Goal: Task Accomplishment & Management: Complete application form

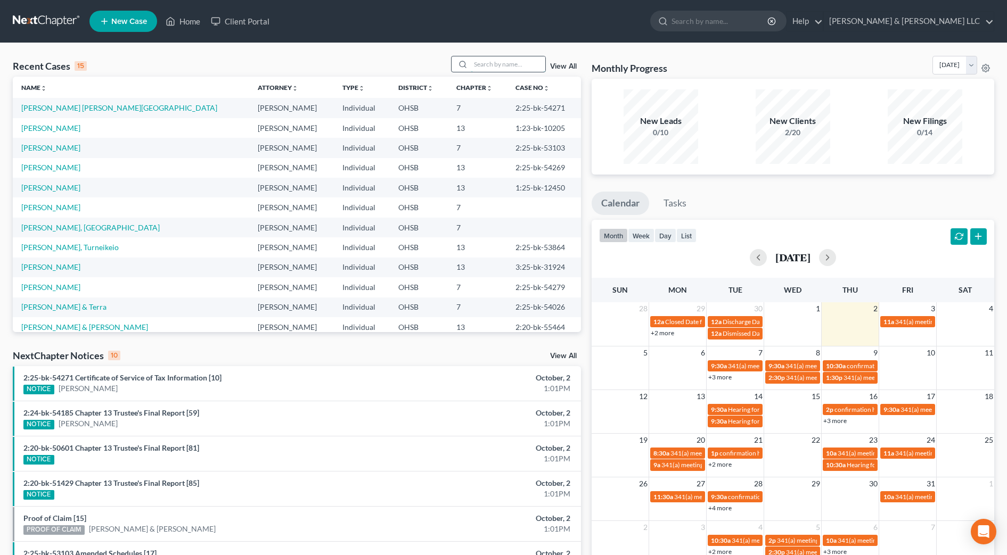
click at [486, 62] on input "search" at bounding box center [508, 63] width 75 height 15
type input "todd"
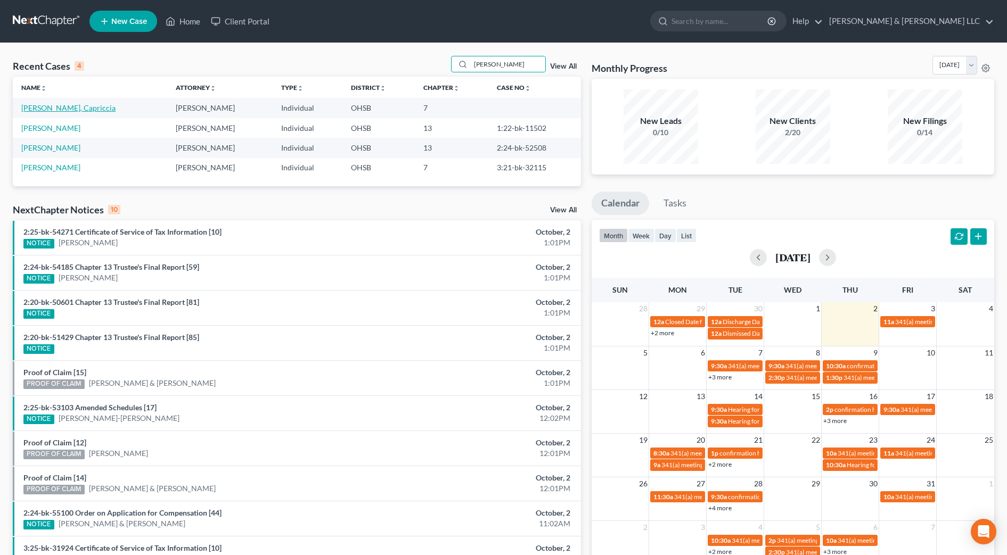
click at [55, 109] on link "[PERSON_NAME], Capriccia" at bounding box center [68, 107] width 94 height 9
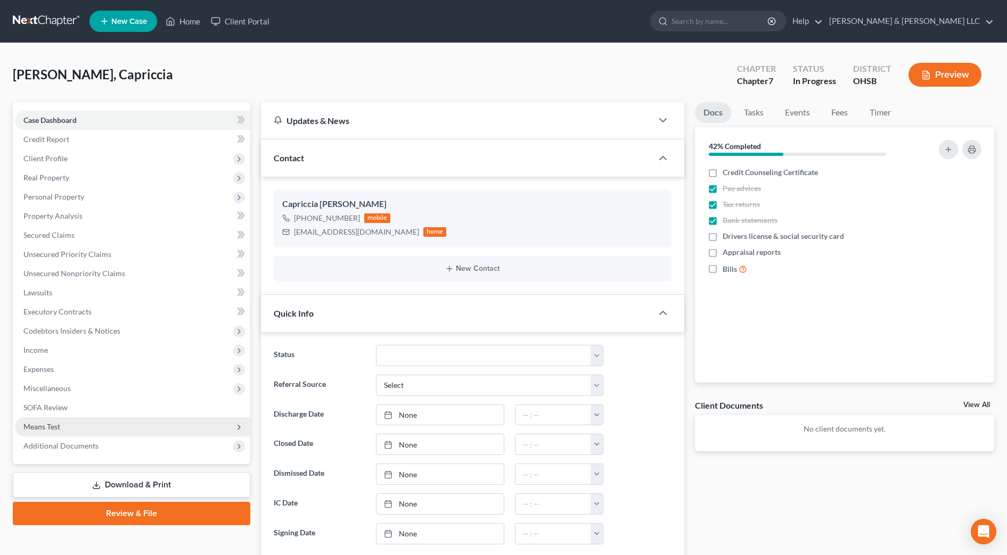
click at [79, 425] on span "Means Test" at bounding box center [132, 426] width 235 height 19
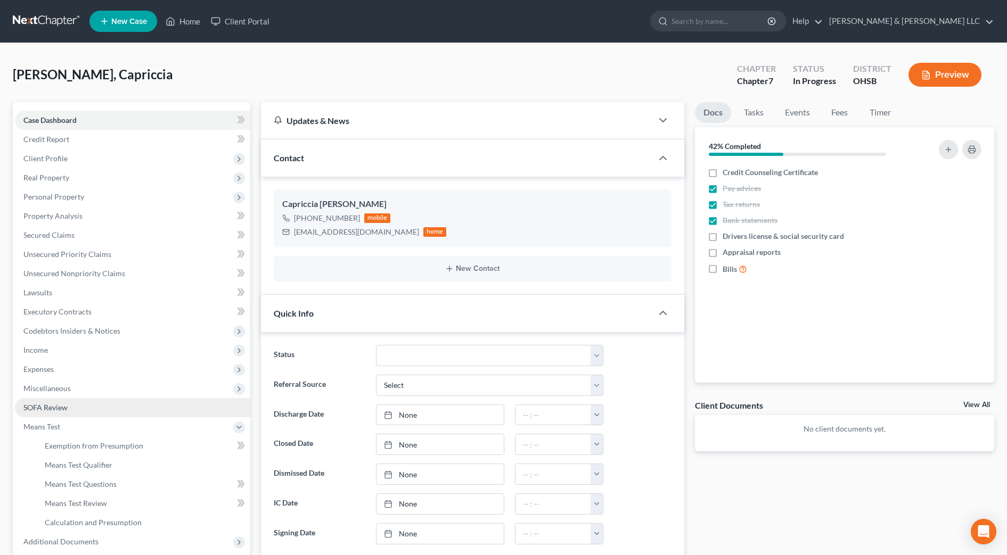
scroll to position [67, 0]
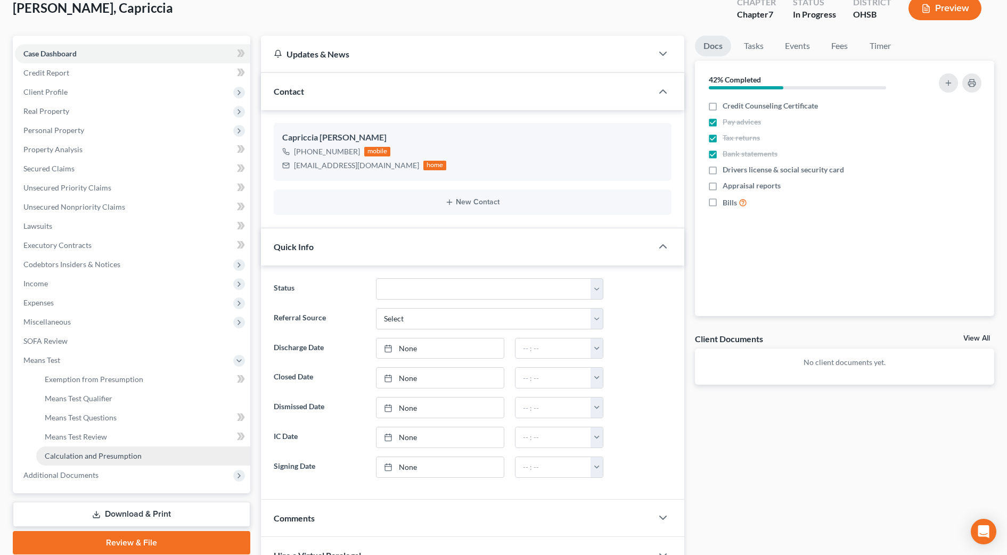
click at [117, 455] on span "Calculation and Presumption" at bounding box center [93, 456] width 97 height 9
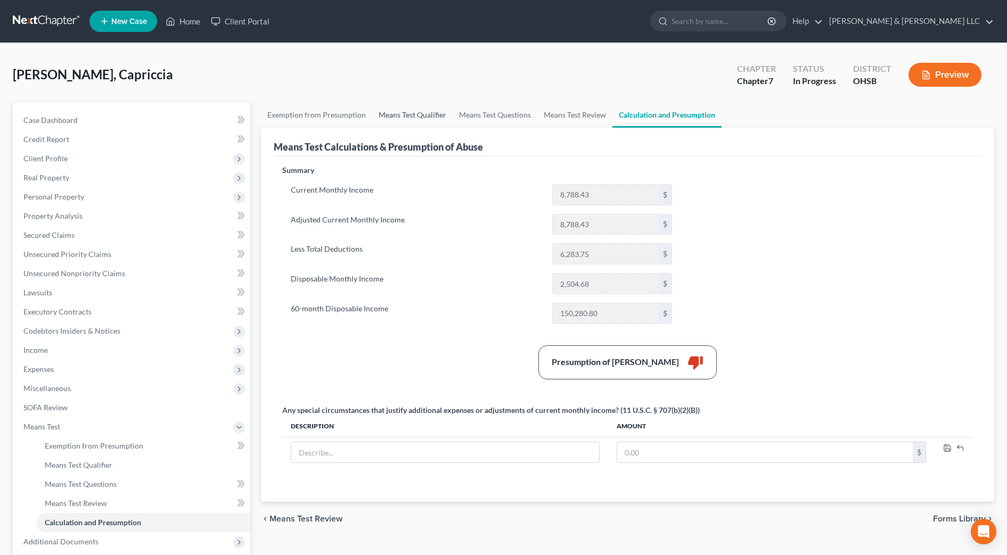
click at [399, 117] on link "Means Test Qualifier" at bounding box center [412, 115] width 80 height 26
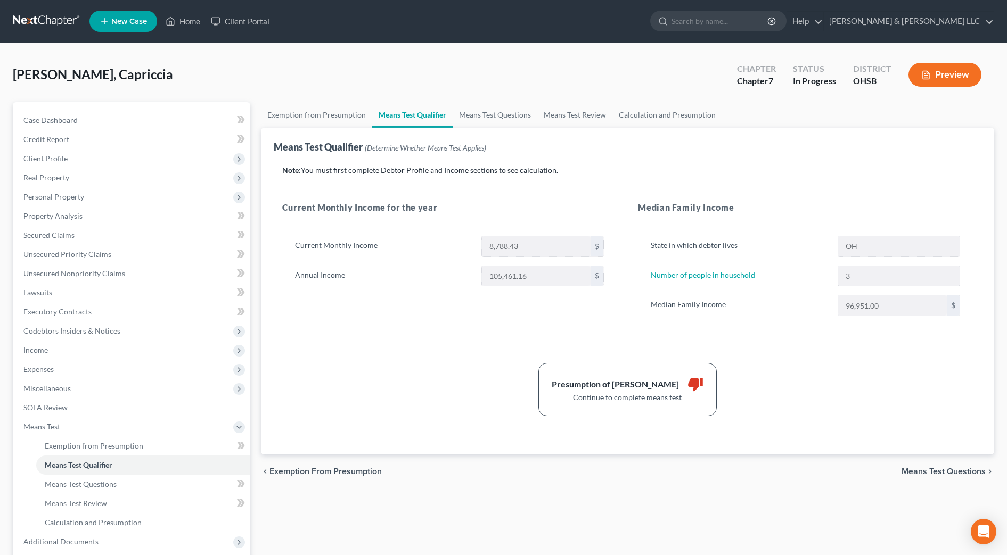
click at [409, 289] on div "Current Monthly Income 8,788.43 $ Annual Income 105,461.16 $" at bounding box center [449, 265] width 335 height 85
click at [43, 369] on span "Expenses" at bounding box center [38, 369] width 30 height 9
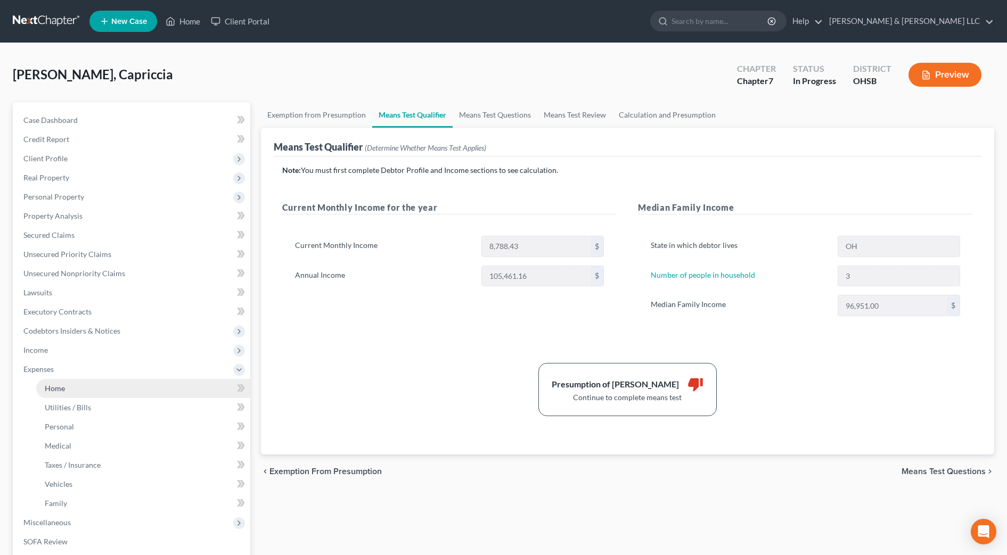
click at [49, 385] on span "Home" at bounding box center [55, 388] width 20 height 9
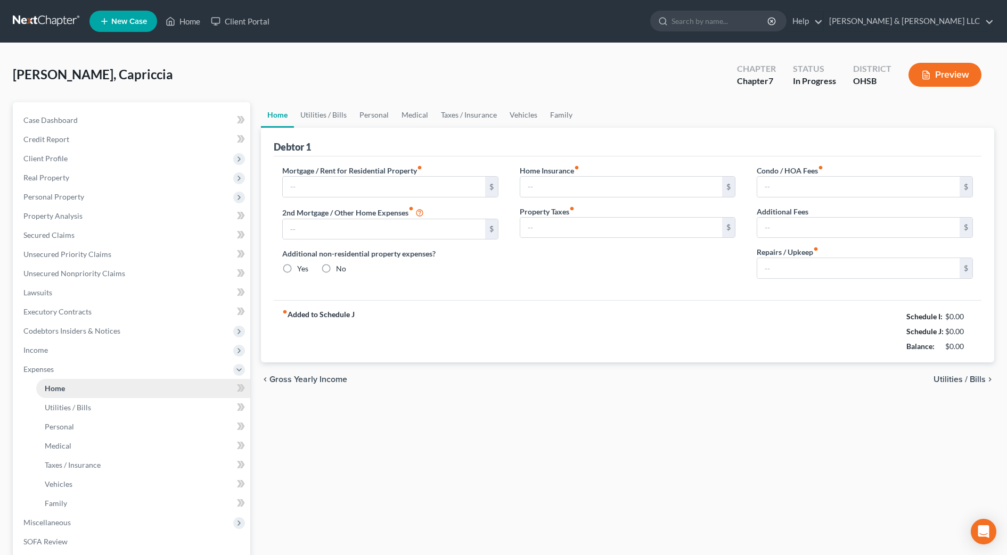
type input "1,375.00"
type input "0.00"
radio input "true"
type input "20.00"
type input "0.00"
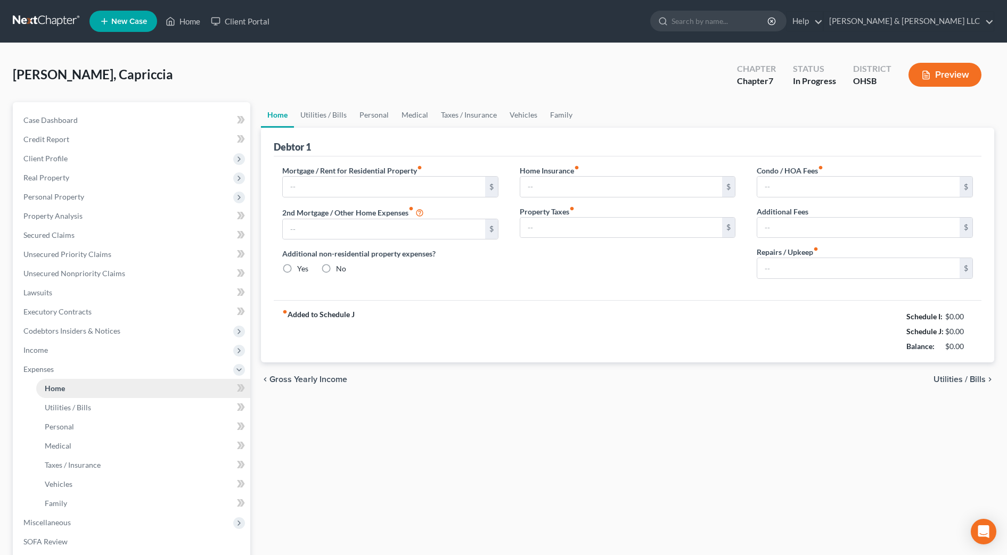
type input "0.00"
type input "100.00"
click at [563, 118] on link "Family" at bounding box center [561, 115] width 35 height 26
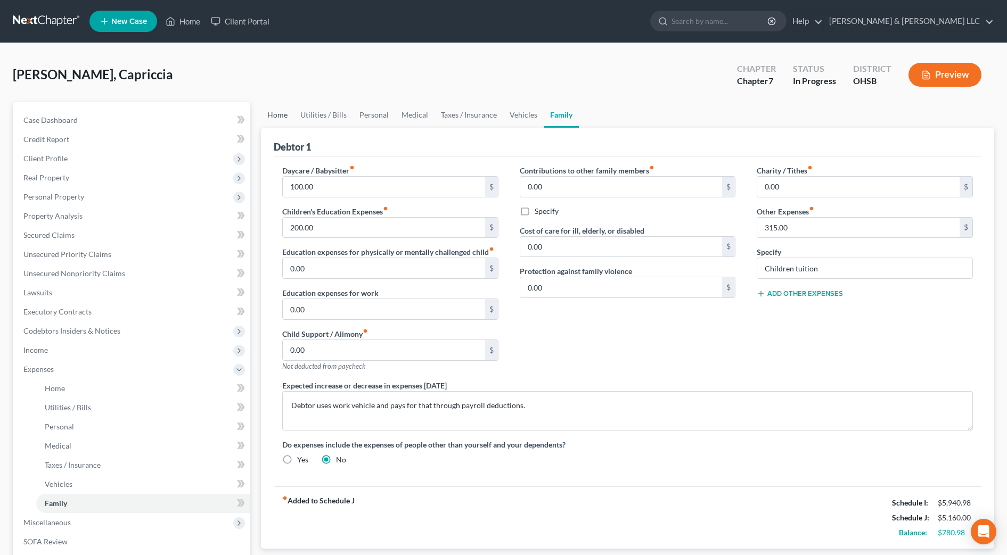
click at [275, 116] on link "Home" at bounding box center [277, 115] width 33 height 26
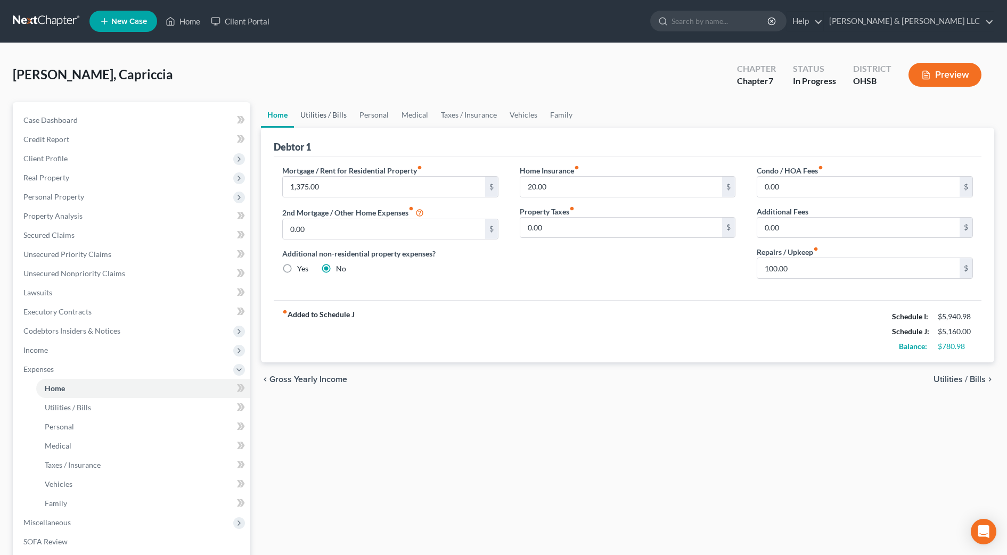
click at [306, 117] on link "Utilities / Bills" at bounding box center [323, 115] width 59 height 26
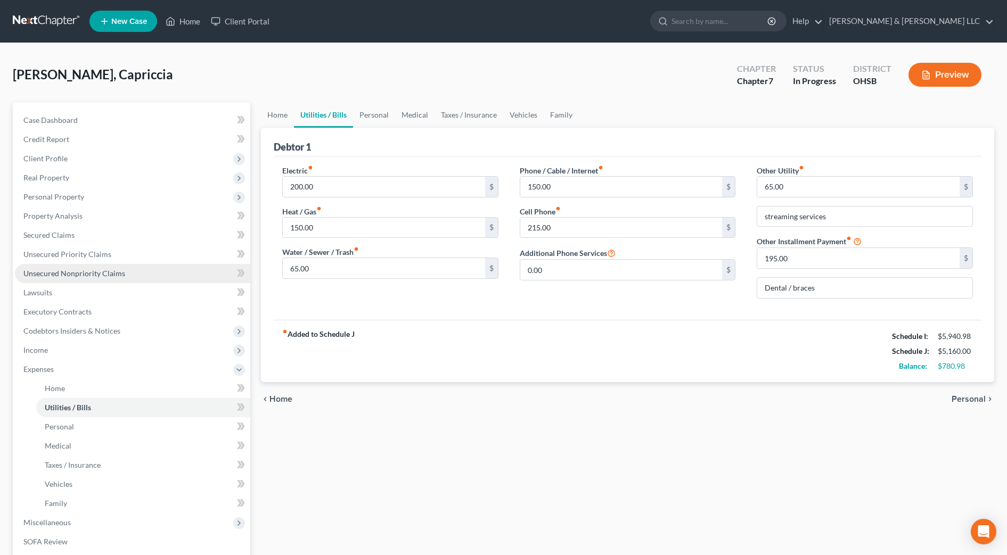
click at [119, 272] on span "Unsecured Nonpriority Claims" at bounding box center [74, 273] width 102 height 9
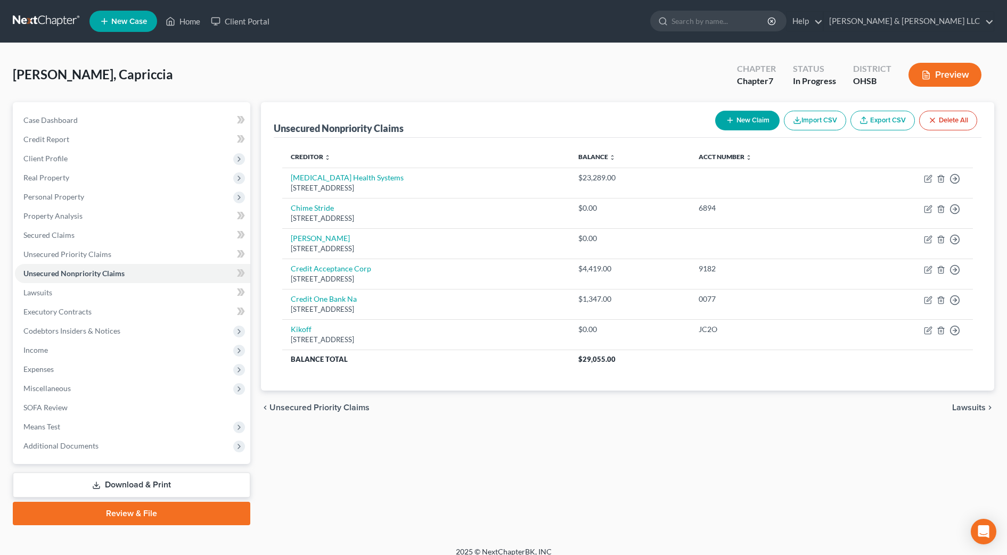
click at [478, 432] on div "Unsecured Nonpriority Claims New Claim Import CSV Export CSV Delete All Credito…" at bounding box center [628, 313] width 744 height 423
drag, startPoint x: 114, startPoint y: 111, endPoint x: 192, endPoint y: 211, distance: 126.8
click at [114, 111] on link "Case Dashboard" at bounding box center [132, 120] width 235 height 19
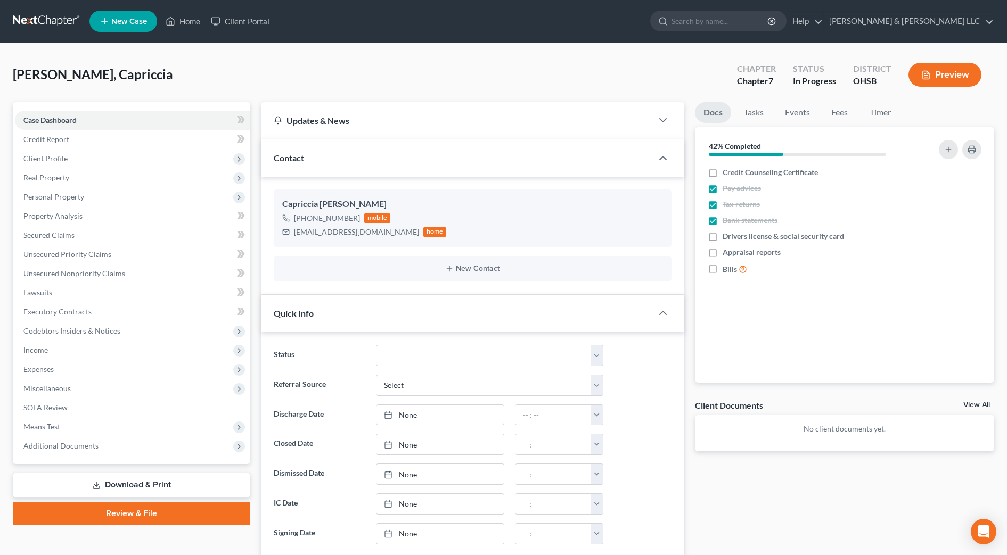
scroll to position [266, 0]
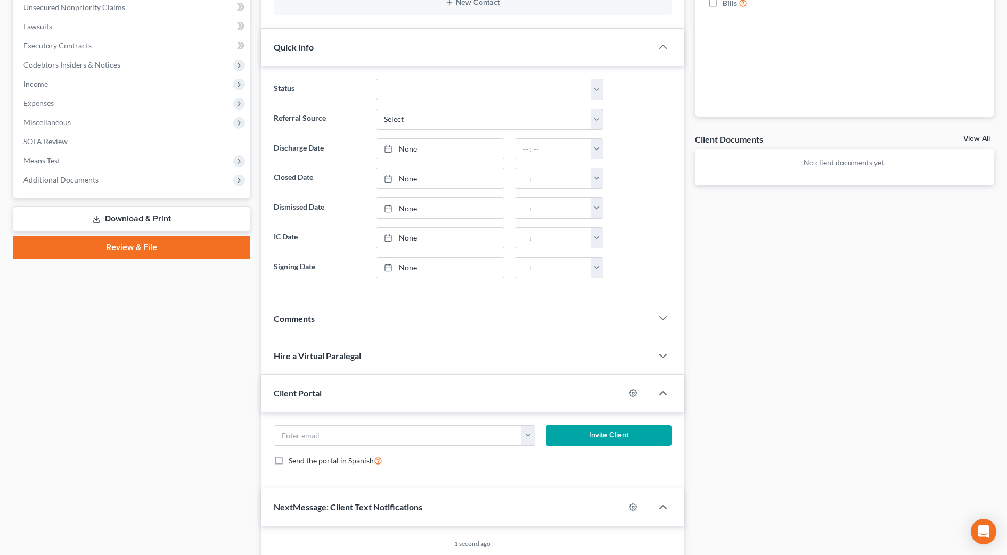
click at [347, 322] on div "Comments" at bounding box center [456, 318] width 391 height 37
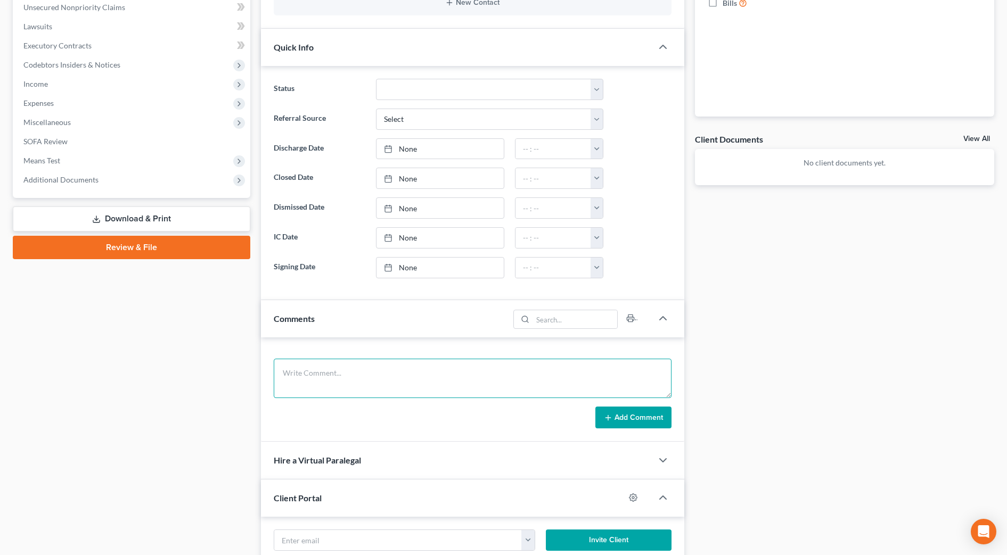
click at [334, 365] on textarea at bounding box center [473, 378] width 398 height 39
type textarea "Phone call 10/2 re: qualifications and options to settle and then rerun the qua…"
click at [642, 417] on button "Add Comment" at bounding box center [633, 418] width 76 height 22
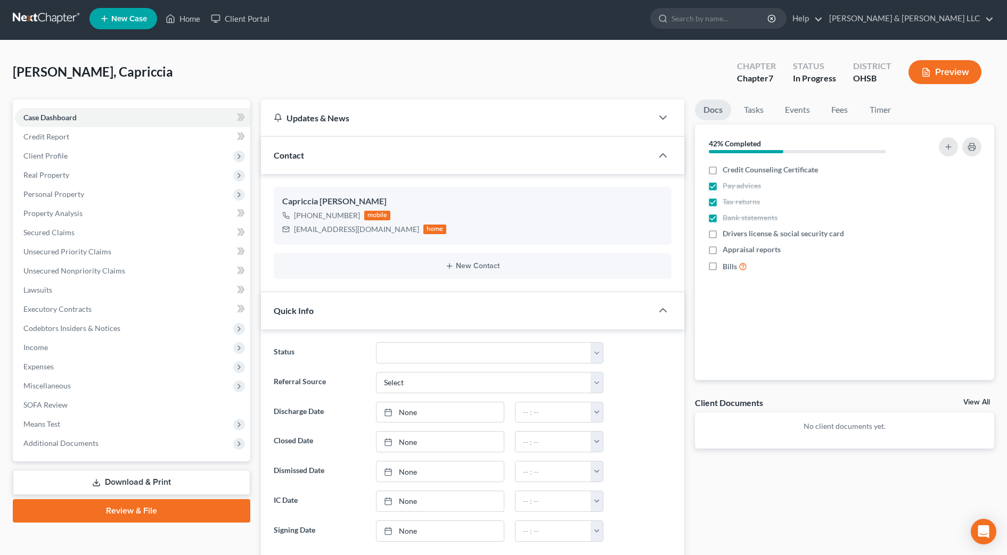
scroll to position [0, 0]
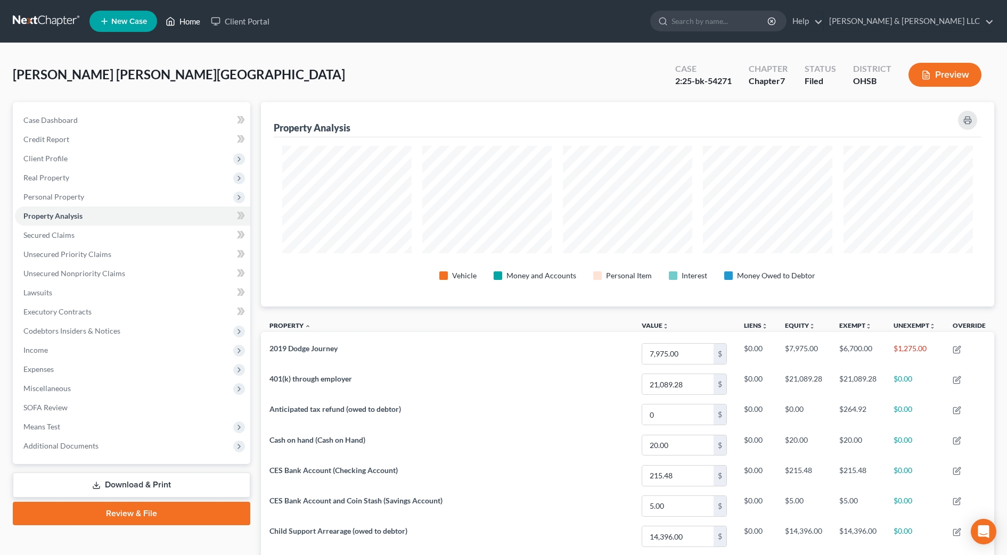
click at [194, 23] on link "Home" at bounding box center [182, 21] width 45 height 19
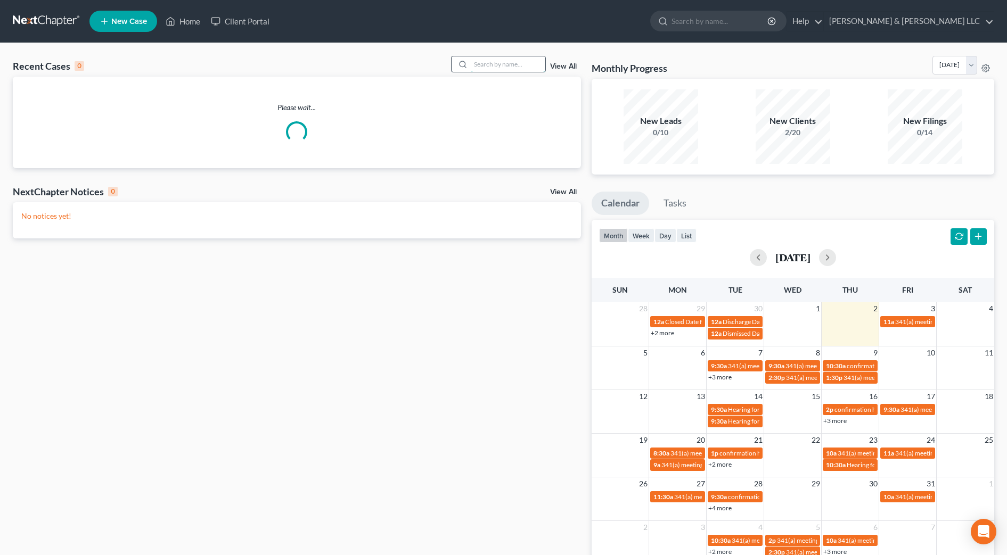
click at [523, 66] on input "search" at bounding box center [508, 63] width 75 height 15
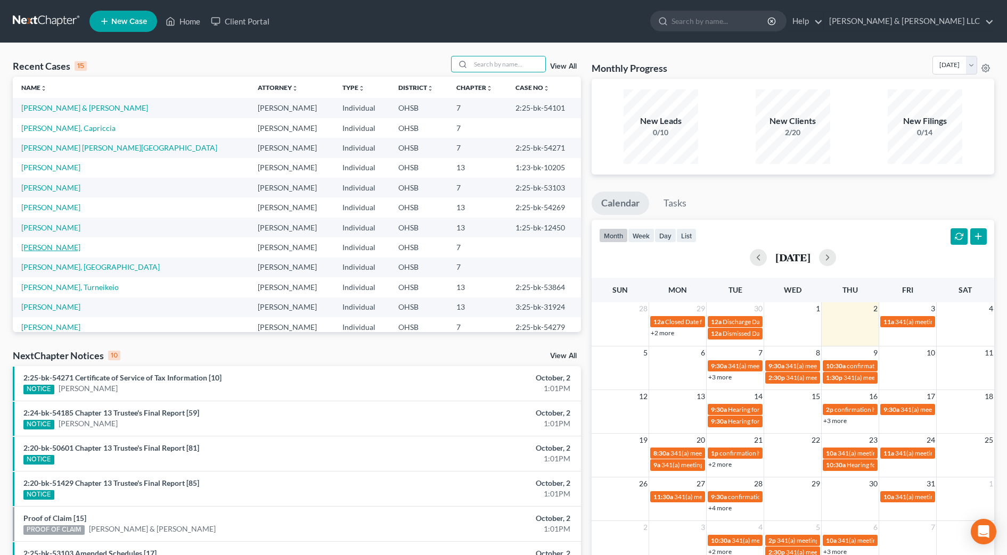
click at [72, 249] on link "[PERSON_NAME]" at bounding box center [50, 247] width 59 height 9
select select "0"
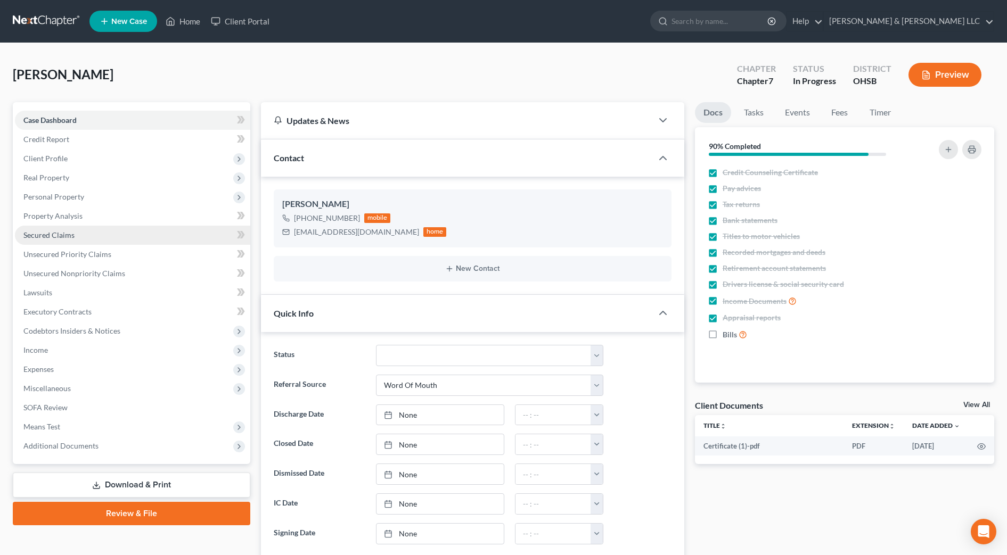
click at [65, 239] on span "Secured Claims" at bounding box center [48, 235] width 51 height 9
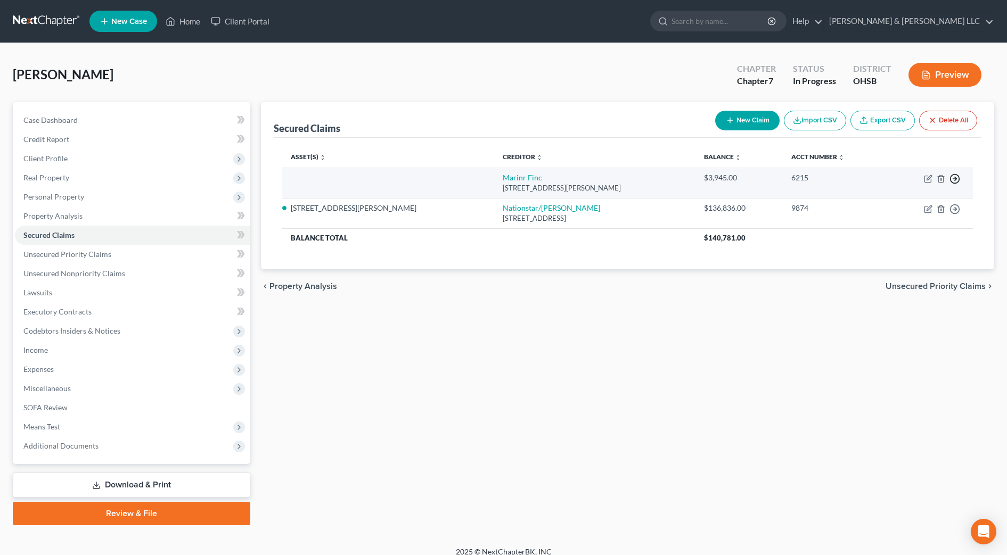
click at [956, 179] on polyline "button" at bounding box center [956, 179] width 2 height 4
click at [886, 205] on link "Move to F" at bounding box center [906, 204] width 89 height 18
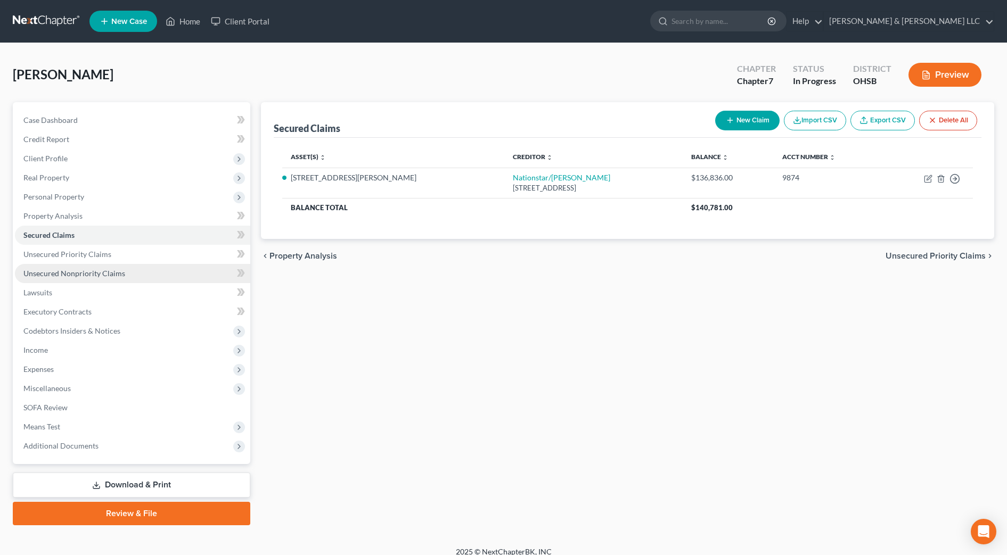
click at [61, 273] on span "Unsecured Nonpriority Claims" at bounding box center [74, 273] width 102 height 9
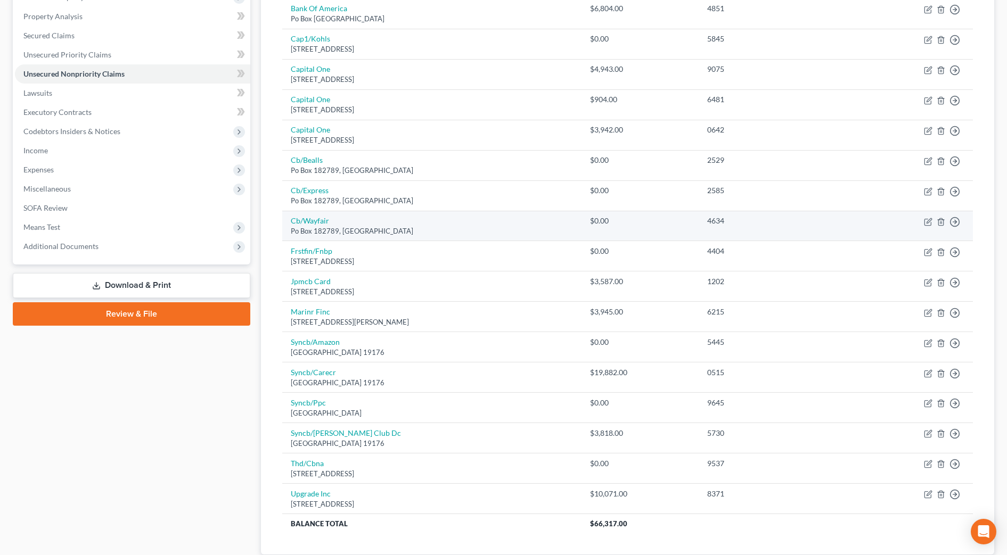
scroll to position [133, 0]
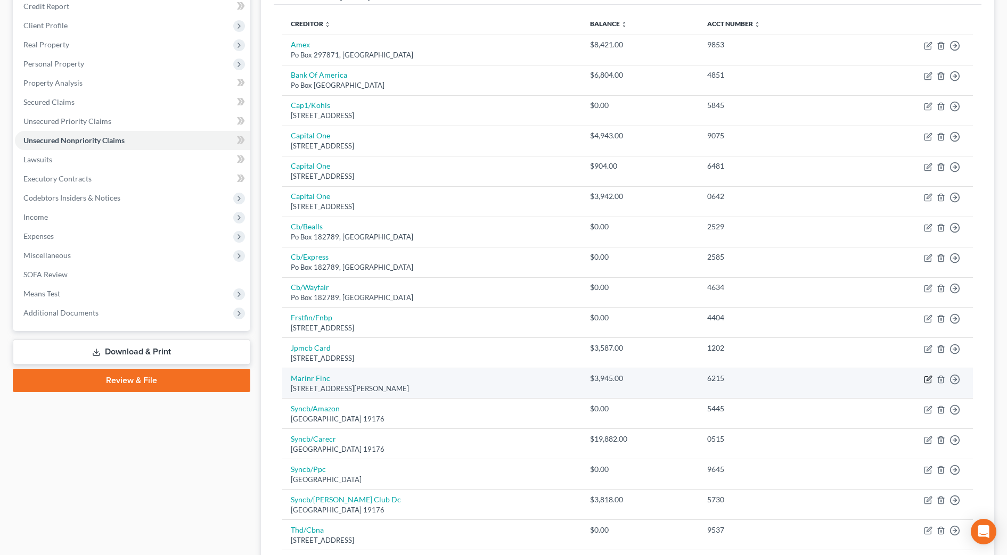
click at [927, 381] on icon "button" at bounding box center [929, 378] width 5 height 5
select select "21"
select select "0"
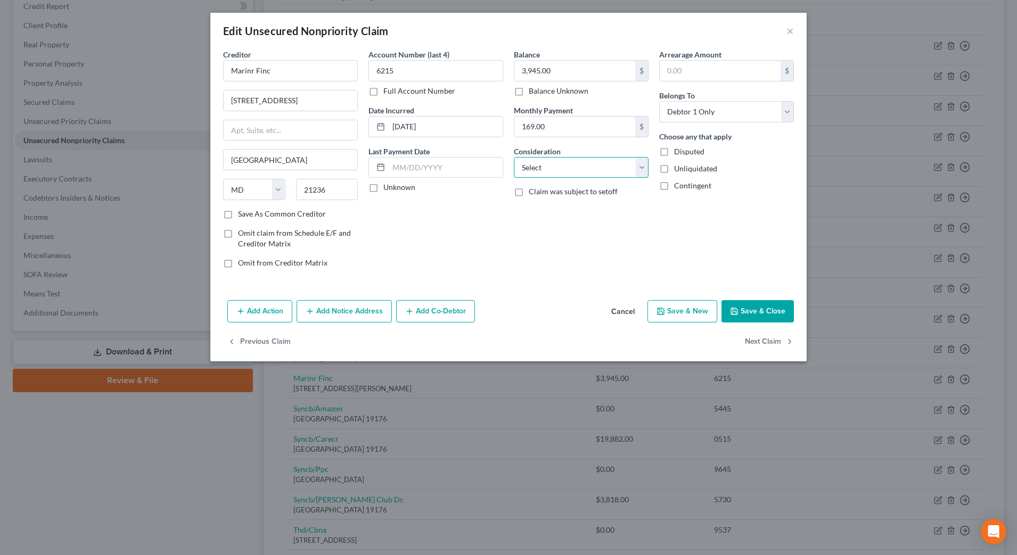
click at [602, 169] on select "Select Cable / Satellite Services Collection Agency Credit Card Debt Debt Couns…" at bounding box center [581, 167] width 135 height 21
select select "10"
click at [514, 157] on select "Select Cable / Satellite Services Collection Agency Credit Card Debt Debt Couns…" at bounding box center [581, 167] width 135 height 21
click at [777, 314] on button "Save & Close" at bounding box center [758, 311] width 72 height 22
type input "0"
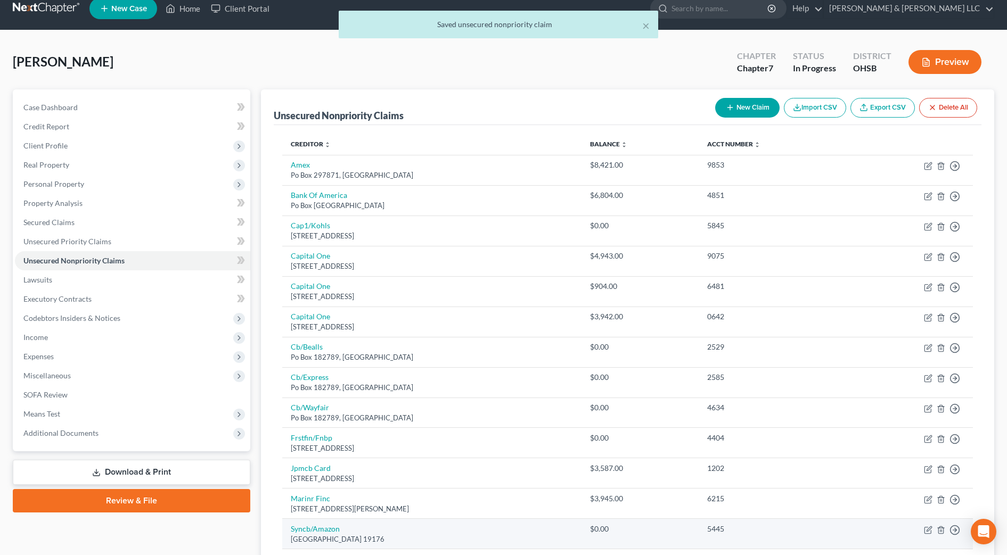
scroll to position [0, 0]
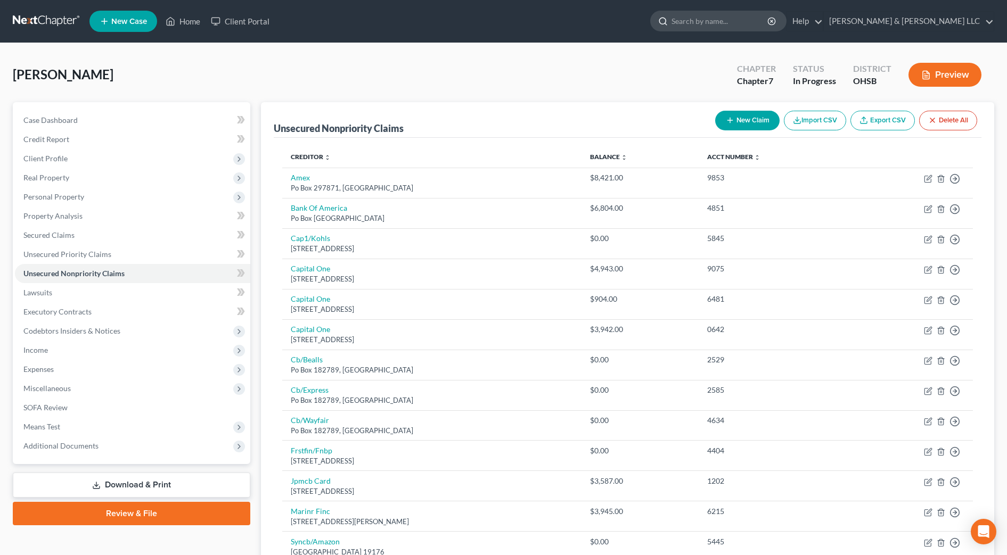
click at [737, 21] on input "search" at bounding box center [719, 21] width 97 height 20
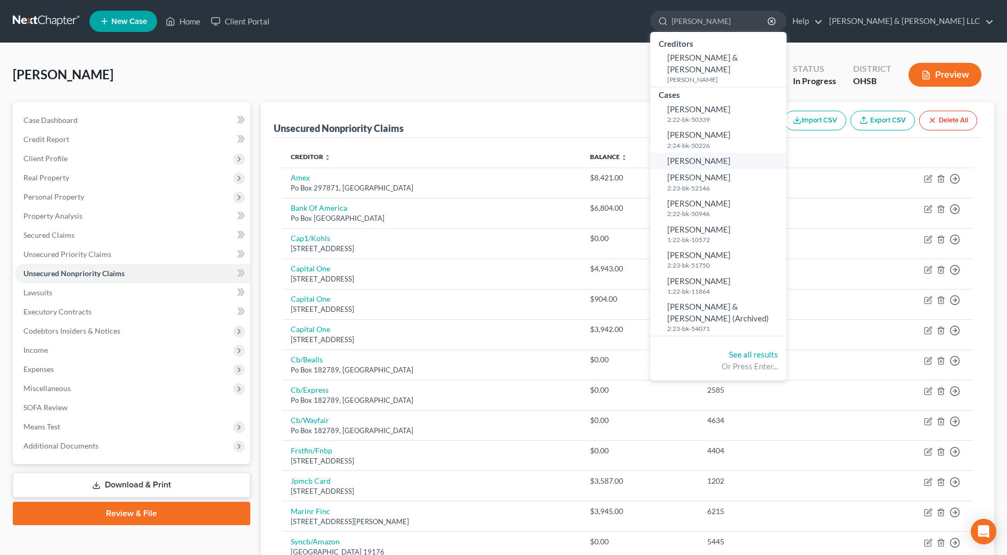
type input "[PERSON_NAME]"
click at [731, 156] on span "[PERSON_NAME]" at bounding box center [698, 161] width 63 height 10
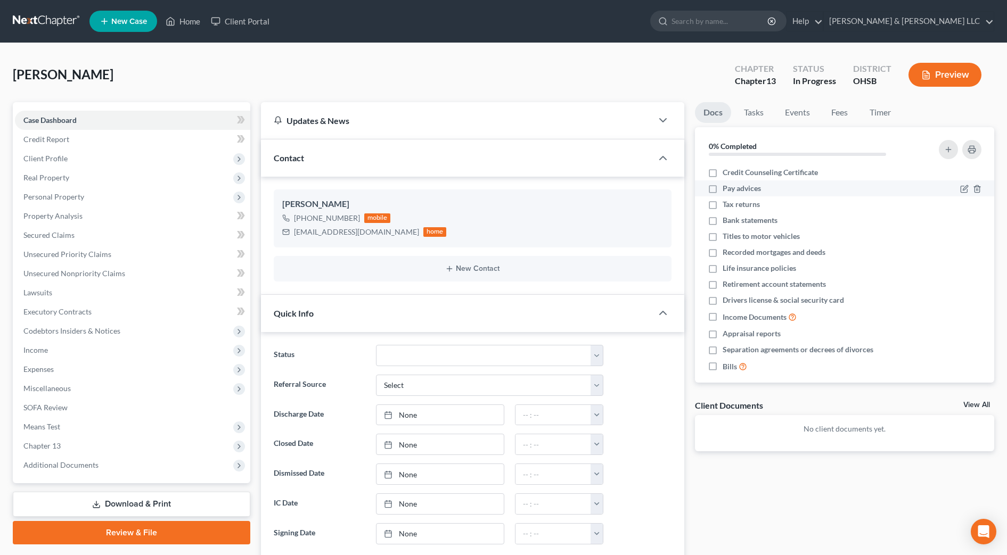
click at [723, 174] on label "Credit Counseling Certificate" at bounding box center [770, 172] width 95 height 11
click at [727, 174] on input "Credit Counseling Certificate" at bounding box center [730, 170] width 7 height 7
checkbox input "true"
click at [723, 219] on label "Bank statements" at bounding box center [750, 220] width 55 height 11
click at [727, 219] on input "Bank statements" at bounding box center [730, 218] width 7 height 7
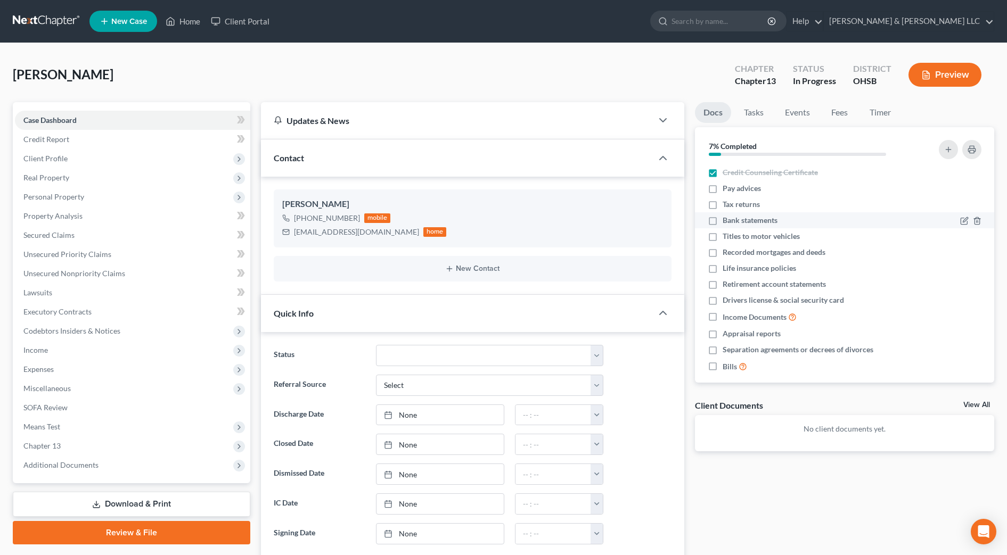
checkbox input "true"
click at [723, 236] on label "Titles to motor vehicles" at bounding box center [761, 236] width 77 height 11
click at [727, 236] on input "Titles to motor vehicles" at bounding box center [730, 234] width 7 height 7
checkbox input "true"
click at [723, 252] on label "Recorded mortgages and deeds" at bounding box center [774, 252] width 103 height 11
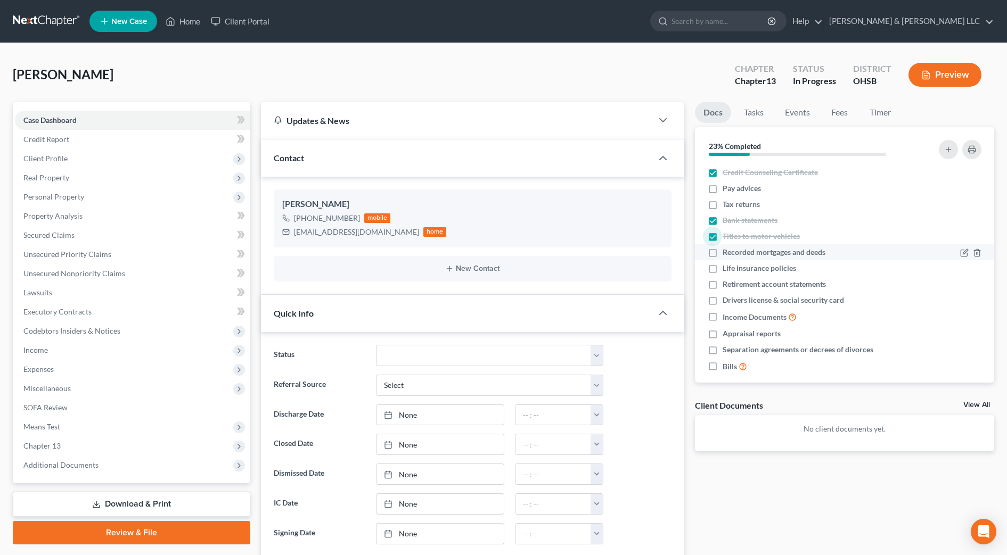
click at [727, 252] on input "Recorded mortgages and deeds" at bounding box center [730, 250] width 7 height 7
checkbox input "true"
click at [723, 272] on label "Life insurance policies" at bounding box center [759, 268] width 73 height 11
click at [727, 270] on input "Life insurance policies" at bounding box center [730, 266] width 7 height 7
checkbox input "true"
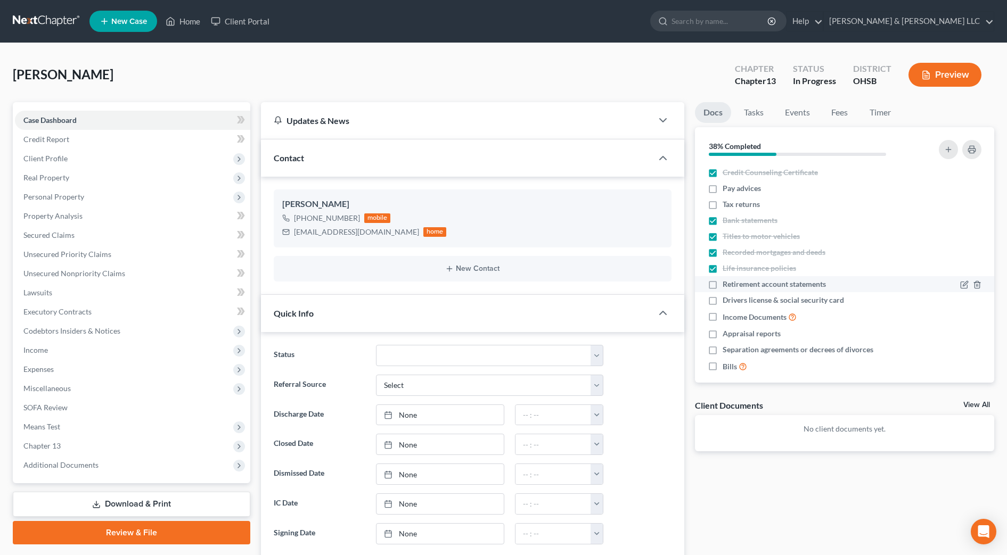
click at [723, 286] on label "Retirement account statements" at bounding box center [774, 284] width 103 height 11
click at [727, 286] on input "Retirement account statements" at bounding box center [730, 282] width 7 height 7
checkbox input "true"
click at [723, 300] on label "Drivers license & social security card" at bounding box center [783, 300] width 121 height 11
click at [727, 300] on input "Drivers license & social security card" at bounding box center [730, 298] width 7 height 7
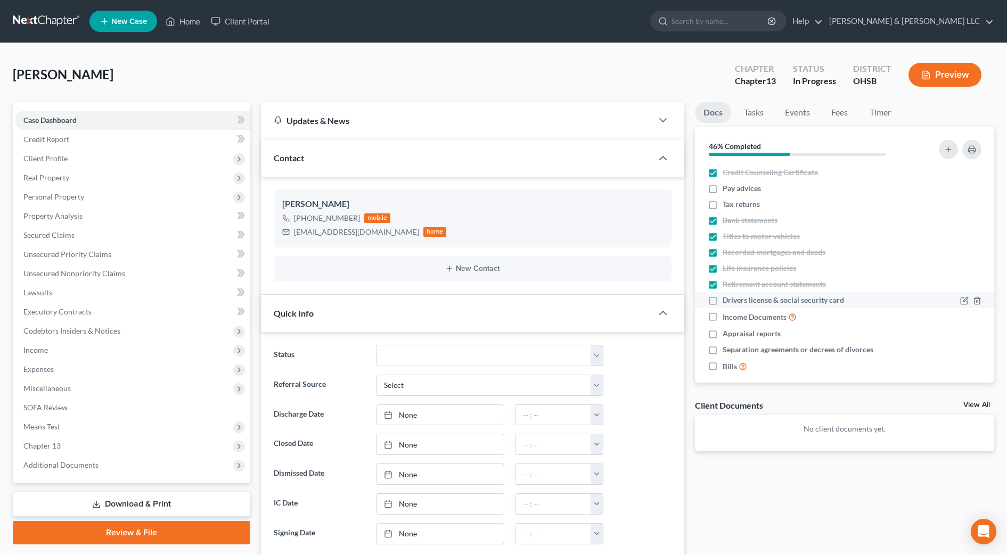
checkbox input "true"
click at [840, 109] on link "Fees" at bounding box center [840, 112] width 34 height 21
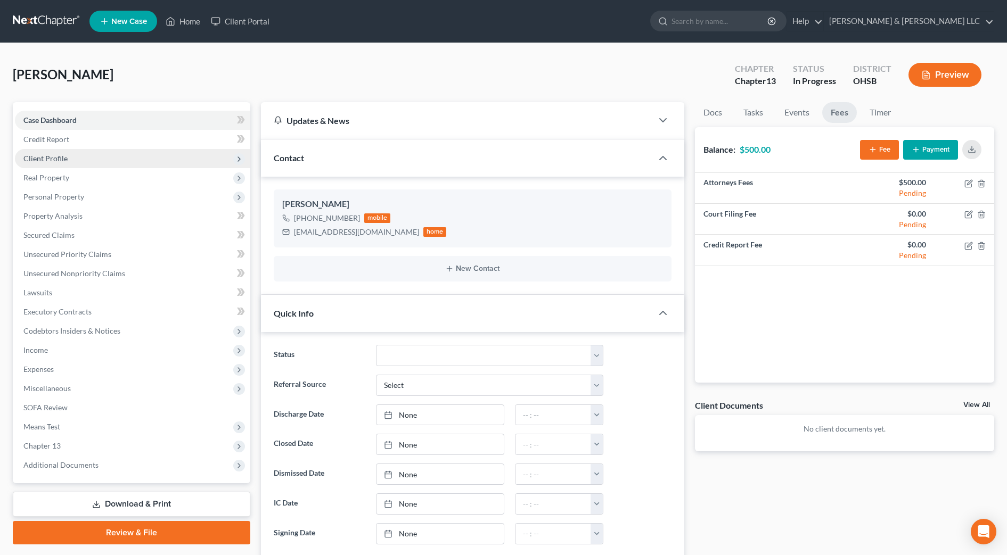
click at [35, 159] on span "Client Profile" at bounding box center [45, 158] width 44 height 9
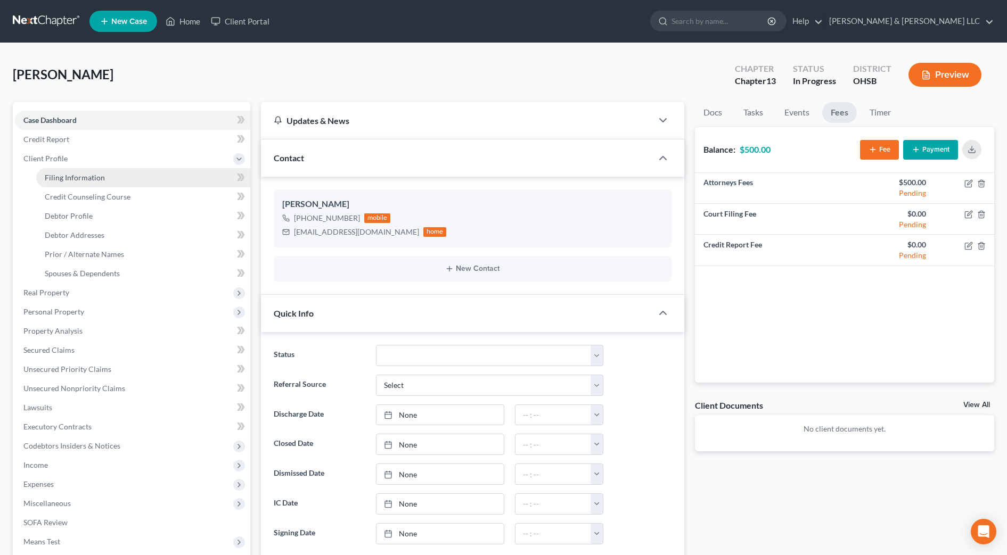
click at [55, 178] on span "Filing Information" at bounding box center [75, 177] width 60 height 9
select select "1"
select select "0"
select select "3"
select select "62"
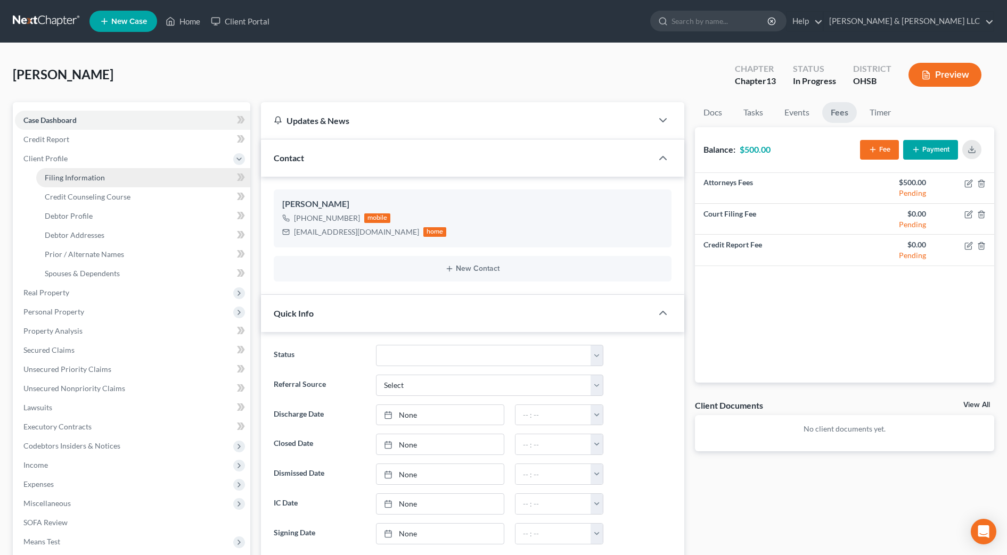
select select "2"
select select "36"
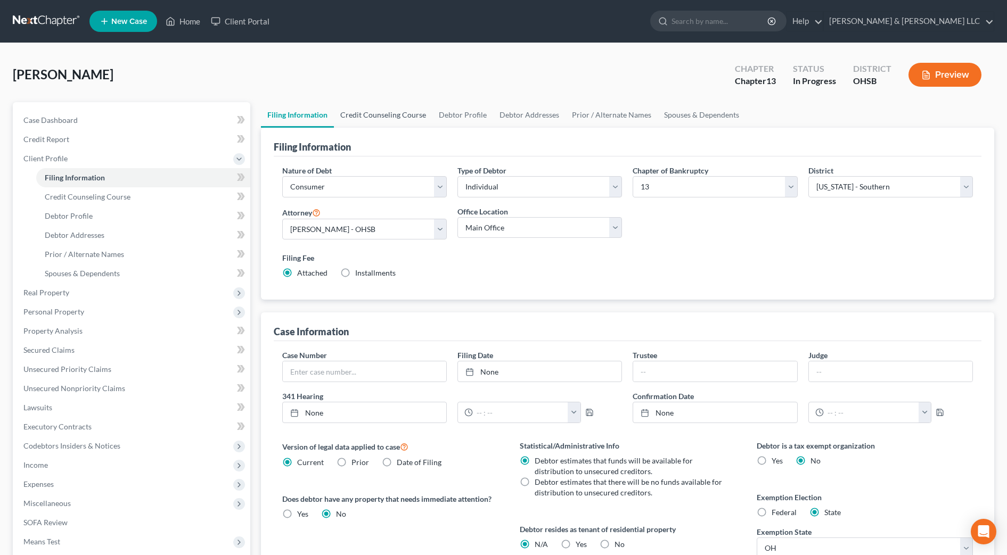
click at [375, 117] on link "Credit Counseling Course" at bounding box center [383, 115] width 99 height 26
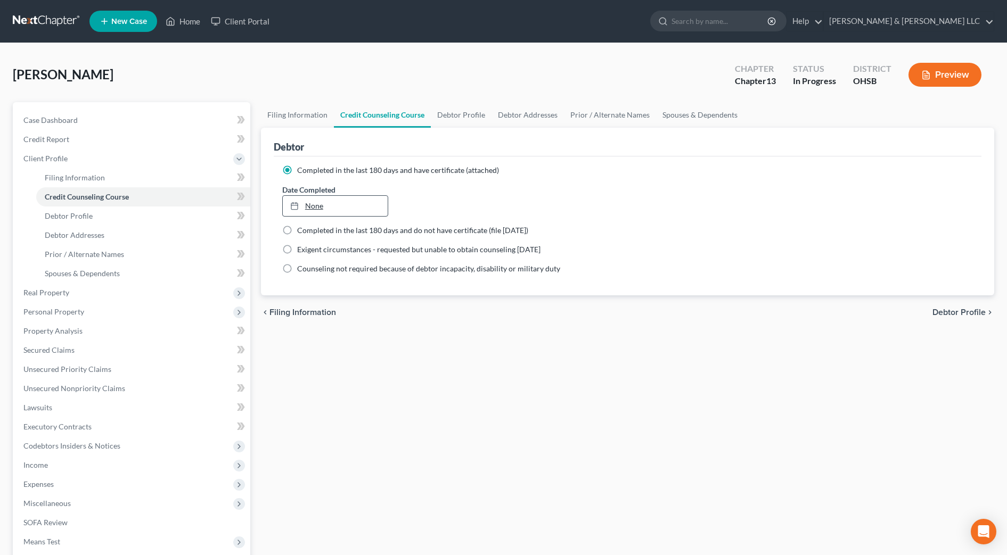
click at [355, 202] on link "None" at bounding box center [335, 206] width 105 height 20
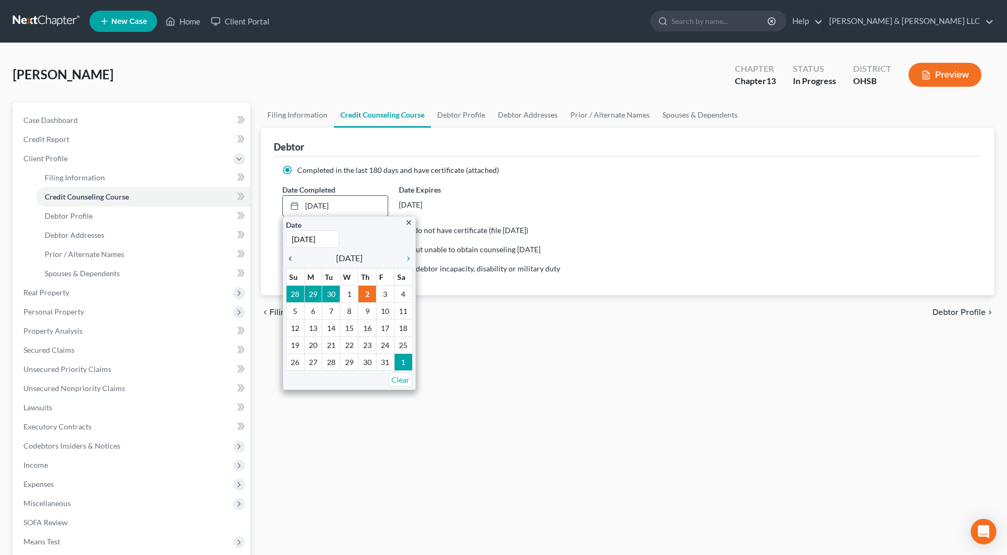
click at [290, 257] on icon "chevron_left" at bounding box center [293, 259] width 14 height 9
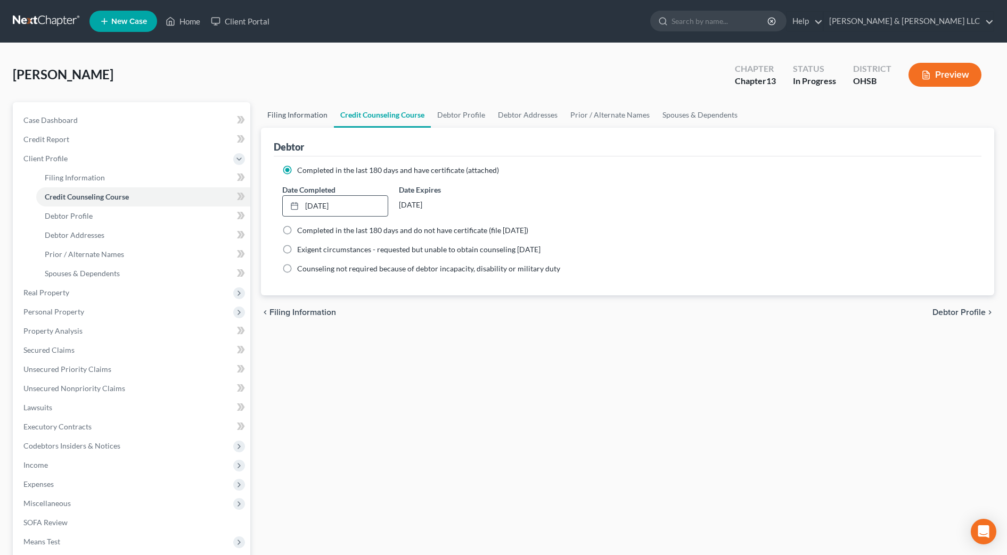
click at [306, 114] on link "Filing Information" at bounding box center [297, 115] width 73 height 26
select select "1"
select select "0"
select select "3"
select select "62"
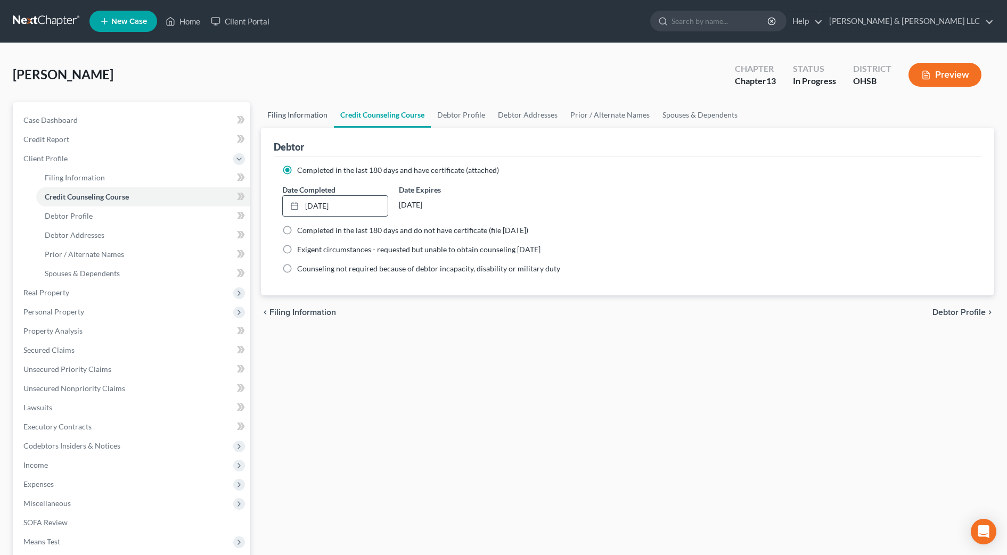
select select "2"
select select "36"
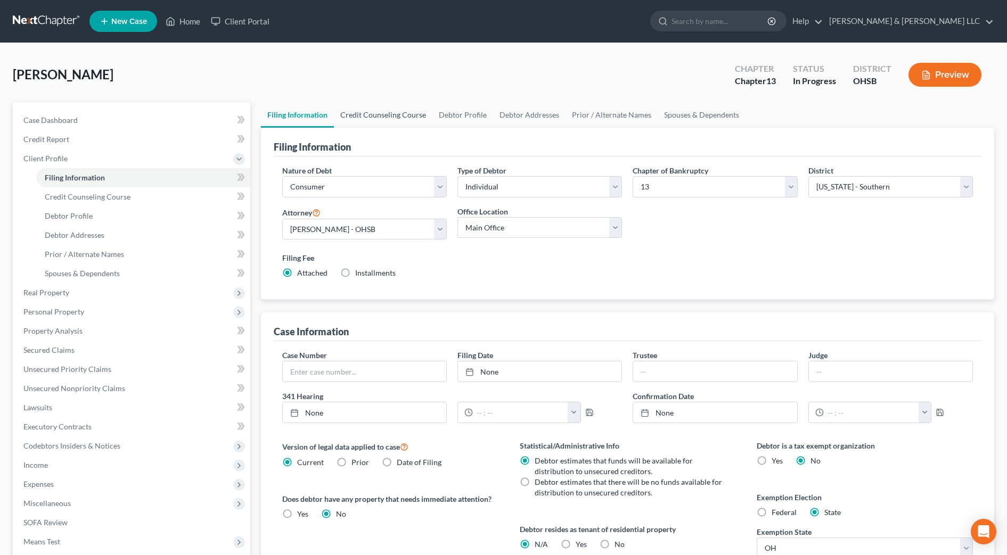
click at [399, 120] on link "Credit Counseling Course" at bounding box center [383, 115] width 99 height 26
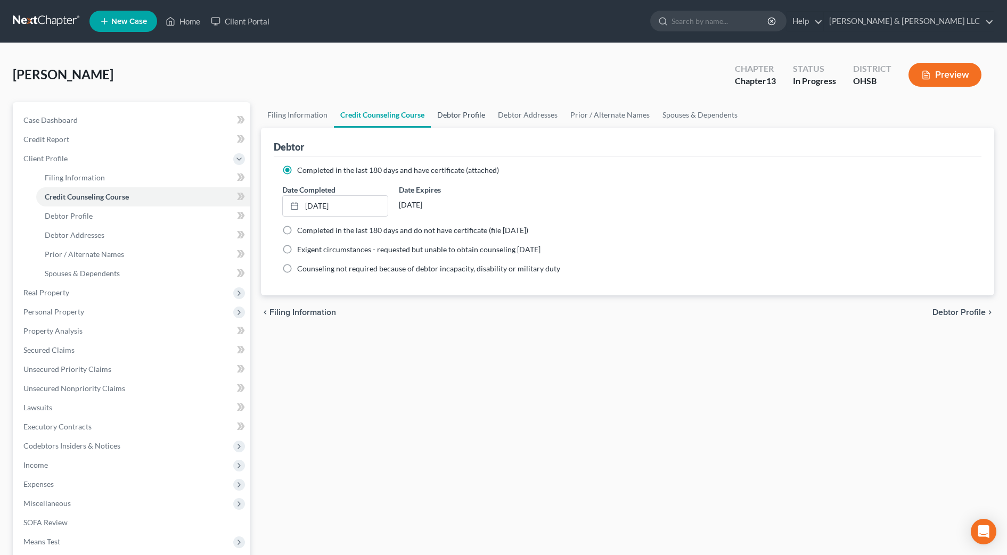
click at [453, 117] on link "Debtor Profile" at bounding box center [461, 115] width 61 height 26
select select "1"
select select "6"
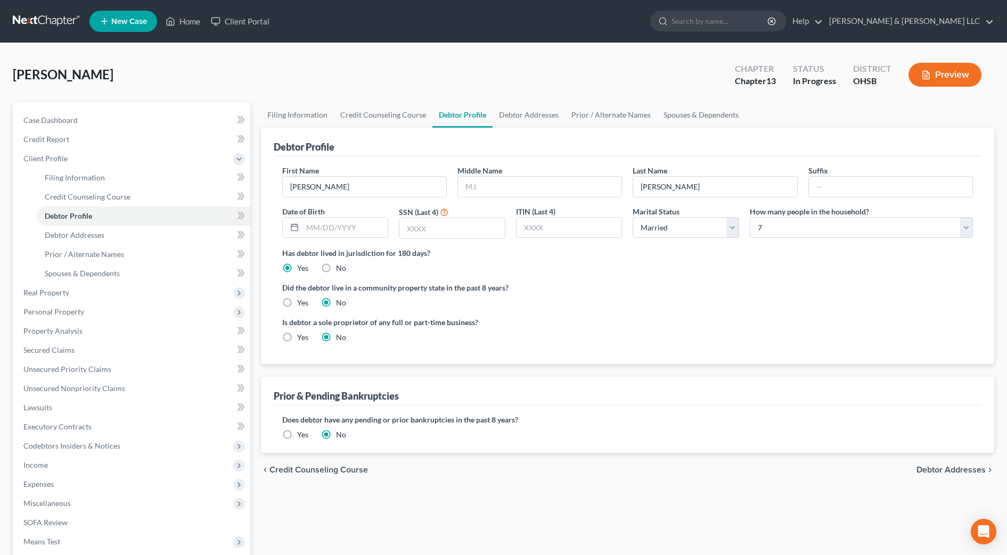
click at [543, 170] on div "Middle Name" at bounding box center [539, 181] width 175 height 32
click at [543, 184] on input "text" at bounding box center [539, 187] width 163 height 20
type input "S."
click at [346, 225] on input "text" at bounding box center [345, 228] width 86 height 20
type input "[DATE]"
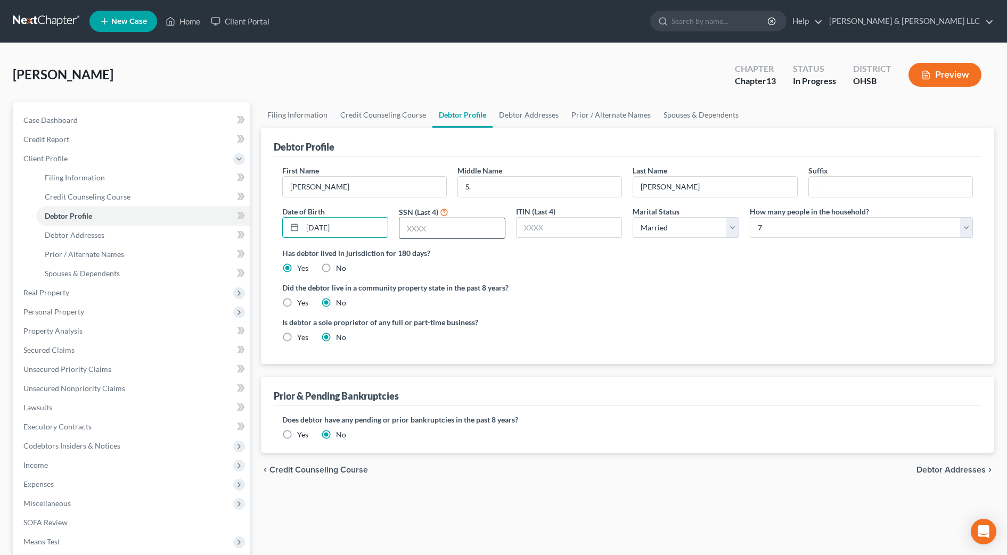
click at [463, 226] on input "text" at bounding box center [451, 228] width 105 height 20
type input "3961"
click at [608, 277] on ng-include "First Name [PERSON_NAME] Middle Name S. Last Name [PERSON_NAME] Date of Birth […" at bounding box center [627, 258] width 691 height 186
click at [530, 108] on link "Debtor Addresses" at bounding box center [529, 115] width 72 height 26
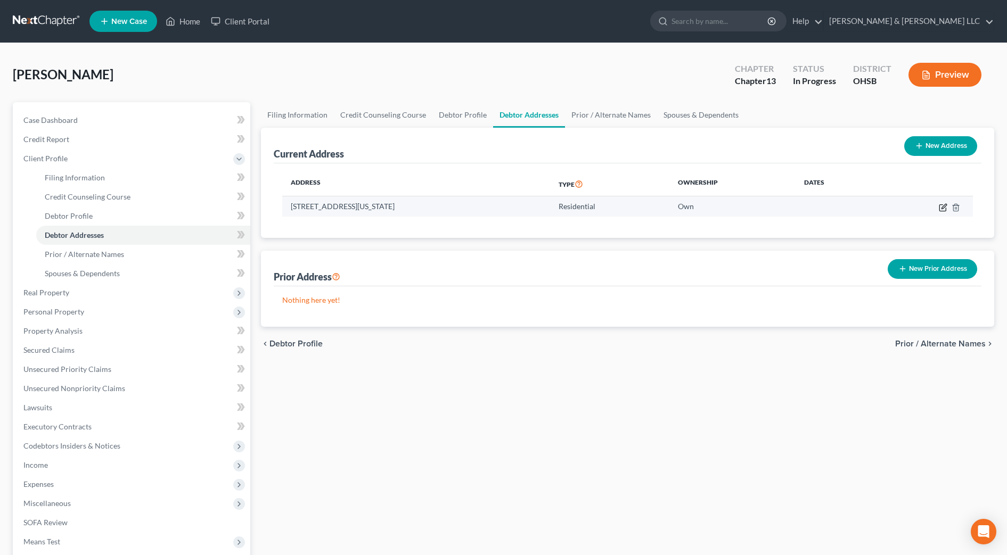
click at [942, 208] on icon "button" at bounding box center [943, 206] width 5 height 5
select select "36"
select select "24"
select select "0"
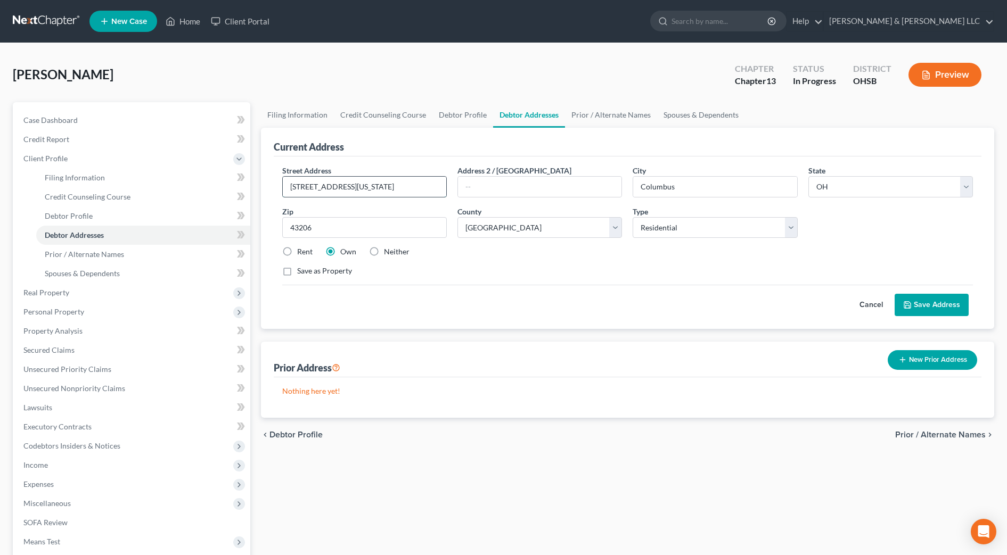
drag, startPoint x: 360, startPoint y: 182, endPoint x: 329, endPoint y: 187, distance: 31.8
click at [329, 187] on input "[STREET_ADDRESS][US_STATE]" at bounding box center [364, 187] width 163 height 20
type input "[STREET_ADDRESS][US_STATE]"
drag, startPoint x: 707, startPoint y: 277, endPoint x: 716, endPoint y: 273, distance: 9.8
click at [708, 277] on div "Street Address * [STREET_ADDRESS][US_STATE] Address 2 / [GEOGRAPHIC_DATA] * [GE…" at bounding box center [627, 225] width 701 height 120
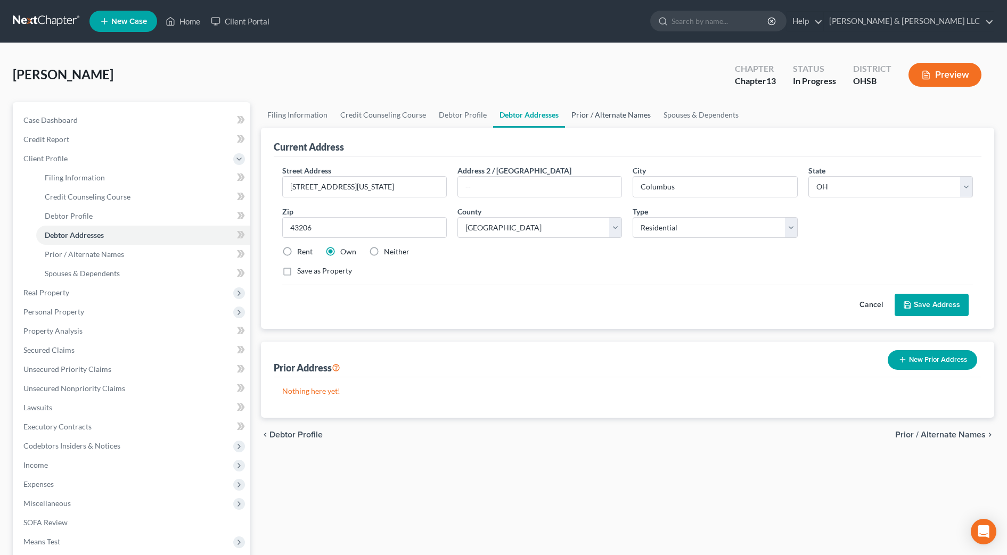
click at [629, 120] on link "Prior / Alternate Names" at bounding box center [611, 115] width 92 height 26
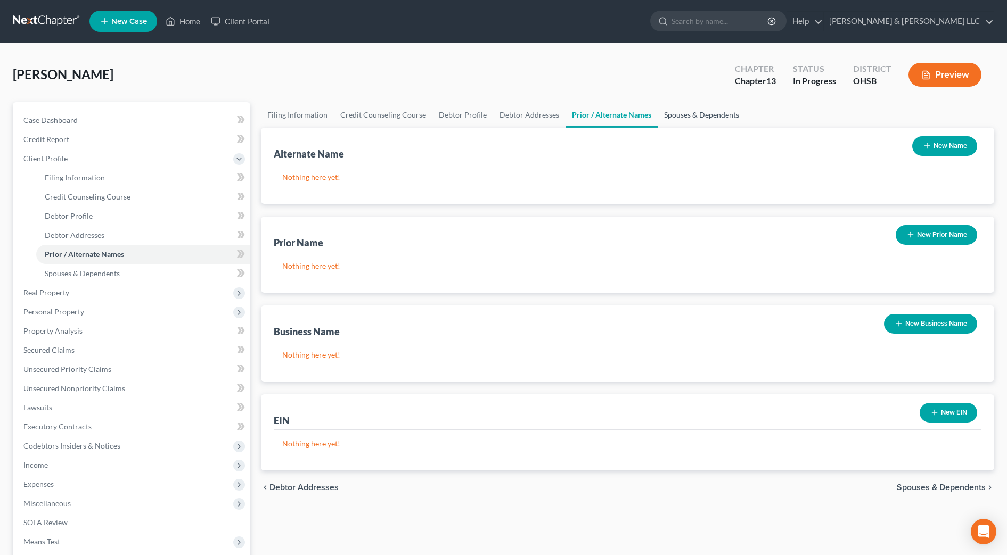
click at [690, 120] on link "Spouses & Dependents" at bounding box center [702, 115] width 88 height 26
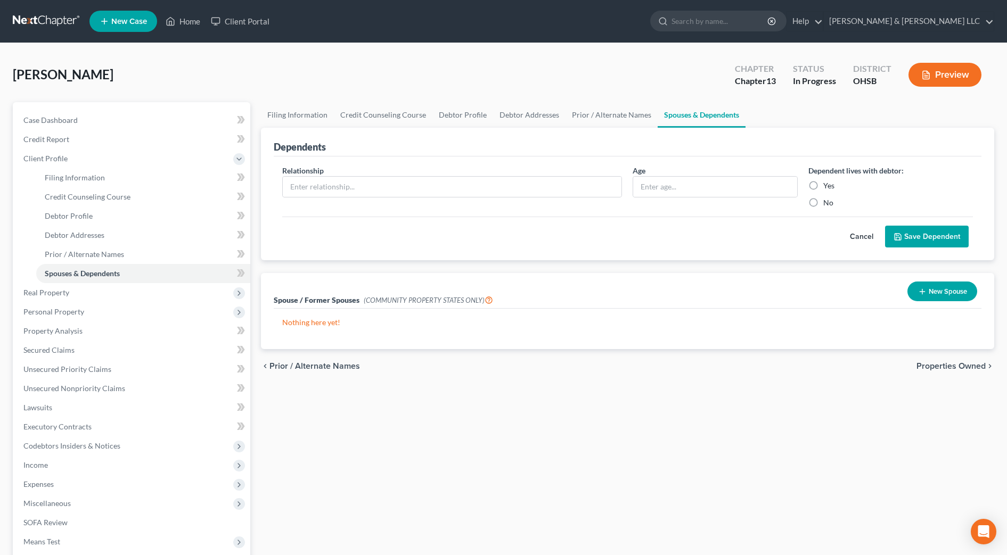
click at [952, 366] on span "Properties Owned" at bounding box center [950, 366] width 69 height 9
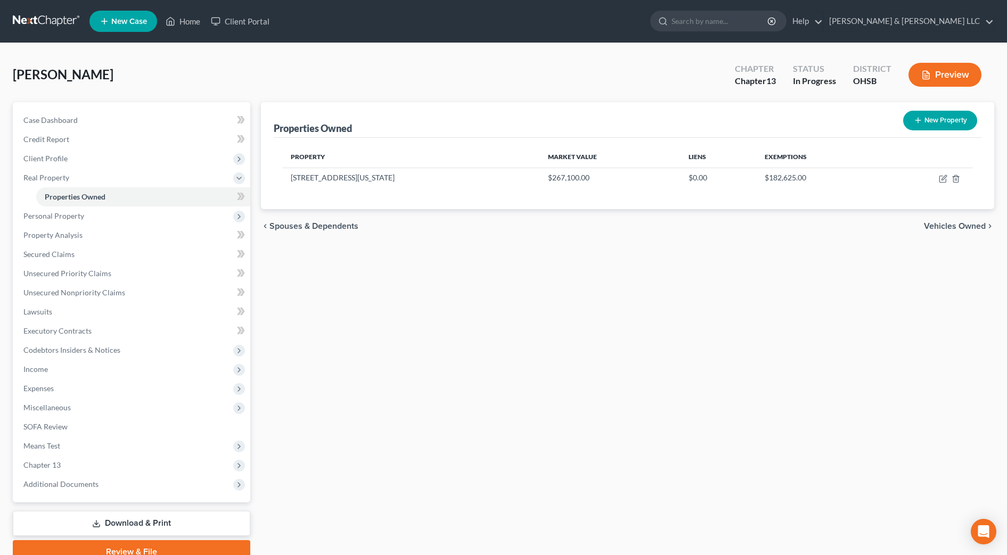
click at [971, 226] on span "Vehicles Owned" at bounding box center [955, 226] width 62 height 9
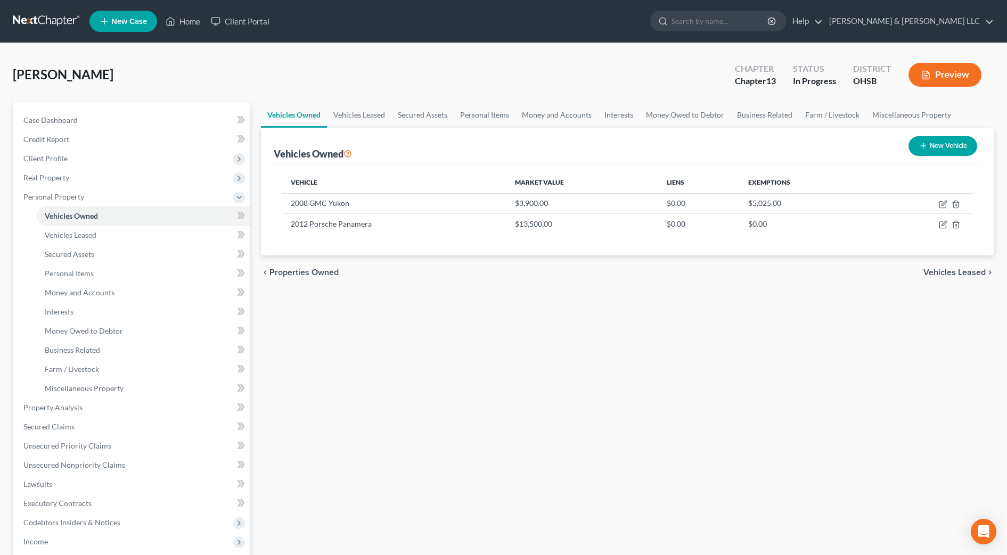
click at [958, 278] on div "chevron_left Properties Owned Vehicles Leased chevron_right" at bounding box center [627, 273] width 733 height 34
click at [957, 274] on span "Vehicles Leased" at bounding box center [954, 272] width 62 height 9
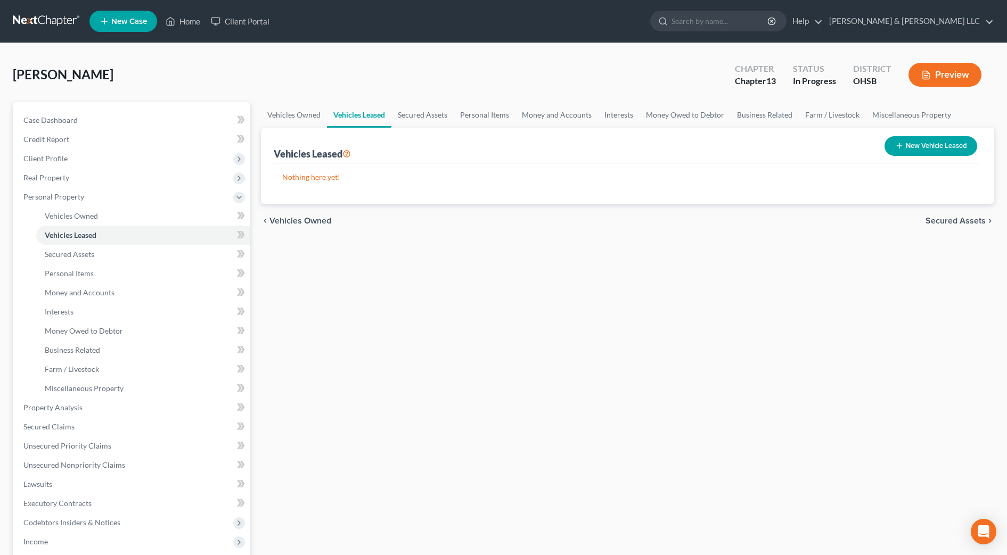
click at [957, 225] on span "Secured Assets" at bounding box center [955, 221] width 60 height 9
click at [958, 222] on span "Personal Items" at bounding box center [957, 221] width 57 height 9
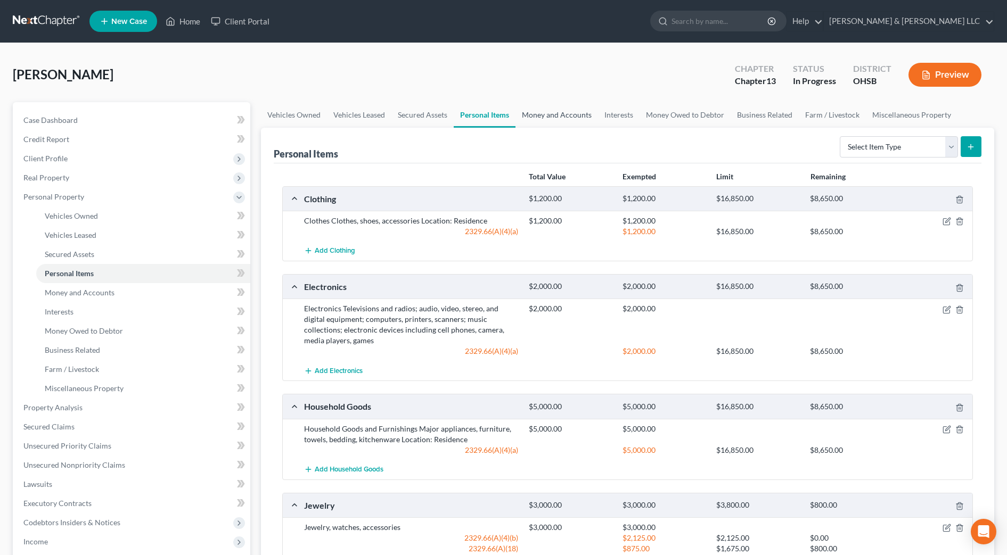
click at [561, 118] on link "Money and Accounts" at bounding box center [556, 115] width 83 height 26
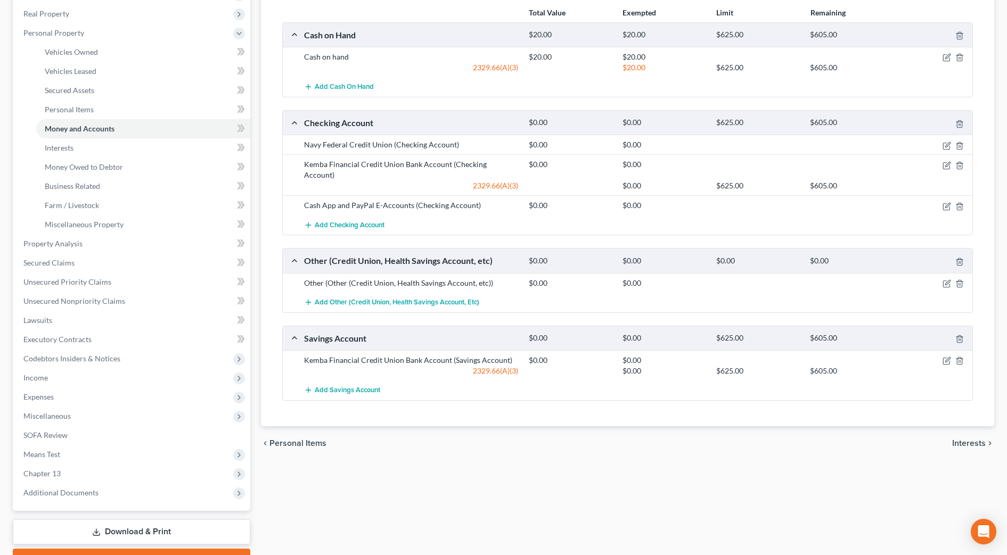
scroll to position [133, 0]
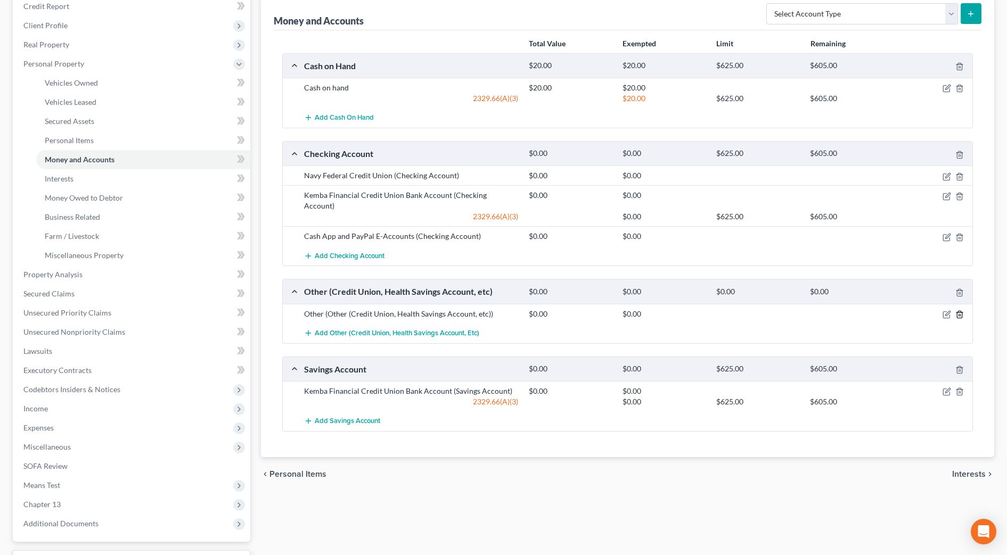
click at [956, 310] on icon "button" at bounding box center [959, 314] width 9 height 9
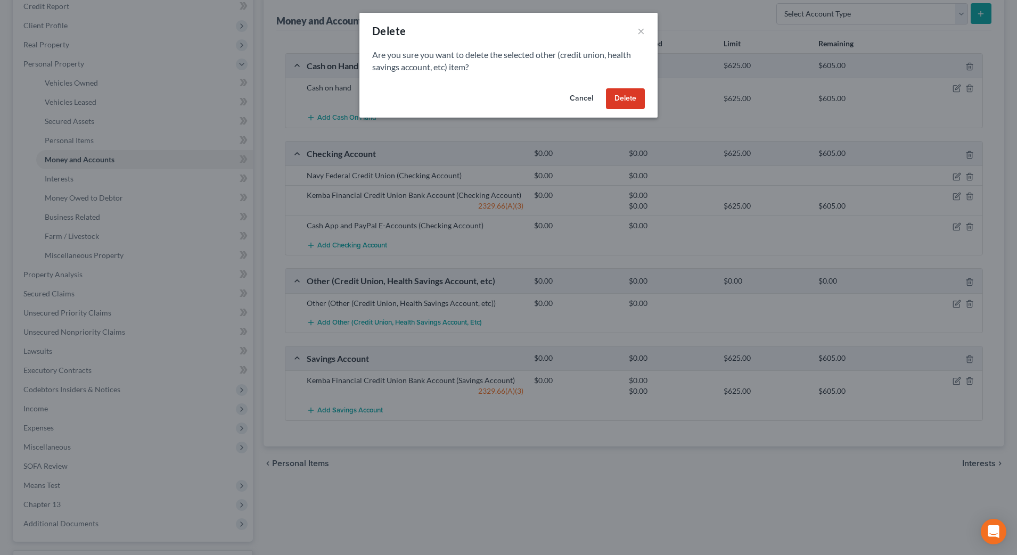
click at [633, 87] on div "Cancel Delete" at bounding box center [508, 101] width 298 height 34
click at [624, 101] on button "Delete" at bounding box center [625, 98] width 39 height 21
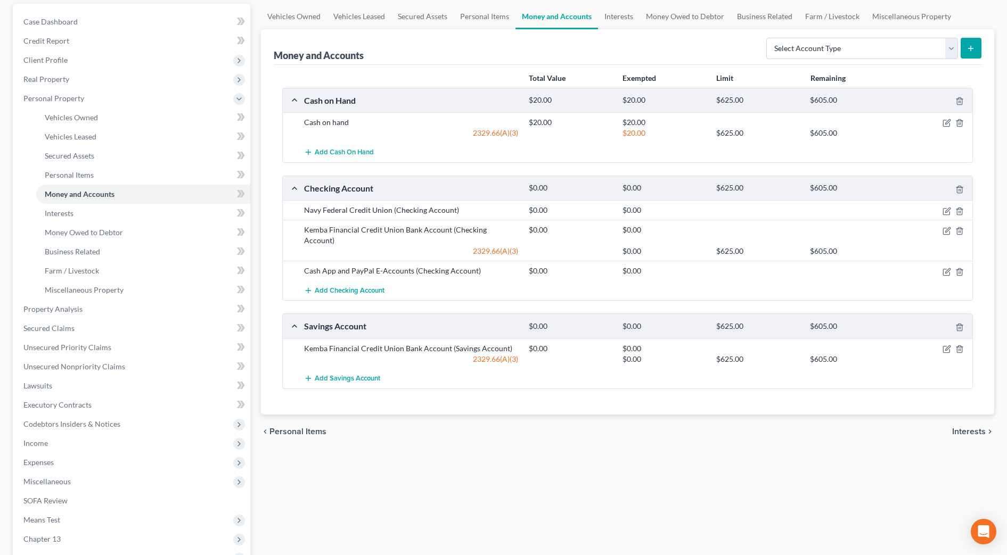
scroll to position [67, 0]
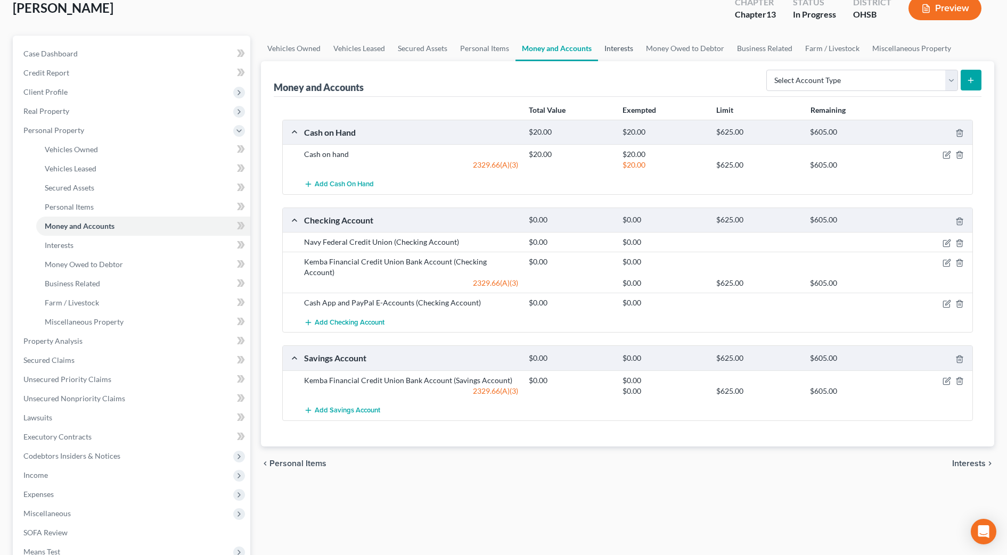
click at [613, 55] on link "Interests" at bounding box center [619, 49] width 42 height 26
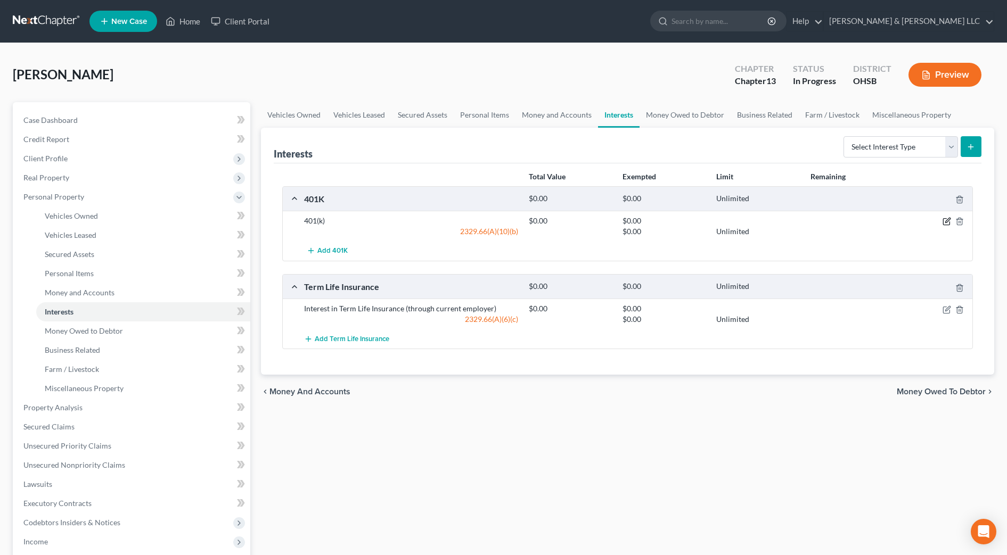
click at [945, 219] on icon "button" at bounding box center [947, 221] width 9 height 9
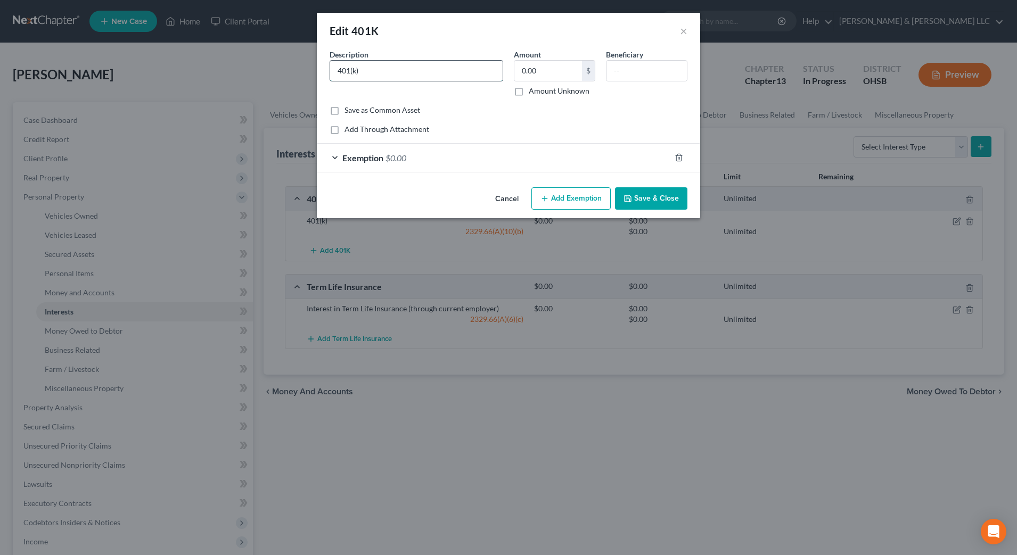
drag, startPoint x: 439, startPoint y: 74, endPoint x: 444, endPoint y: 73, distance: 5.4
click at [439, 74] on input "401(k)" at bounding box center [416, 71] width 173 height 20
type input "401(k) through employer"
click at [545, 68] on input "0.00" at bounding box center [548, 71] width 68 height 20
type input "8,911.85"
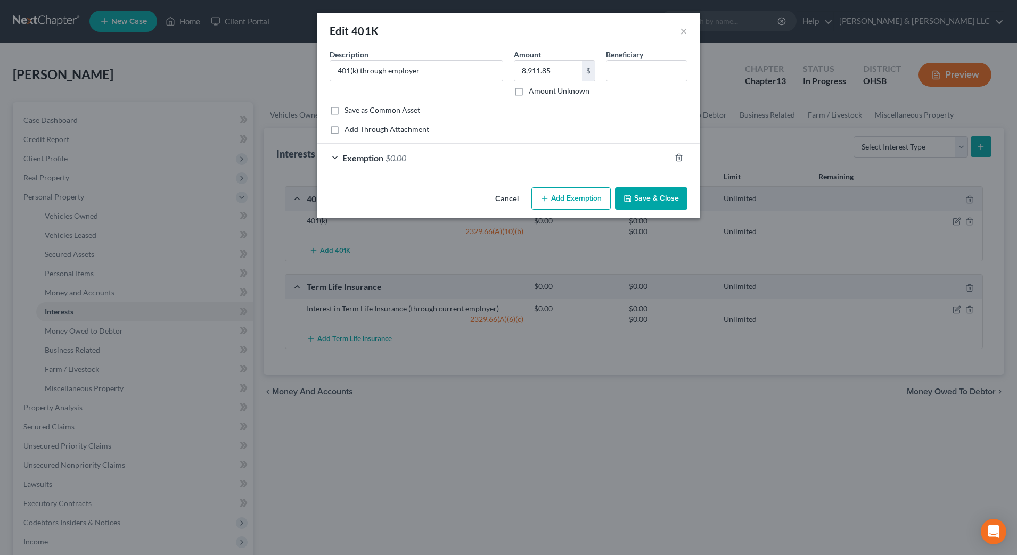
click at [505, 160] on div "Exemption $0.00" at bounding box center [494, 158] width 354 height 28
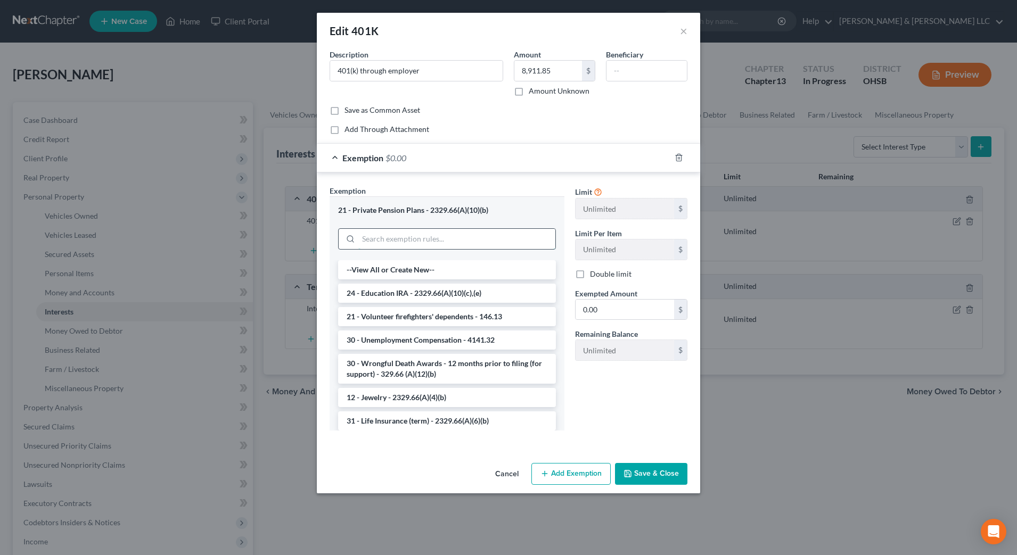
click at [479, 233] on input "search" at bounding box center [456, 239] width 197 height 20
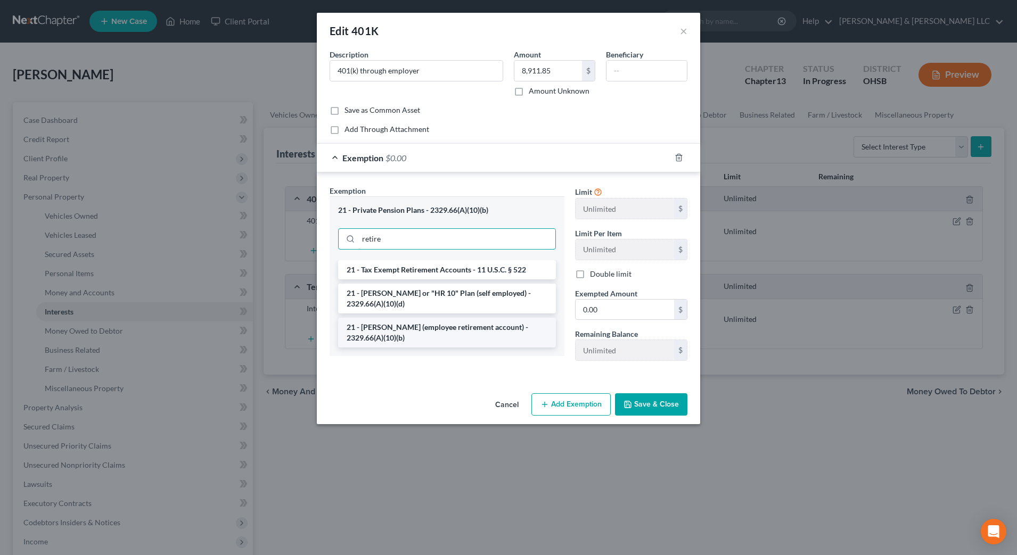
type input "retire"
click at [474, 331] on li "21 - [PERSON_NAME] (employee retirement account) - 2329.66(A)(10)(b)" at bounding box center [447, 333] width 218 height 30
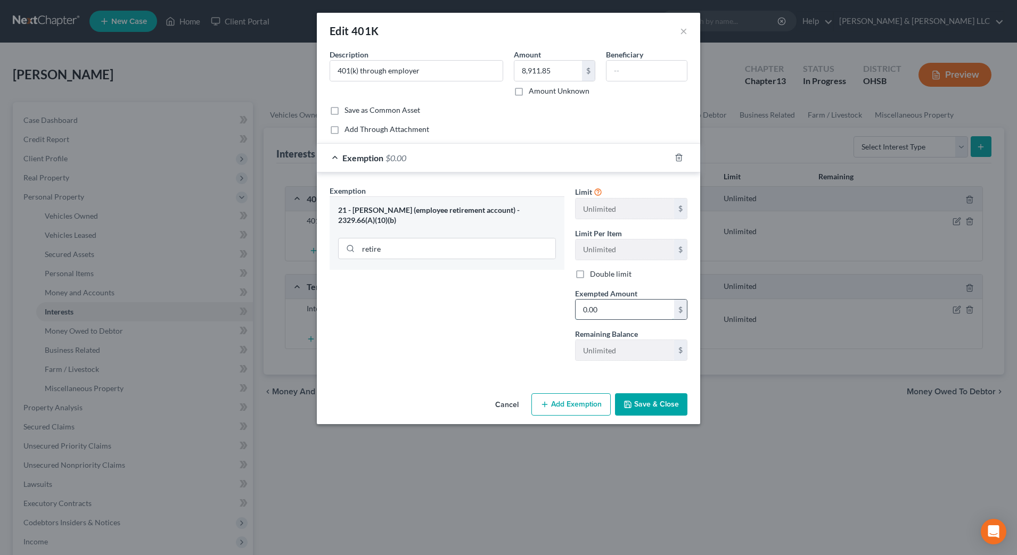
click at [618, 314] on input "0.00" at bounding box center [625, 310] width 99 height 20
type input "8,911.85"
click at [640, 403] on button "Save & Close" at bounding box center [651, 405] width 72 height 22
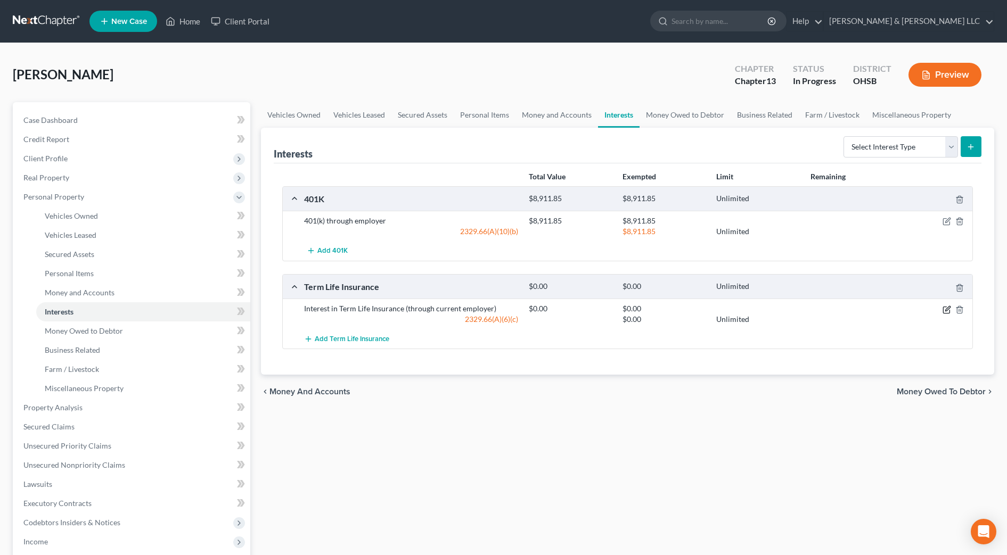
click at [949, 313] on div "Interest in Term Life Insurance (through current employer) $0.00 $0.00 2329.66(…" at bounding box center [636, 314] width 675 height 21
drag, startPoint x: 946, startPoint y: 308, endPoint x: 937, endPoint y: 322, distance: 16.3
click at [945, 308] on icon "button" at bounding box center [947, 310] width 9 height 9
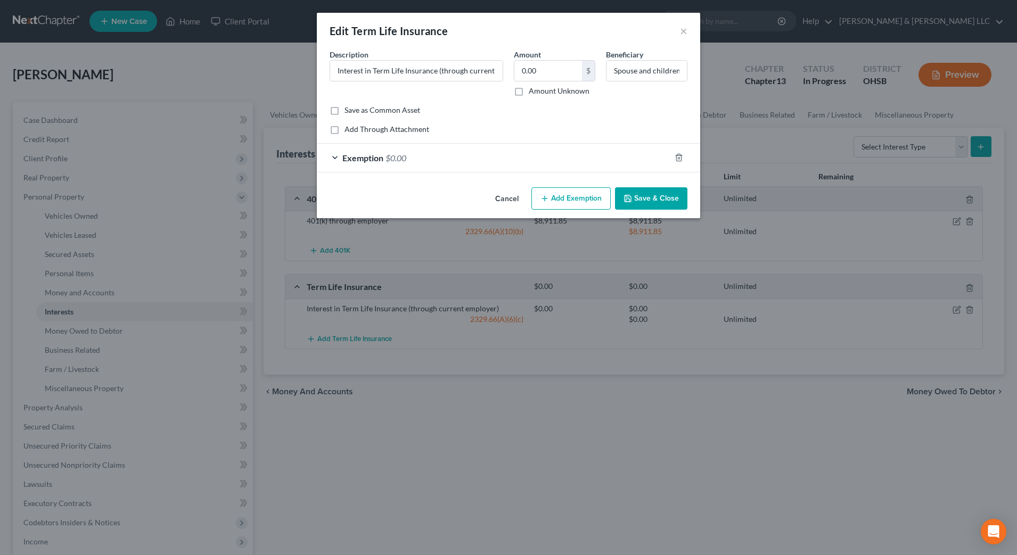
click at [662, 193] on button "Save & Close" at bounding box center [651, 198] width 72 height 22
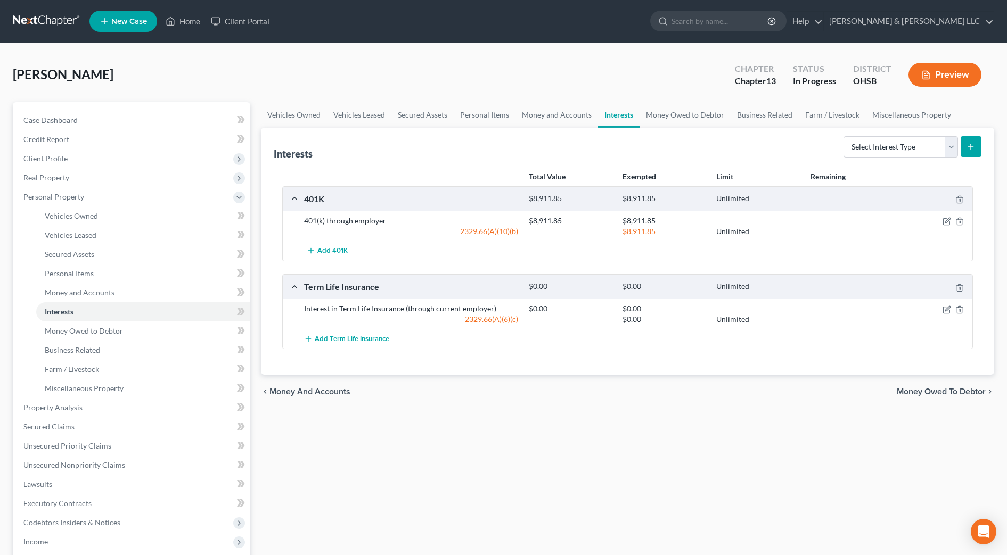
click at [658, 439] on div "Vehicles Owned Vehicles Leased Secured Assets Personal Items Money and Accounts…" at bounding box center [628, 419] width 744 height 634
click at [666, 117] on link "Money Owed to Debtor" at bounding box center [685, 115] width 91 height 26
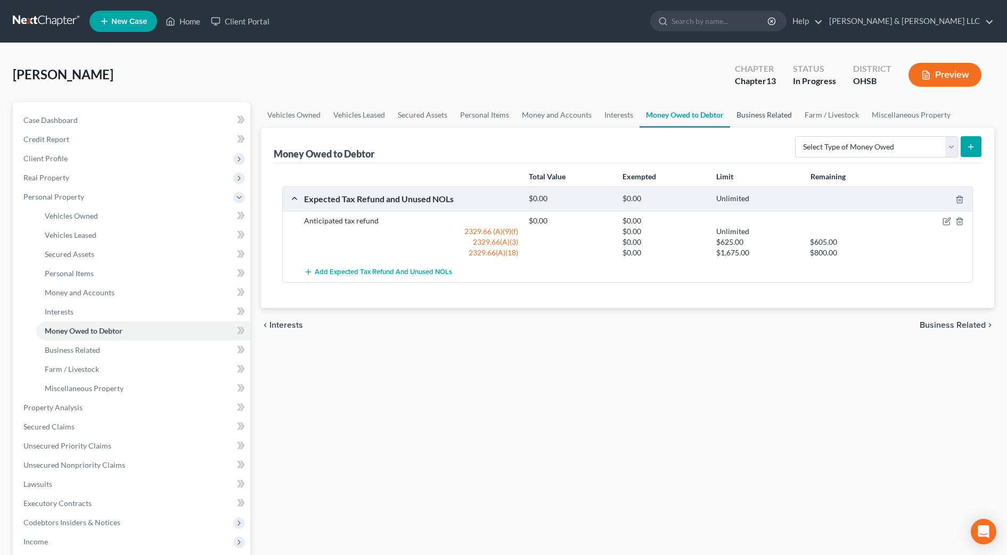
click at [765, 114] on link "Business Related" at bounding box center [764, 115] width 68 height 26
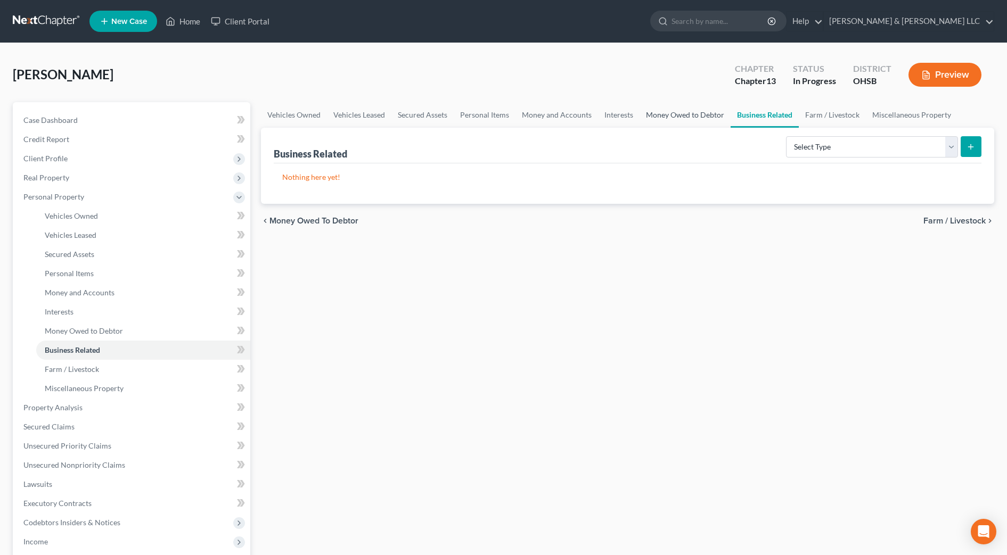
click at [670, 117] on link "Money Owed to Debtor" at bounding box center [685, 115] width 91 height 26
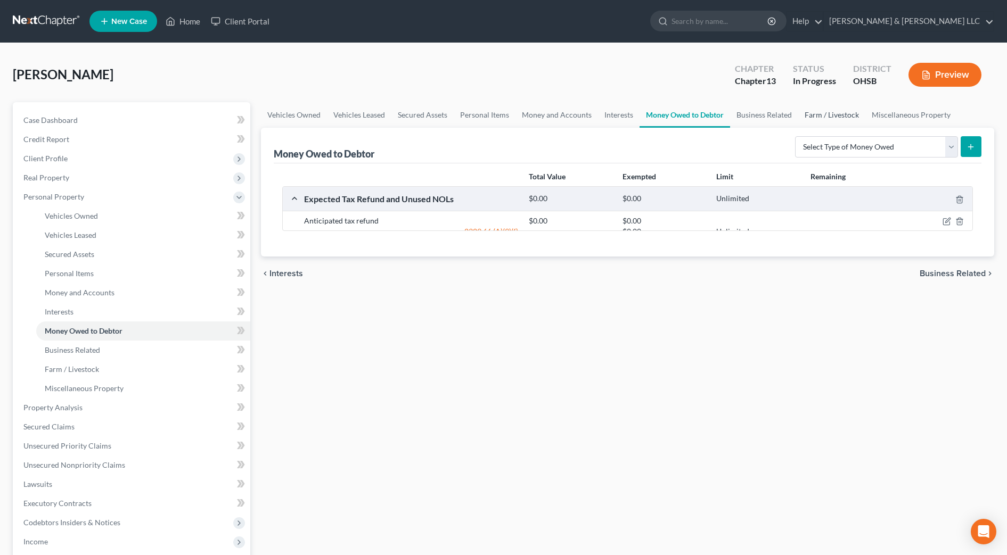
click at [829, 121] on link "Farm / Livestock" at bounding box center [831, 115] width 67 height 26
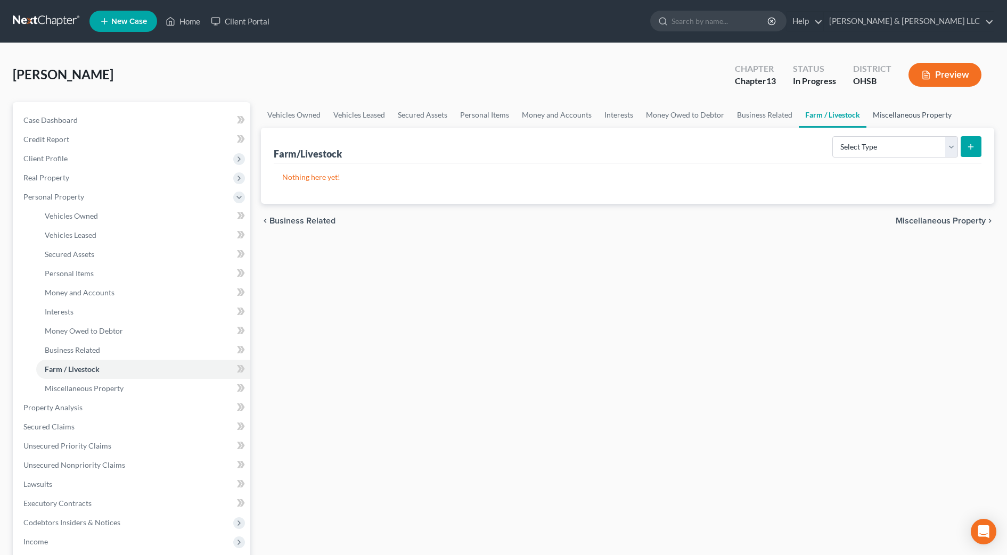
click at [914, 117] on link "Miscellaneous Property" at bounding box center [912, 115] width 92 height 26
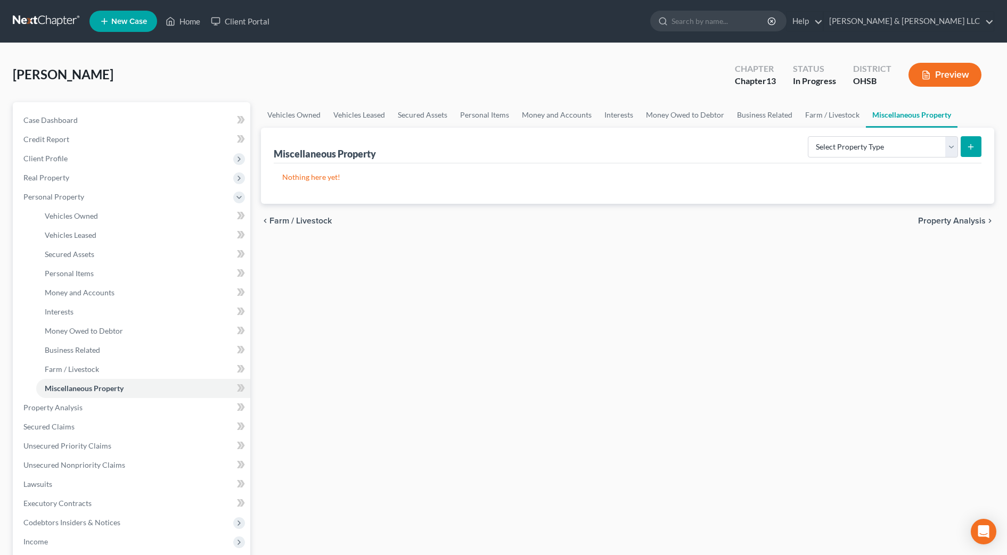
click at [940, 217] on span "Property Analysis" at bounding box center [952, 221] width 68 height 9
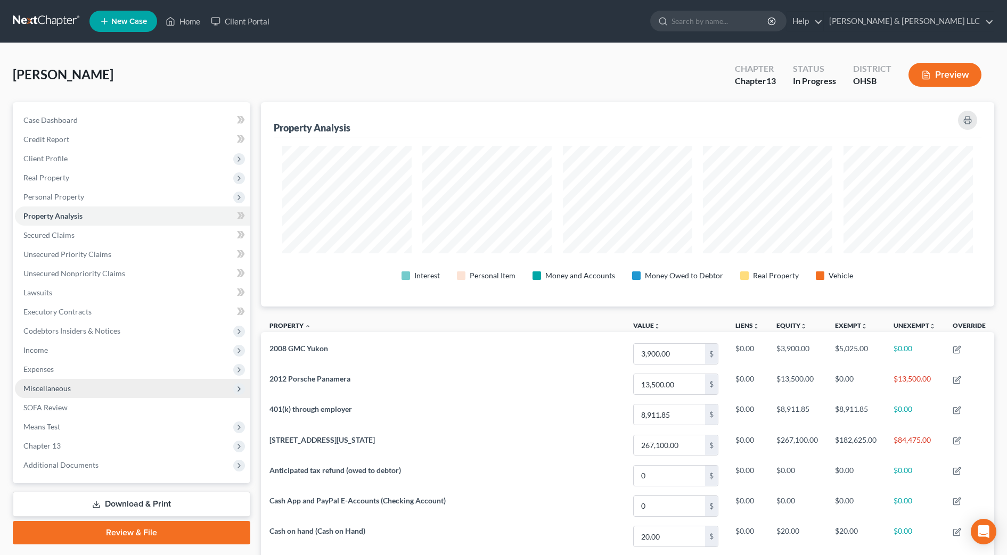
click at [70, 394] on span "Miscellaneous" at bounding box center [132, 388] width 235 height 19
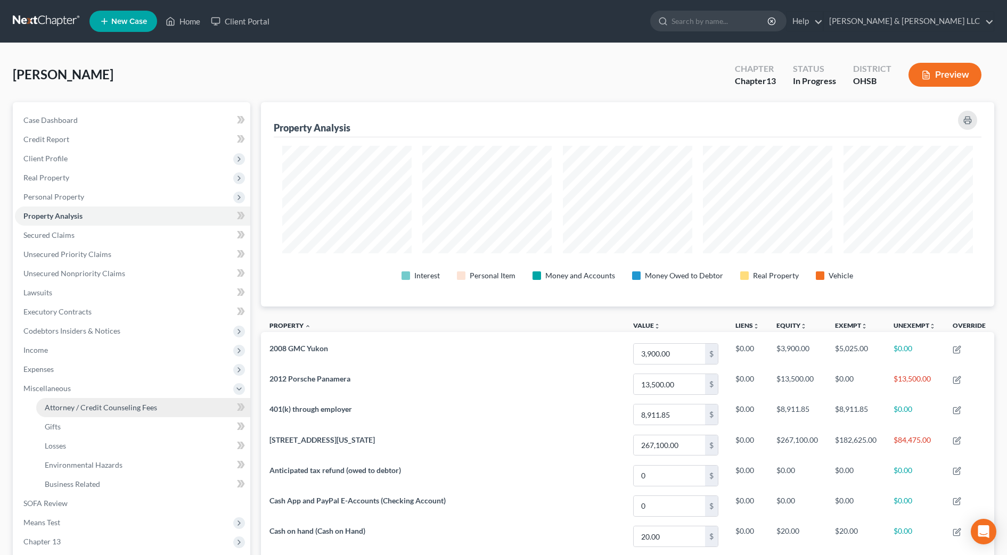
click at [77, 408] on span "Attorney / Credit Counseling Fees" at bounding box center [101, 407] width 112 height 9
select select "1"
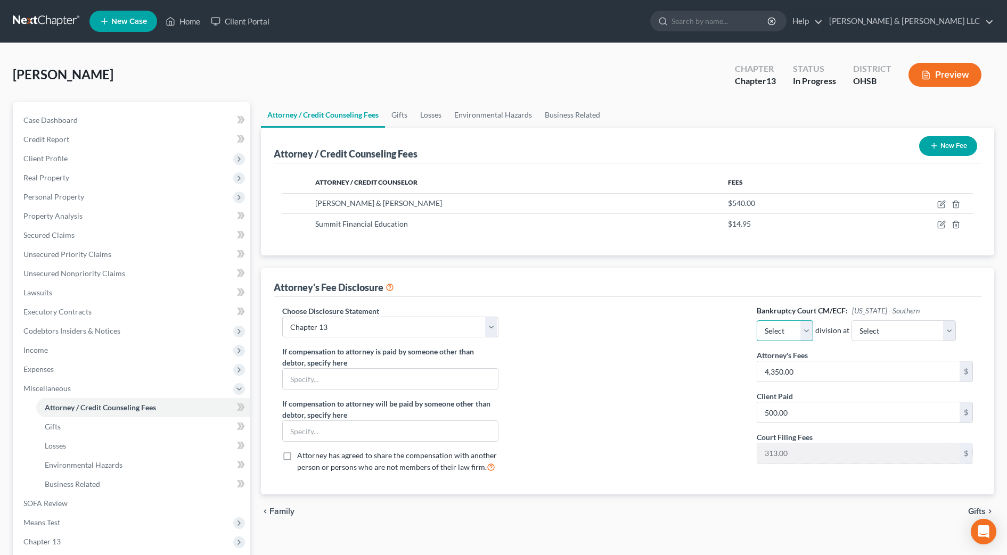
click at [808, 338] on select "Select Eastern Western" at bounding box center [785, 331] width 56 height 21
select select "0"
click at [757, 321] on select "Select Eastern Western" at bounding box center [785, 331] width 56 height 21
drag, startPoint x: 906, startPoint y: 329, endPoint x: 902, endPoint y: 338, distance: 10.2
click at [906, 329] on select "Select Cincinnati [GEOGRAPHIC_DATA] [GEOGRAPHIC_DATA]" at bounding box center [903, 331] width 104 height 21
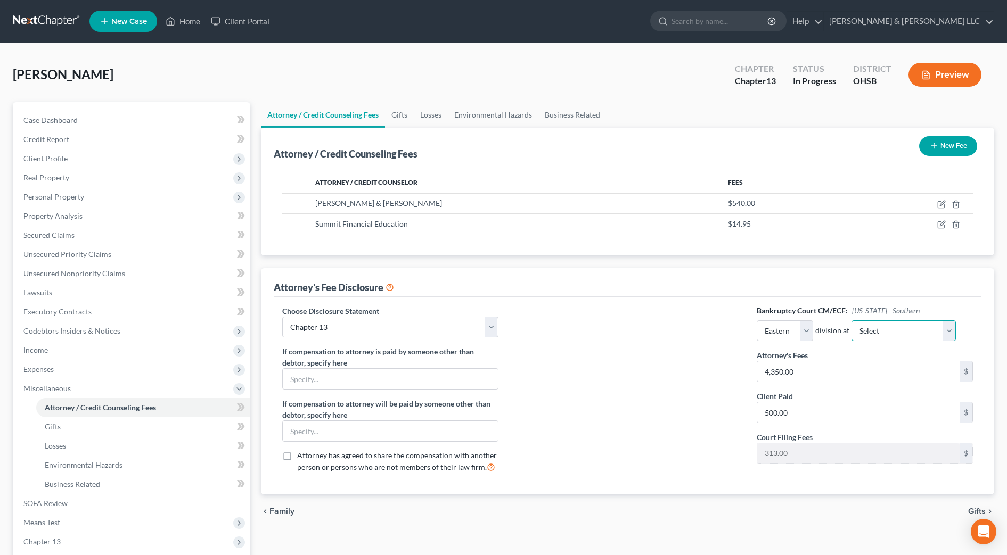
select select "1"
click at [851, 321] on select "Select Cincinnati [GEOGRAPHIC_DATA] [GEOGRAPHIC_DATA]" at bounding box center [903, 331] width 104 height 21
click at [51, 153] on span "Client Profile" at bounding box center [132, 158] width 235 height 19
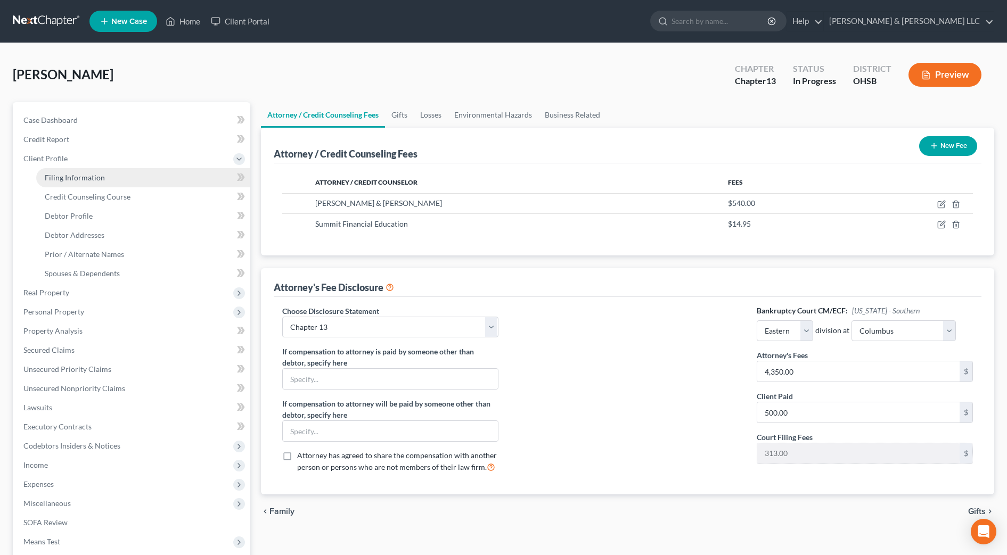
click at [56, 173] on span "Filing Information" at bounding box center [75, 177] width 60 height 9
select select "1"
select select "0"
select select "3"
select select "62"
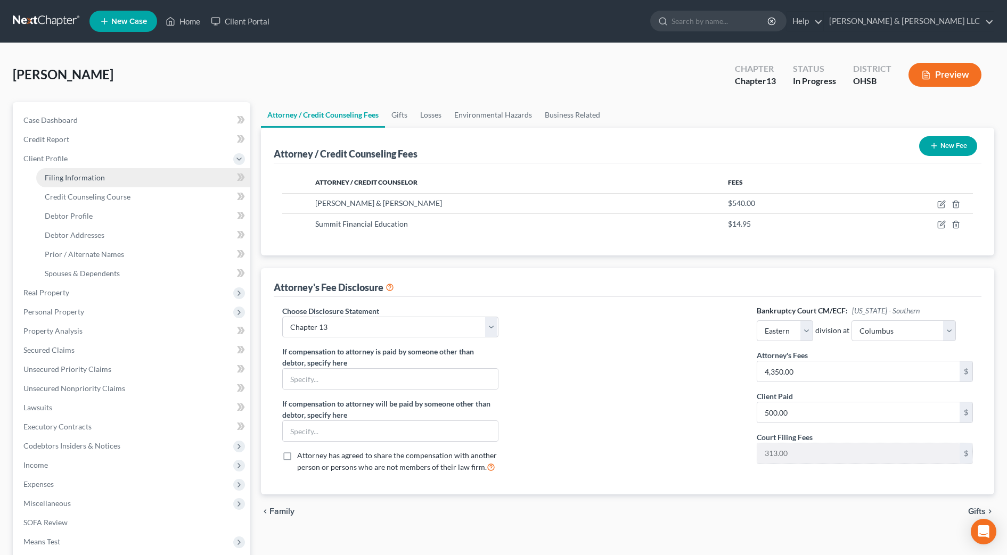
select select "2"
select select "36"
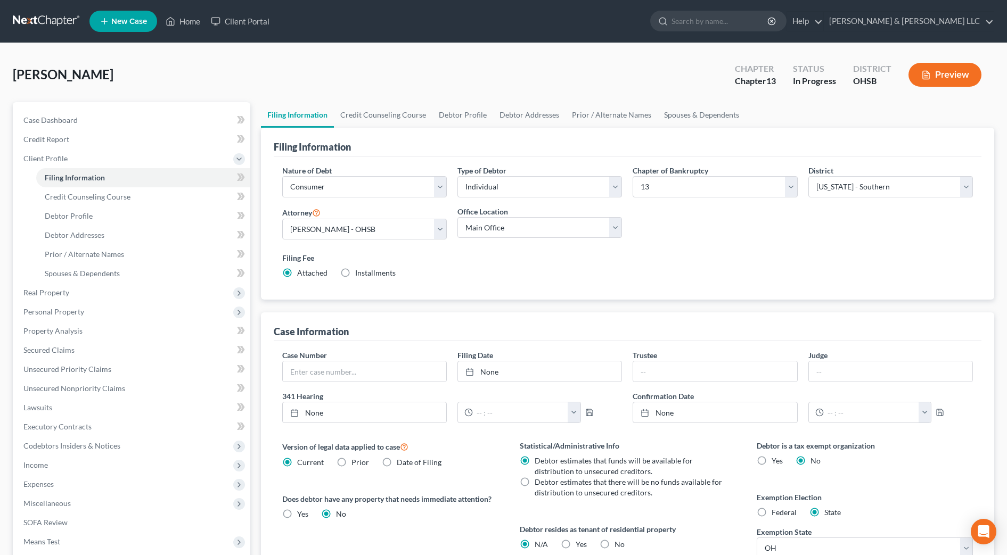
click at [367, 271] on span "Installments" at bounding box center [375, 272] width 40 height 9
click at [366, 271] on input "Installments Installments" at bounding box center [362, 271] width 7 height 7
radio input "true"
radio input "false"
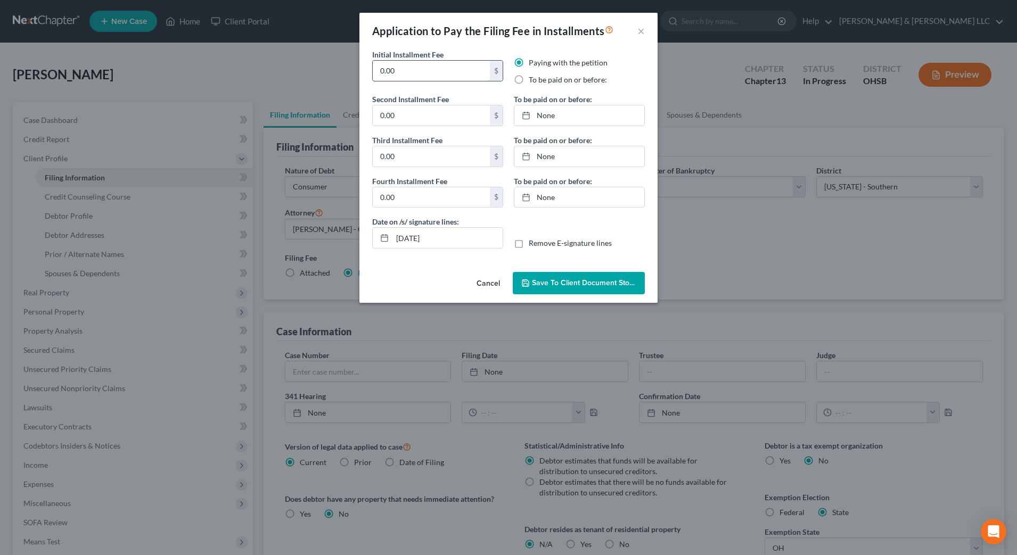
click at [416, 73] on input "0.00" at bounding box center [431, 71] width 117 height 20
click at [551, 86] on div "Paying with the petition To be paid on or before:" at bounding box center [580, 76] width 142 height 36
click at [551, 80] on label "To be paid on or before:" at bounding box center [568, 80] width 78 height 11
click at [540, 80] on input "To be paid on or before:" at bounding box center [536, 78] width 7 height 7
radio input "true"
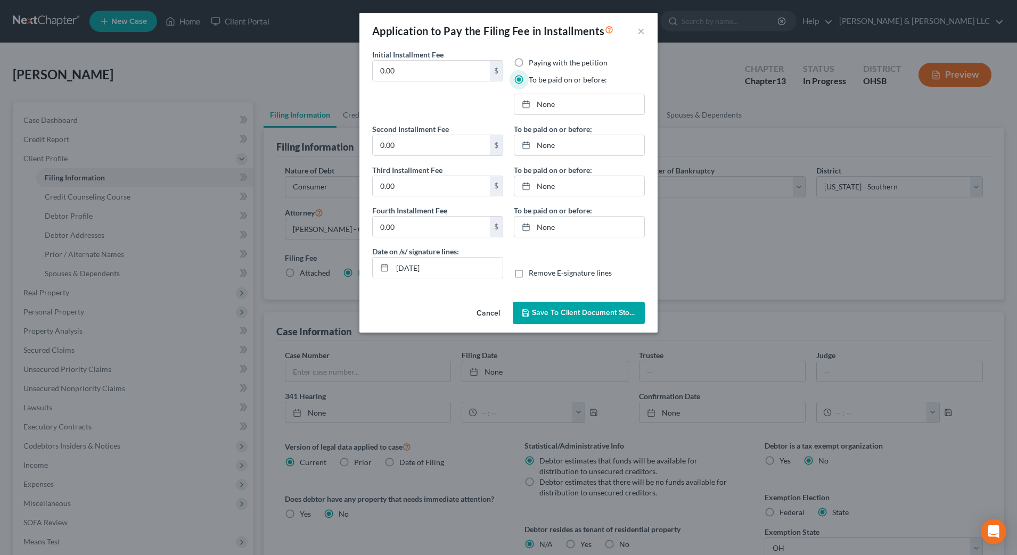
click at [482, 313] on button "Cancel" at bounding box center [488, 313] width 40 height 21
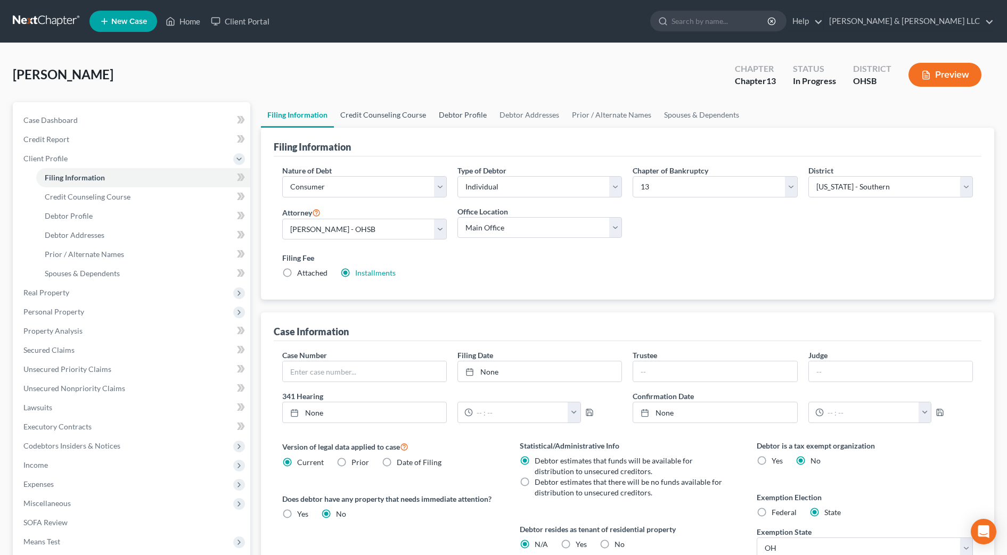
click at [379, 122] on link "Credit Counseling Course" at bounding box center [383, 115] width 99 height 26
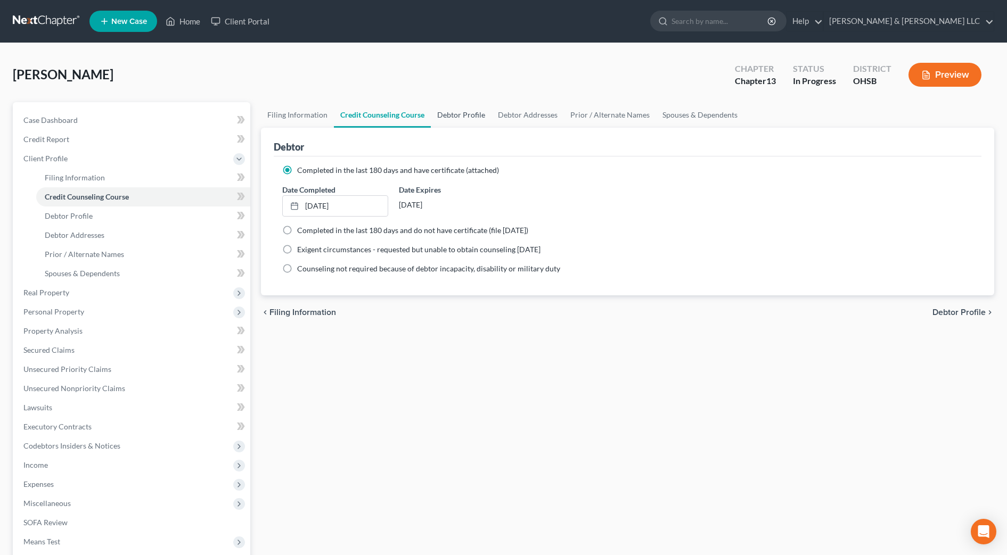
click at [458, 119] on link "Debtor Profile" at bounding box center [461, 115] width 61 height 26
select select "1"
select select "6"
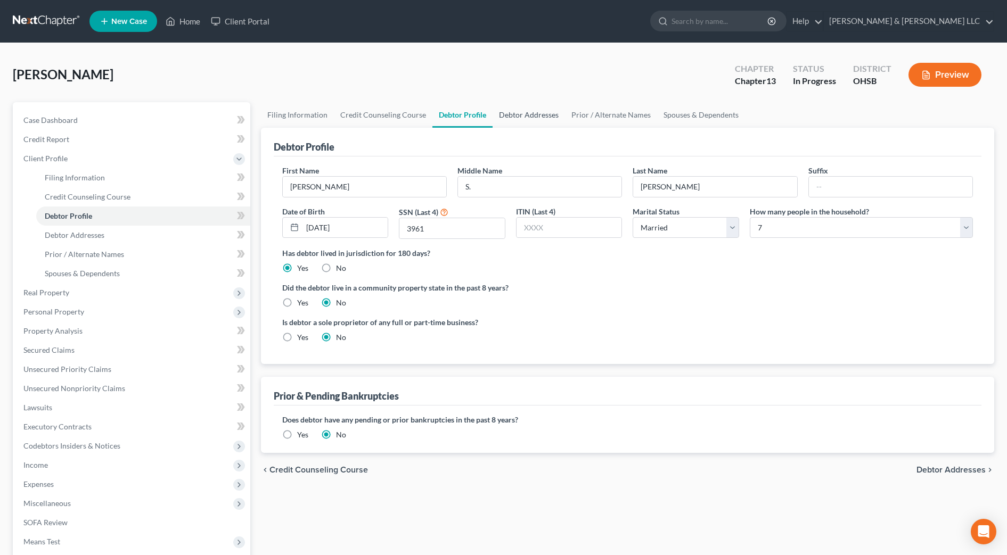
click at [523, 116] on link "Debtor Addresses" at bounding box center [529, 115] width 72 height 26
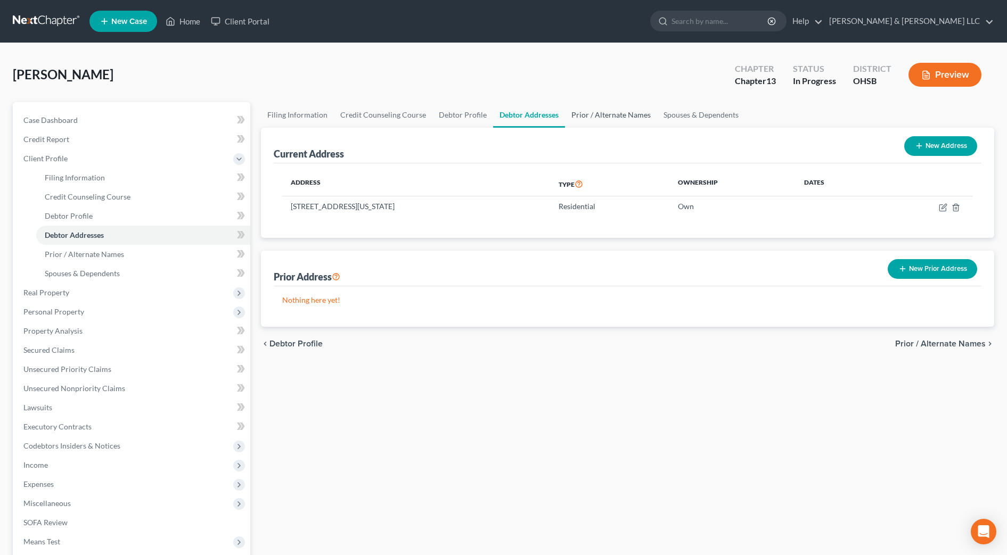
click at [605, 118] on link "Prior / Alternate Names" at bounding box center [611, 115] width 92 height 26
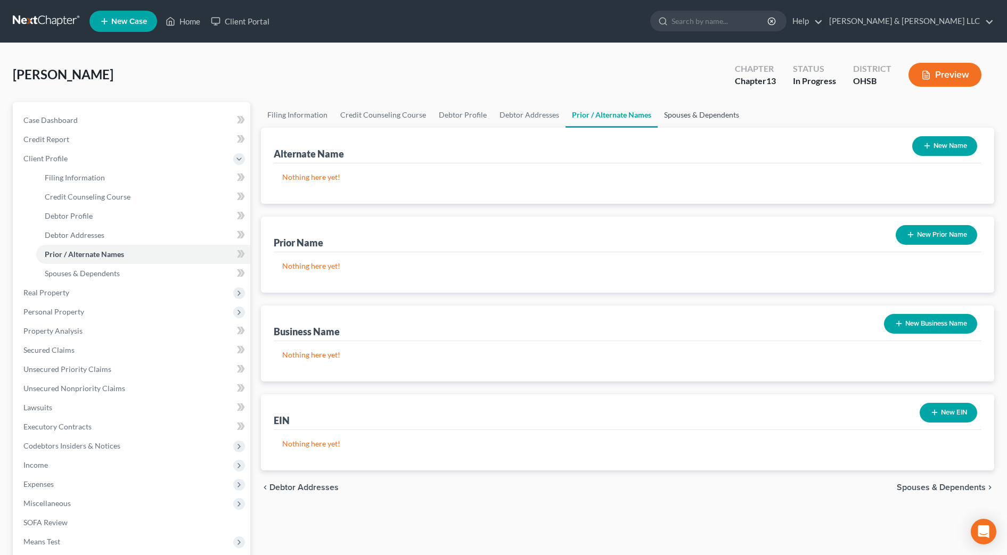
click at [669, 113] on link "Spouses & Dependents" at bounding box center [702, 115] width 88 height 26
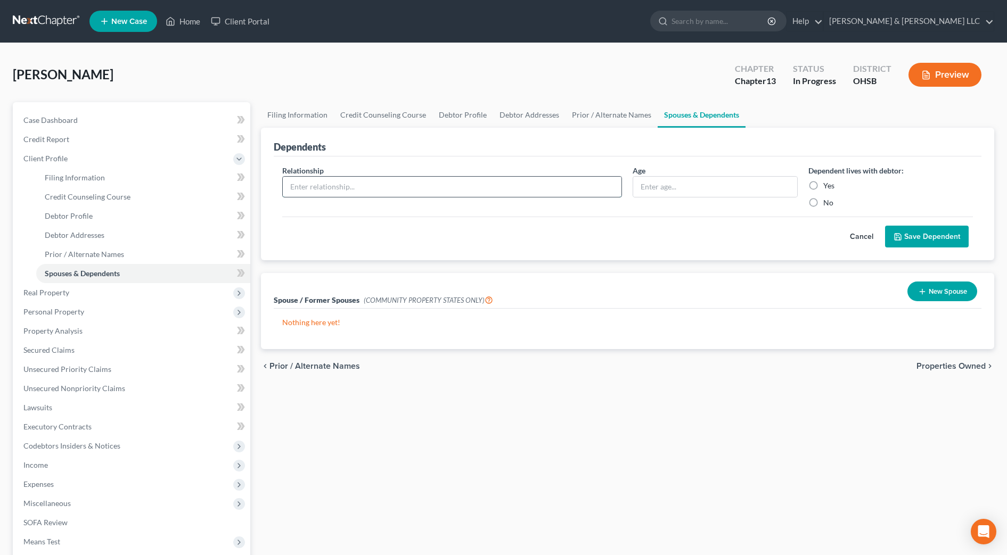
click at [518, 186] on input "text" at bounding box center [452, 187] width 339 height 20
type input "Child"
type input "11"
click at [823, 183] on label "Yes" at bounding box center [828, 186] width 11 height 11
click at [827, 183] on input "Yes" at bounding box center [830, 184] width 7 height 7
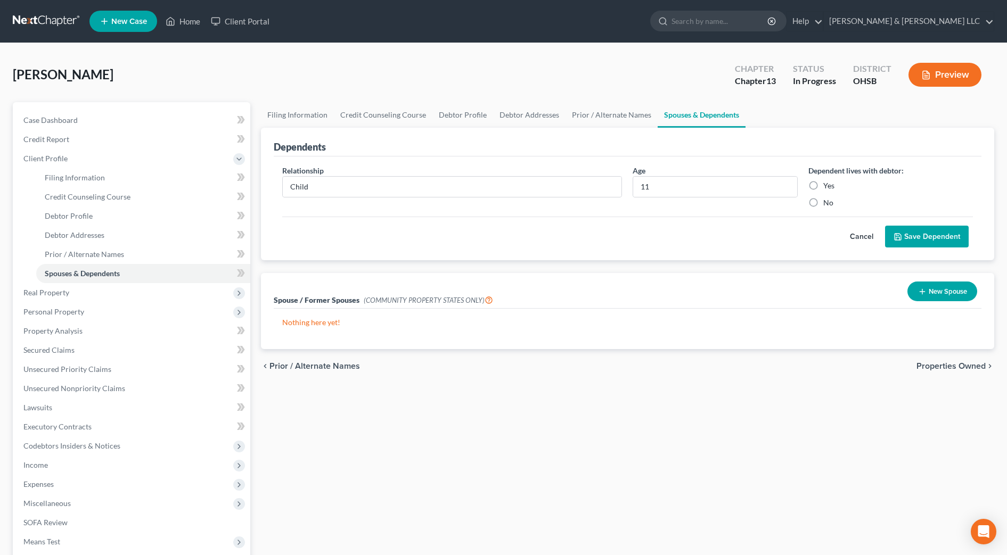
radio input "true"
click at [892, 236] on button "Save Dependent" at bounding box center [927, 237] width 84 height 22
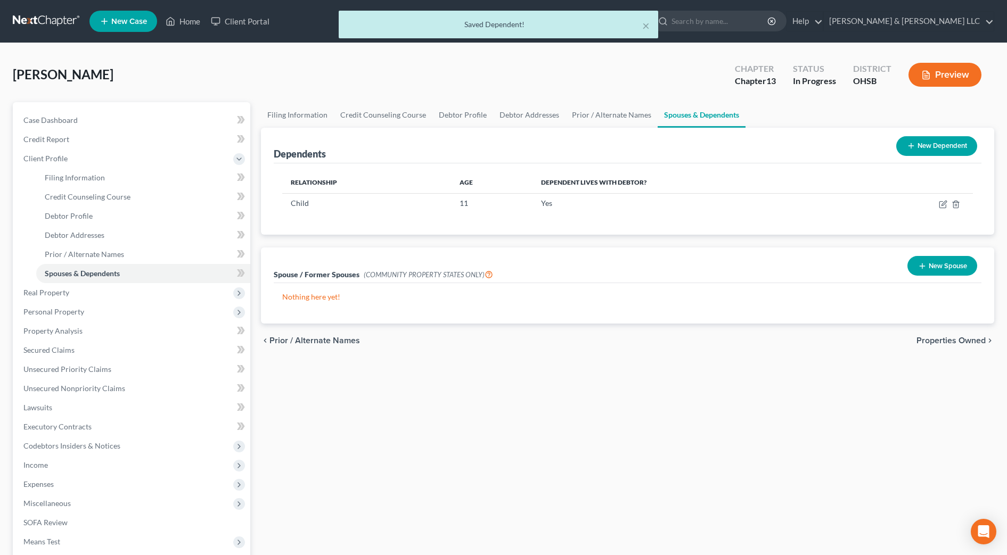
click at [923, 145] on button "New Dependent" at bounding box center [936, 146] width 81 height 20
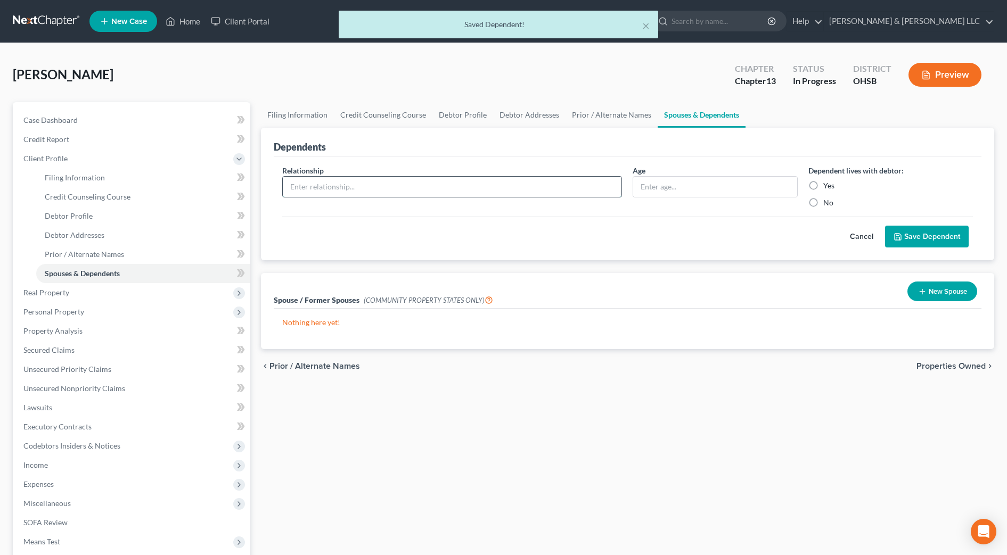
click at [365, 184] on input "text" at bounding box center [452, 187] width 339 height 20
type input "Child"
click at [662, 184] on input "text" at bounding box center [714, 187] width 163 height 20
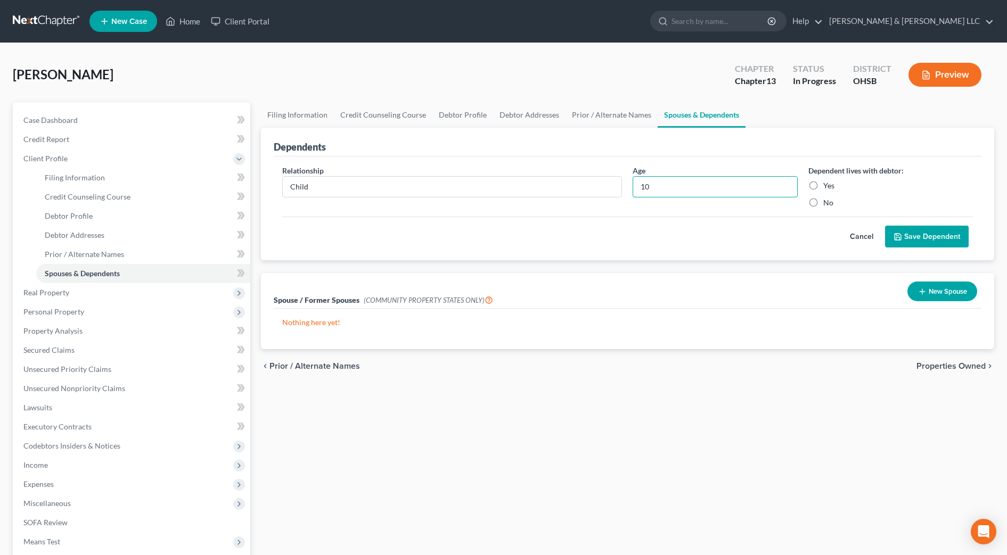
type input "10"
click at [822, 187] on div "Yes" at bounding box center [890, 186] width 165 height 11
click at [823, 184] on label "Yes" at bounding box center [828, 186] width 11 height 11
click at [827, 184] on input "Yes" at bounding box center [830, 184] width 7 height 7
radio input "true"
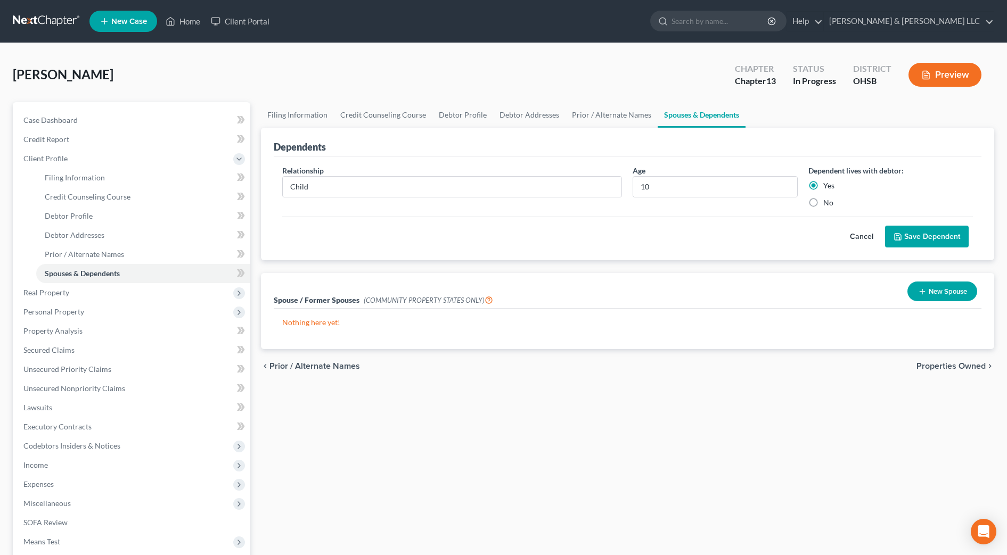
click at [891, 239] on button "Save Dependent" at bounding box center [927, 237] width 84 height 22
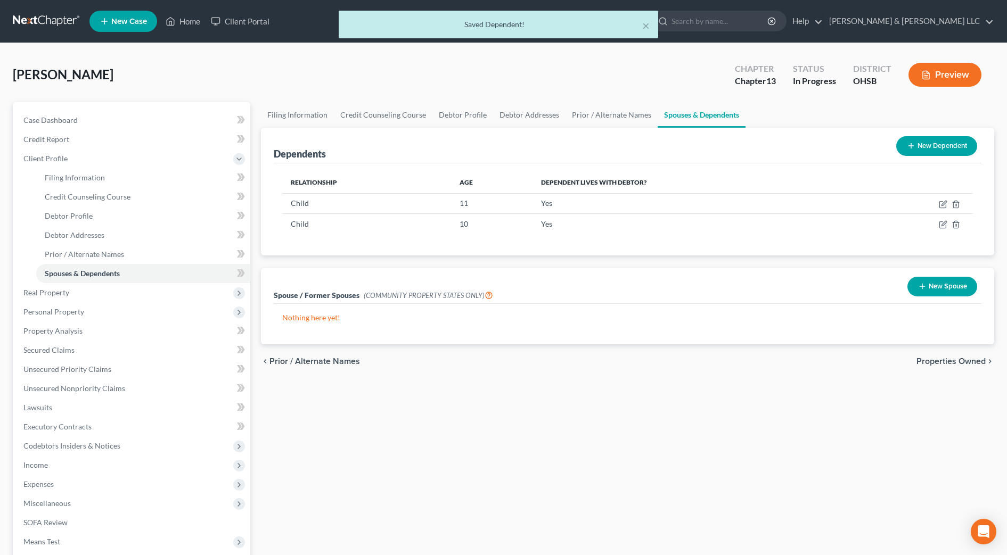
click at [925, 145] on button "New Dependent" at bounding box center [936, 146] width 81 height 20
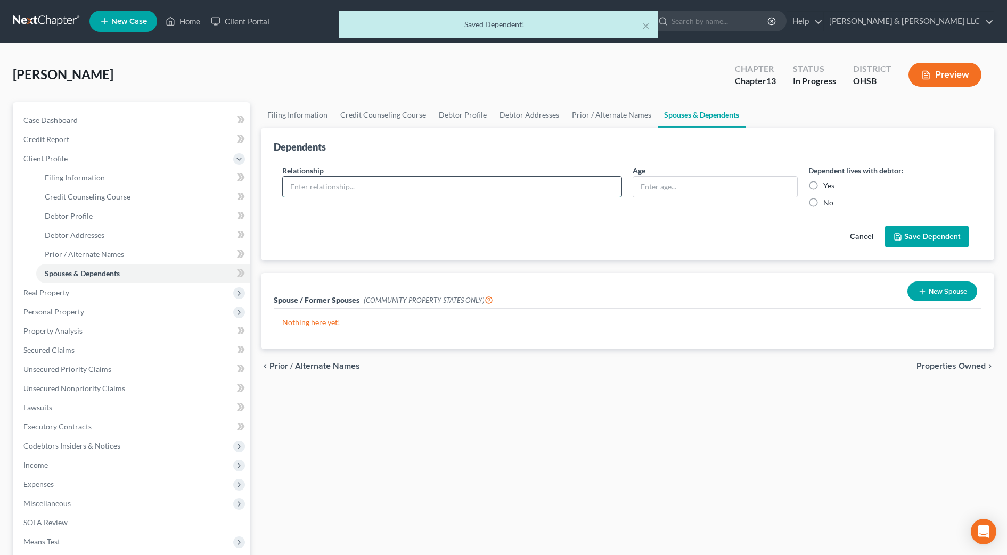
click at [369, 182] on input "text" at bounding box center [452, 187] width 339 height 20
type input "Child"
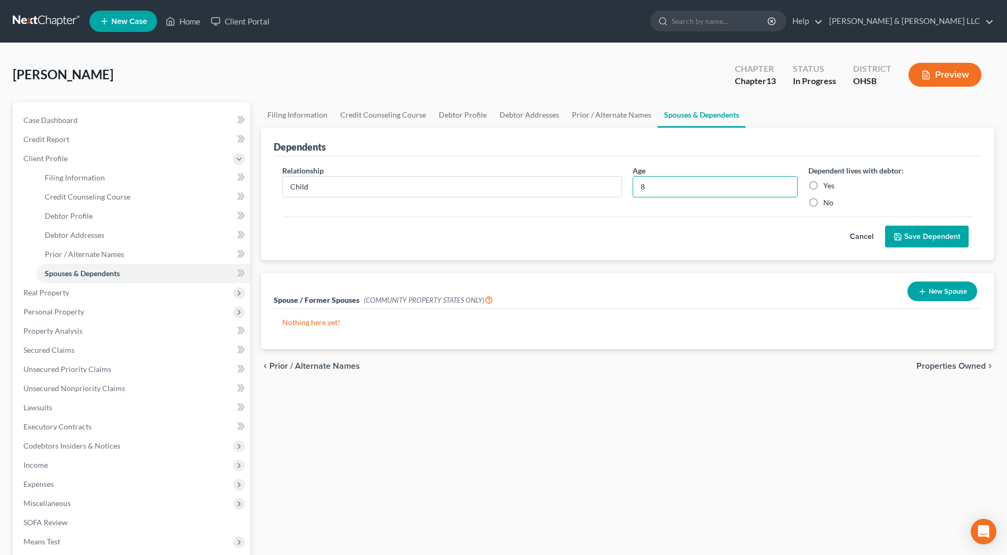
type input "8"
click at [823, 186] on label "Yes" at bounding box center [828, 186] width 11 height 11
click at [827, 186] on input "Yes" at bounding box center [830, 184] width 7 height 7
radio input "true"
click at [904, 241] on button "Save Dependent" at bounding box center [927, 237] width 84 height 22
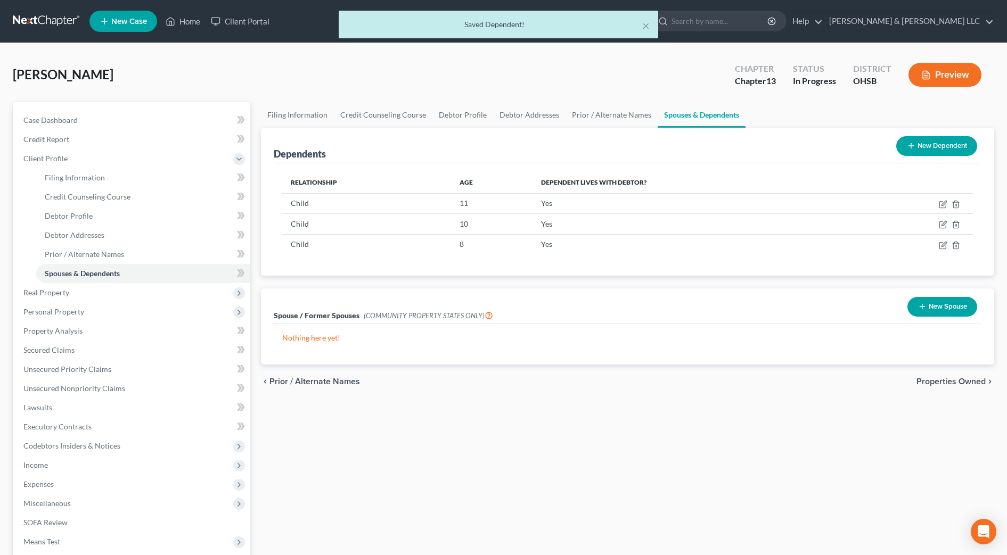
click at [914, 145] on icon at bounding box center [911, 146] width 9 height 9
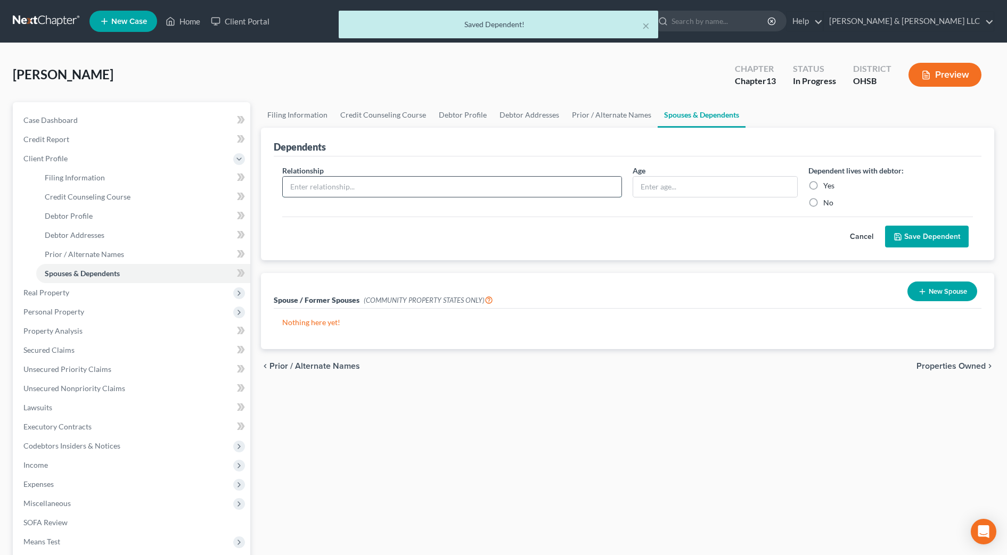
click at [417, 186] on input "text" at bounding box center [452, 187] width 339 height 20
type input "Child"
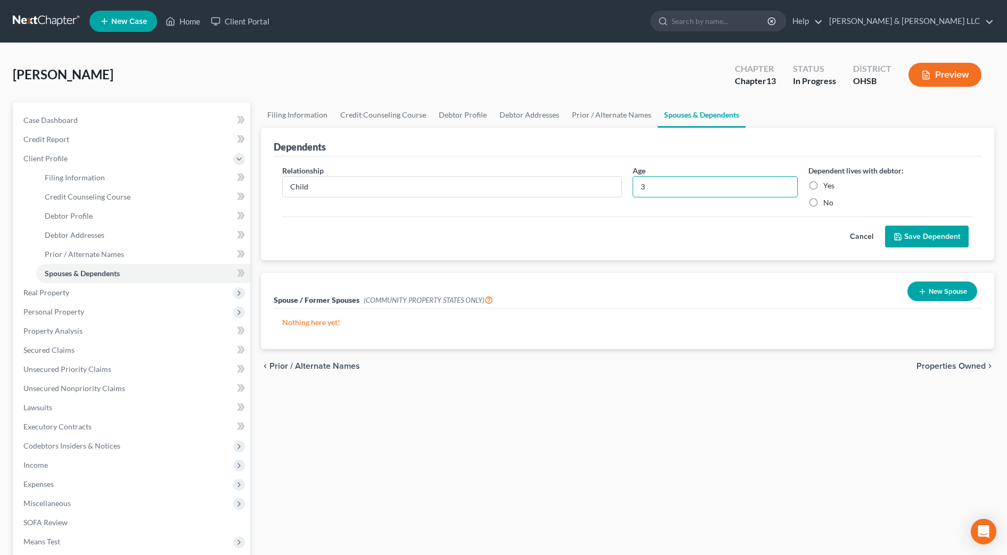
type input "3"
click at [823, 184] on label "Yes" at bounding box center [828, 186] width 11 height 11
click at [827, 184] on input "Yes" at bounding box center [830, 184] width 7 height 7
radio input "true"
click at [902, 234] on icon "submit" at bounding box center [898, 237] width 9 height 9
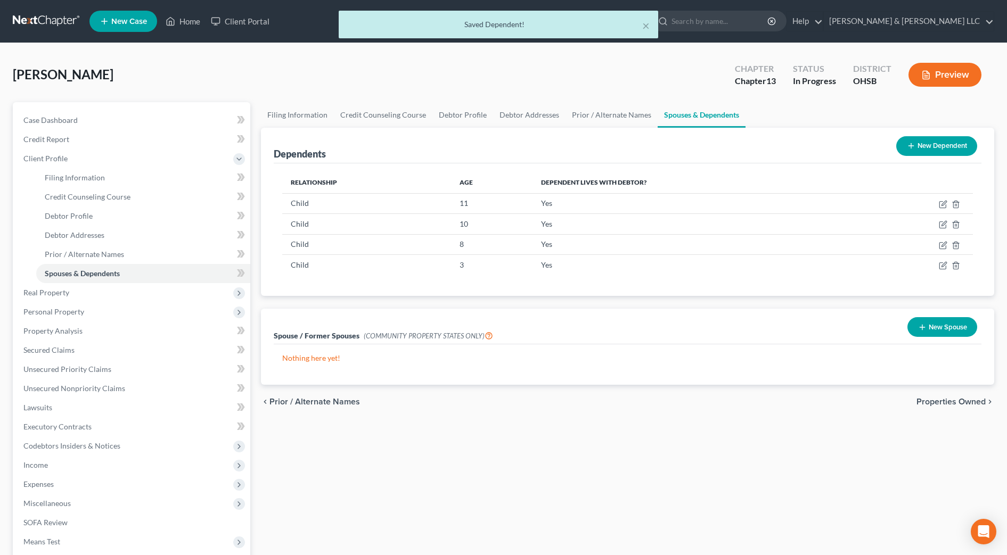
click at [940, 144] on button "New Dependent" at bounding box center [936, 146] width 81 height 20
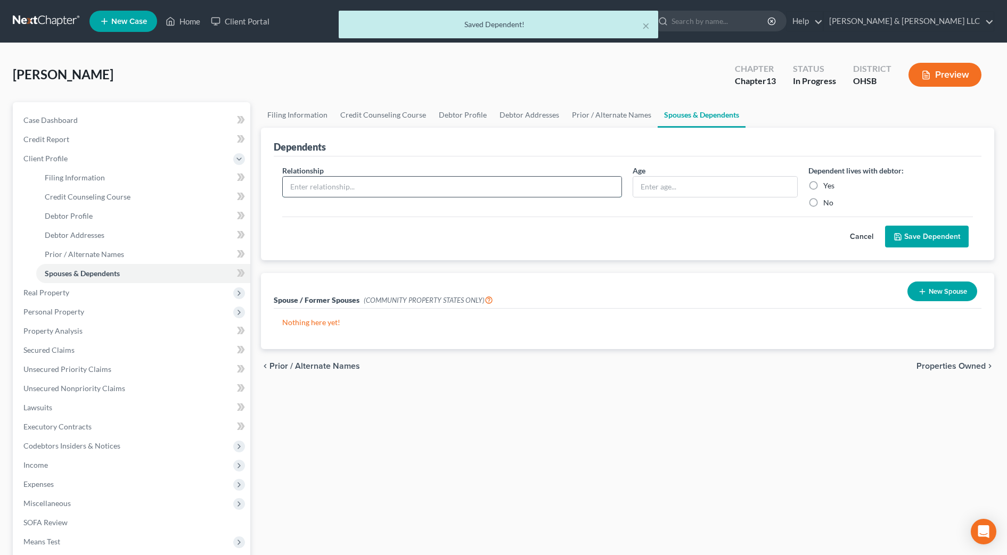
click at [411, 195] on input "text" at bounding box center [452, 187] width 339 height 20
type input "Child"
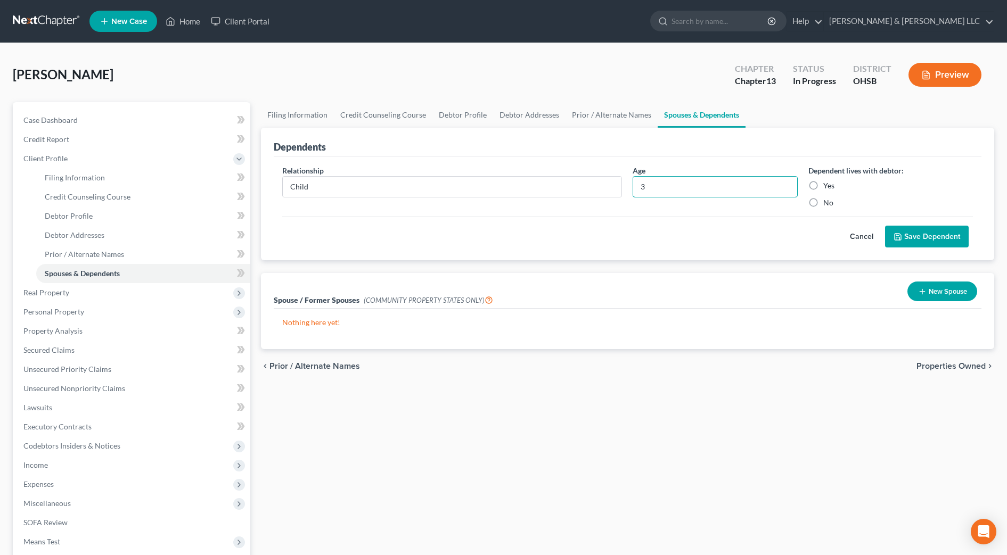
type input "3"
click at [823, 186] on label "Yes" at bounding box center [828, 186] width 11 height 11
click at [827, 186] on input "Yes" at bounding box center [830, 184] width 7 height 7
radio input "true"
click at [902, 237] on icon "submit" at bounding box center [898, 237] width 9 height 9
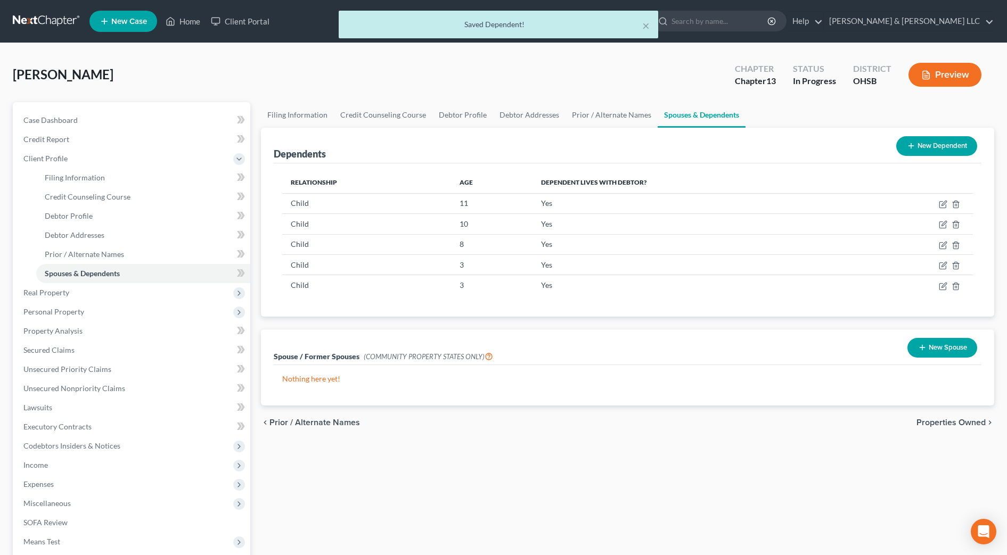
click at [927, 145] on button "New Dependent" at bounding box center [936, 146] width 81 height 20
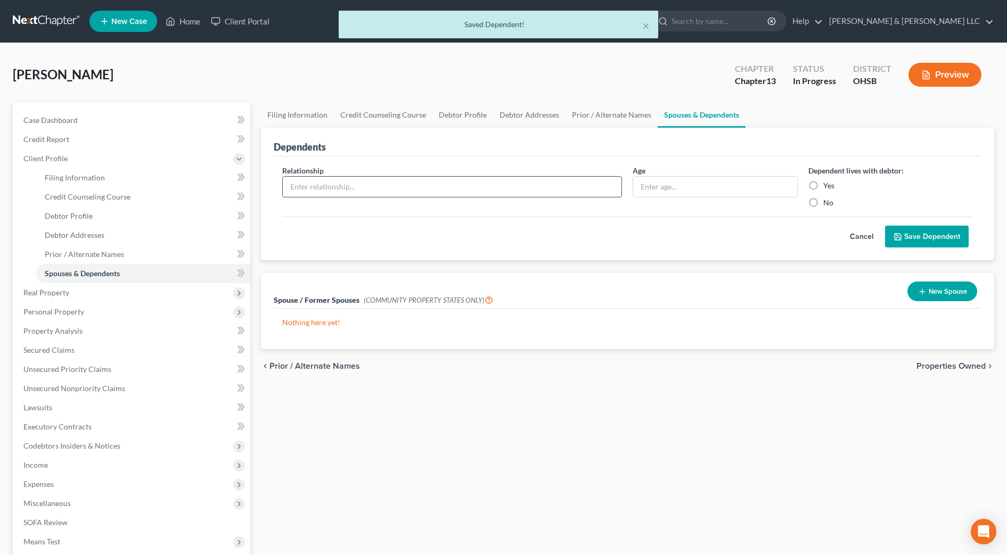
click at [406, 192] on input "text" at bounding box center [452, 187] width 339 height 20
type input "Child"
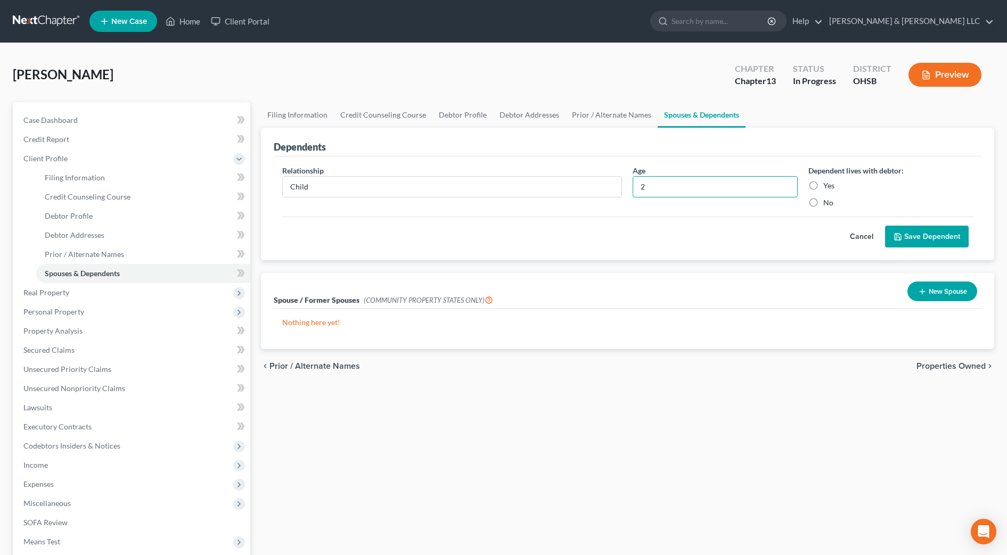
type input "2"
drag, startPoint x: 816, startPoint y: 187, endPoint x: 901, endPoint y: 230, distance: 95.3
click at [823, 187] on label "Yes" at bounding box center [828, 186] width 11 height 11
click at [827, 187] on input "Yes" at bounding box center [830, 184] width 7 height 7
radio input "true"
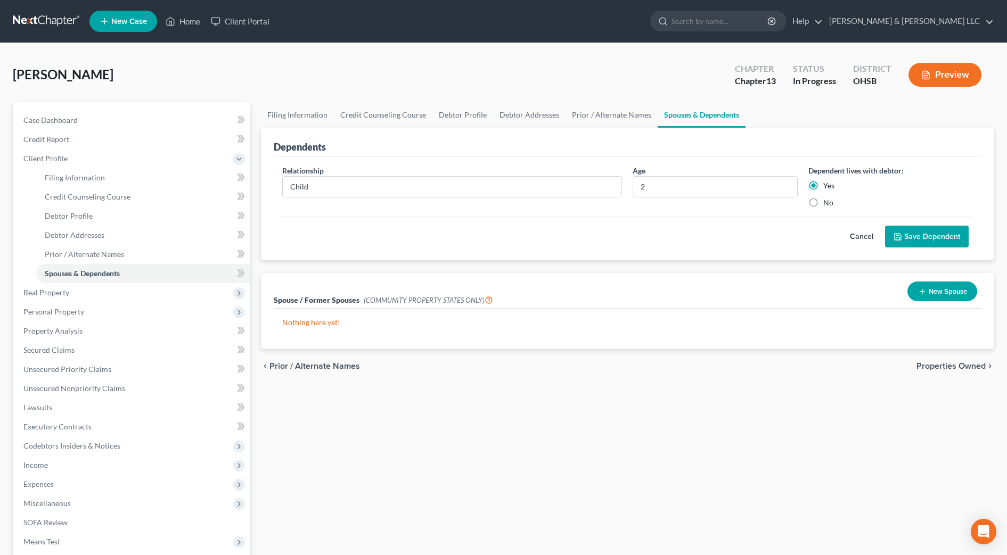
click at [905, 239] on button "Save Dependent" at bounding box center [927, 237] width 84 height 22
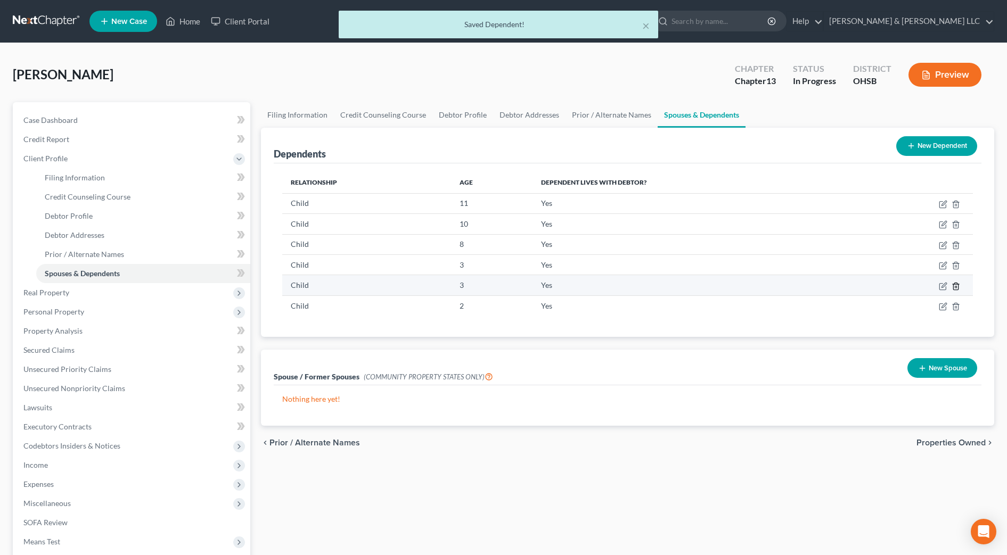
click at [956, 289] on icon "button" at bounding box center [956, 286] width 9 height 9
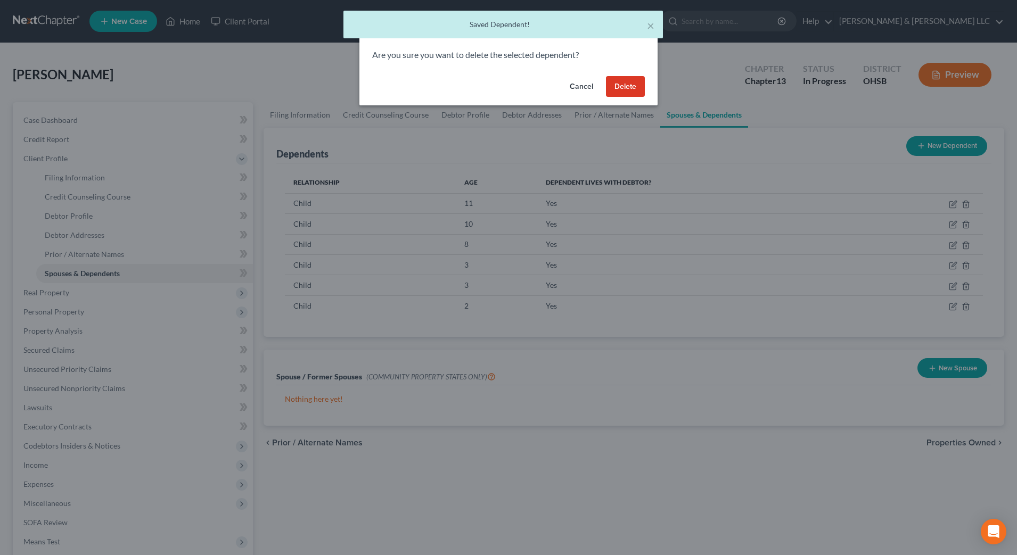
click at [638, 80] on button "Delete" at bounding box center [625, 86] width 39 height 21
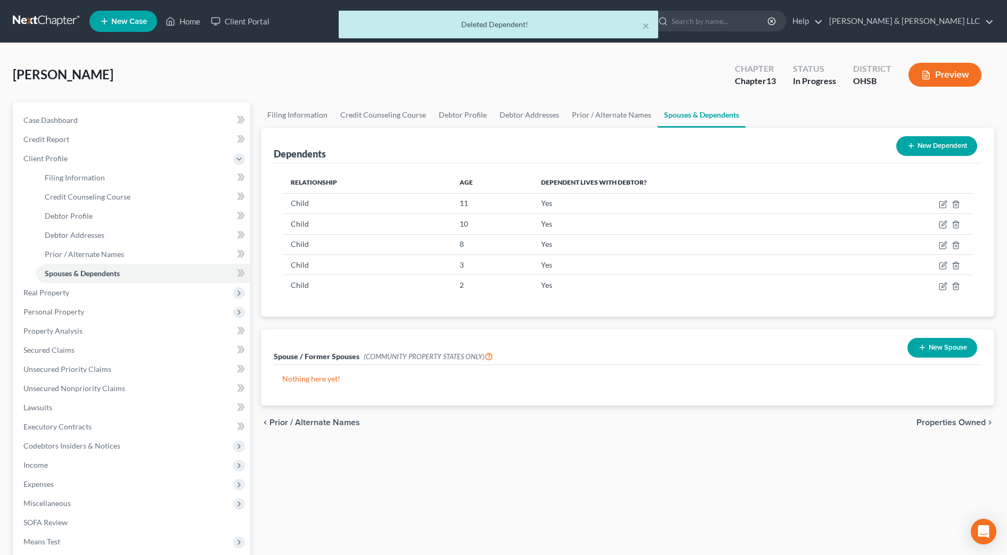
click at [979, 420] on span "Properties Owned" at bounding box center [950, 423] width 69 height 9
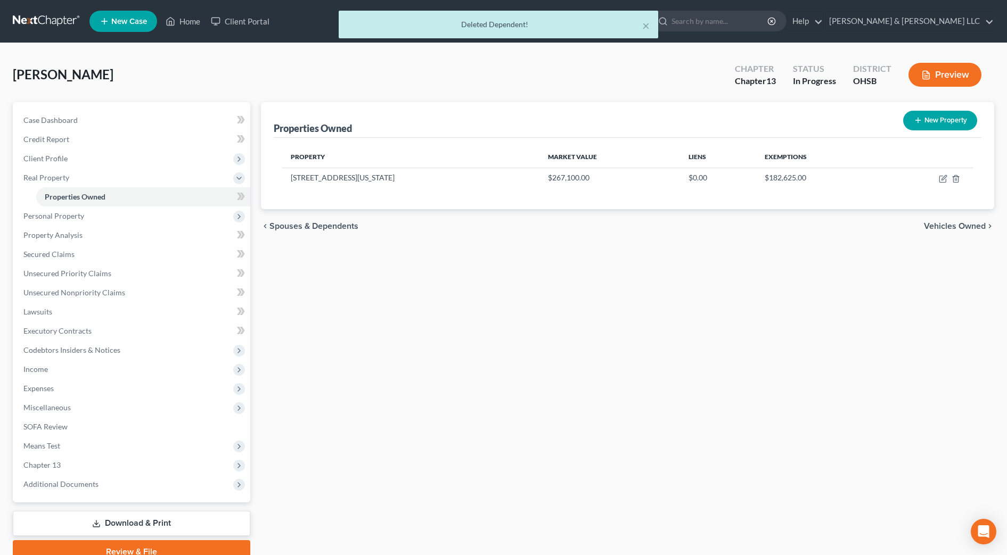
click at [960, 227] on span "Vehicles Owned" at bounding box center [955, 226] width 62 height 9
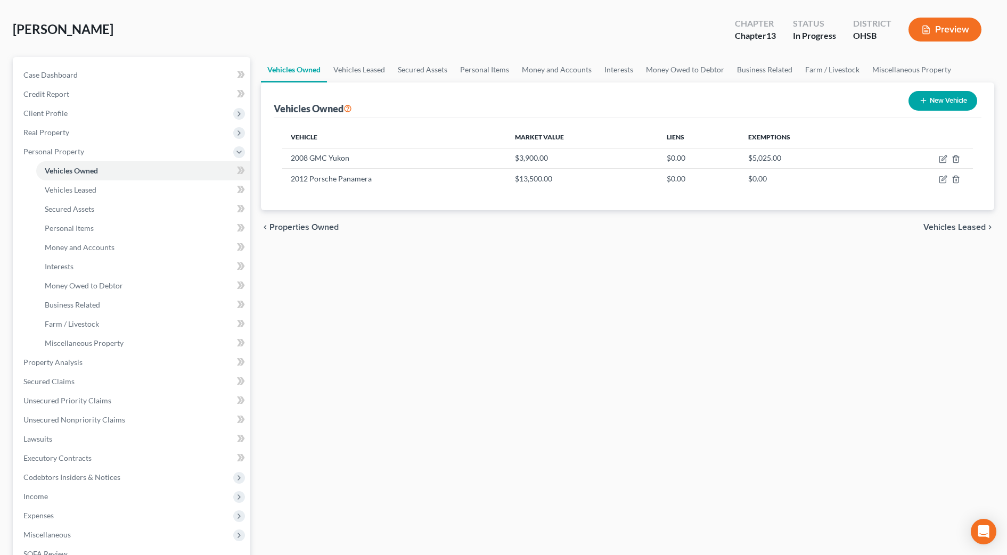
scroll to position [133, 0]
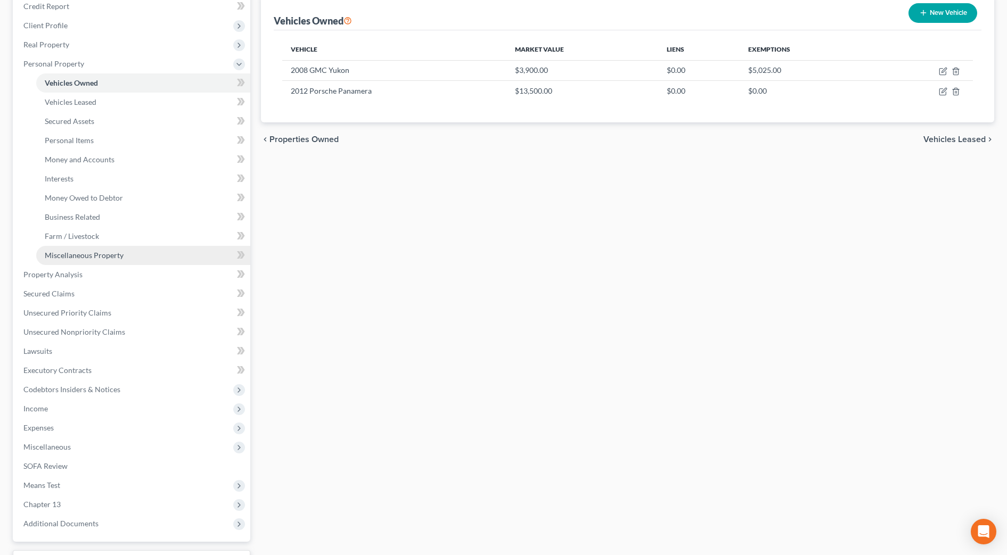
click at [118, 256] on span "Miscellaneous Property" at bounding box center [84, 255] width 79 height 9
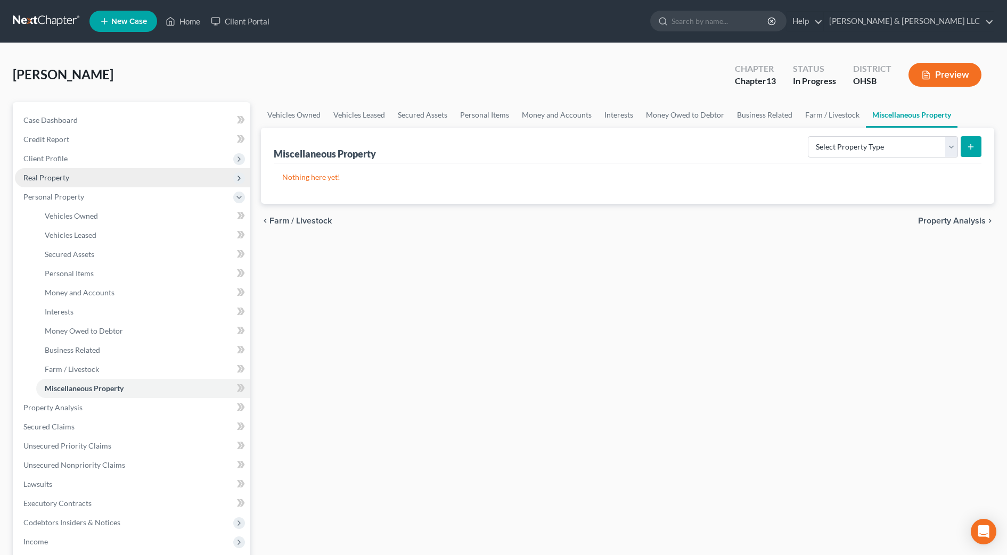
click at [73, 174] on span "Real Property" at bounding box center [132, 177] width 235 height 19
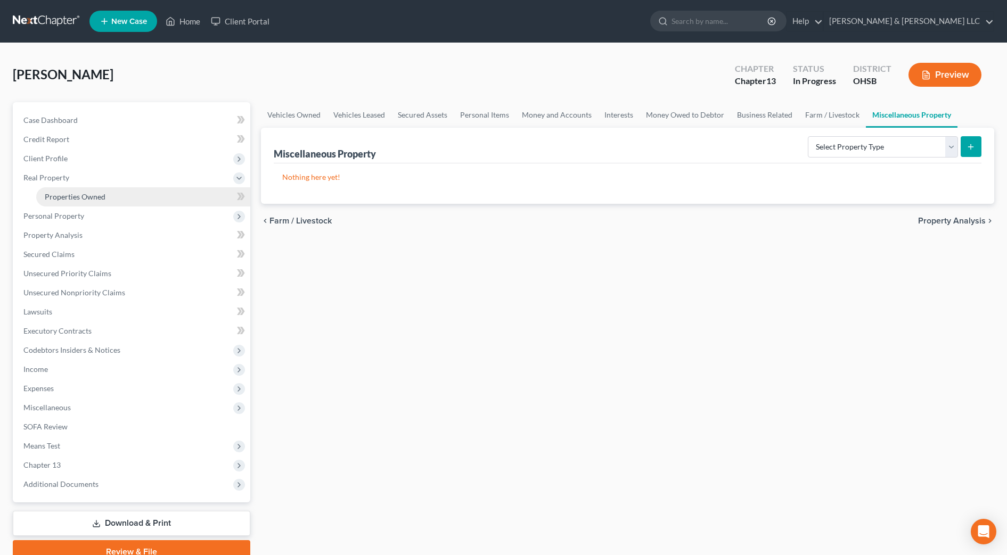
click at [81, 198] on span "Properties Owned" at bounding box center [75, 196] width 61 height 9
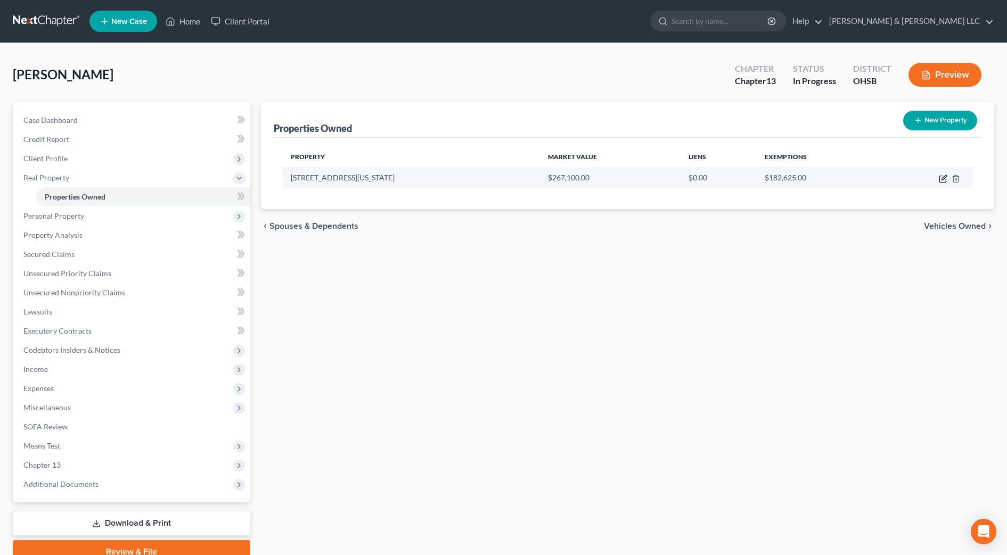
click at [941, 181] on icon "button" at bounding box center [943, 179] width 9 height 9
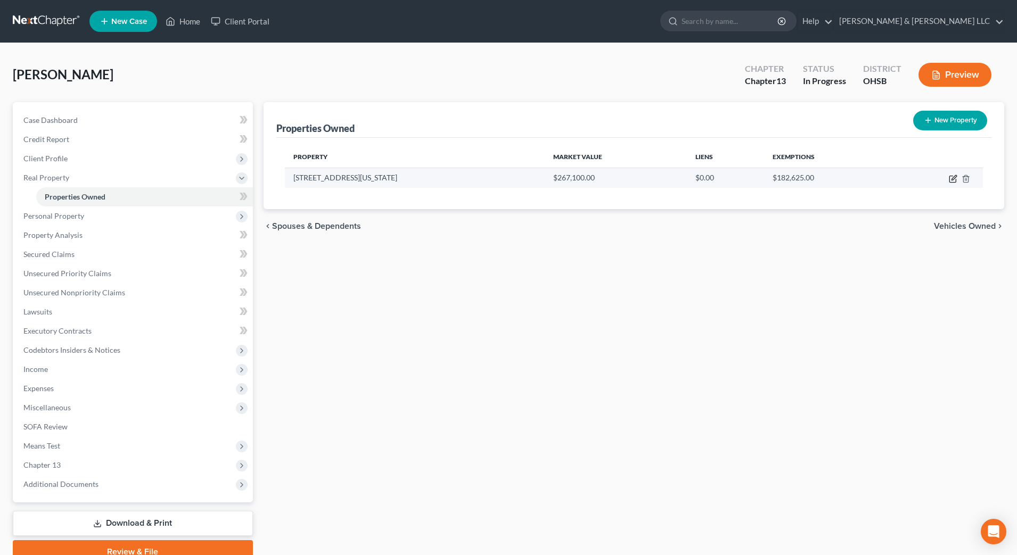
select select "36"
select select "24"
select select "3"
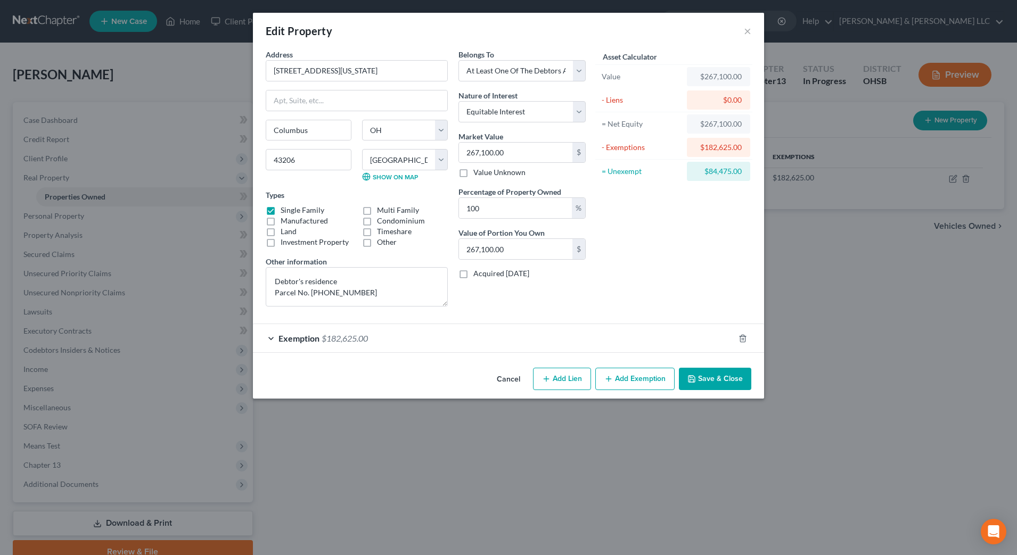
click at [383, 222] on label "Condominium" at bounding box center [401, 221] width 48 height 11
click at [383, 222] on input "Condominium" at bounding box center [384, 219] width 7 height 7
checkbox input "true"
click at [736, 386] on button "Save & Close" at bounding box center [715, 379] width 72 height 22
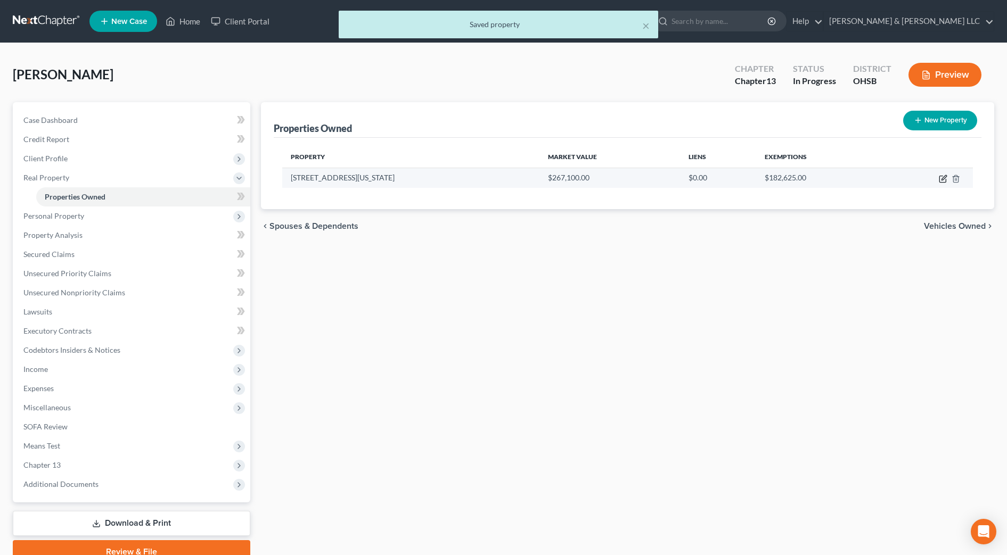
click at [943, 184] on td at bounding box center [927, 178] width 91 height 20
click at [942, 181] on icon "button" at bounding box center [943, 179] width 9 height 9
select select "36"
select select "24"
select select "3"
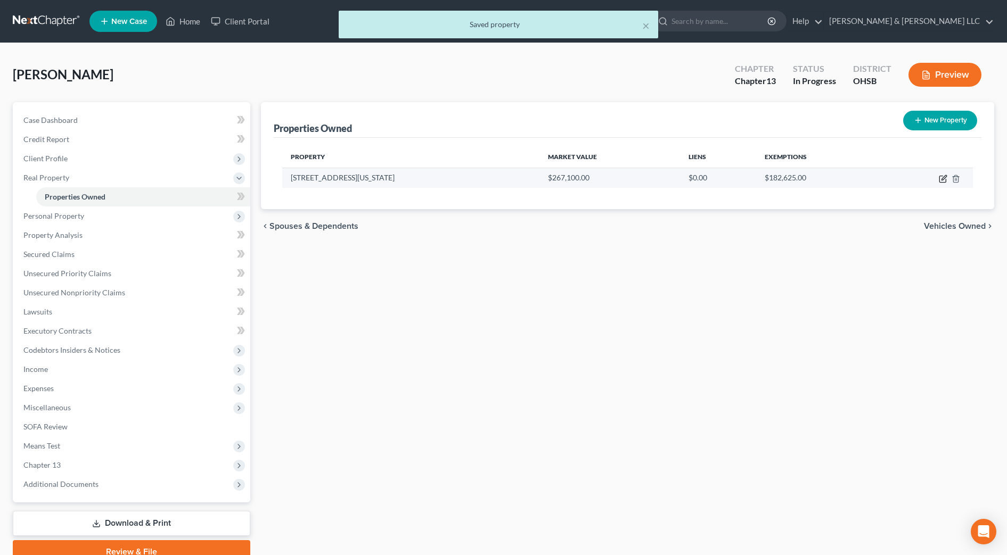
select select "3"
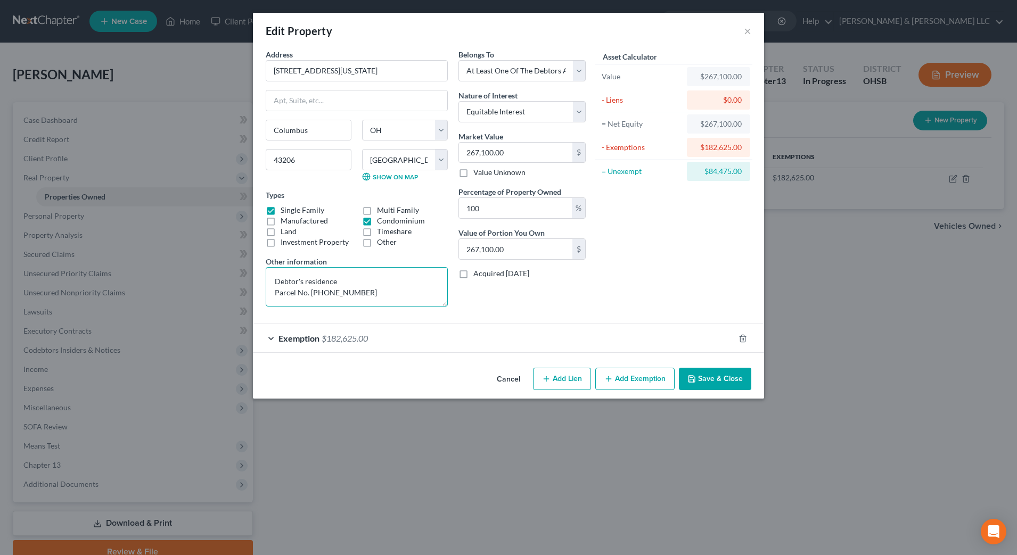
click at [326, 276] on textarea "Debtor's residence Parcel No. [PHONE_NUMBER]" at bounding box center [357, 286] width 182 height 39
click at [278, 271] on textarea "Debtor's residence Parcel No. [PHONE_NUMBER]" at bounding box center [357, 286] width 182 height 39
click at [355, 278] on textarea "Debtor's residence Parcel No. [PHONE_NUMBER]" at bounding box center [357, 286] width 182 height 39
click at [341, 280] on textarea "Debtor's residence- Held by Central [US_STATE] Community Land Trust Parcel No. …" at bounding box center [357, 286] width 182 height 39
type textarea "Debtor's residence Held by Central [US_STATE] Community Land Trust Parcel No. […"
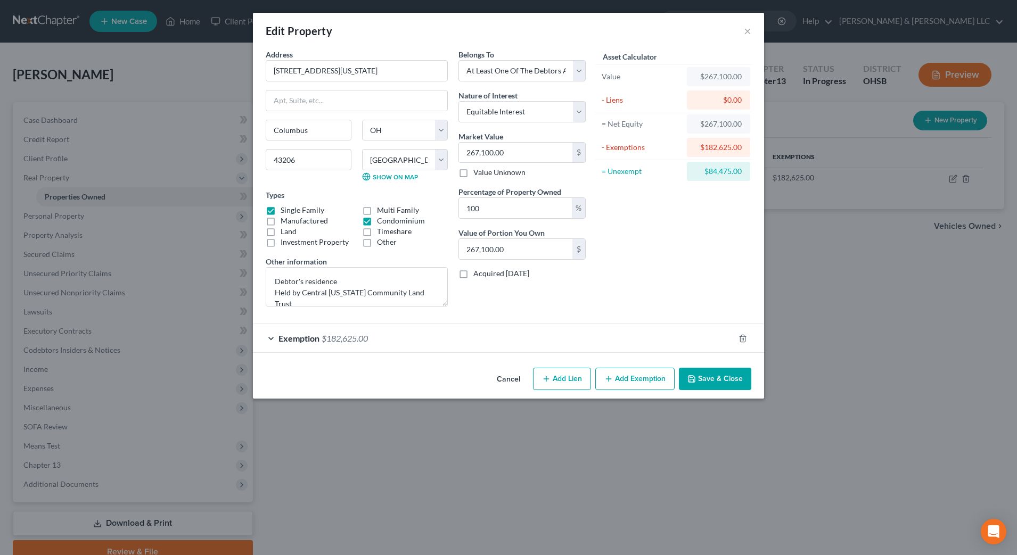
click at [701, 371] on button "Save & Close" at bounding box center [715, 379] width 72 height 22
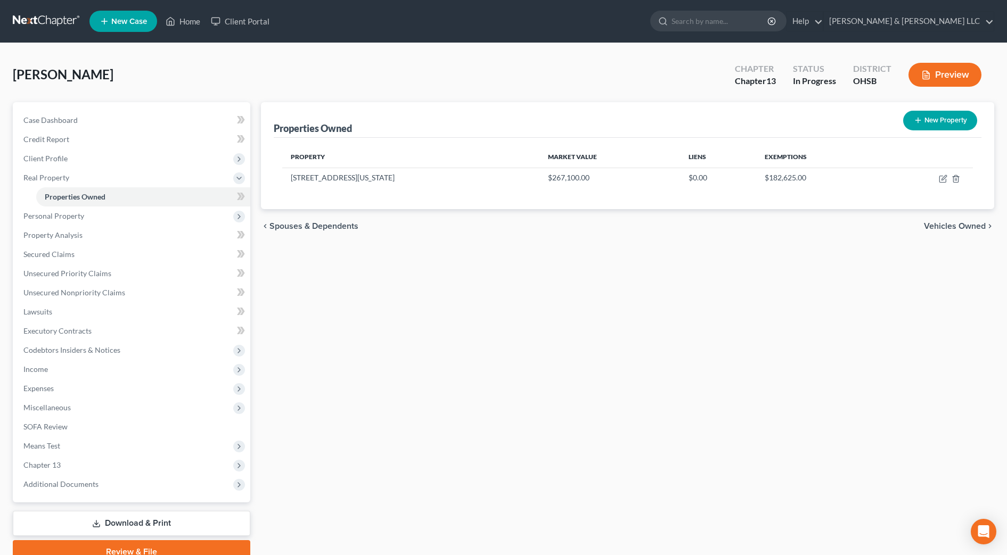
click at [965, 230] on span "Vehicles Owned" at bounding box center [955, 226] width 62 height 9
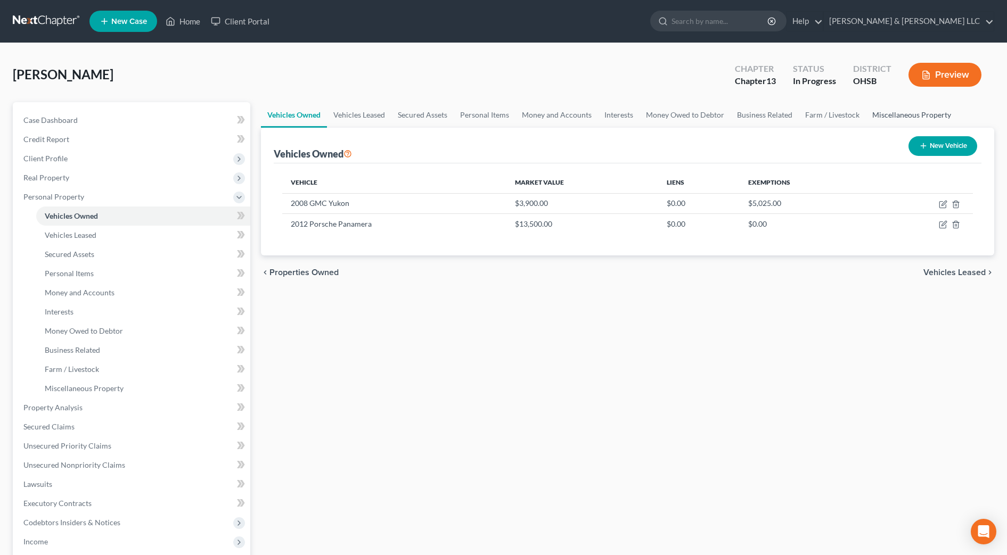
click at [891, 111] on link "Miscellaneous Property" at bounding box center [912, 115] width 92 height 26
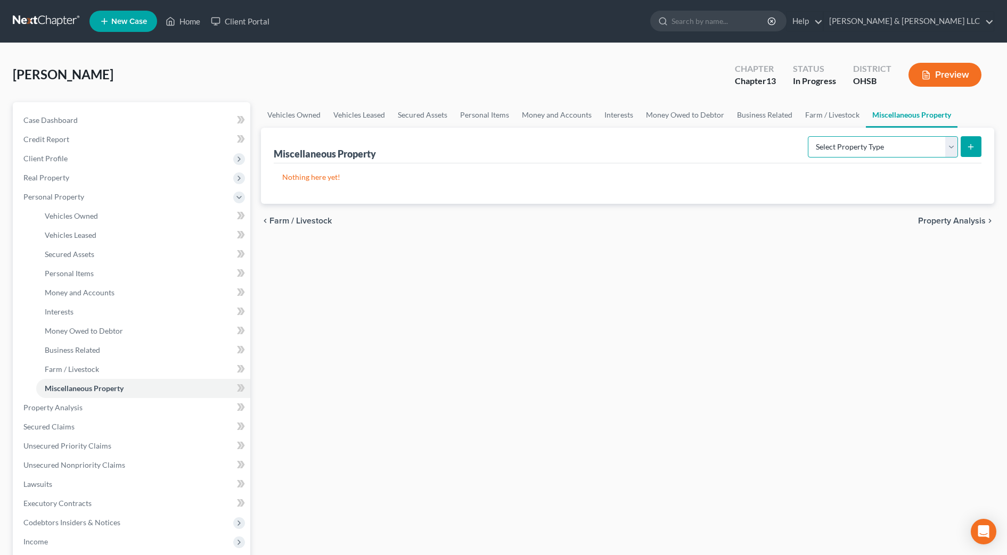
click at [954, 149] on select "Select Property Type Assigned for Creditor Benefit [DATE] Holding for Another N…" at bounding box center [883, 146] width 150 height 21
select select "transferred"
click at [808, 136] on select "Select Property Type Assigned for Creditor Benefit [DATE] Holding for Another N…" at bounding box center [883, 146] width 150 height 21
click at [979, 145] on button "submit" at bounding box center [971, 146] width 21 height 21
select select "Ordinary ([DATE])"
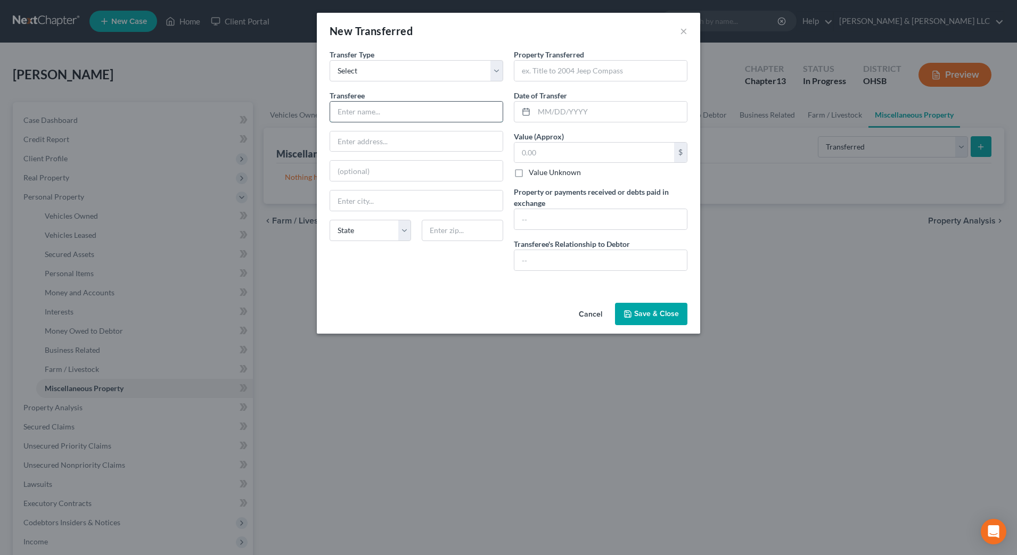
click at [416, 109] on input "text" at bounding box center [416, 112] width 173 height 20
type input "Family Ties Auto"
click at [564, 73] on input "text" at bounding box center [600, 71] width 173 height 20
type input "Transferred 2009 Dodge Challenger"
type input "[DATE]"
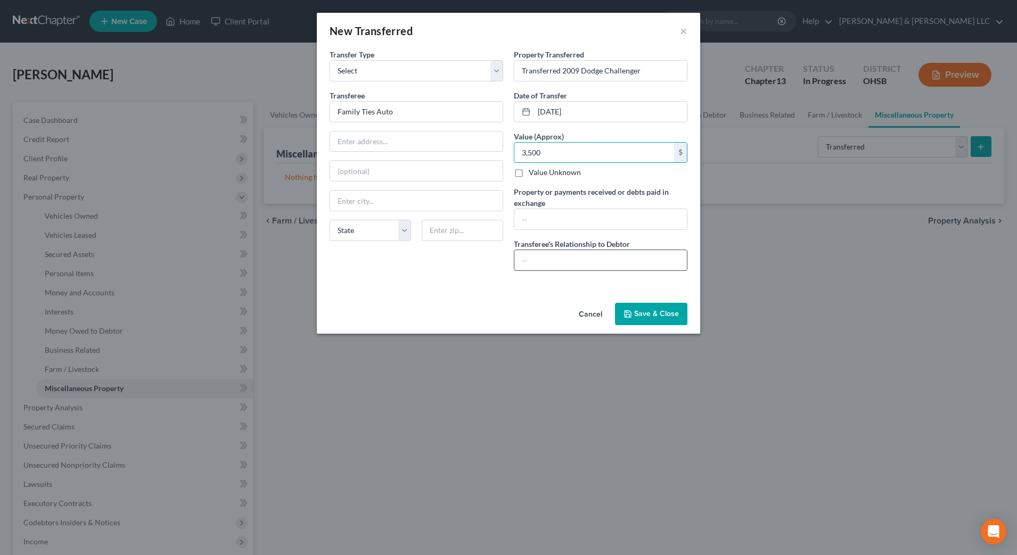
type input "3,500"
click at [552, 256] on input "text" at bounding box center [600, 260] width 173 height 20
type input "Spouse's business"
click at [569, 233] on div "Property Transferred * Transferred 2009 Dodge Challenger Date of Transfer * [DA…" at bounding box center [601, 164] width 184 height 231
click at [583, 153] on input "3,500" at bounding box center [594, 153] width 160 height 20
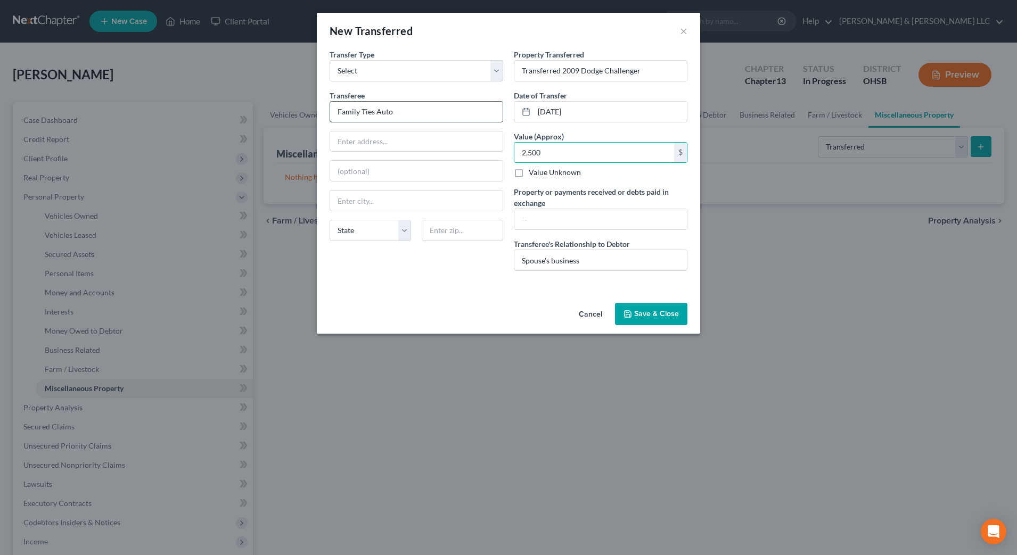
type input "2,500"
click at [444, 113] on input "Family Ties Auto" at bounding box center [416, 112] width 173 height 20
type input "Family Ties Automotive LLC"
click at [669, 309] on button "Save & Close" at bounding box center [651, 314] width 72 height 22
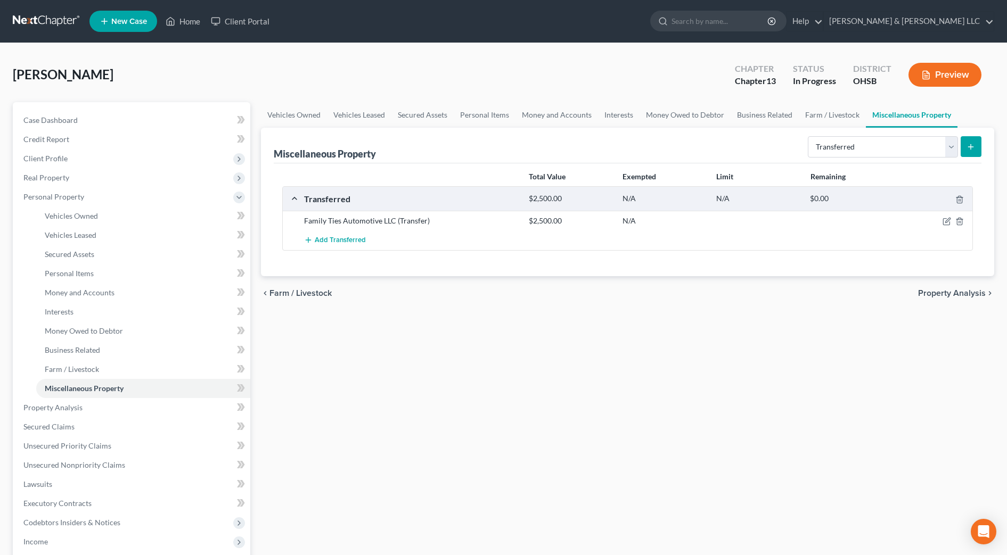
click at [930, 292] on span "Property Analysis" at bounding box center [952, 293] width 68 height 9
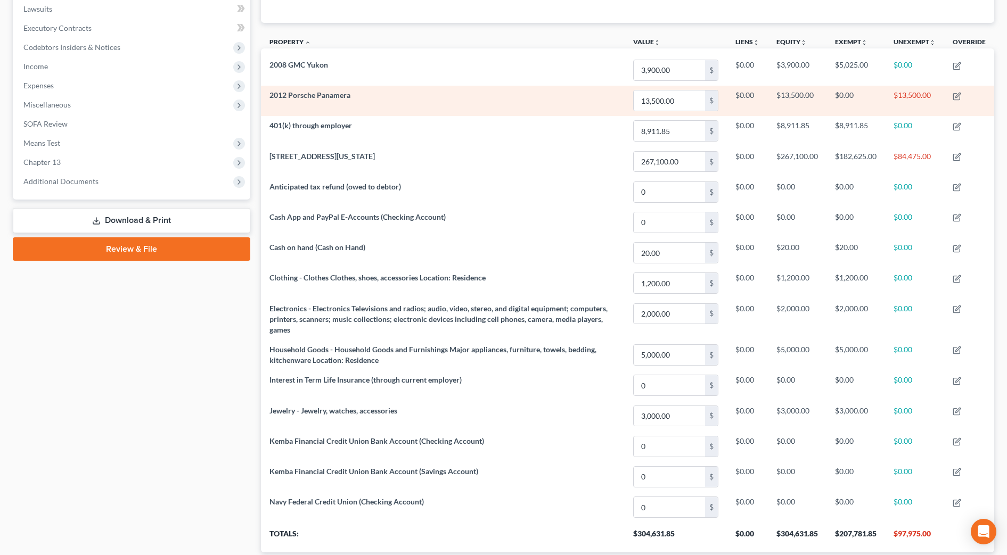
scroll to position [356, 0]
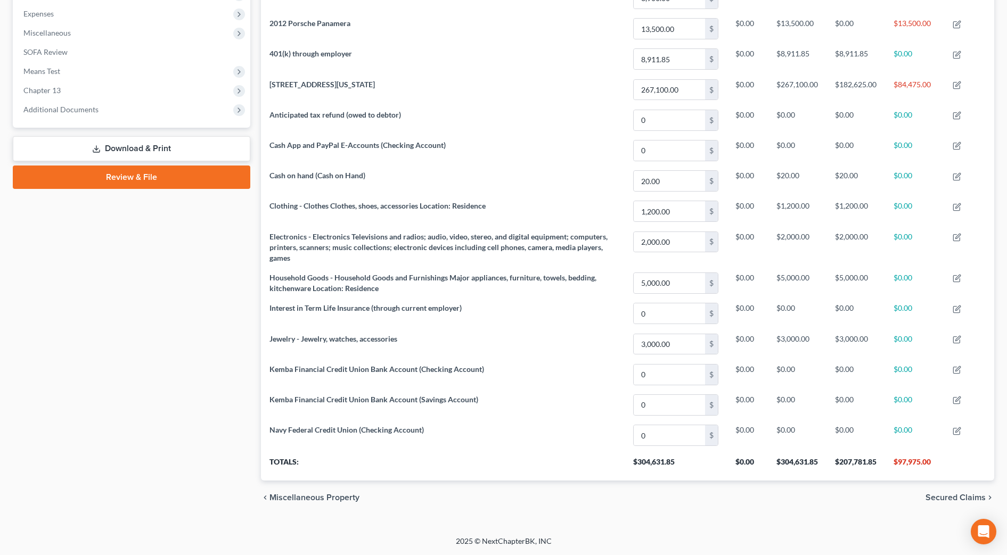
click at [975, 499] on span "Secured Claims" at bounding box center [955, 498] width 60 height 9
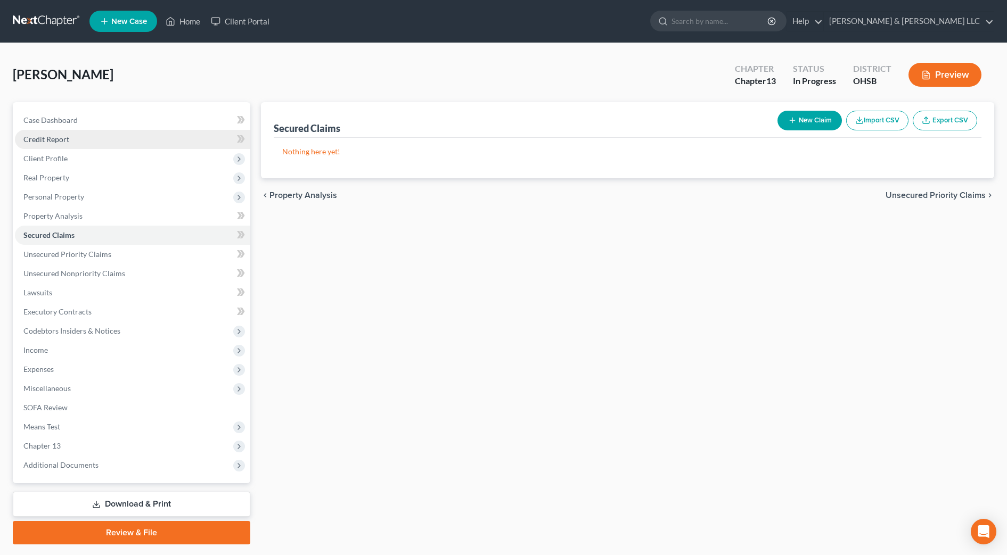
click at [37, 132] on link "Credit Report" at bounding box center [132, 139] width 235 height 19
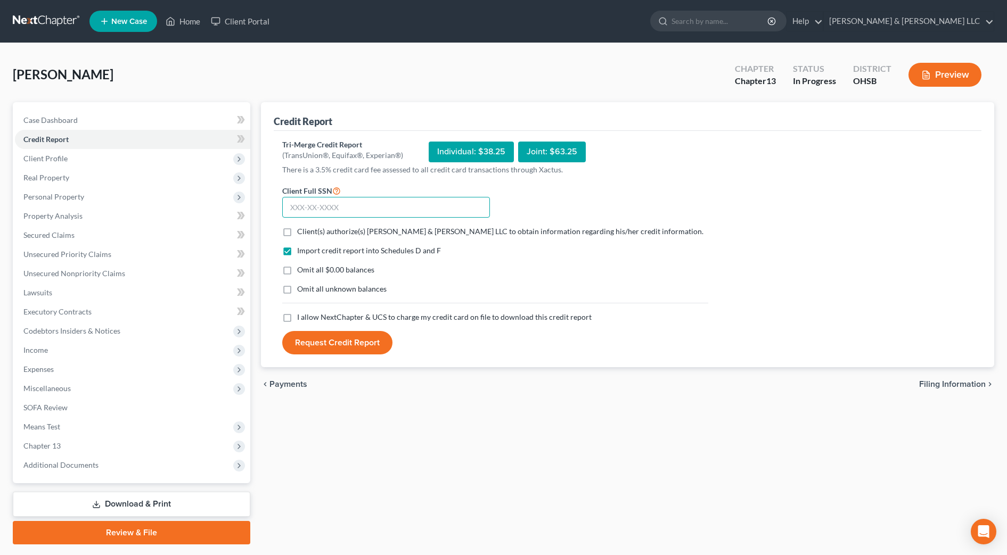
click at [387, 208] on input "text" at bounding box center [386, 207] width 208 height 21
type input "285-94-3961"
click at [404, 228] on span "Client(s) authorize(s) [PERSON_NAME] & [PERSON_NAME] LLC to obtain information …" at bounding box center [500, 231] width 406 height 9
click at [308, 228] on input "Client(s) authorize(s) [PERSON_NAME] & [PERSON_NAME] LLC to obtain information …" at bounding box center [304, 229] width 7 height 7
checkbox input "true"
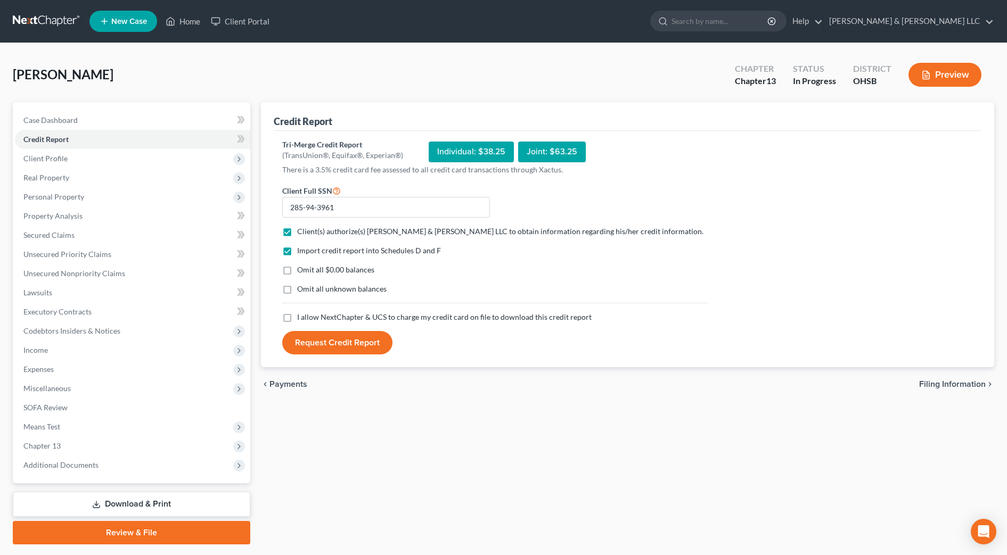
click at [346, 318] on span "I allow NextChapter & UCS to charge my credit card on file to download this cre…" at bounding box center [444, 317] width 294 height 9
click at [308, 318] on input "I allow NextChapter & UCS to charge my credit card on file to download this cre…" at bounding box center [304, 315] width 7 height 7
checkbox input "true"
click at [321, 341] on button "Request Credit Report" at bounding box center [337, 342] width 110 height 23
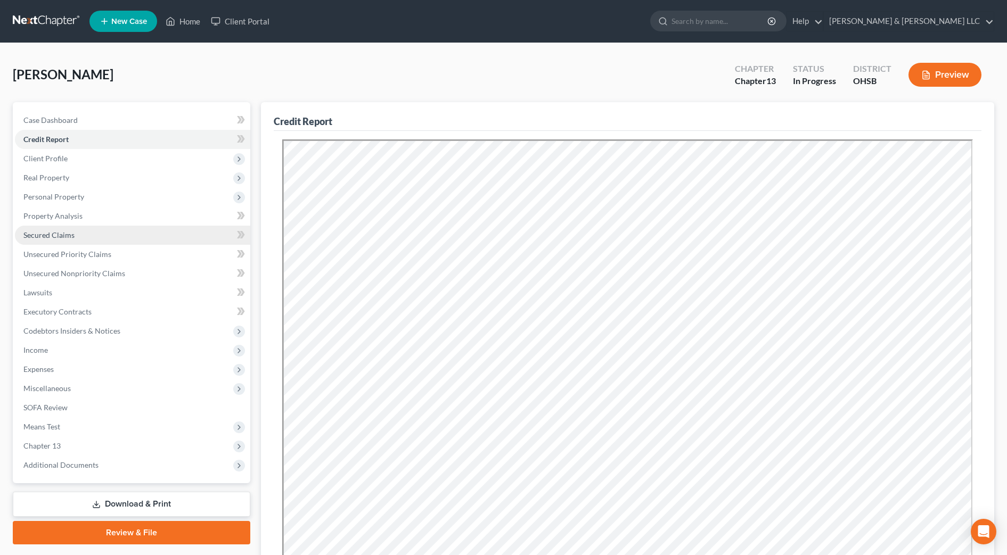
click at [71, 230] on link "Secured Claims" at bounding box center [132, 235] width 235 height 19
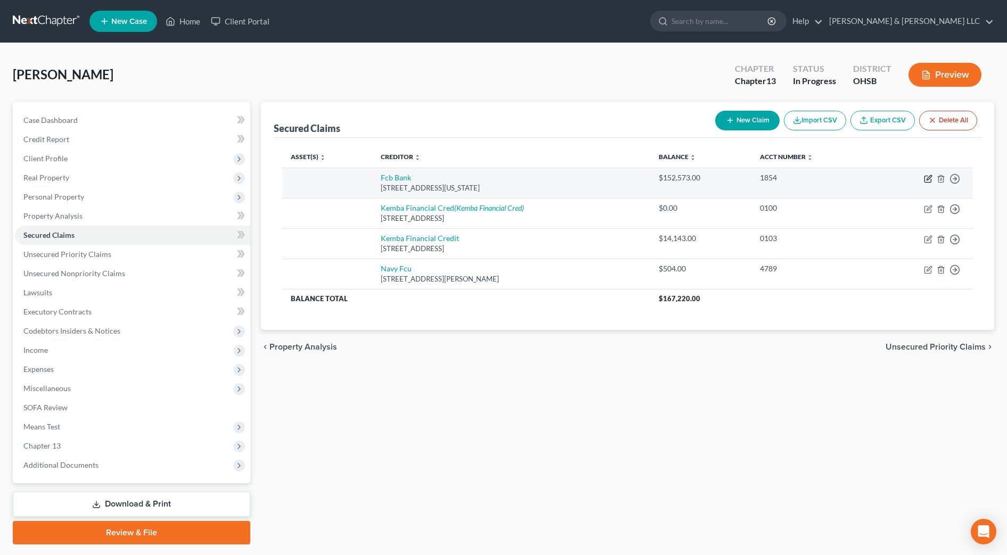
click at [929, 177] on icon "button" at bounding box center [929, 177] width 5 height 5
select select "39"
select select "0"
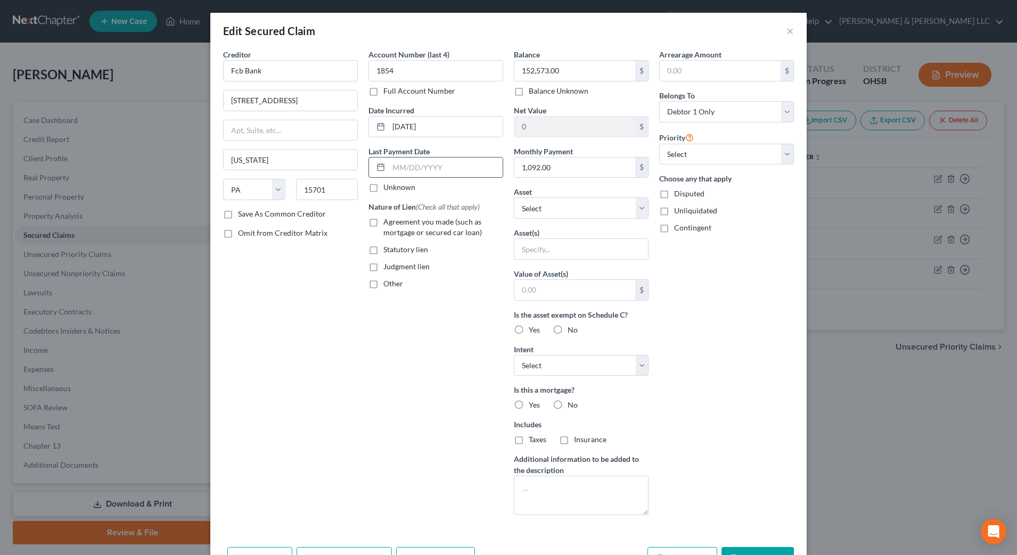
click at [453, 165] on input "text" at bounding box center [446, 168] width 114 height 20
type input "[DATE]"
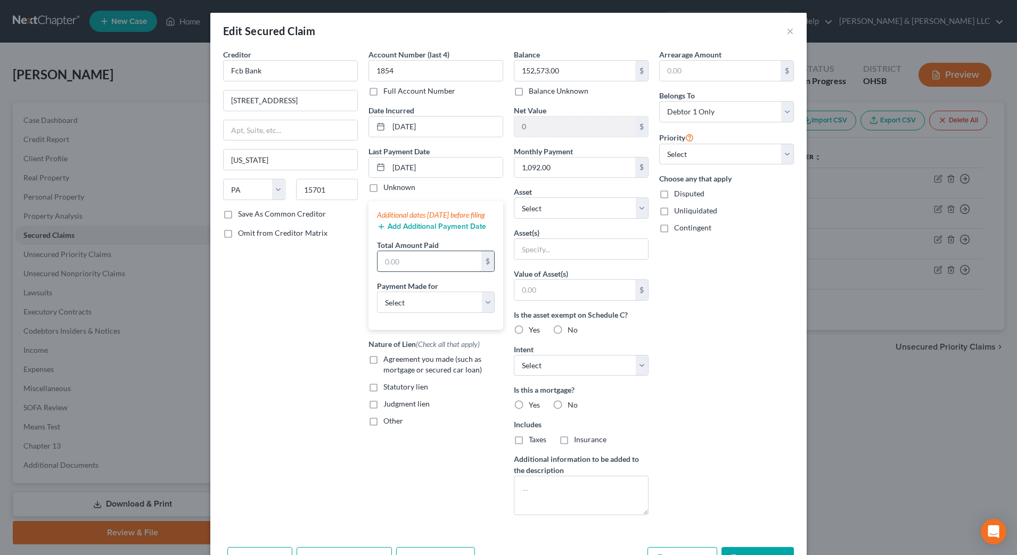
click at [427, 272] on input "text" at bounding box center [430, 261] width 104 height 20
type input "1,092"
click at [432, 313] on select "Select Car Credit Card Loan Repayment Mortgage Other Suppliers Or Vendors" at bounding box center [436, 302] width 118 height 21
select select "3"
click at [377, 302] on select "Select Car Credit Card Loan Repayment Mortgage Other Suppliers Or Vendors" at bounding box center [436, 302] width 118 height 21
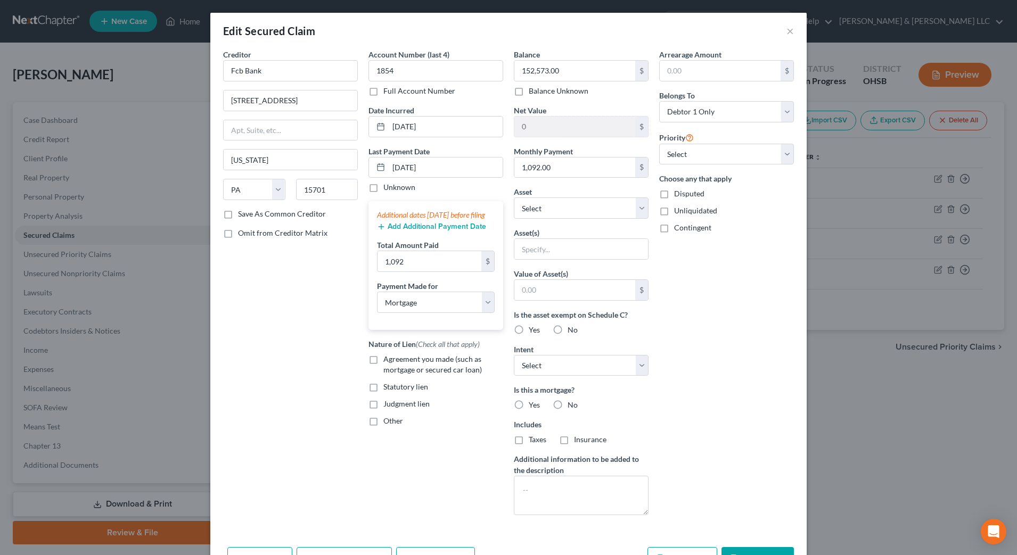
click at [401, 374] on span "Agreement you made (such as mortgage or secured car loan)" at bounding box center [432, 365] width 99 height 20
click at [395, 361] on input "Agreement you made (such as mortgage or secured car loan)" at bounding box center [391, 357] width 7 height 7
checkbox input "true"
click at [564, 207] on select "Select Other Multiple Assets Family Ties Automotive LLC (Transfer) - $2500.0 40…" at bounding box center [581, 208] width 135 height 21
select select "4"
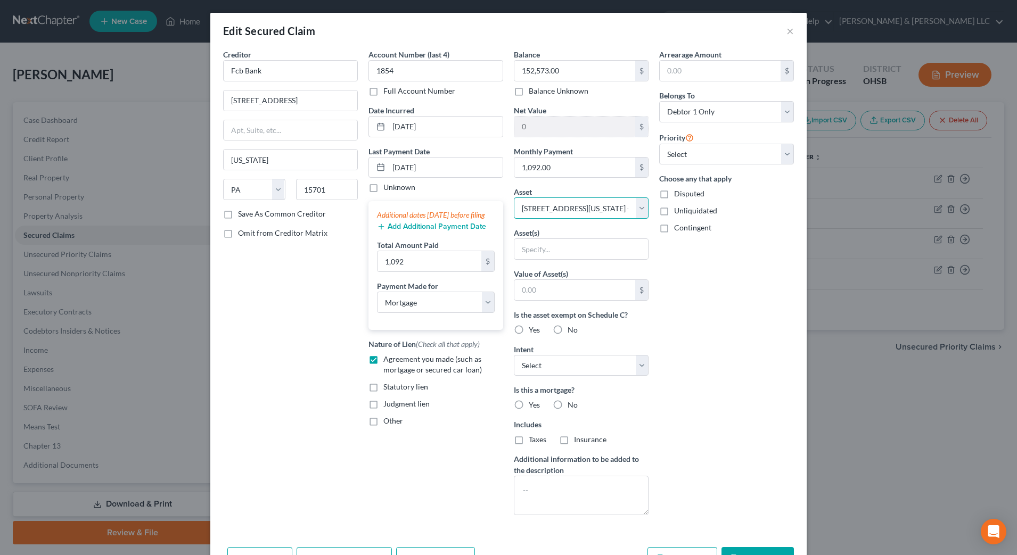
click at [514, 198] on select "Select Other Multiple Assets Family Ties Automotive LLC (Transfer) - $2500.0 40…" at bounding box center [581, 208] width 135 height 21
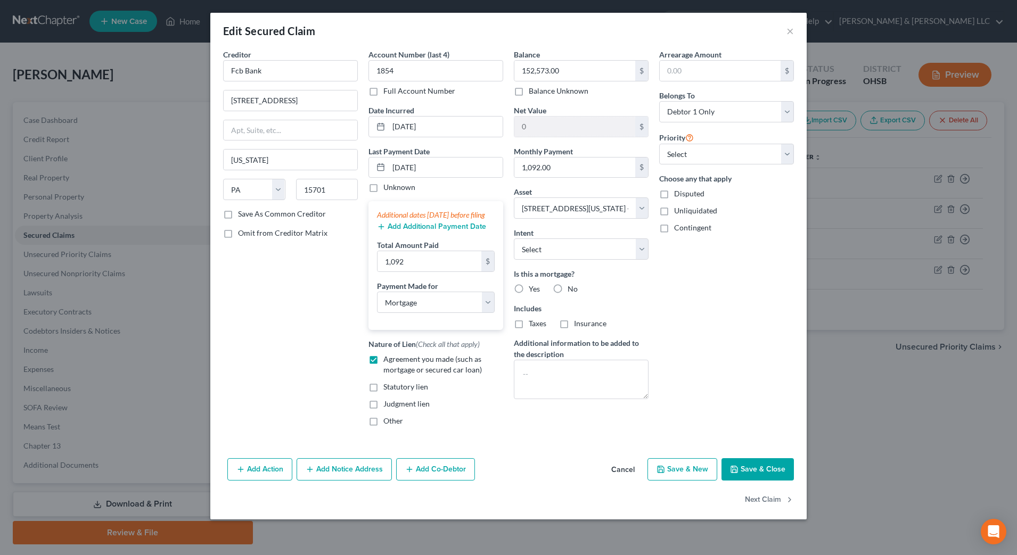
click at [529, 289] on label "Yes" at bounding box center [534, 289] width 11 height 11
click at [533, 289] on input "Yes" at bounding box center [536, 287] width 7 height 7
radio input "true"
click at [529, 321] on label "Taxes" at bounding box center [538, 323] width 18 height 11
click at [533, 321] on input "Taxes" at bounding box center [536, 321] width 7 height 7
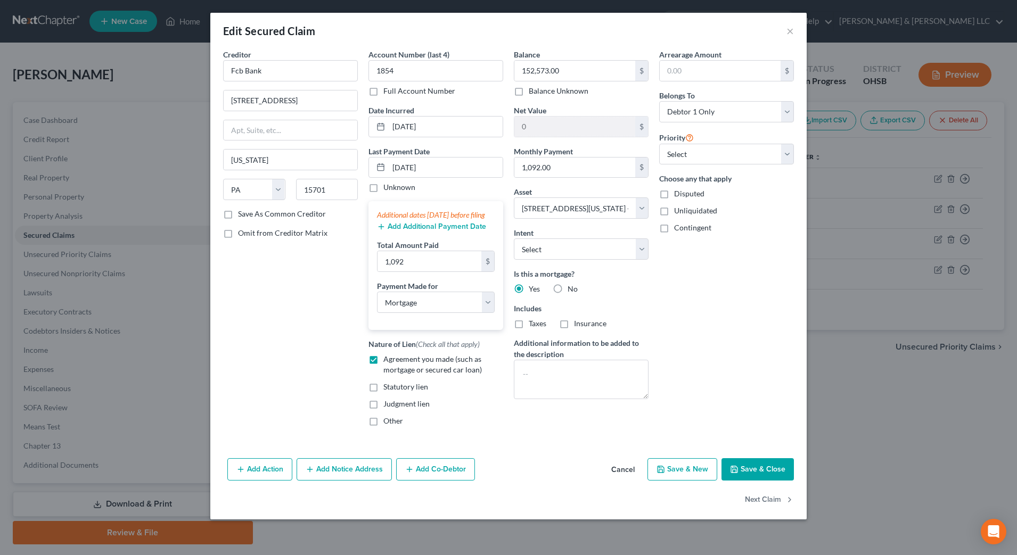
checkbox input "true"
click at [574, 324] on label "Insurance" at bounding box center [590, 323] width 32 height 11
click at [578, 324] on input "Insurance" at bounding box center [581, 321] width 7 height 7
checkbox input "true"
click at [753, 477] on button "Save & Close" at bounding box center [758, 469] width 72 height 22
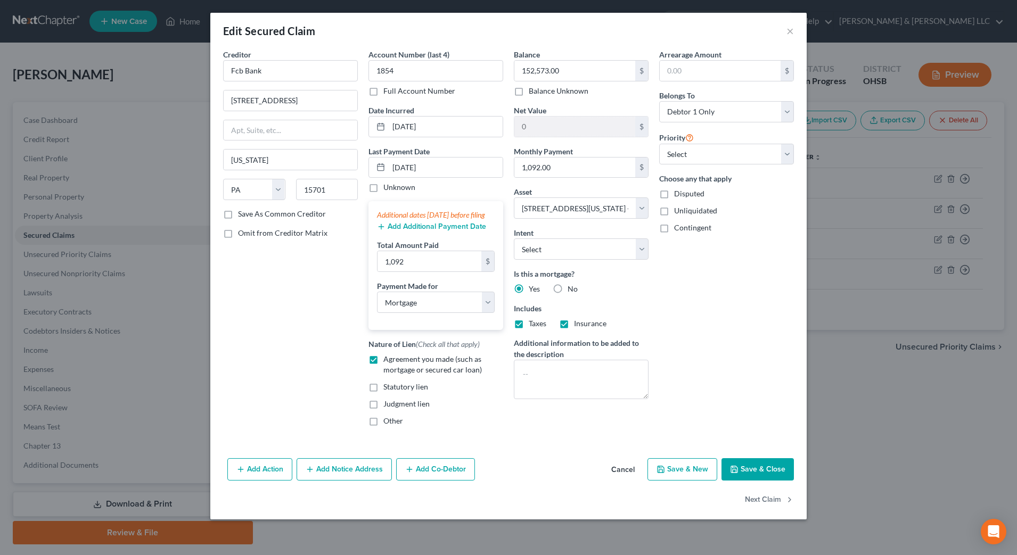
select select
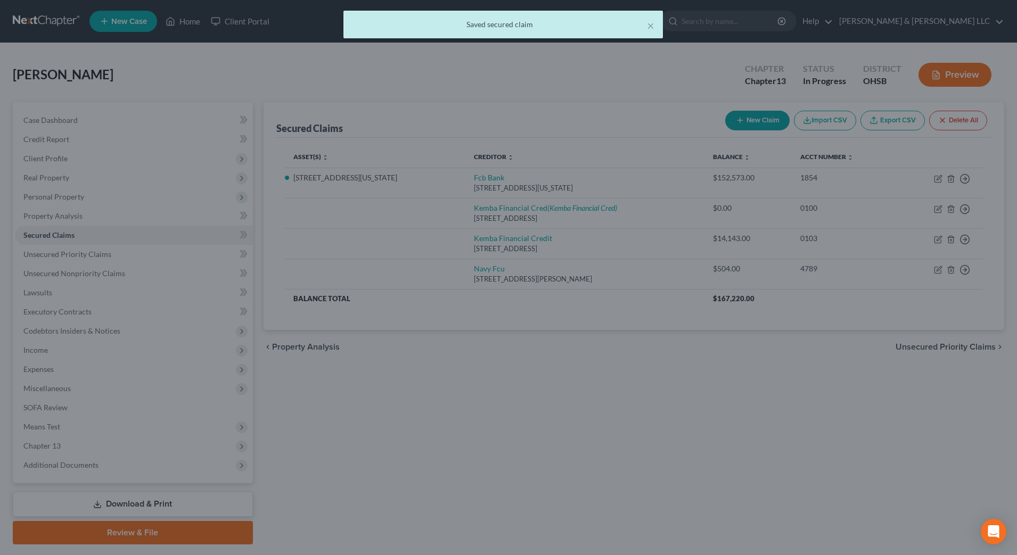
type input "114,527.00"
select select "4"
type input "0"
type input "1,092.00"
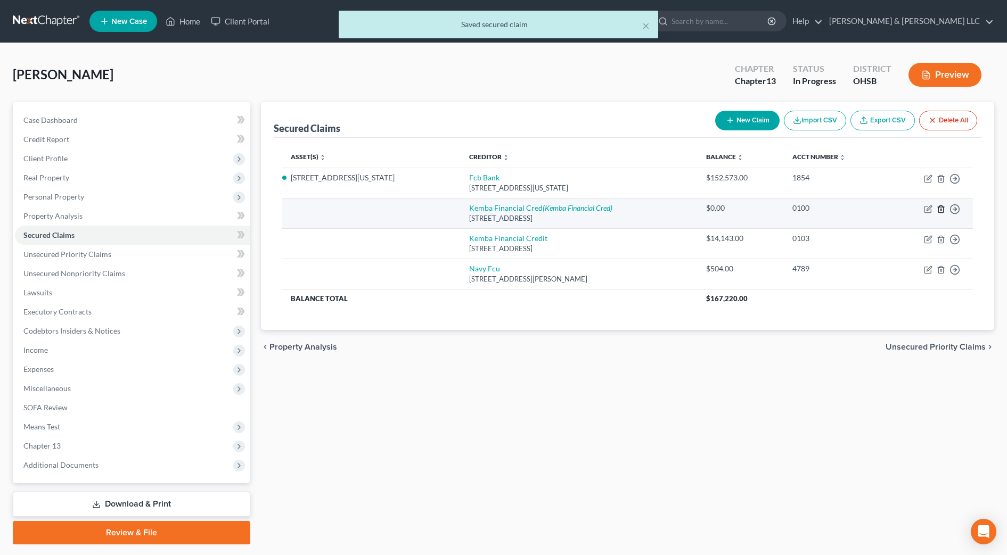
click at [940, 208] on icon "button" at bounding box center [941, 209] width 9 height 9
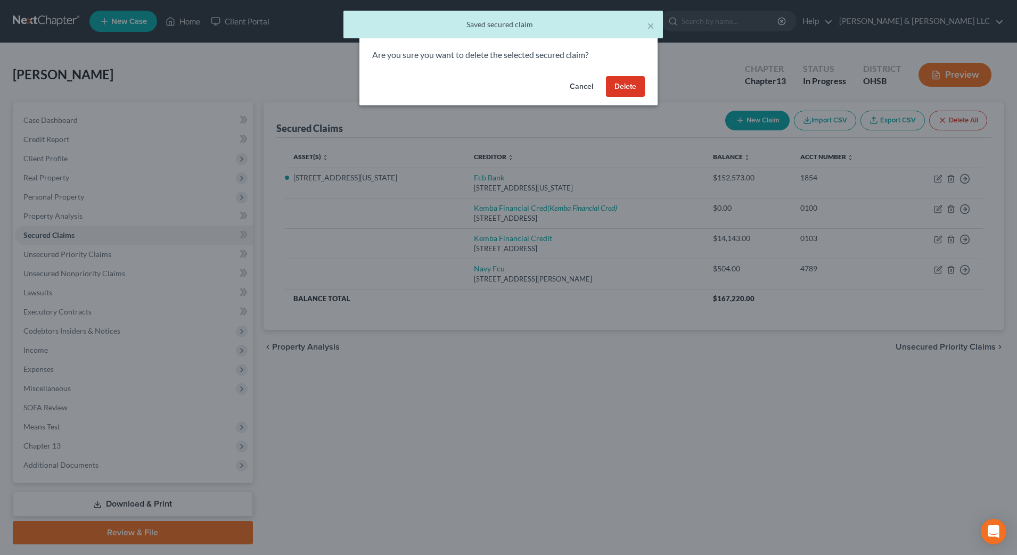
click at [641, 88] on button "Delete" at bounding box center [625, 86] width 39 height 21
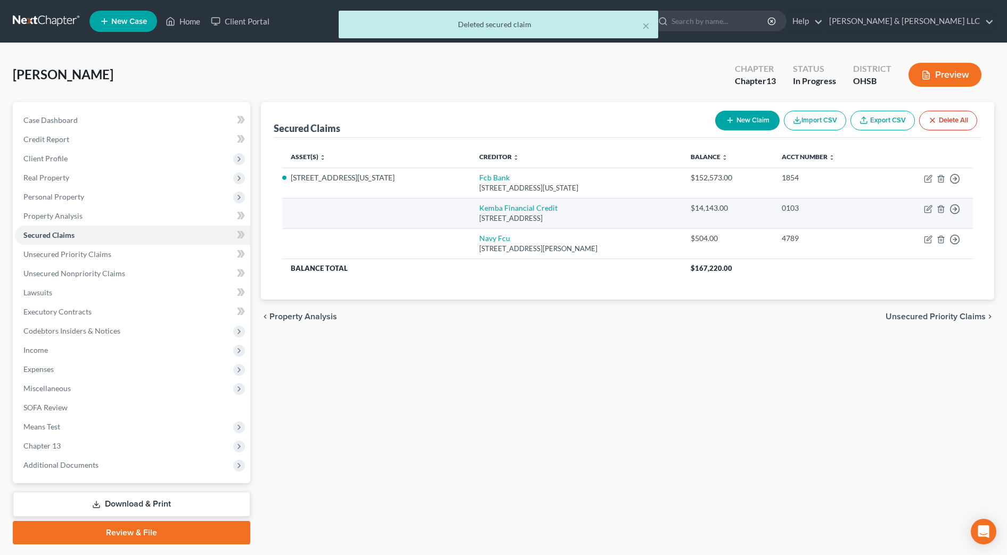
click at [929, 214] on td "Move to E Move to F Move to G Move to Notice Only" at bounding box center [928, 213] width 90 height 30
click at [927, 207] on icon "button" at bounding box center [928, 209] width 9 height 9
select select "36"
select select "0"
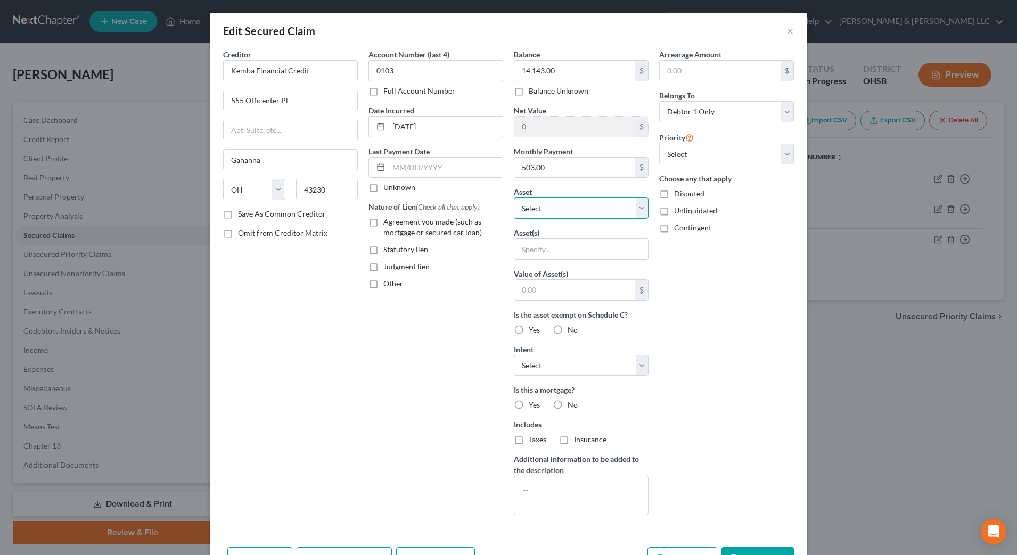
click at [545, 203] on select "Select Other Multiple Assets Family Ties Automotive LLC (Transfer) - $2500.0 40…" at bounding box center [581, 208] width 135 height 21
select select "15"
click at [514, 198] on select "Select Other Multiple Assets Family Ties Automotive LLC (Transfer) - $2500.0 40…" at bounding box center [581, 208] width 135 height 21
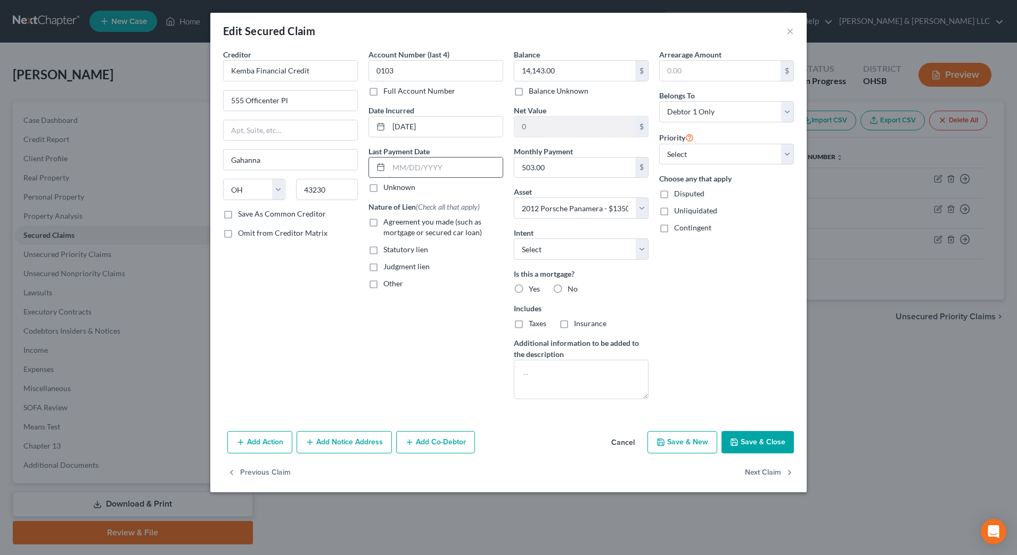
click at [408, 163] on input "text" at bounding box center [446, 168] width 114 height 20
type input "[DATE]"
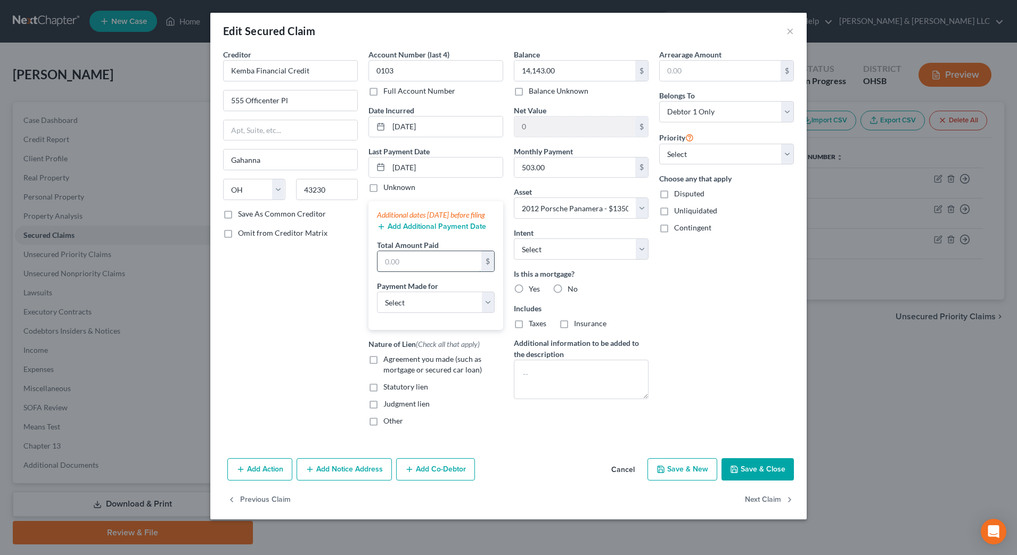
click at [446, 271] on input "text" at bounding box center [430, 261] width 104 height 20
type input "1,509"
click at [446, 313] on select "Select Car Credit Card Loan Repayment Mortgage Other Suppliers Or Vendors" at bounding box center [436, 302] width 118 height 21
select select "0"
click at [377, 302] on select "Select Car Credit Card Loan Repayment Mortgage Other Suppliers Or Vendors" at bounding box center [436, 302] width 118 height 21
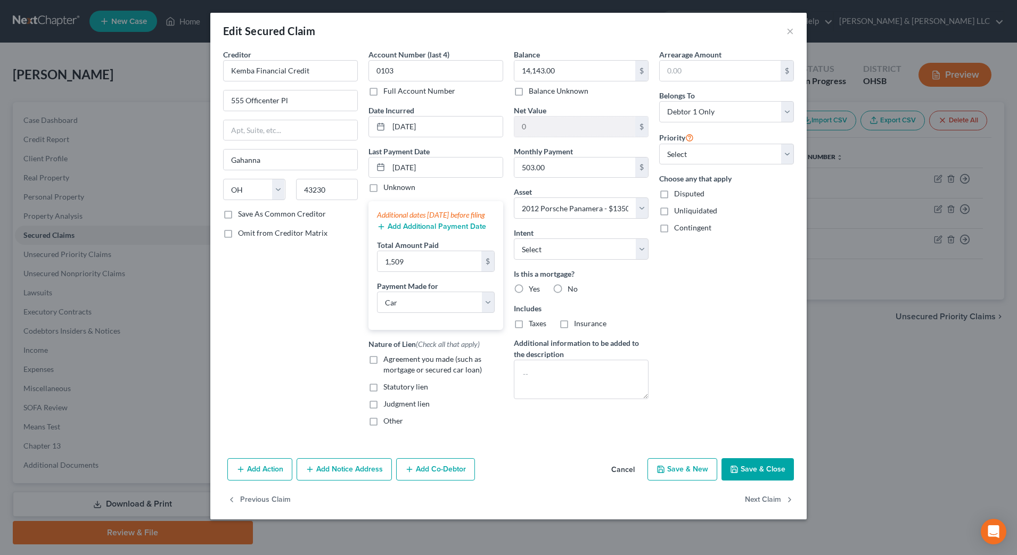
click at [439, 231] on button "Add Additional Payment Date" at bounding box center [431, 227] width 109 height 9
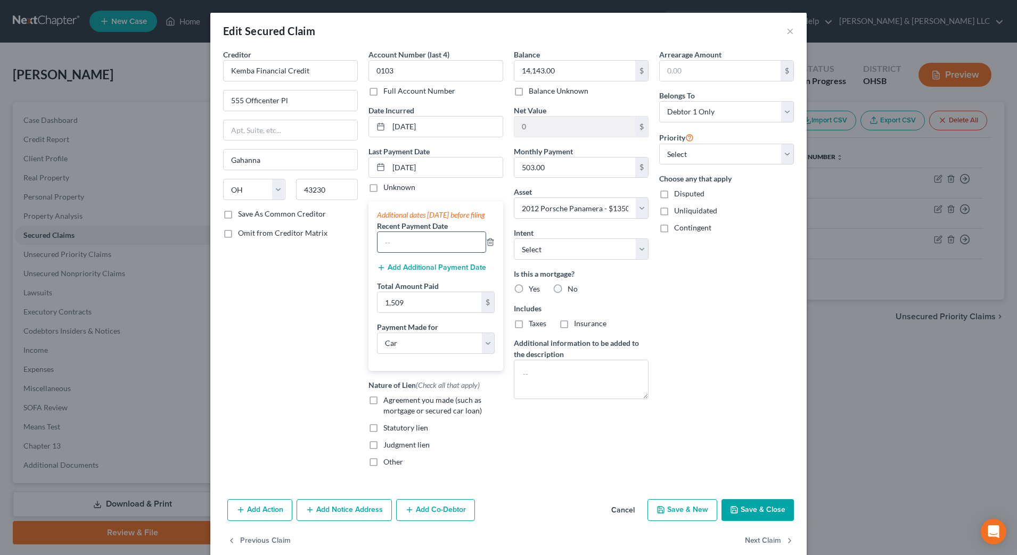
click at [438, 251] on input "text" at bounding box center [432, 242] width 108 height 20
type input "[DATE]"
click at [291, 318] on div "Creditor * Kemba Financial Credit 555 Officenter [GEOGRAPHIC_DATA] [US_STATE][G…" at bounding box center [290, 262] width 145 height 427
click at [383, 411] on span "Agreement you made (such as mortgage or secured car loan)" at bounding box center [432, 406] width 99 height 20
click at [388, 402] on input "Agreement you made (such as mortgage or secured car loan)" at bounding box center [391, 398] width 7 height 7
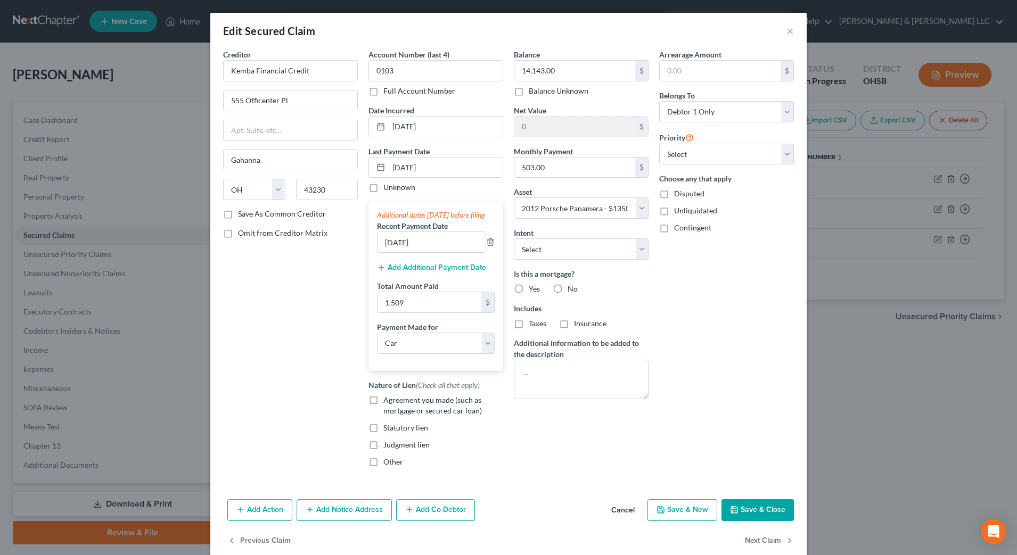
checkbox input "true"
click at [568, 288] on label "No" at bounding box center [573, 289] width 10 height 11
click at [572, 288] on input "No" at bounding box center [575, 287] width 7 height 7
radio input "true"
click at [568, 325] on label "No" at bounding box center [573, 323] width 10 height 11
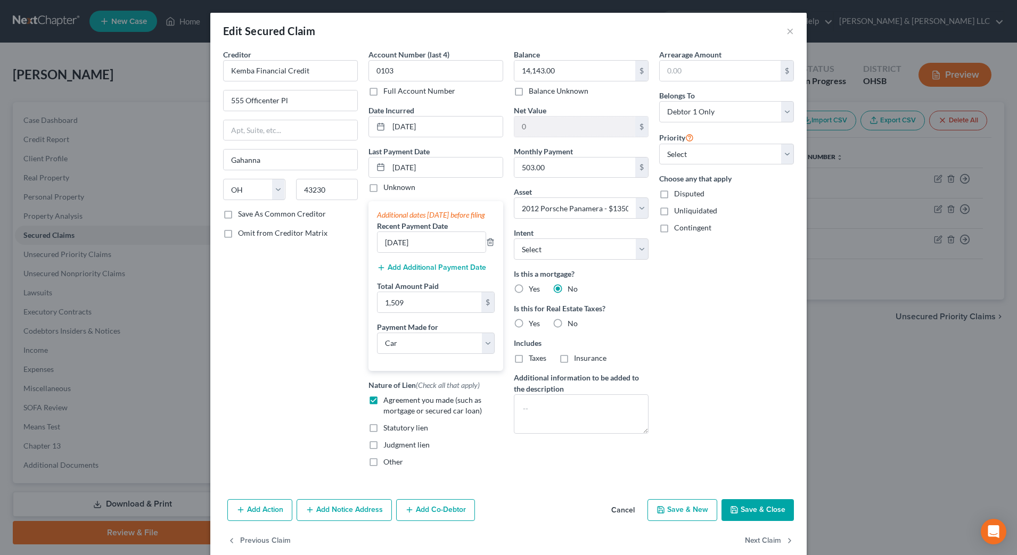
click at [572, 325] on input "No" at bounding box center [575, 321] width 7 height 7
radio input "true"
click at [759, 516] on button "Save & Close" at bounding box center [758, 510] width 72 height 22
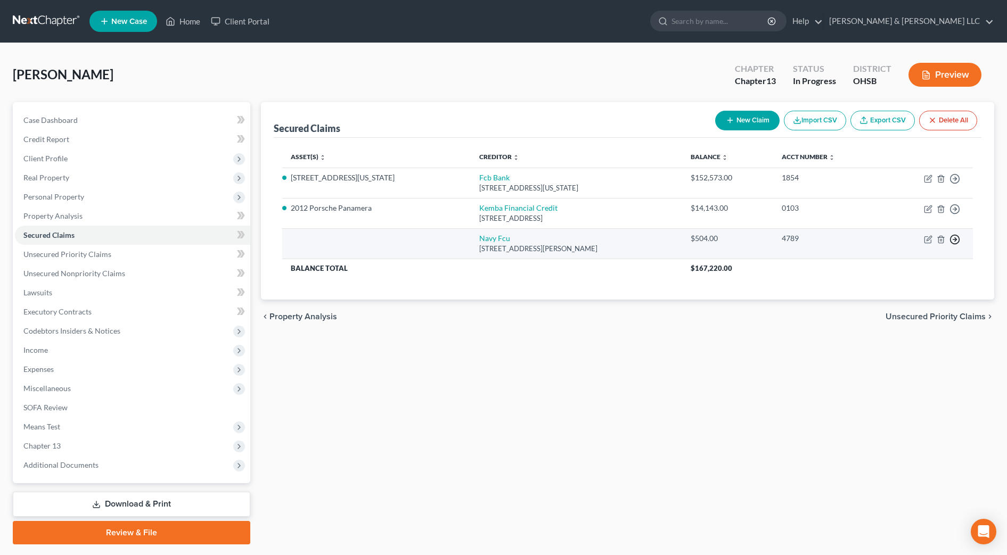
click at [953, 240] on line "button" at bounding box center [955, 240] width 4 height 0
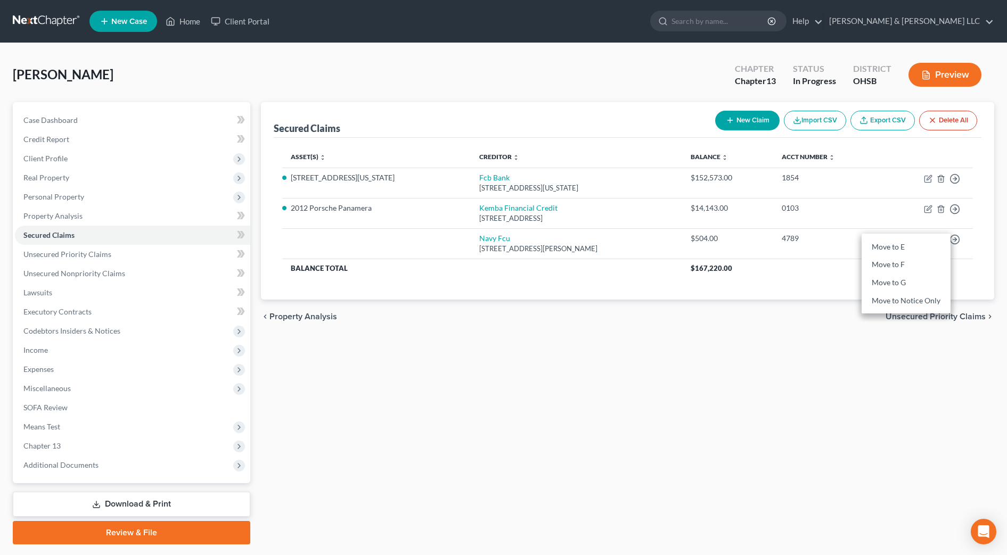
click at [745, 335] on div "Secured Claims New Claim Import CSV Export CSV Delete All Asset(s) expand_more …" at bounding box center [628, 323] width 744 height 442
click at [901, 317] on span "Unsecured Priority Claims" at bounding box center [936, 317] width 100 height 9
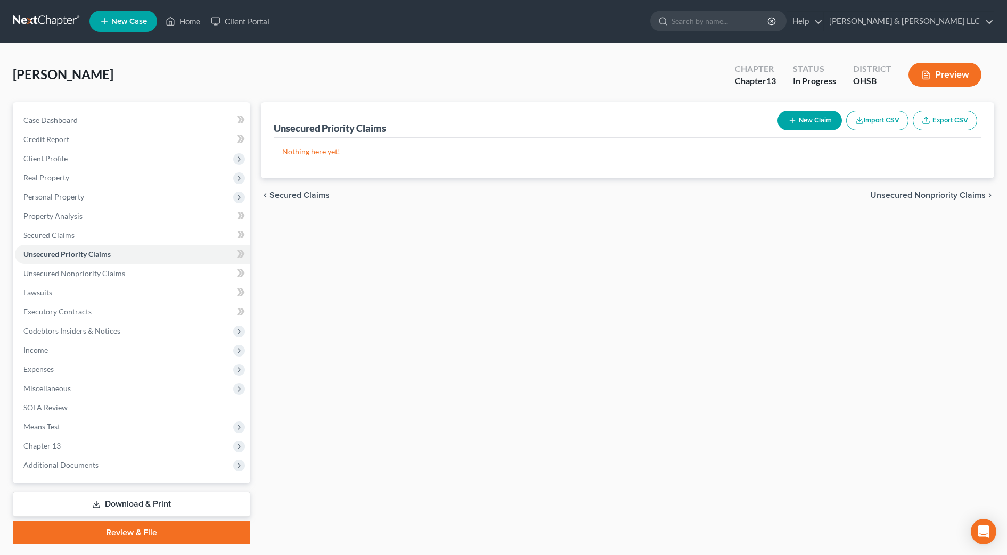
click at [929, 195] on span "Unsecured Nonpriority Claims" at bounding box center [928, 195] width 116 height 9
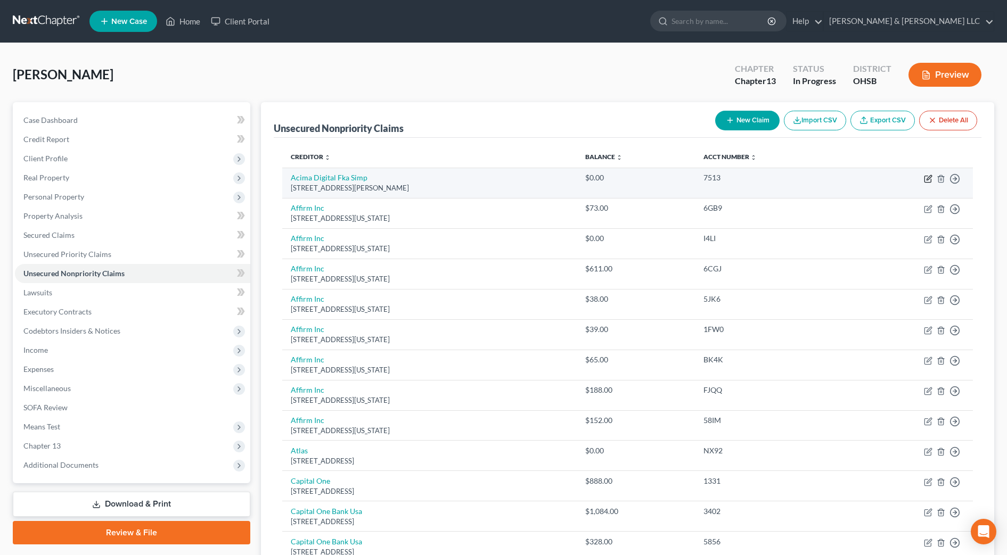
click at [931, 177] on icon "button" at bounding box center [929, 177] width 5 height 5
select select "46"
select select "0"
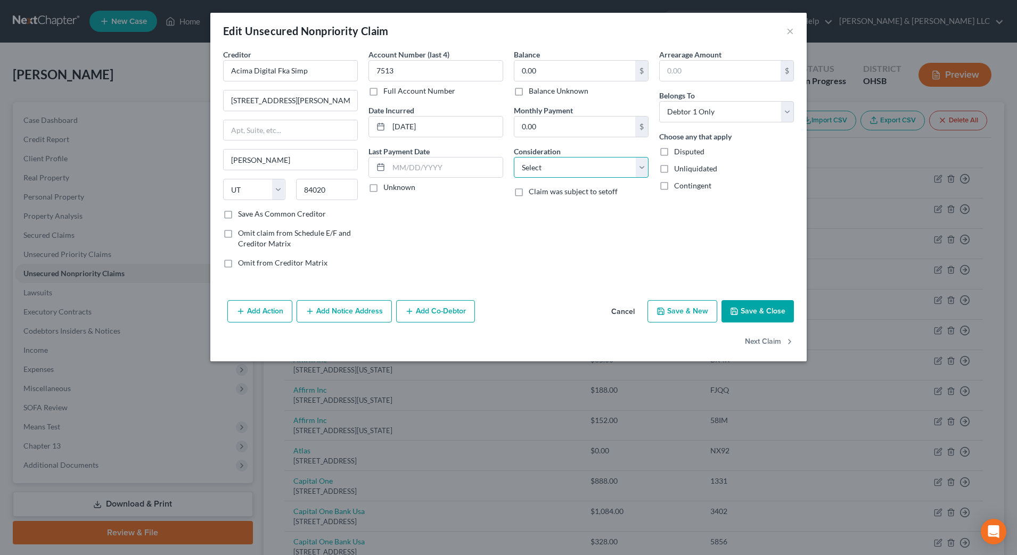
click at [564, 159] on select "Select Cable / Satellite Services Collection Agency Credit Card Debt Debt Couns…" at bounding box center [581, 167] width 135 height 21
select select "10"
click at [514, 157] on select "Select Cable / Satellite Services Collection Agency Credit Card Debt Debt Couns…" at bounding box center [581, 167] width 135 height 21
click at [774, 341] on button "Next Claim" at bounding box center [769, 342] width 49 height 22
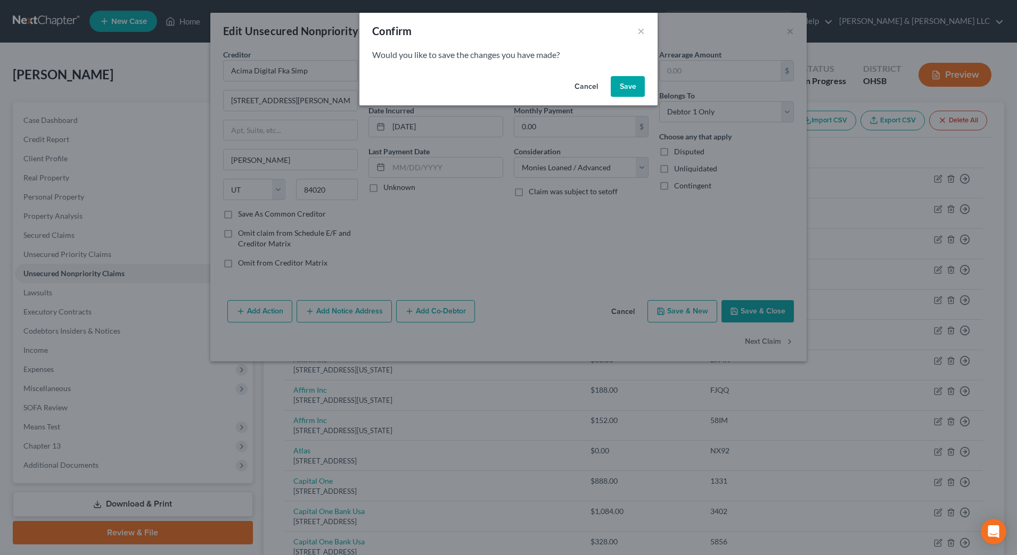
click at [620, 85] on button "Save" at bounding box center [628, 86] width 34 height 21
select select "4"
select select "0"
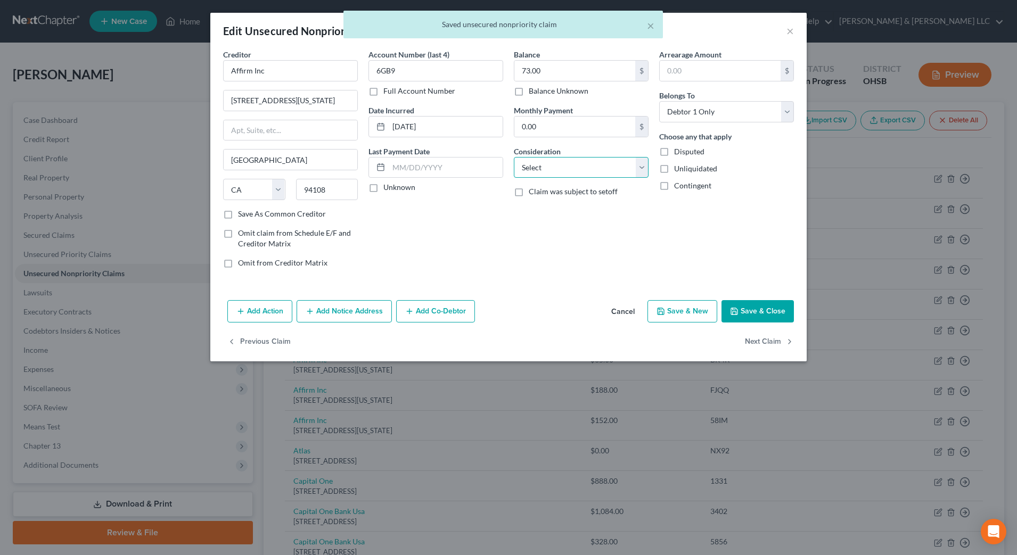
drag, startPoint x: 587, startPoint y: 171, endPoint x: 586, endPoint y: 178, distance: 7.0
click at [587, 172] on select "Select Cable / Satellite Services Collection Agency Credit Card Debt Debt Couns…" at bounding box center [581, 167] width 135 height 21
select select "10"
click at [514, 157] on select "Select Cable / Satellite Services Collection Agency Credit Card Debt Debt Couns…" at bounding box center [581, 167] width 135 height 21
click at [759, 339] on button "Next Claim" at bounding box center [769, 342] width 49 height 22
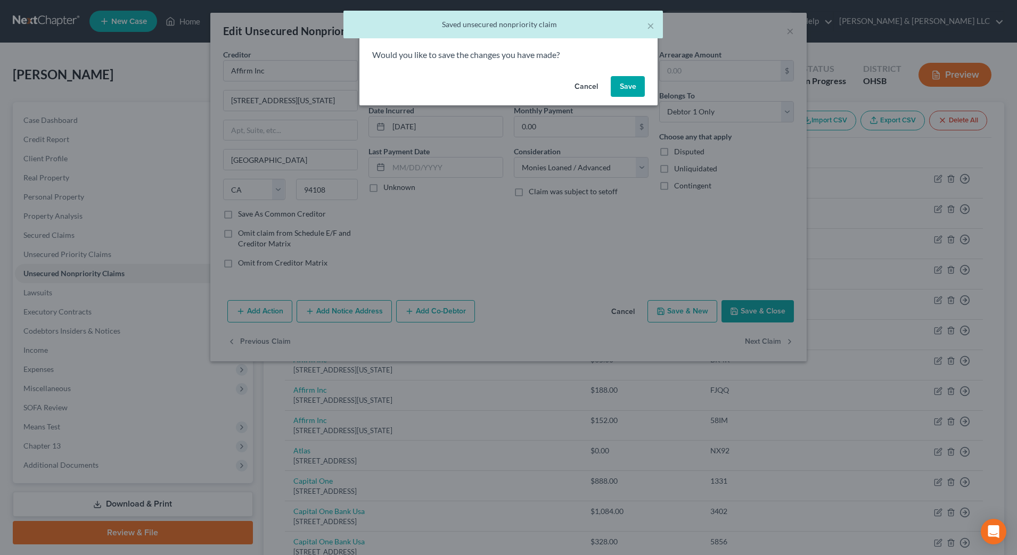
click at [626, 92] on button "Save" at bounding box center [628, 86] width 34 height 21
select select "4"
select select "0"
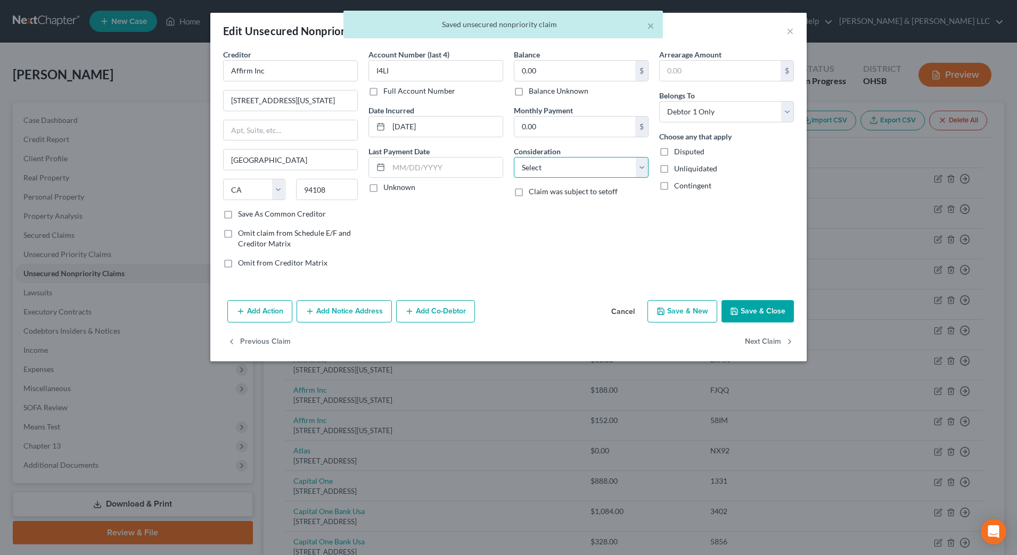
click at [607, 176] on select "Select Cable / Satellite Services Collection Agency Credit Card Debt Debt Couns…" at bounding box center [581, 167] width 135 height 21
click at [717, 214] on div "Arrearage Amount $ Belongs To * Select Debtor 1 Only Debtor 2 Only Debtor 1 And…" at bounding box center [726, 163] width 145 height 228
click at [763, 343] on button "Next Claim" at bounding box center [769, 342] width 49 height 22
select select "4"
select select "0"
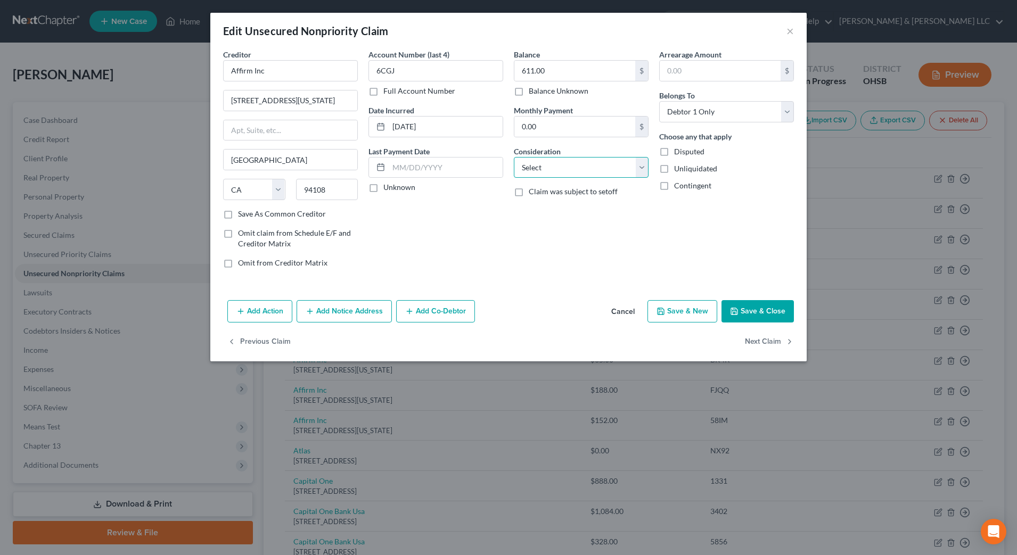
drag, startPoint x: 608, startPoint y: 165, endPoint x: 605, endPoint y: 179, distance: 15.1
click at [608, 165] on select "Select Cable / Satellite Services Collection Agency Credit Card Debt Debt Couns…" at bounding box center [581, 167] width 135 height 21
select select "10"
click at [514, 157] on select "Select Cable / Satellite Services Collection Agency Credit Card Debt Debt Couns…" at bounding box center [581, 167] width 135 height 21
click at [755, 342] on button "Next Claim" at bounding box center [769, 342] width 49 height 22
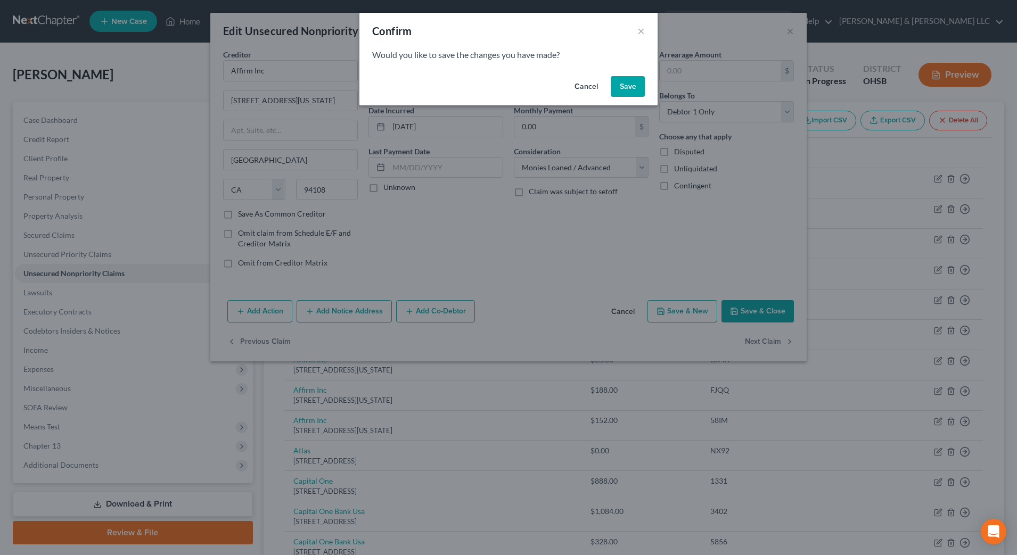
click at [630, 92] on button "Save" at bounding box center [628, 86] width 34 height 21
select select "4"
select select "0"
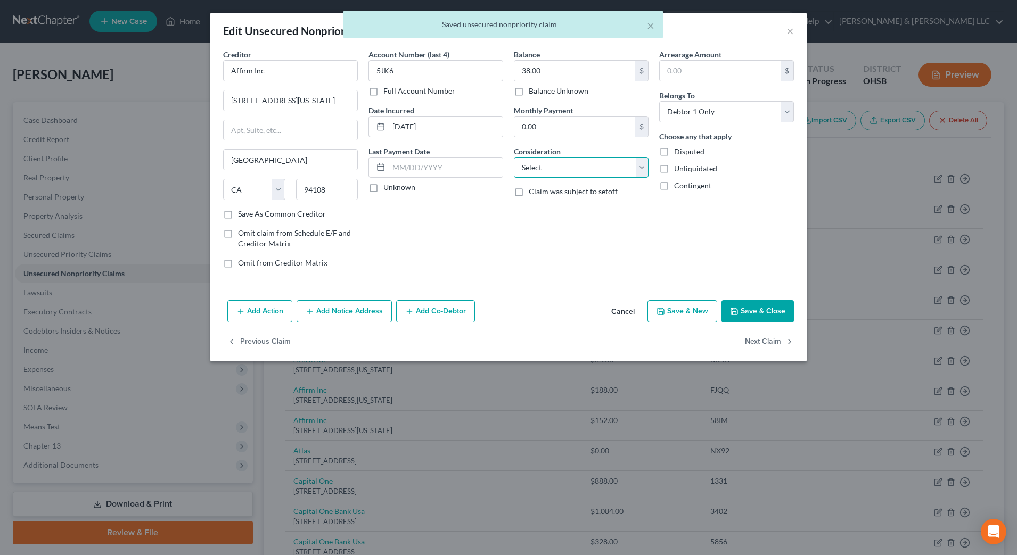
click at [609, 172] on select "Select Cable / Satellite Services Collection Agency Credit Card Debt Debt Couns…" at bounding box center [581, 167] width 135 height 21
select select "10"
click at [514, 157] on select "Select Cable / Satellite Services Collection Agency Credit Card Debt Debt Couns…" at bounding box center [581, 167] width 135 height 21
click at [753, 343] on button "Next Claim" at bounding box center [769, 342] width 49 height 22
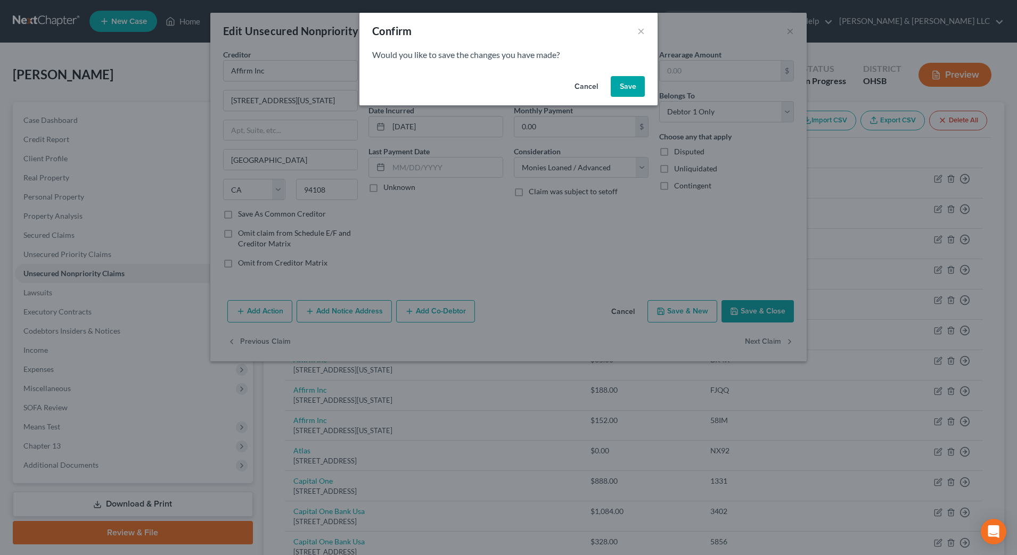
click at [626, 79] on button "Save" at bounding box center [628, 86] width 34 height 21
select select "4"
select select "0"
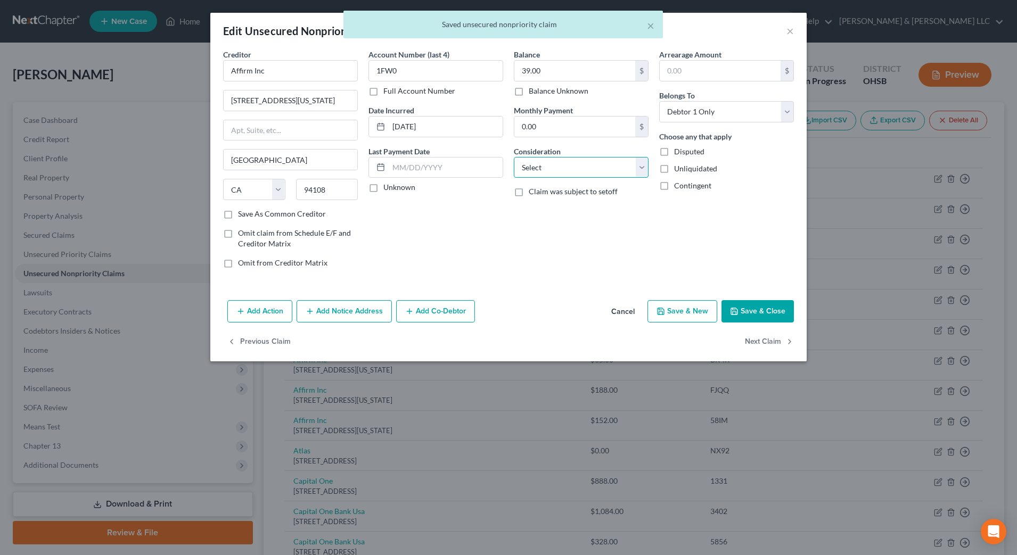
drag, startPoint x: 618, startPoint y: 169, endPoint x: 616, endPoint y: 177, distance: 7.6
click at [618, 169] on select "Select Cable / Satellite Services Collection Agency Credit Card Debt Debt Couns…" at bounding box center [581, 167] width 135 height 21
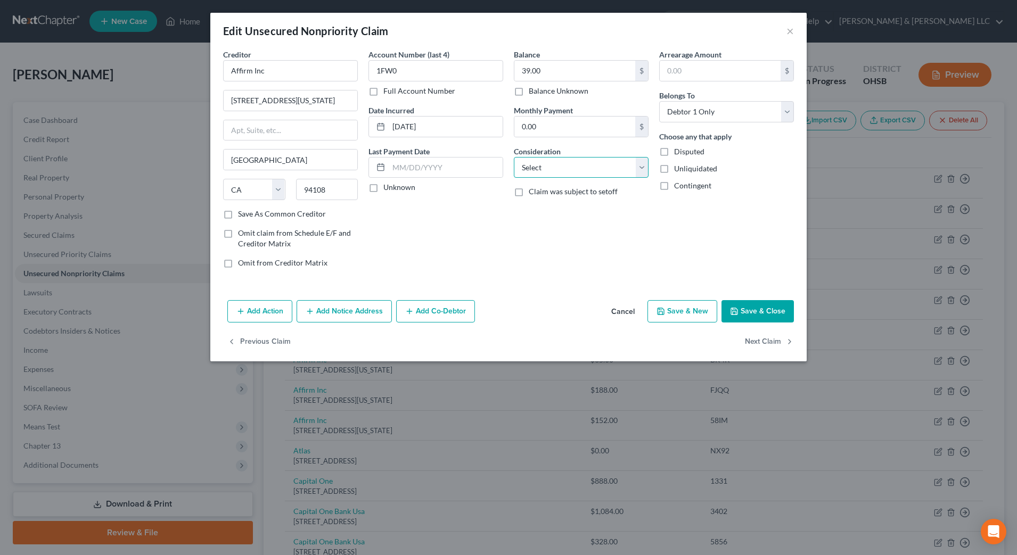
select select "10"
click at [514, 157] on select "Select Cable / Satellite Services Collection Agency Credit Card Debt Debt Couns…" at bounding box center [581, 167] width 135 height 21
click at [769, 346] on button "Next Claim" at bounding box center [769, 342] width 49 height 22
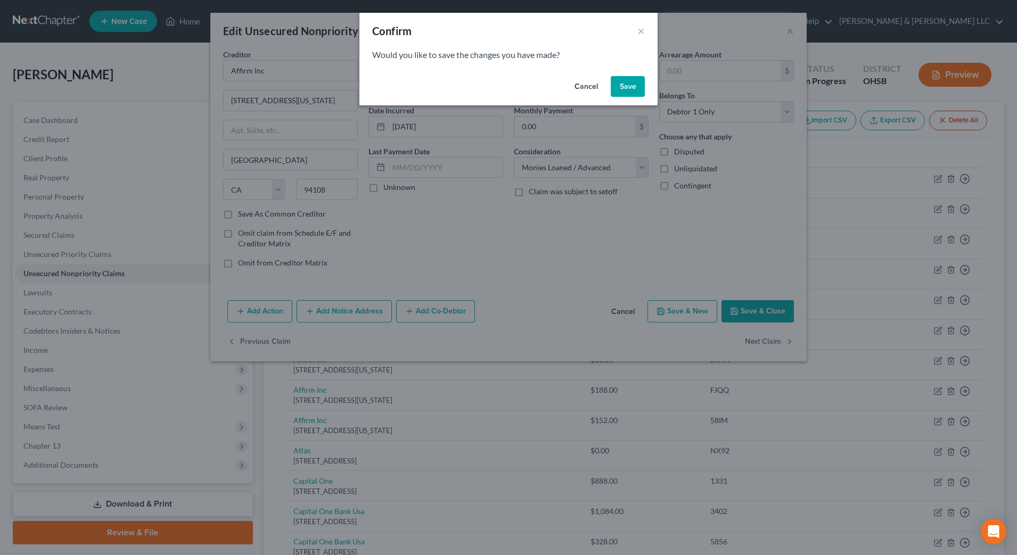
click at [623, 86] on button "Save" at bounding box center [628, 86] width 34 height 21
select select "4"
select select "0"
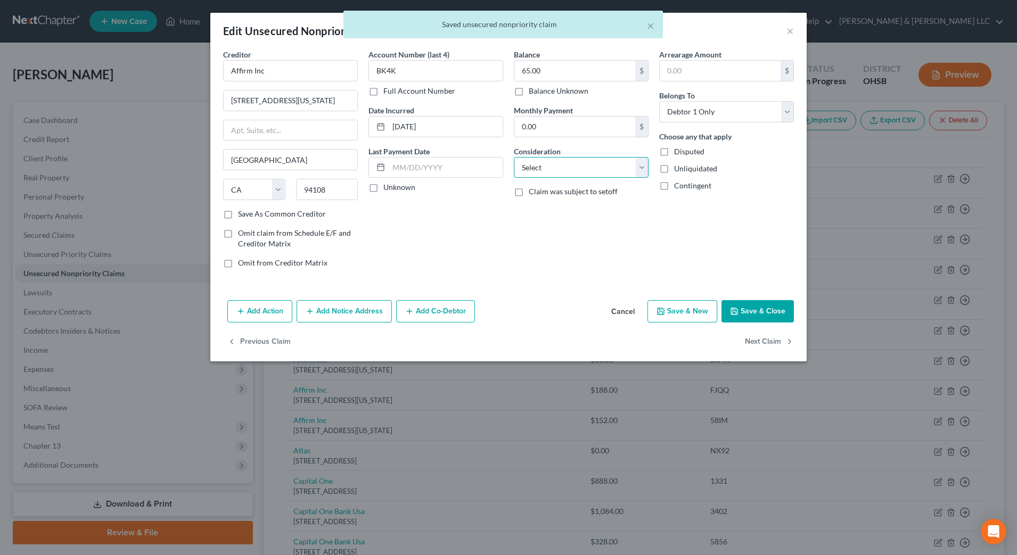
drag, startPoint x: 610, startPoint y: 168, endPoint x: 605, endPoint y: 178, distance: 11.0
click at [610, 168] on select "Select Cable / Satellite Services Collection Agency Credit Card Debt Debt Couns…" at bounding box center [581, 167] width 135 height 21
select select "10"
click at [514, 157] on select "Select Cable / Satellite Services Collection Agency Credit Card Debt Debt Couns…" at bounding box center [581, 167] width 135 height 21
click at [760, 344] on button "Next Claim" at bounding box center [769, 342] width 49 height 22
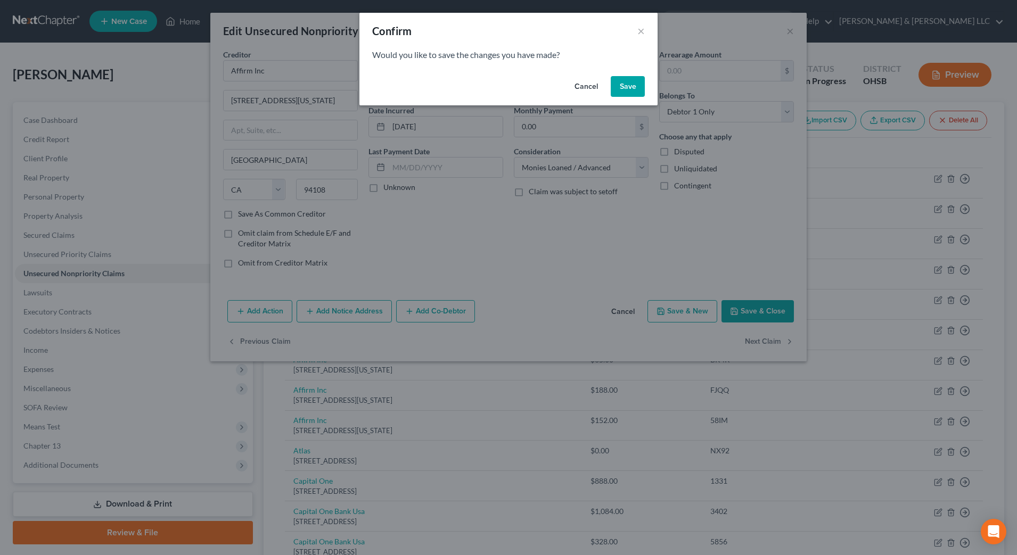
click at [625, 85] on button "Save" at bounding box center [628, 86] width 34 height 21
select select "4"
select select "0"
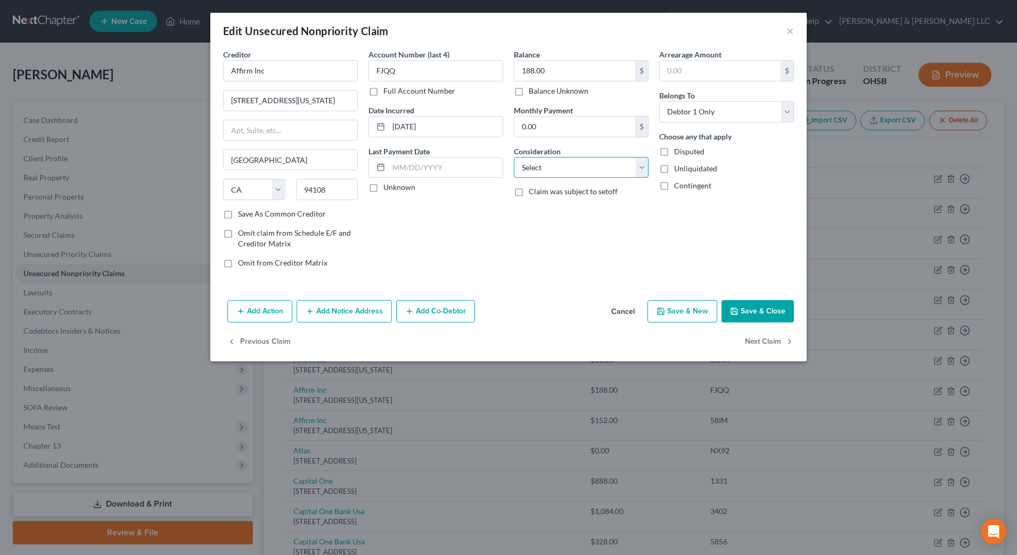
drag, startPoint x: 605, startPoint y: 169, endPoint x: 601, endPoint y: 179, distance: 11.7
click at [605, 169] on select "Select Cable / Satellite Services Collection Agency Credit Card Debt Debt Couns…" at bounding box center [581, 167] width 135 height 21
select select "10"
click at [514, 157] on select "Select Cable / Satellite Services Collection Agency Credit Card Debt Debt Couns…" at bounding box center [581, 167] width 135 height 21
click at [758, 340] on button "Next Claim" at bounding box center [769, 342] width 49 height 22
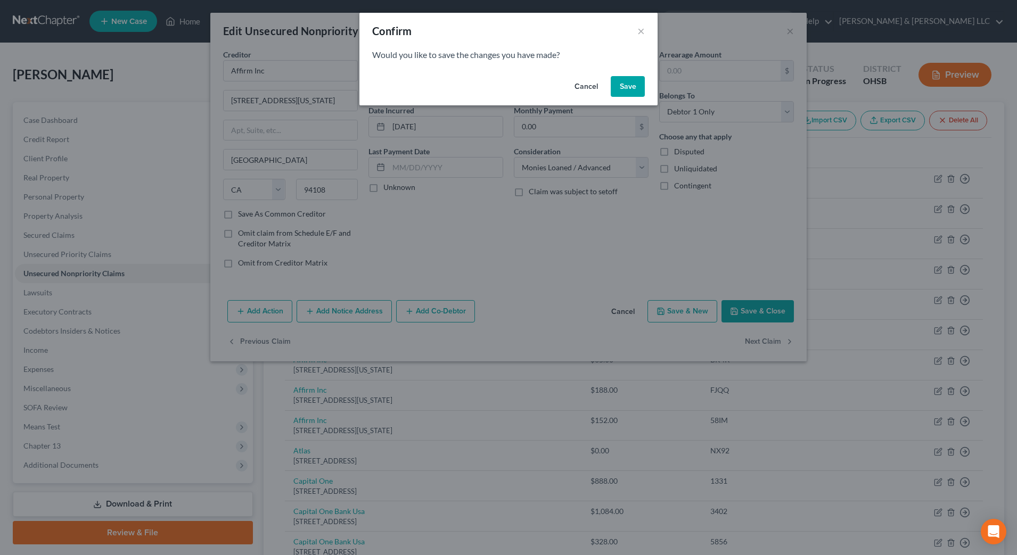
click at [614, 87] on button "Save" at bounding box center [628, 86] width 34 height 21
select select "4"
select select "0"
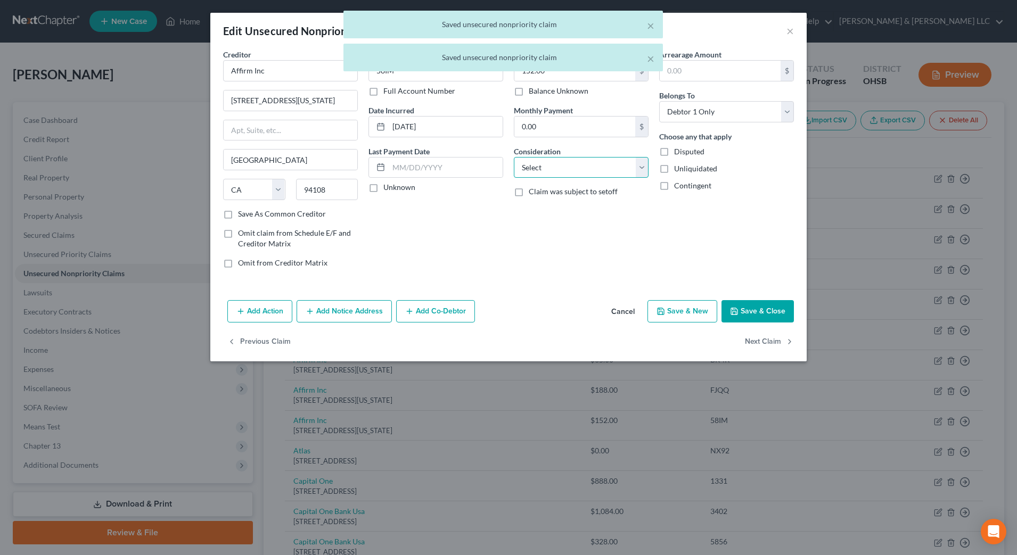
click at [544, 170] on select "Select Cable / Satellite Services Collection Agency Credit Card Debt Debt Couns…" at bounding box center [581, 167] width 135 height 21
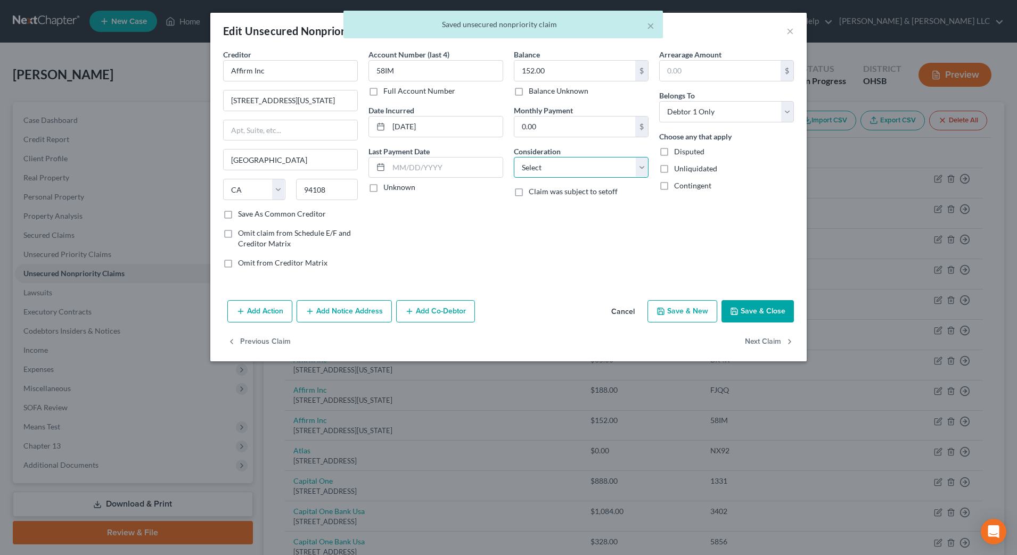
select select "10"
click at [514, 157] on select "Select Cable / Satellite Services Collection Agency Credit Card Debt Debt Couns…" at bounding box center [581, 167] width 135 height 21
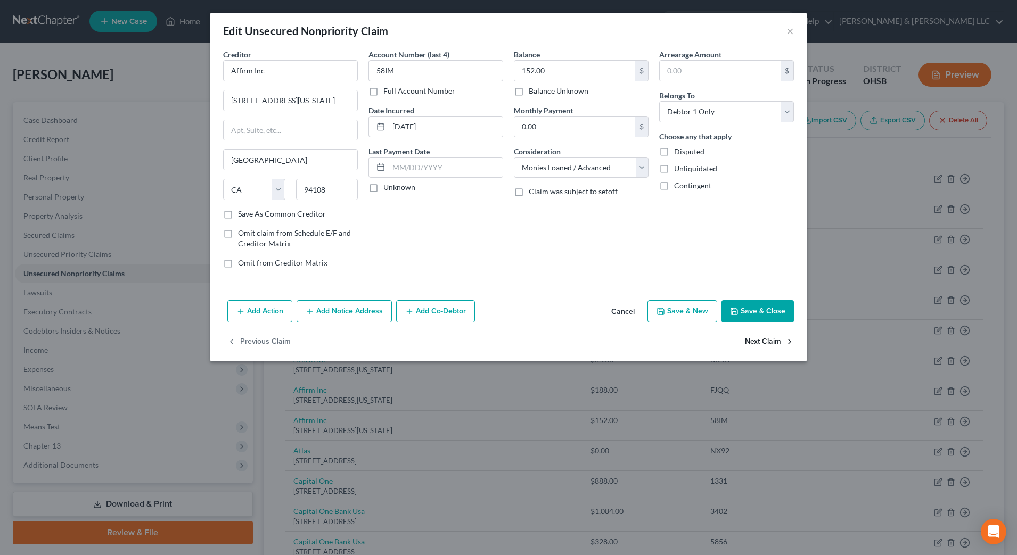
click at [764, 339] on button "Next Claim" at bounding box center [769, 342] width 49 height 22
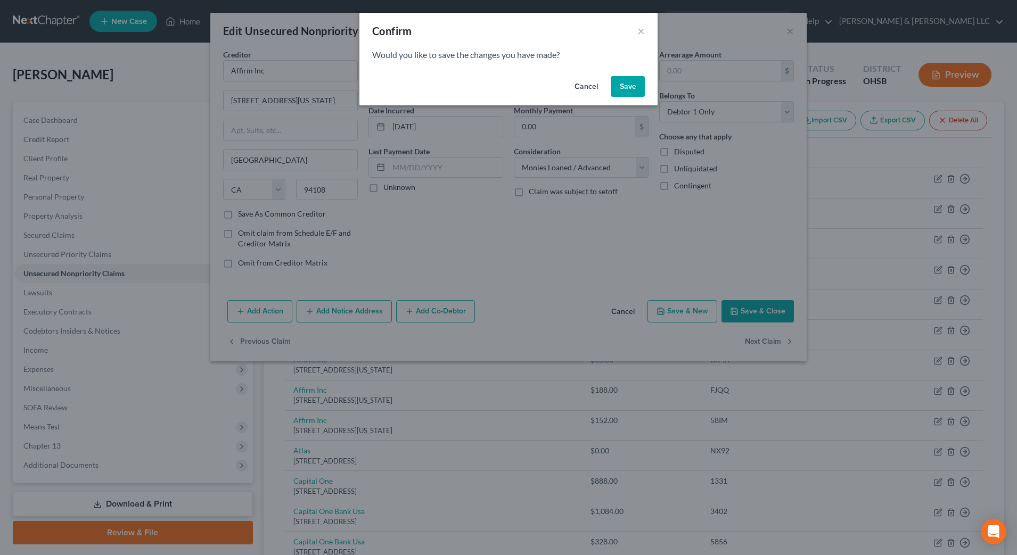
click at [618, 91] on button "Save" at bounding box center [628, 86] width 34 height 21
select select "4"
select select "2"
select select "0"
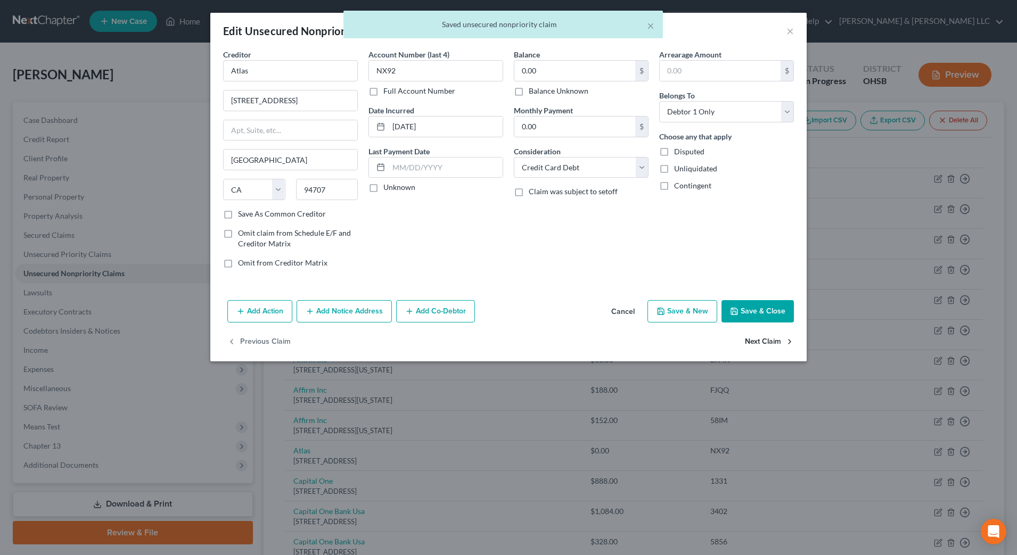
click at [761, 340] on button "Next Claim" at bounding box center [769, 342] width 49 height 22
select select "46"
select select "2"
select select "0"
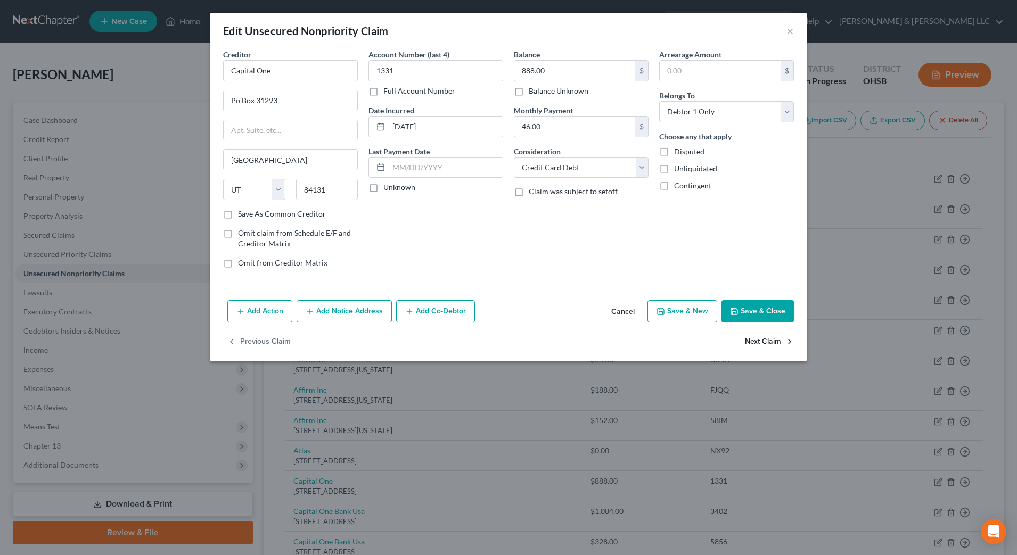
click at [755, 342] on button "Next Claim" at bounding box center [769, 342] width 49 height 22
select select "46"
select select "1"
select select "0"
click at [755, 342] on button "Next Claim" at bounding box center [769, 342] width 49 height 22
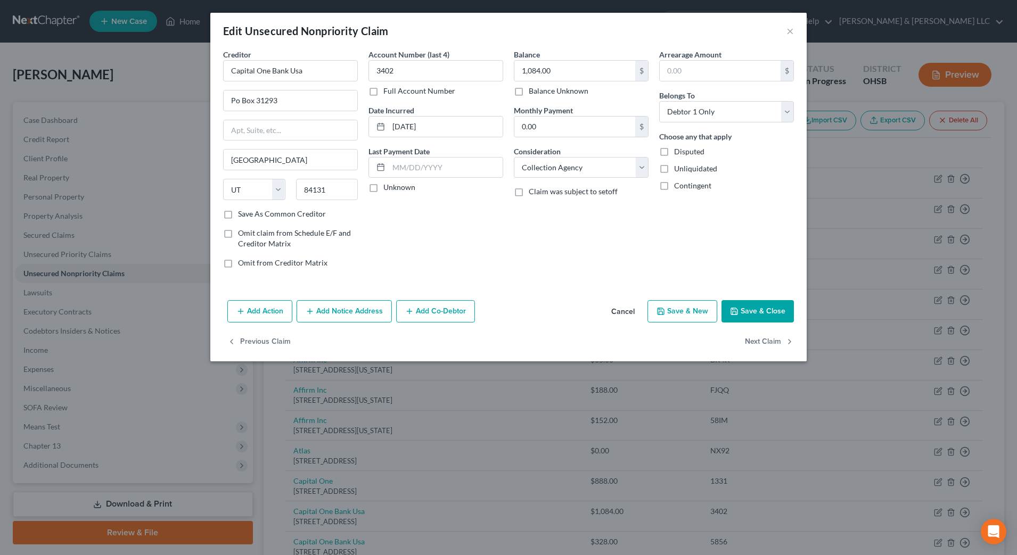
select select "46"
select select "1"
select select "0"
click at [755, 342] on button "Next Claim" at bounding box center [769, 342] width 49 height 22
select select "46"
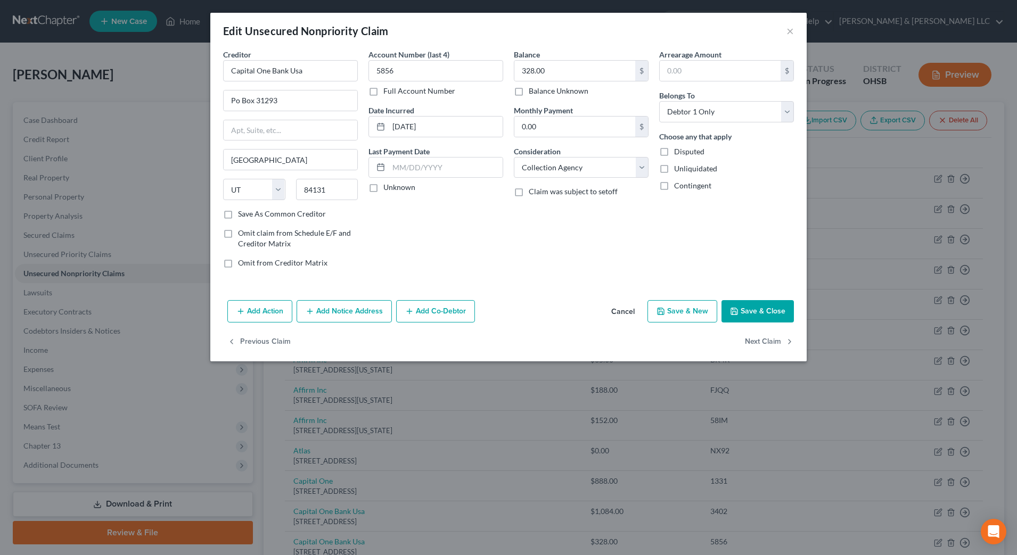
select select "2"
select select "0"
click at [755, 342] on button "Next Claim" at bounding box center [769, 342] width 49 height 22
select select "36"
select select "2"
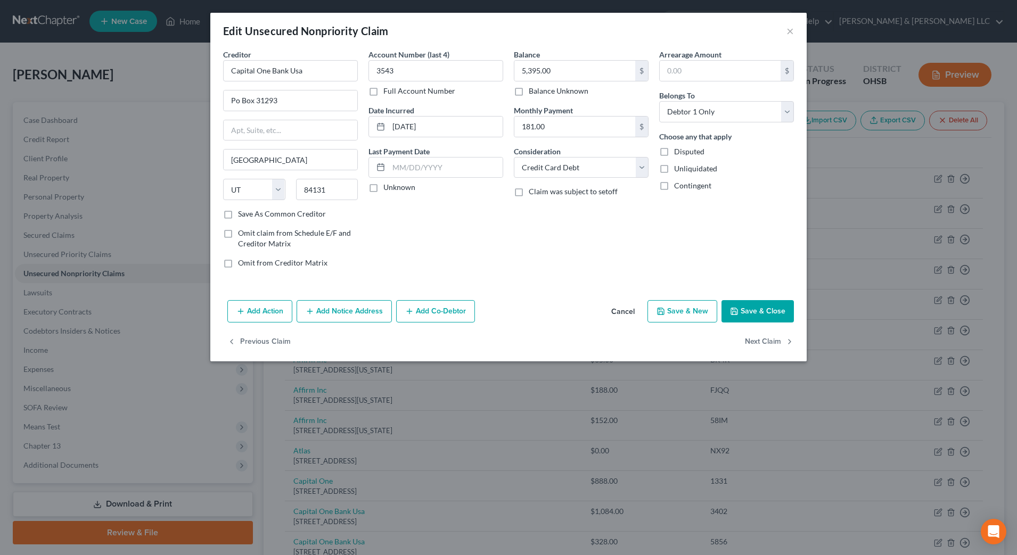
select select "0"
click at [755, 342] on button "Next Claim" at bounding box center [769, 342] width 49 height 22
select select "36"
select select "2"
select select "0"
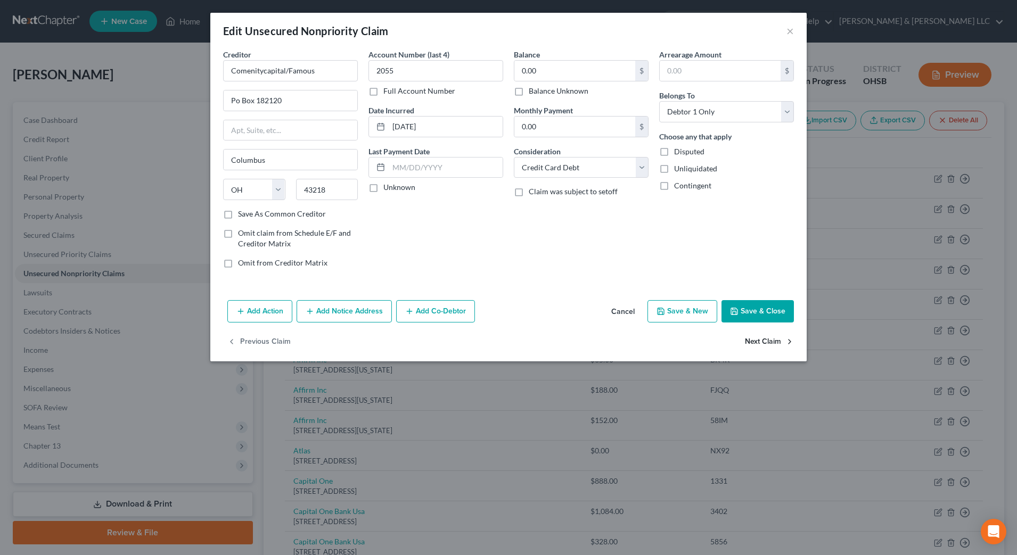
click at [755, 342] on button "Next Claim" at bounding box center [769, 342] width 49 height 22
select select "36"
select select "2"
select select "0"
click at [755, 342] on button "Next Claim" at bounding box center [769, 342] width 49 height 22
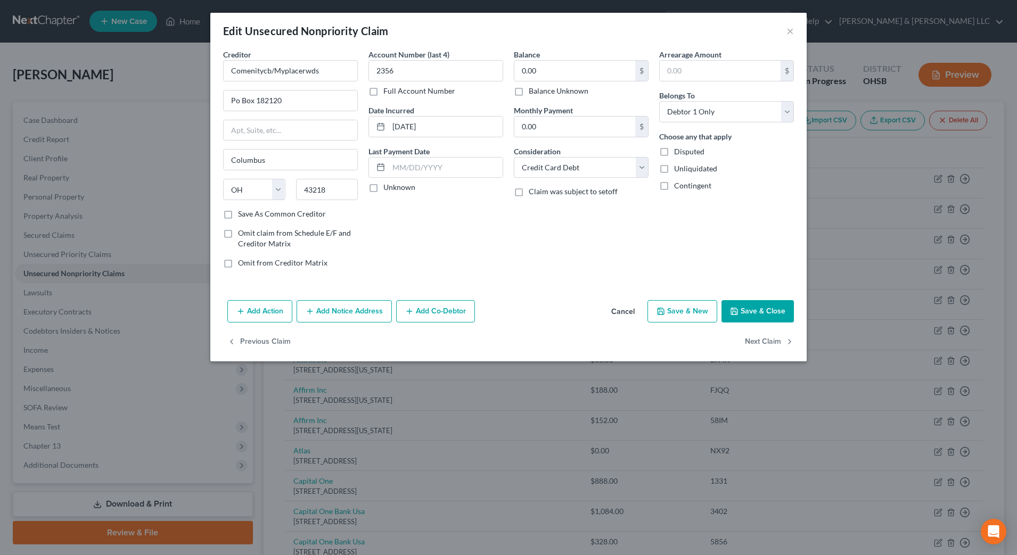
select select "36"
select select "2"
select select "0"
click at [755, 342] on button "Next Claim" at bounding box center [769, 342] width 49 height 22
select select "36"
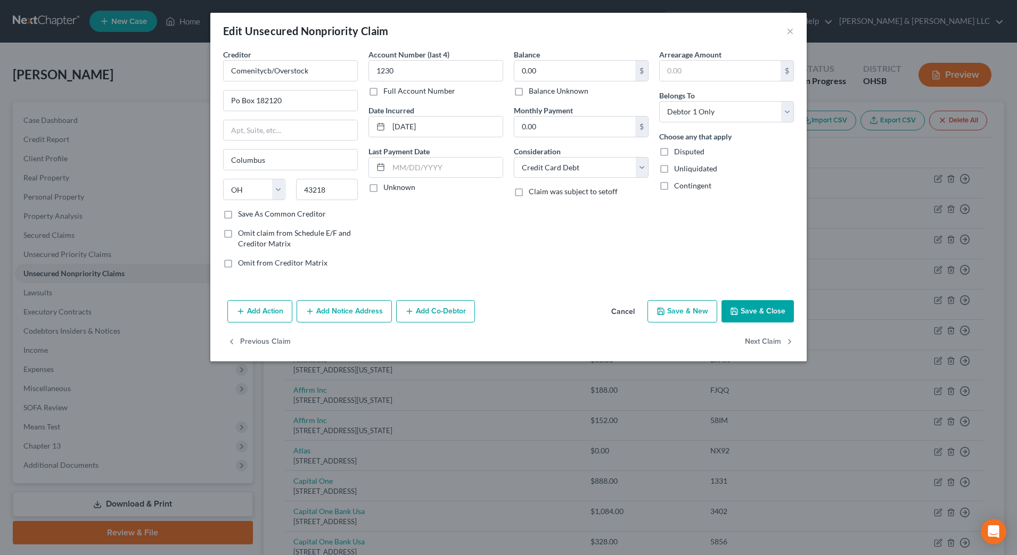
select select "2"
select select "0"
click at [755, 342] on button "Next Claim" at bounding box center [769, 342] width 49 height 22
select select "43"
select select "2"
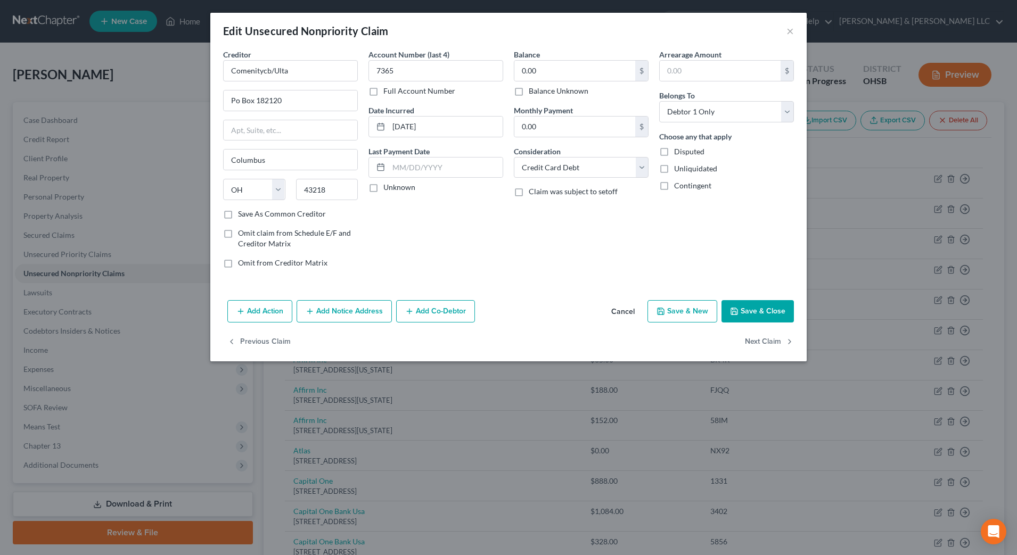
select select "0"
click at [755, 342] on button "Next Claim" at bounding box center [769, 342] width 49 height 22
select select "24"
select select "0"
click at [755, 342] on button "Next Claim" at bounding box center [769, 342] width 49 height 22
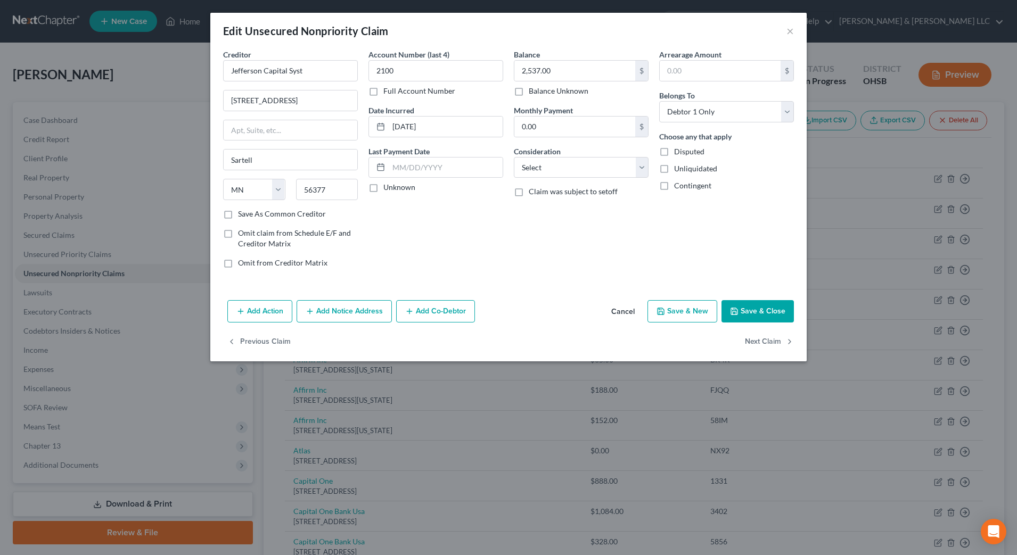
select select "7"
select select "0"
click at [245, 346] on button "Previous Claim" at bounding box center [258, 342] width 63 height 22
select select "24"
select select "0"
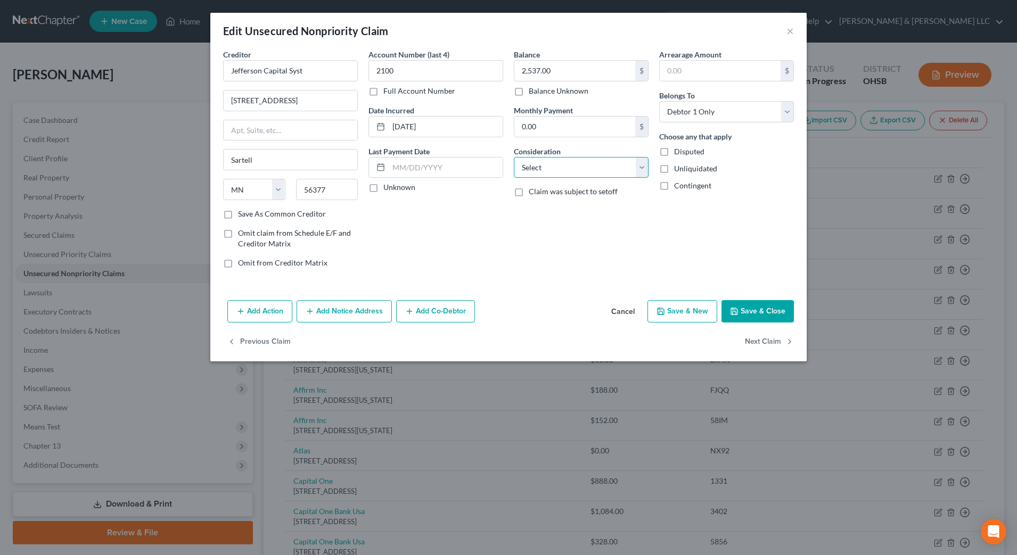
click at [576, 169] on select "Select Cable / Satellite Services Collection Agency Credit Card Debt Debt Couns…" at bounding box center [581, 167] width 135 height 21
select select "1"
click at [514, 157] on select "Select Cable / Satellite Services Collection Agency Credit Card Debt Debt Couns…" at bounding box center [581, 167] width 135 height 21
click at [768, 343] on button "Next Claim" at bounding box center [769, 342] width 49 height 22
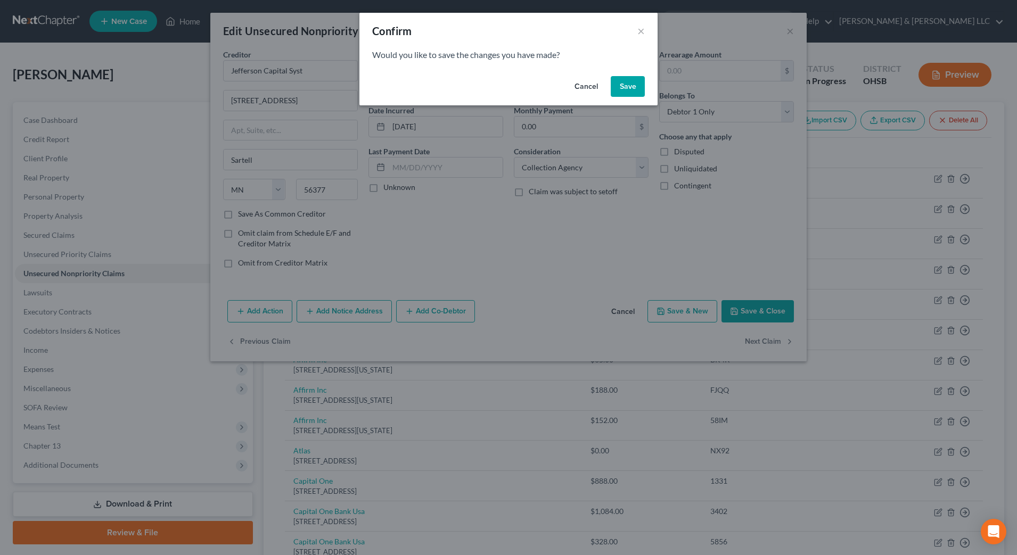
click at [621, 81] on button "Save" at bounding box center [628, 86] width 34 height 21
select select "7"
select select "0"
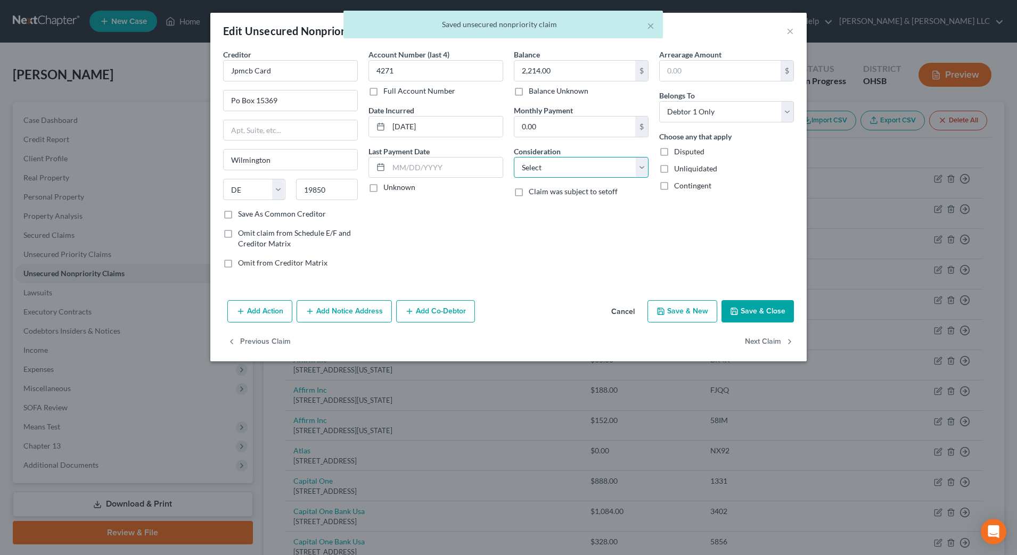
click at [624, 169] on select "Select Cable / Satellite Services Collection Agency Credit Card Debt Debt Couns…" at bounding box center [581, 167] width 135 height 21
select select "2"
click at [514, 157] on select "Select Cable / Satellite Services Collection Agency Credit Card Debt Debt Couns…" at bounding box center [581, 167] width 135 height 21
click at [763, 340] on button "Next Claim" at bounding box center [769, 342] width 49 height 22
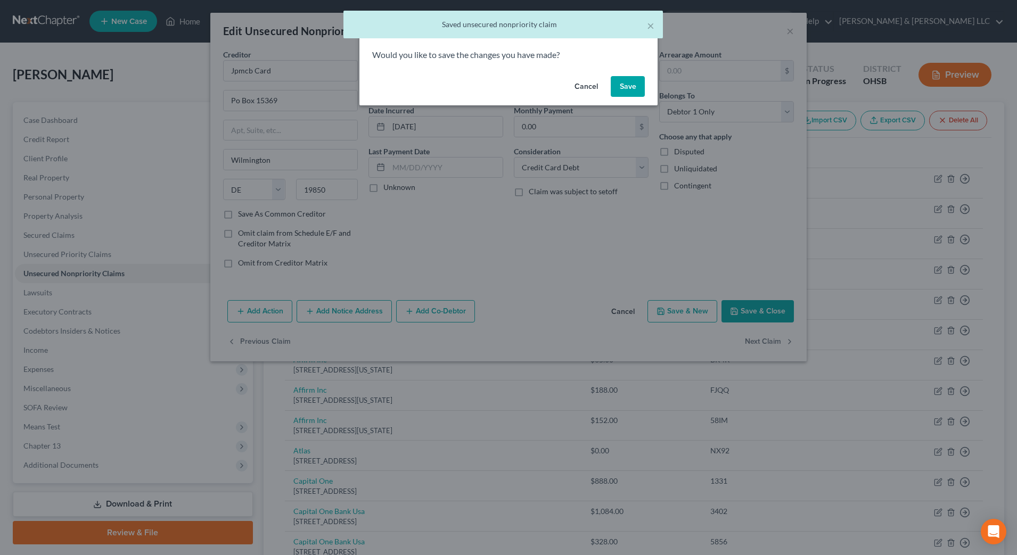
click at [630, 81] on button "Save" at bounding box center [628, 86] width 34 height 21
select select "7"
select select "2"
select select "0"
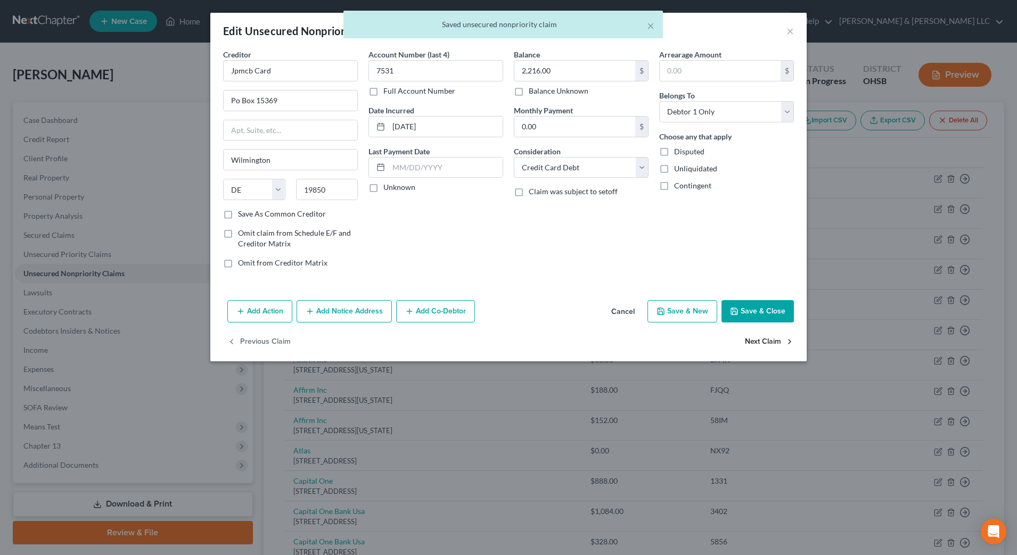
click at [770, 338] on button "Next Claim" at bounding box center [769, 342] width 49 height 22
select select "36"
select select "2"
select select "0"
click at [770, 338] on button "Next Claim" at bounding box center [769, 342] width 49 height 22
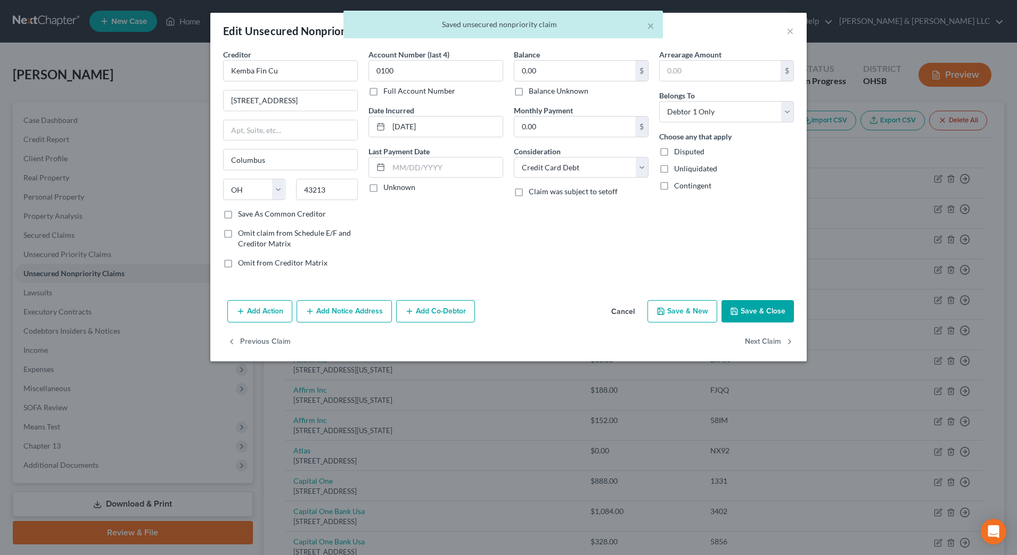
select select "36"
select select "2"
select select "0"
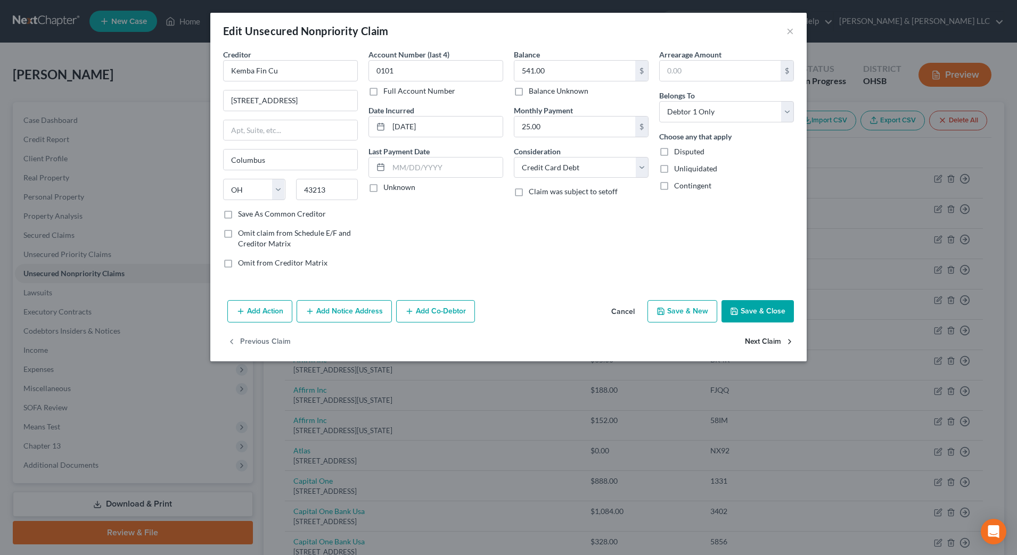
click at [770, 338] on button "Next Claim" at bounding box center [769, 342] width 49 height 22
select select "4"
select select "0"
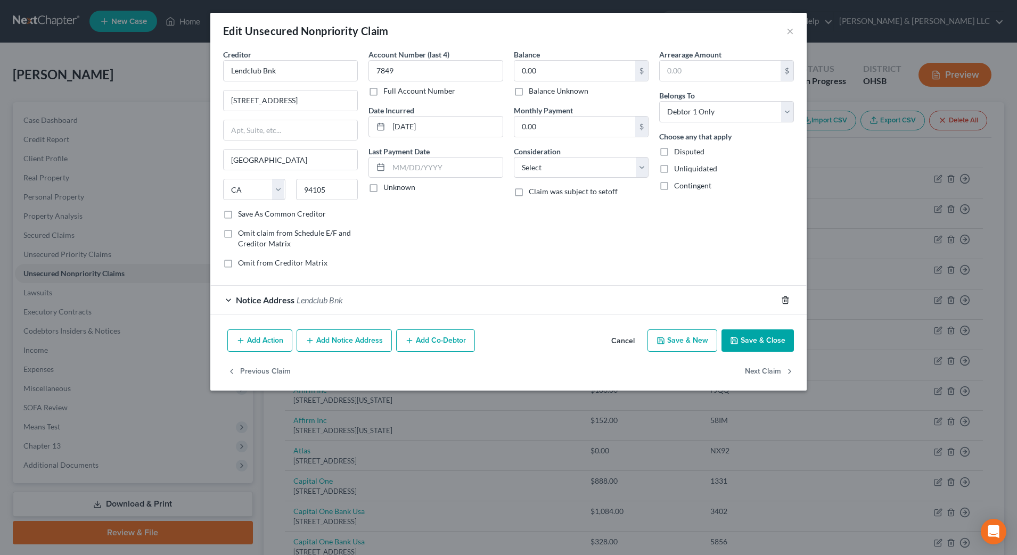
click at [783, 304] on icon "button" at bounding box center [785, 300] width 9 height 9
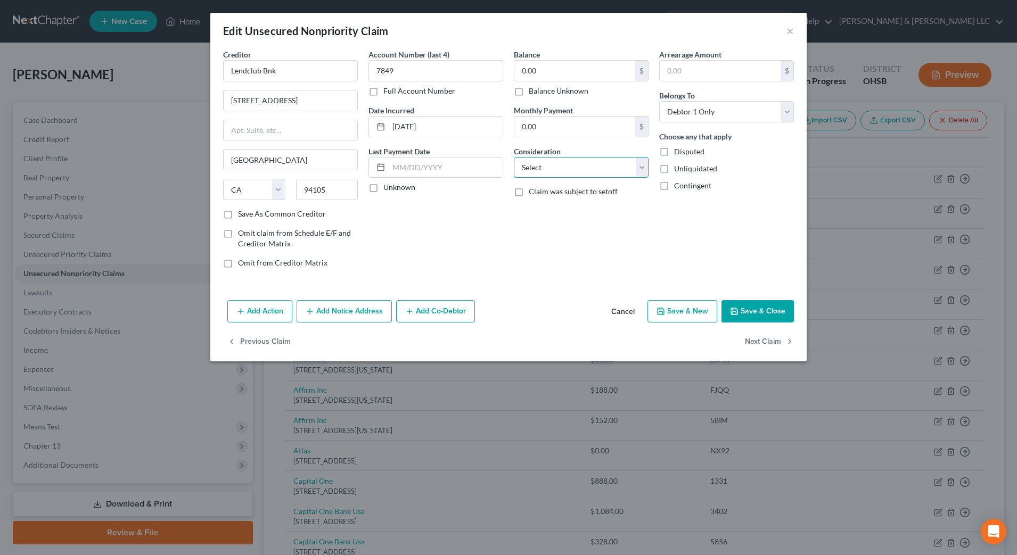
drag, startPoint x: 635, startPoint y: 166, endPoint x: 630, endPoint y: 178, distance: 13.0
click at [635, 166] on select "Select Cable / Satellite Services Collection Agency Credit Card Debt Debt Couns…" at bounding box center [581, 167] width 135 height 21
select select "10"
click at [514, 157] on select "Select Cable / Satellite Services Collection Agency Credit Card Debt Debt Couns…" at bounding box center [581, 167] width 135 height 21
click at [757, 342] on button "Next Claim" at bounding box center [769, 342] width 49 height 22
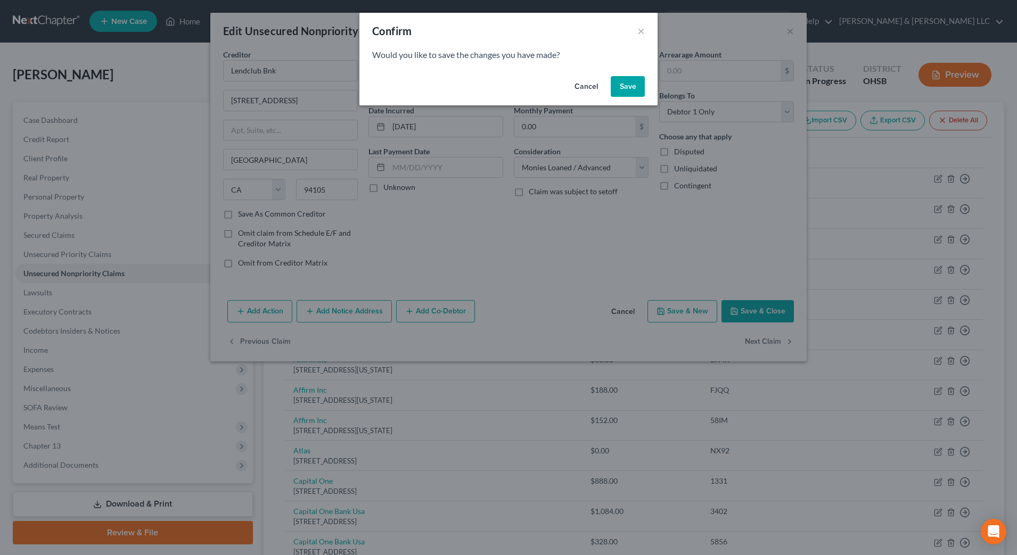
click at [627, 84] on button "Save" at bounding box center [628, 86] width 34 height 21
select select "23"
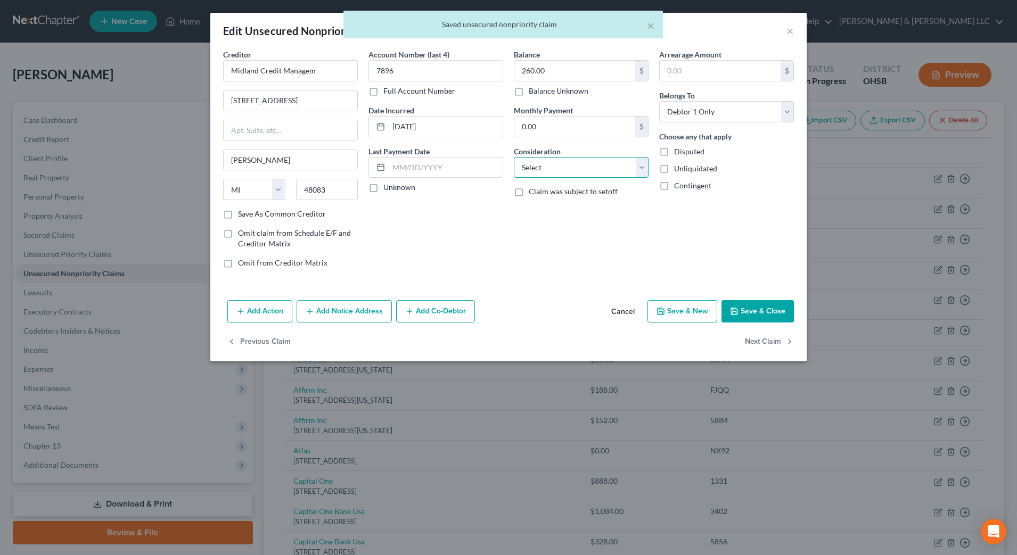
click at [618, 174] on select "Select Cable / Satellite Services Collection Agency Credit Card Debt Debt Couns…" at bounding box center [581, 167] width 135 height 21
click at [514, 157] on select "Select Cable / Satellite Services Collection Agency Credit Card Debt Debt Couns…" at bounding box center [581, 167] width 135 height 21
click at [765, 339] on button "Next Claim" at bounding box center [769, 342] width 49 height 22
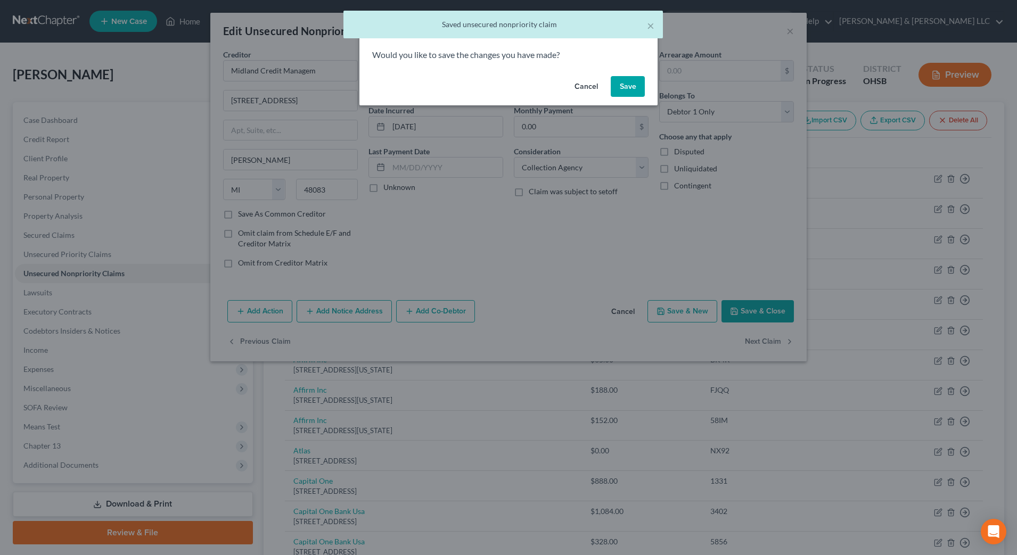
click at [626, 87] on button "Save" at bounding box center [628, 86] width 34 height 21
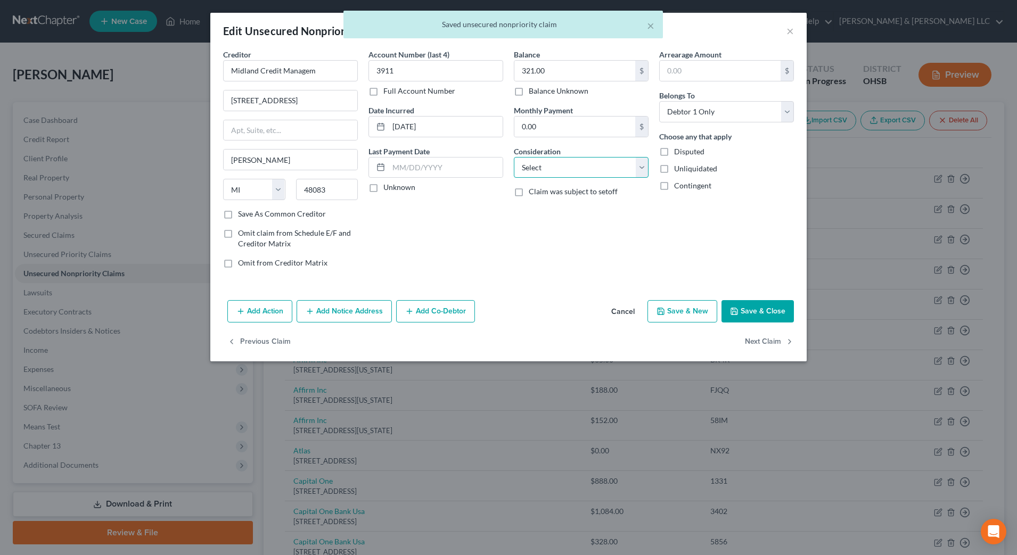
drag, startPoint x: 623, startPoint y: 162, endPoint x: 618, endPoint y: 177, distance: 15.8
click at [623, 162] on select "Select Cable / Satellite Services Collection Agency Credit Card Debt Debt Couns…" at bounding box center [581, 167] width 135 height 21
click at [514, 157] on select "Select Cable / Satellite Services Collection Agency Credit Card Debt Debt Couns…" at bounding box center [581, 167] width 135 height 21
click at [749, 338] on button "Next Claim" at bounding box center [769, 342] width 49 height 22
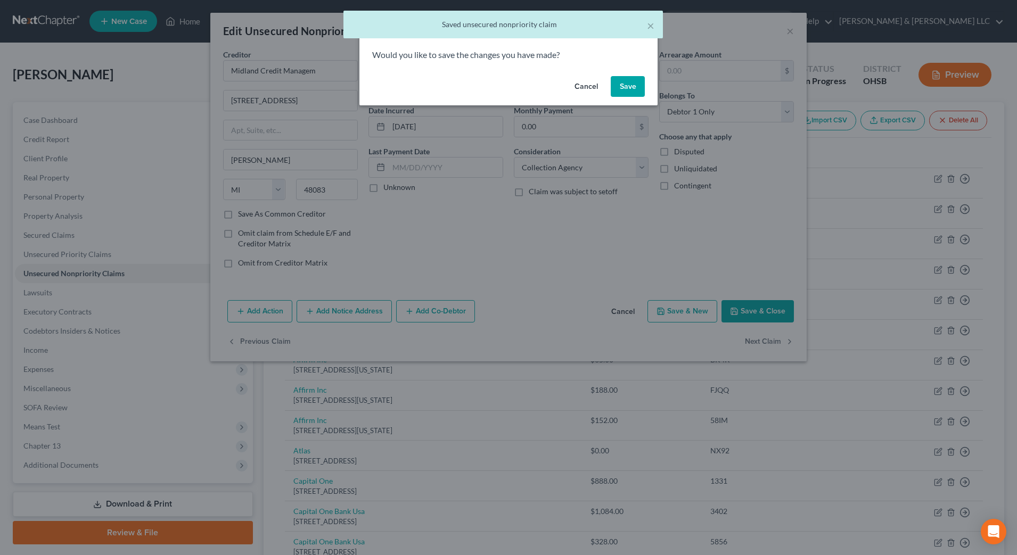
click at [632, 85] on button "Save" at bounding box center [628, 86] width 34 height 21
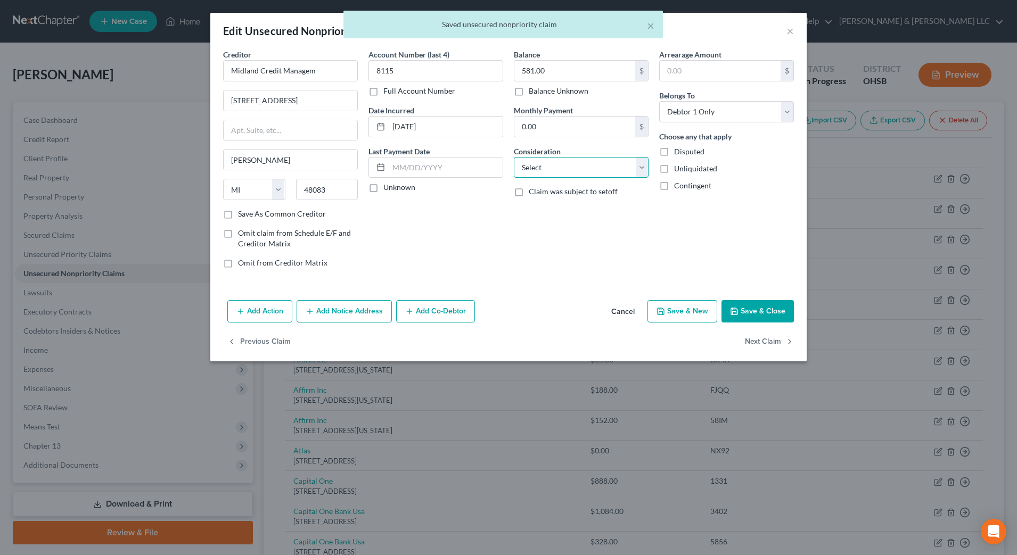
click at [609, 171] on select "Select Cable / Satellite Services Collection Agency Credit Card Debt Debt Couns…" at bounding box center [581, 167] width 135 height 21
click at [514, 157] on select "Select Cable / Satellite Services Collection Agency Credit Card Debt Debt Couns…" at bounding box center [581, 167] width 135 height 21
click at [756, 341] on button "Next Claim" at bounding box center [769, 342] width 49 height 22
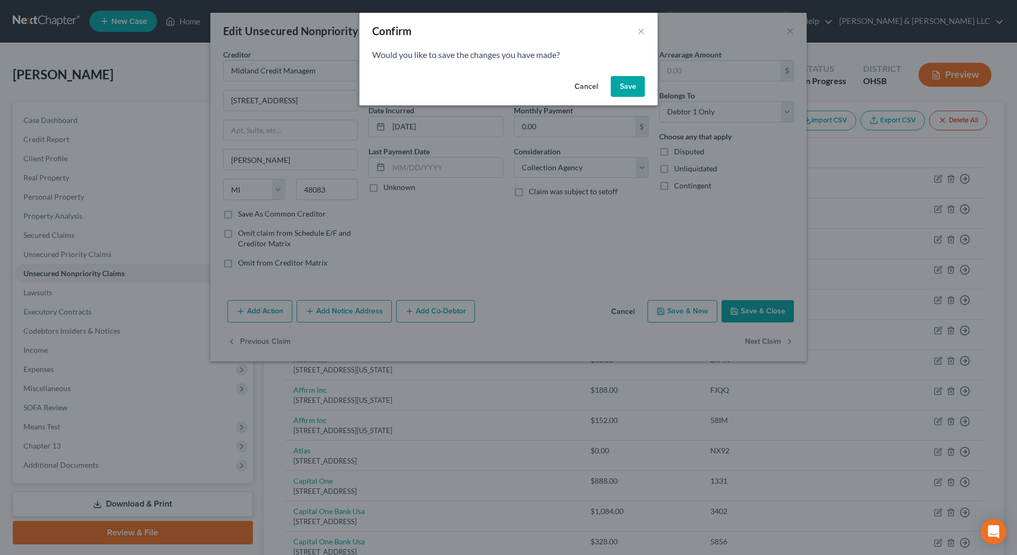
click at [621, 87] on button "Save" at bounding box center [628, 86] width 34 height 21
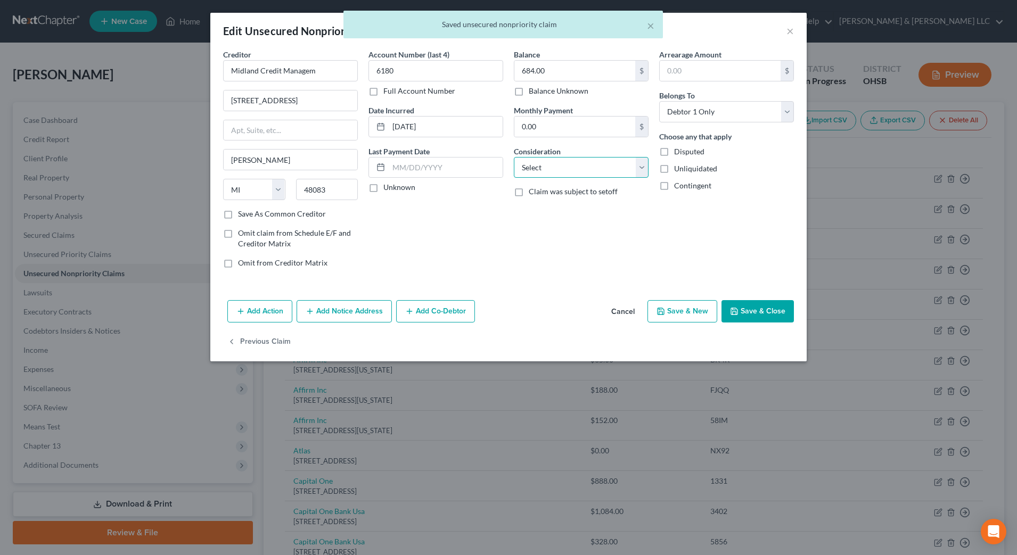
click at [610, 166] on select "Select Cable / Satellite Services Collection Agency Credit Card Debt Debt Couns…" at bounding box center [581, 167] width 135 height 21
click at [514, 157] on select "Select Cable / Satellite Services Collection Agency Credit Card Debt Debt Couns…" at bounding box center [581, 167] width 135 height 21
click at [769, 308] on button "Save & Close" at bounding box center [758, 311] width 72 height 22
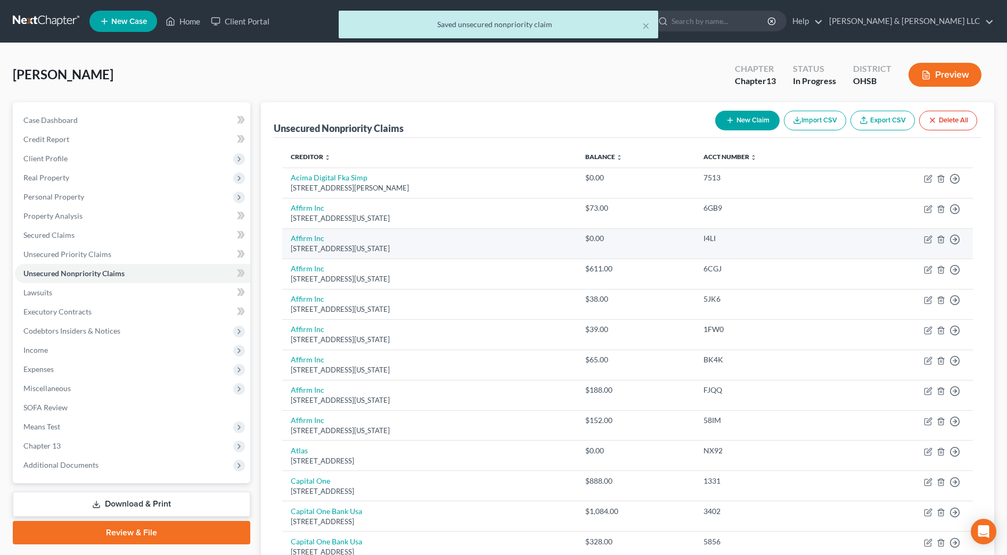
click at [945, 239] on td "Move to D Move to E Move to G Move to Notice Only" at bounding box center [910, 243] width 125 height 30
click at [941, 239] on icon "button" at bounding box center [941, 239] width 9 height 9
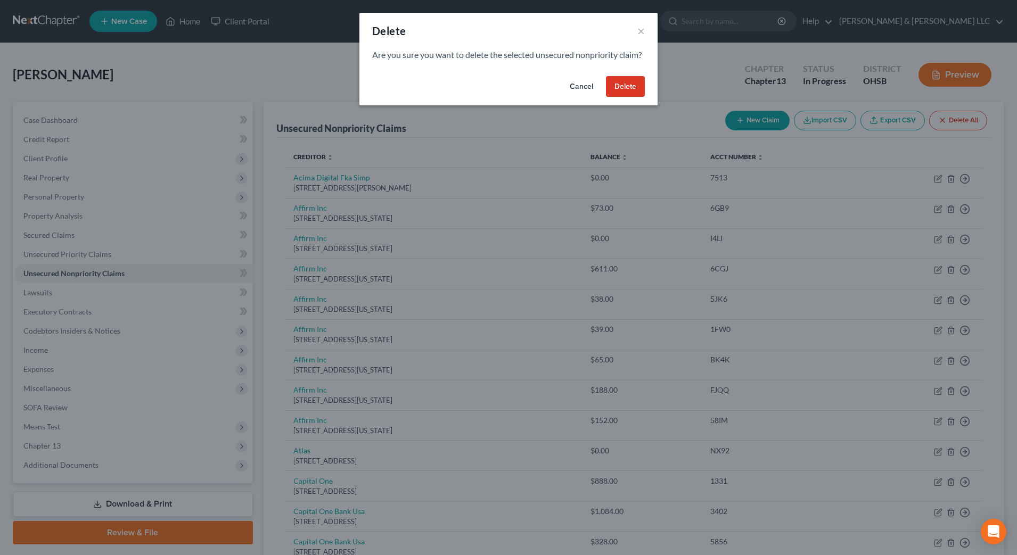
click at [629, 97] on button "Delete" at bounding box center [625, 86] width 39 height 21
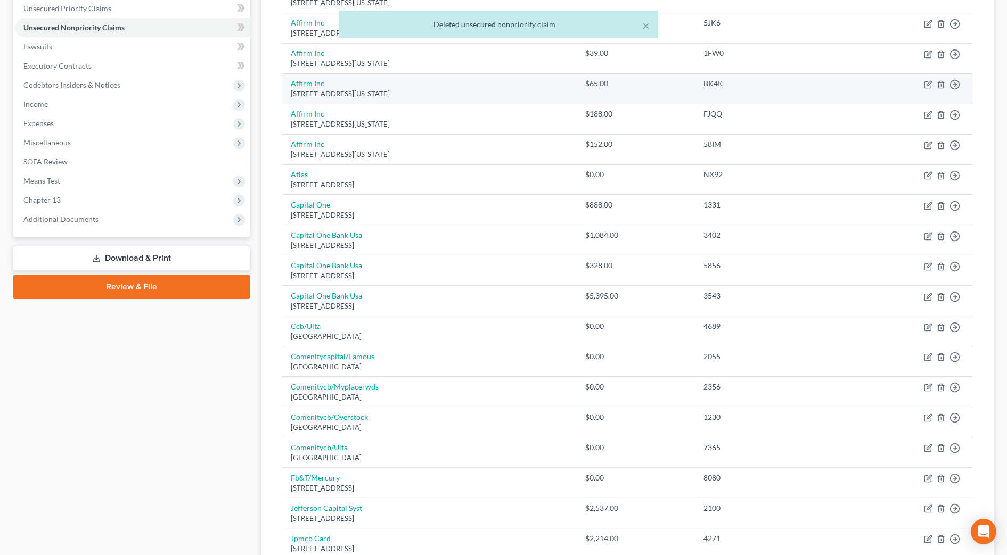
scroll to position [266, 0]
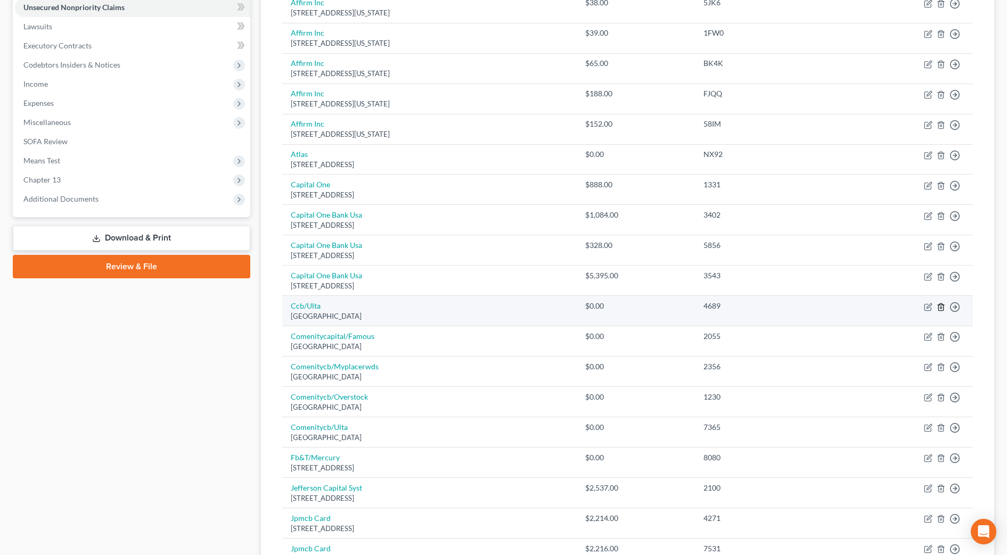
click at [941, 310] on icon "button" at bounding box center [940, 307] width 5 height 7
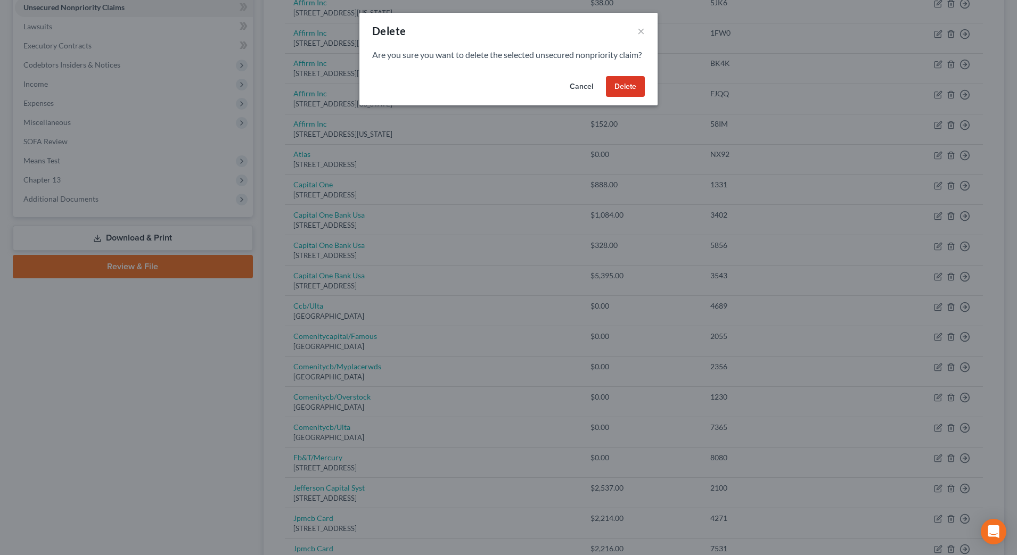
click at [629, 86] on div "Cancel Delete" at bounding box center [508, 89] width 298 height 34
click at [631, 92] on button "Delete" at bounding box center [625, 86] width 39 height 21
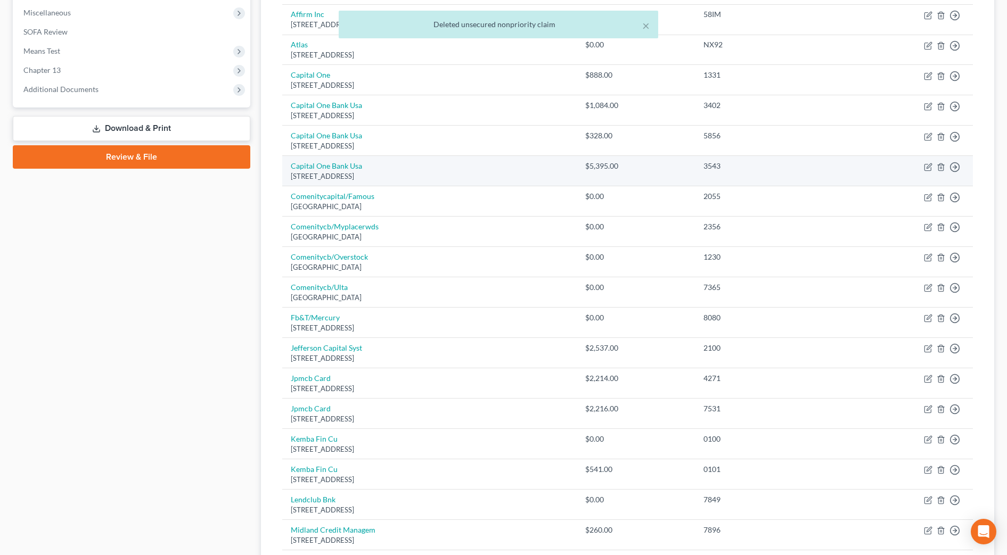
scroll to position [399, 0]
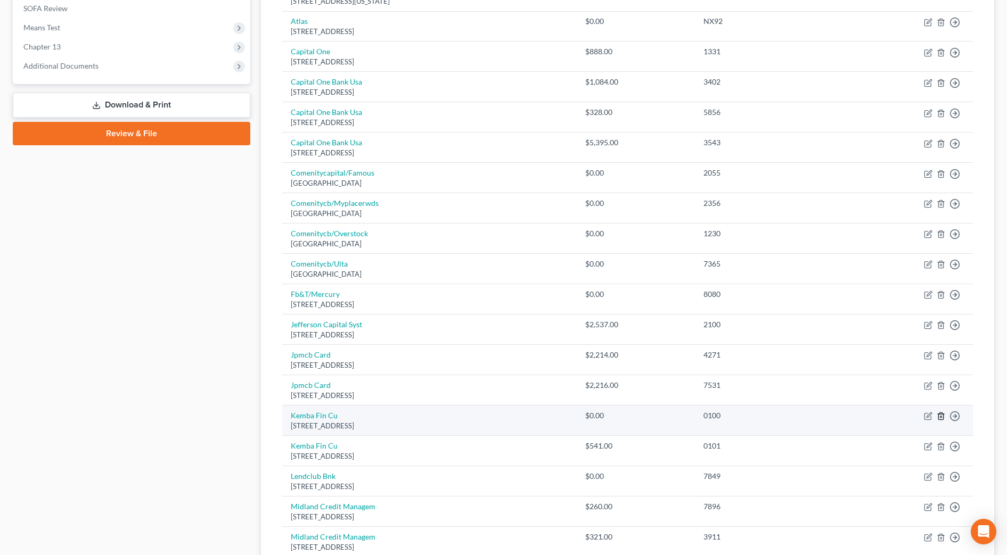
click at [939, 417] on icon "button" at bounding box center [940, 416] width 5 height 7
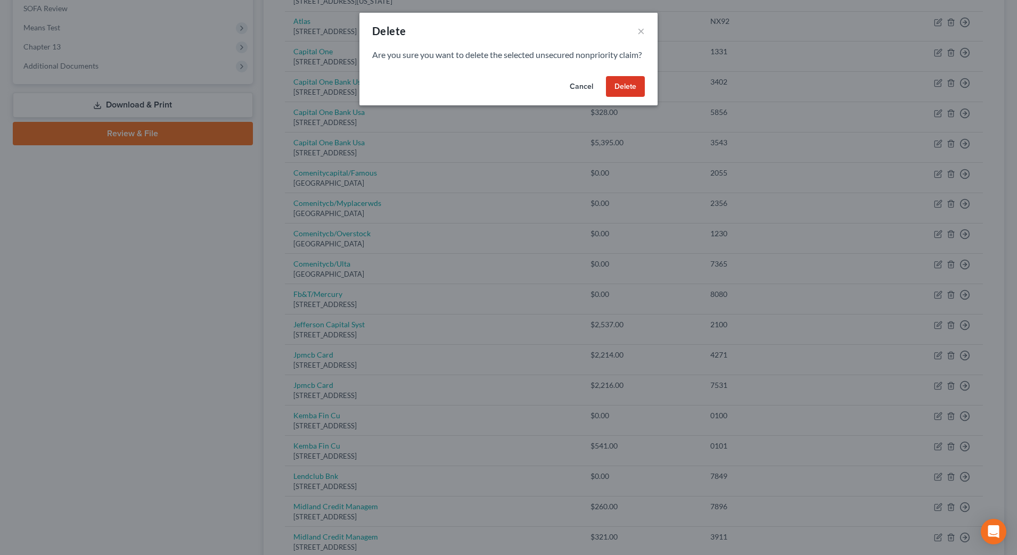
click at [626, 97] on button "Delete" at bounding box center [625, 86] width 39 height 21
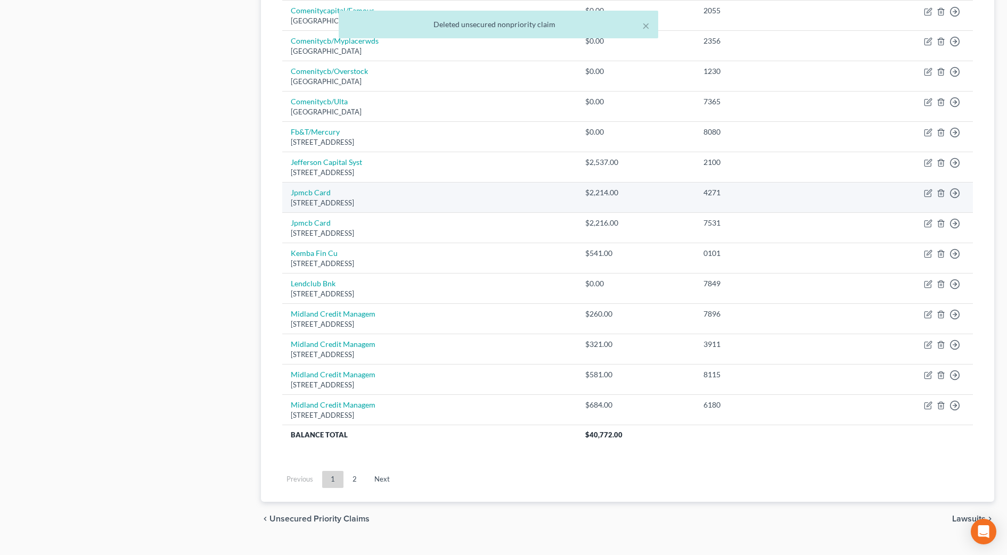
scroll to position [583, 0]
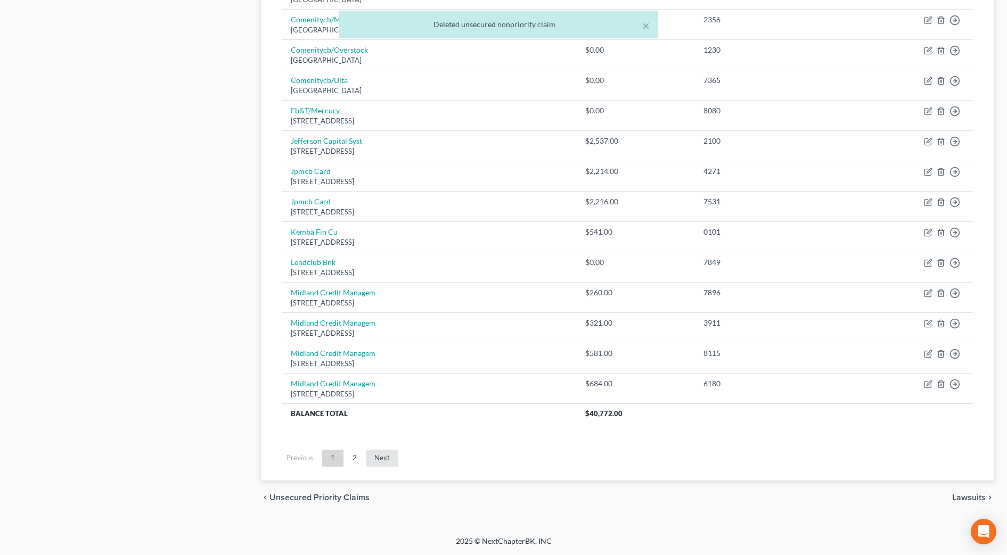
click at [384, 457] on link "Next" at bounding box center [382, 458] width 32 height 17
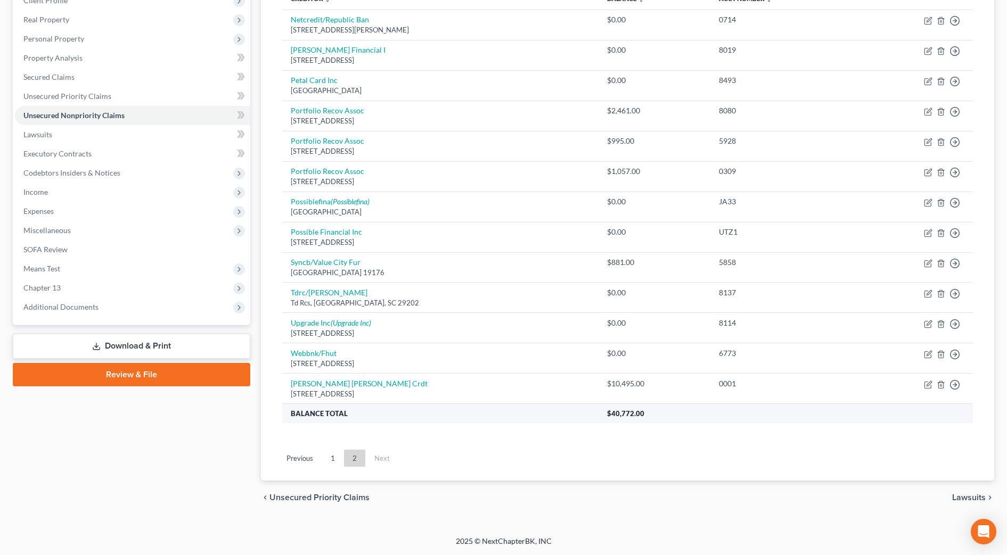
scroll to position [0, 0]
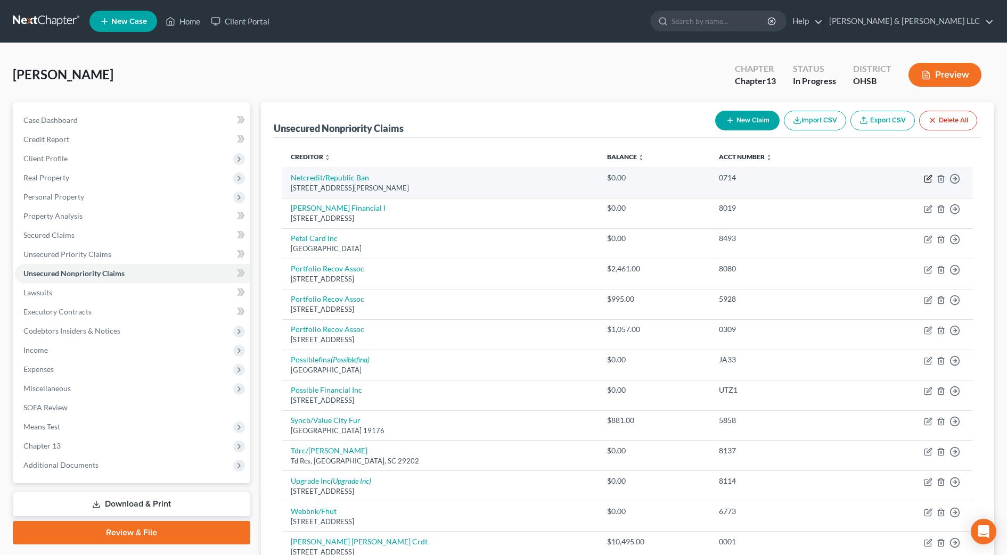
click at [929, 178] on icon "button" at bounding box center [929, 177] width 5 height 5
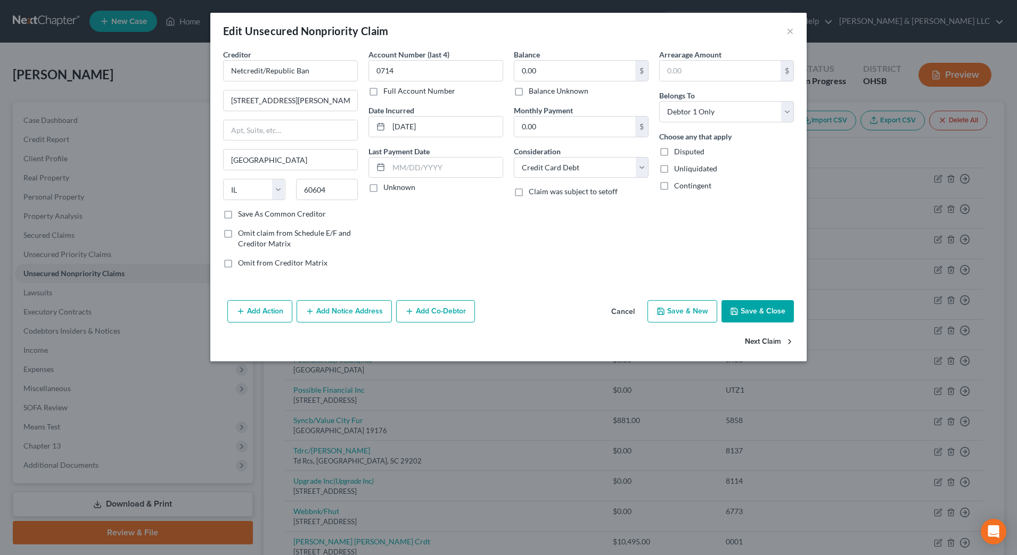
click at [765, 338] on button "Next Claim" at bounding box center [769, 342] width 49 height 22
click at [762, 340] on button "Next Claim" at bounding box center [769, 342] width 49 height 22
click at [617, 170] on select "Select Cable / Satellite Services Collection Agency Credit Card Debt Debt Couns…" at bounding box center [581, 167] width 135 height 21
click at [514, 157] on select "Select Cable / Satellite Services Collection Agency Credit Card Debt Debt Couns…" at bounding box center [581, 167] width 135 height 21
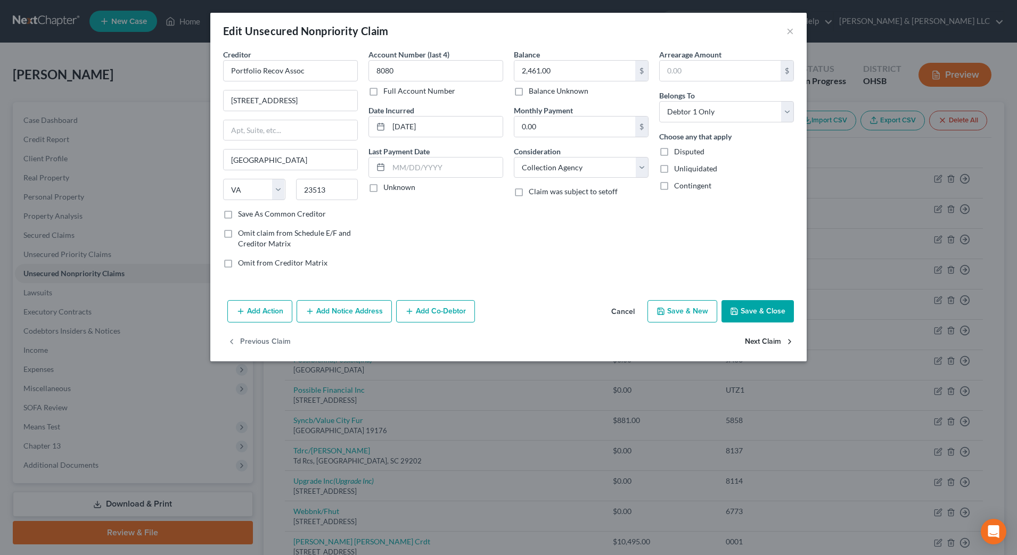
click at [778, 339] on button "Next Claim" at bounding box center [769, 342] width 49 height 22
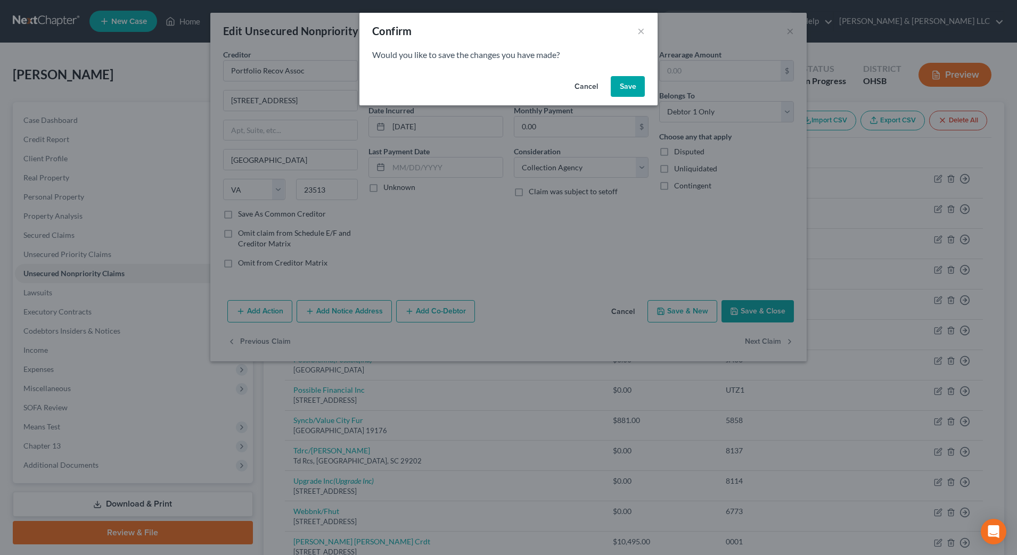
click at [634, 87] on button "Save" at bounding box center [628, 86] width 34 height 21
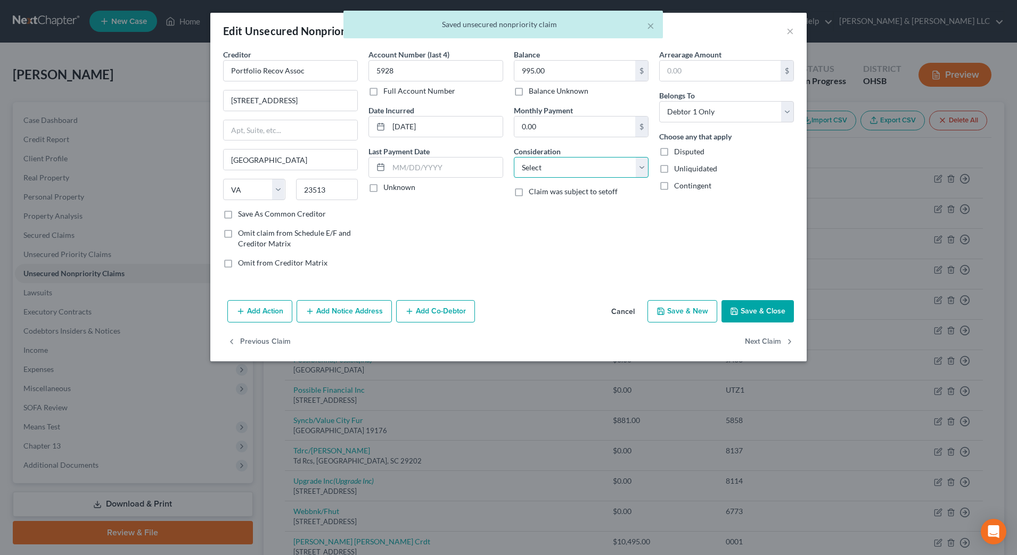
click at [618, 167] on select "Select Cable / Satellite Services Collection Agency Credit Card Debt Debt Couns…" at bounding box center [581, 167] width 135 height 21
click at [514, 157] on select "Select Cable / Satellite Services Collection Agency Credit Card Debt Debt Couns…" at bounding box center [581, 167] width 135 height 21
click at [763, 339] on button "Next Claim" at bounding box center [769, 342] width 49 height 22
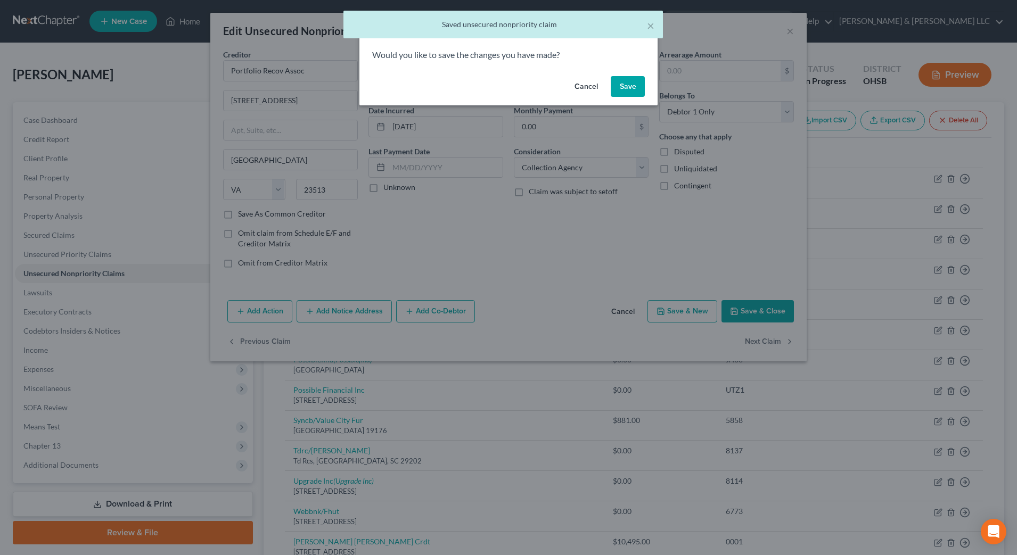
click at [633, 91] on button "Save" at bounding box center [628, 86] width 34 height 21
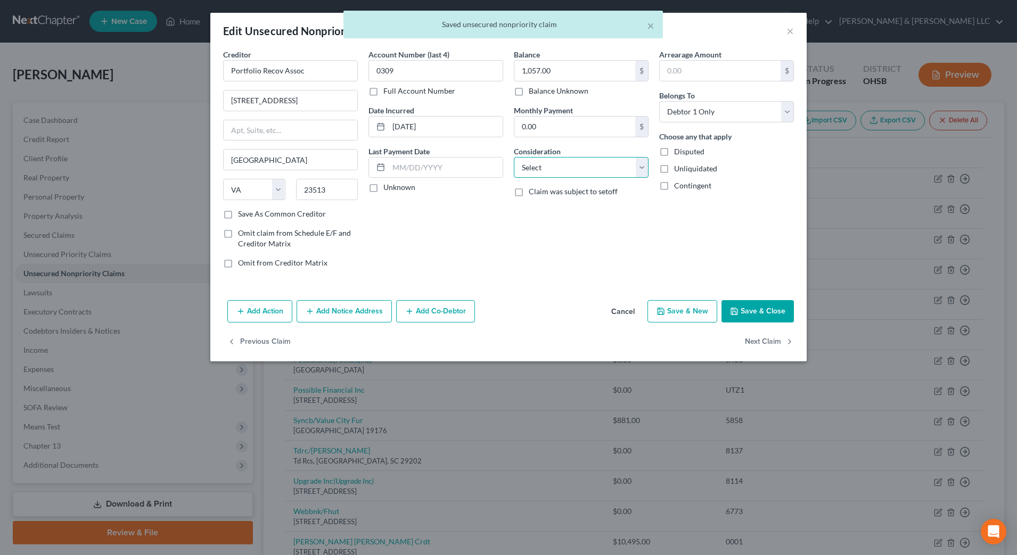
drag, startPoint x: 572, startPoint y: 168, endPoint x: 572, endPoint y: 179, distance: 11.2
click at [572, 168] on select "Select Cable / Satellite Services Collection Agency Credit Card Debt Debt Couns…" at bounding box center [581, 167] width 135 height 21
click at [514, 157] on select "Select Cable / Satellite Services Collection Agency Credit Card Debt Debt Couns…" at bounding box center [581, 167] width 135 height 21
click at [765, 342] on button "Next Claim" at bounding box center [769, 342] width 49 height 22
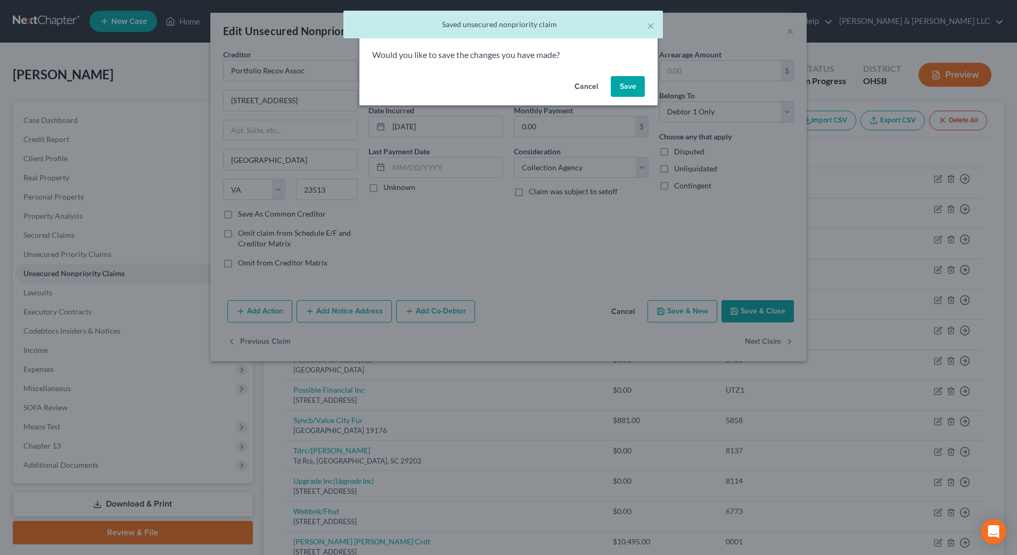
click at [638, 88] on button "Save" at bounding box center [628, 86] width 34 height 21
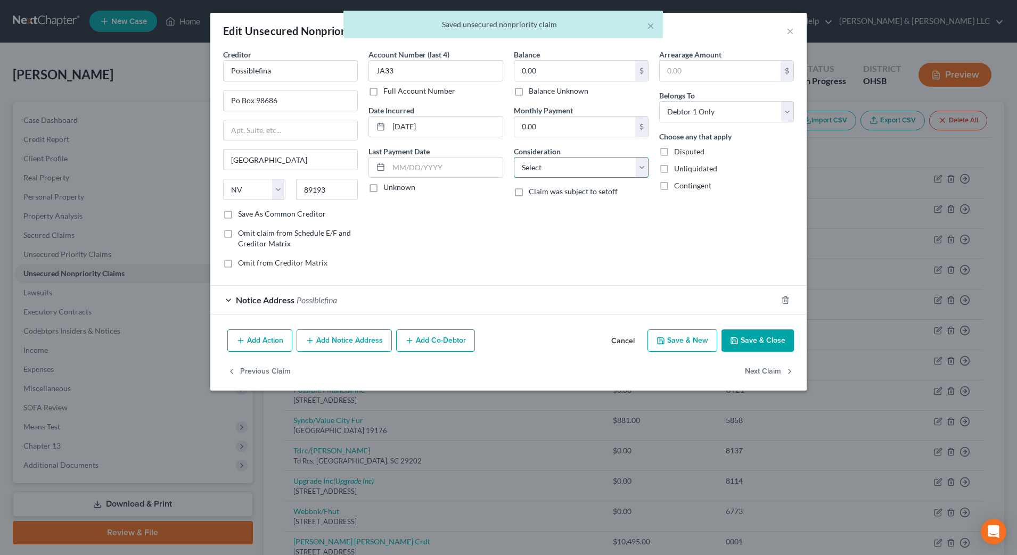
click at [595, 167] on select "Select Cable / Satellite Services Collection Agency Credit Card Debt Debt Couns…" at bounding box center [581, 167] width 135 height 21
click at [514, 157] on select "Select Cable / Satellite Services Collection Agency Credit Card Debt Debt Couns…" at bounding box center [581, 167] width 135 height 21
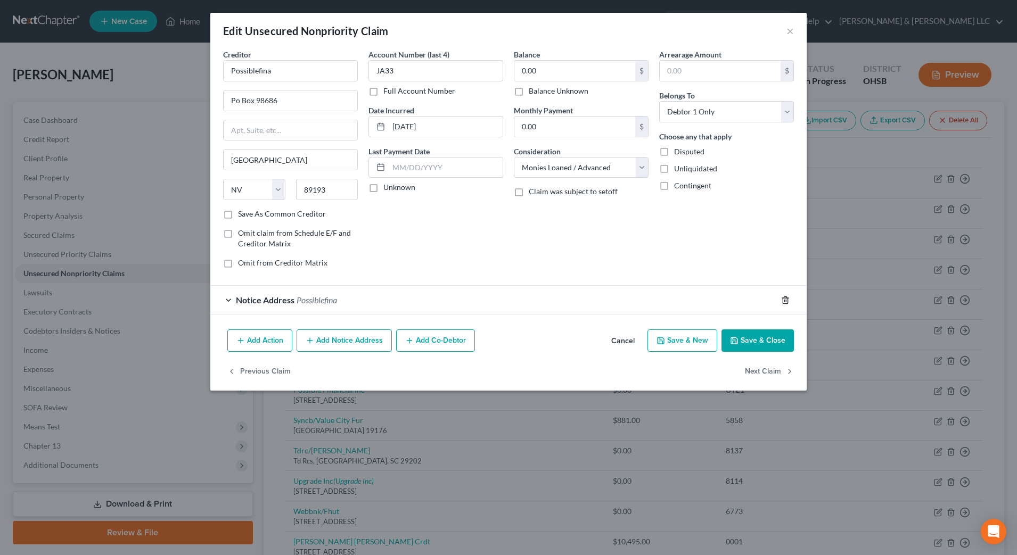
click at [783, 298] on polyline "button" at bounding box center [785, 298] width 6 height 0
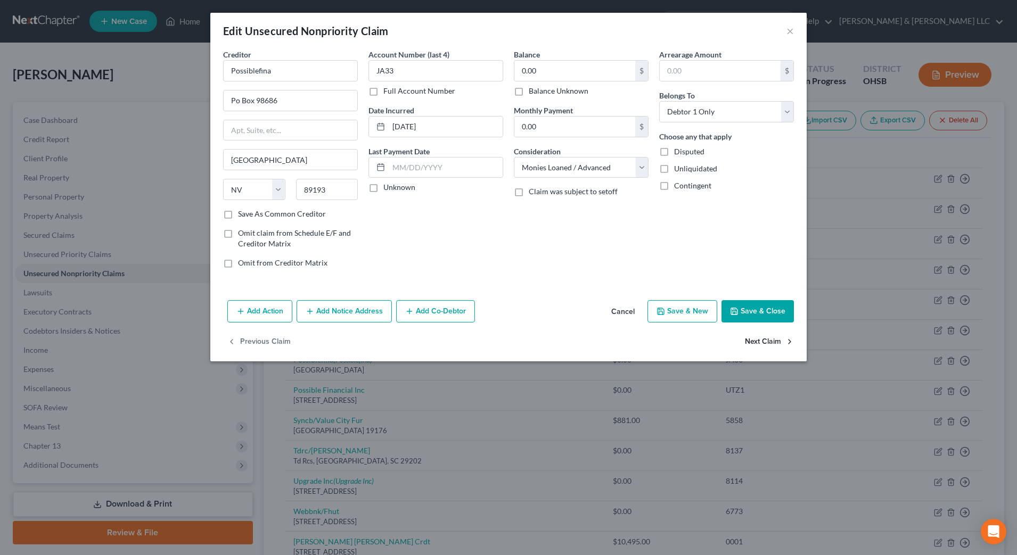
click at [776, 333] on button "Next Claim" at bounding box center [769, 342] width 49 height 22
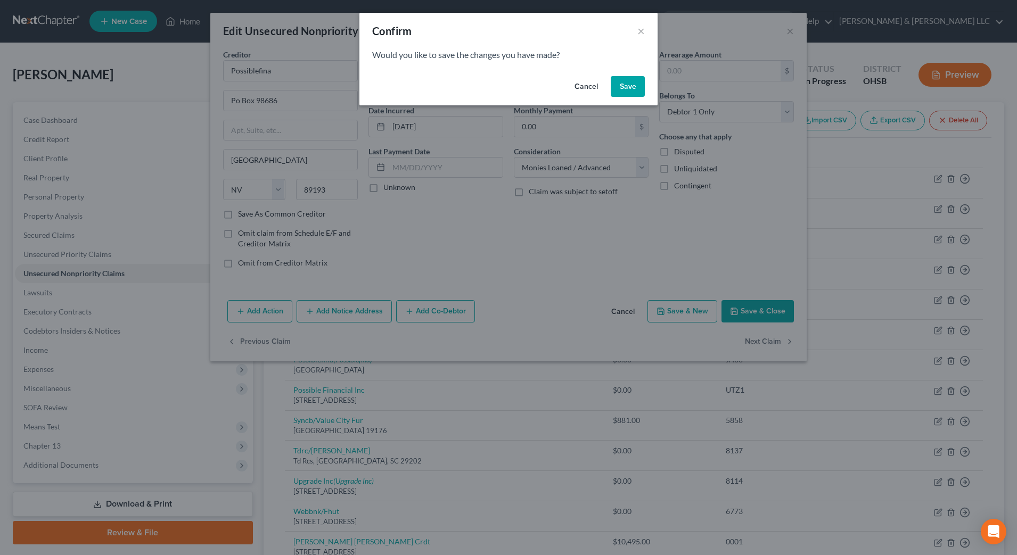
click at [636, 90] on button "Save" at bounding box center [628, 86] width 34 height 21
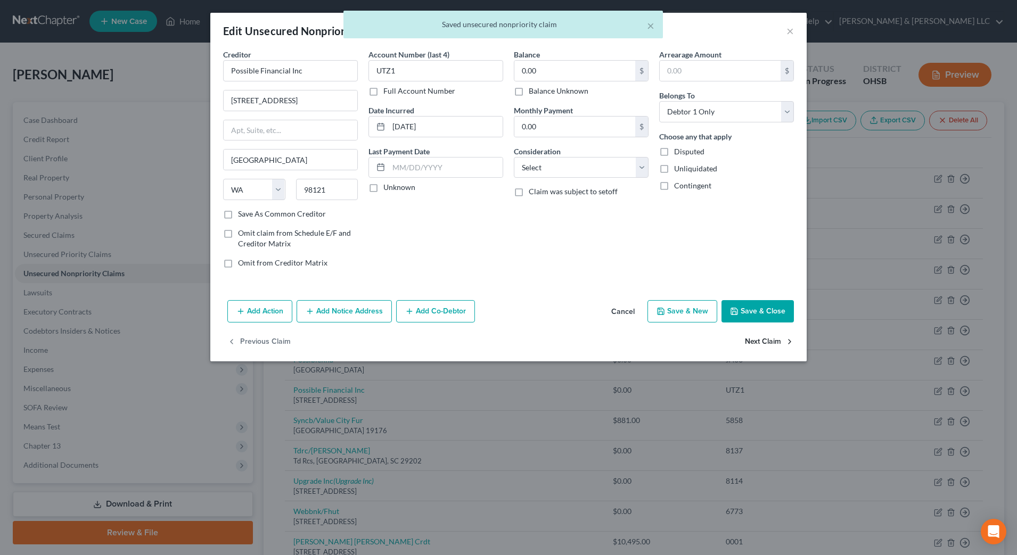
click at [755, 339] on button "Next Claim" at bounding box center [769, 342] width 49 height 22
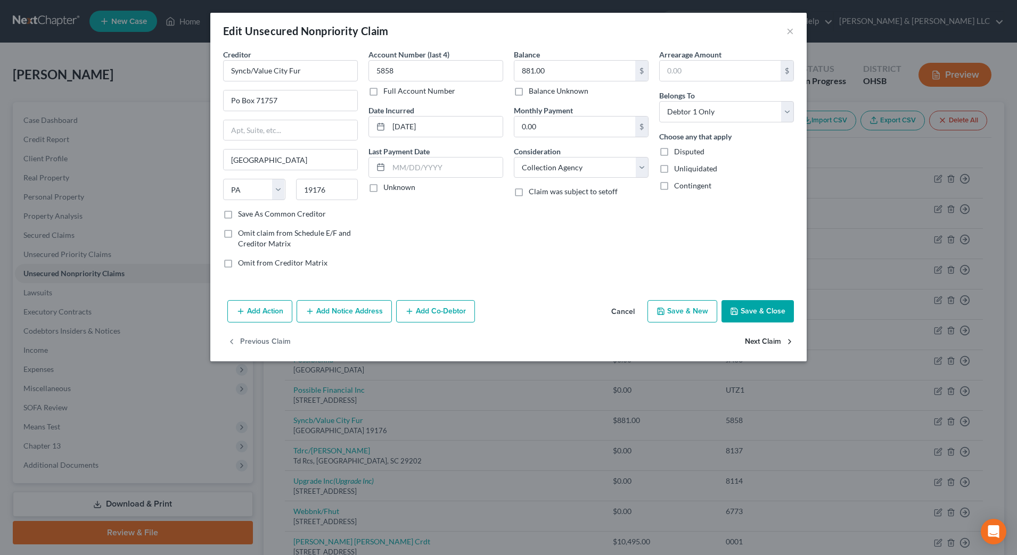
click at [762, 339] on button "Next Claim" at bounding box center [769, 342] width 49 height 22
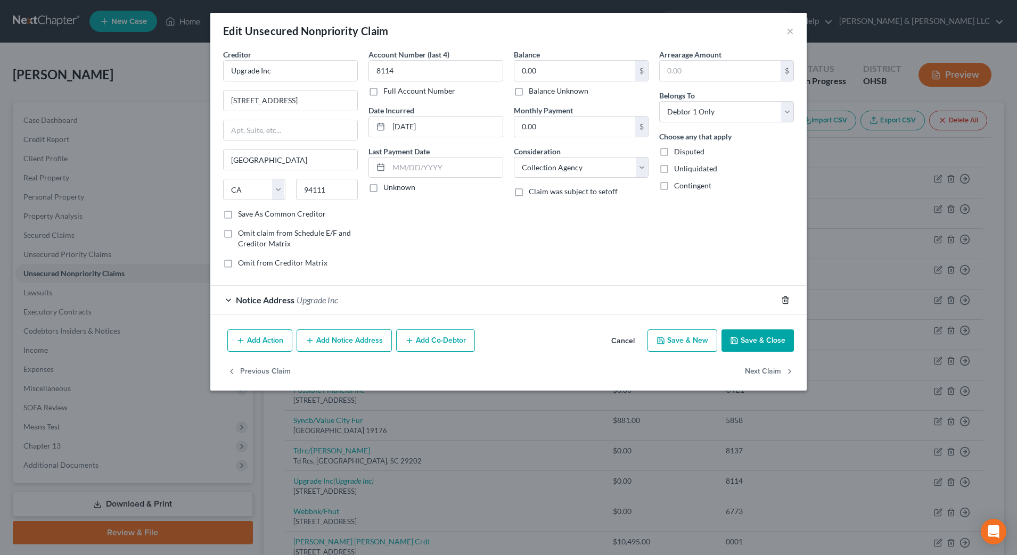
click at [784, 300] on icon "button" at bounding box center [785, 300] width 9 height 9
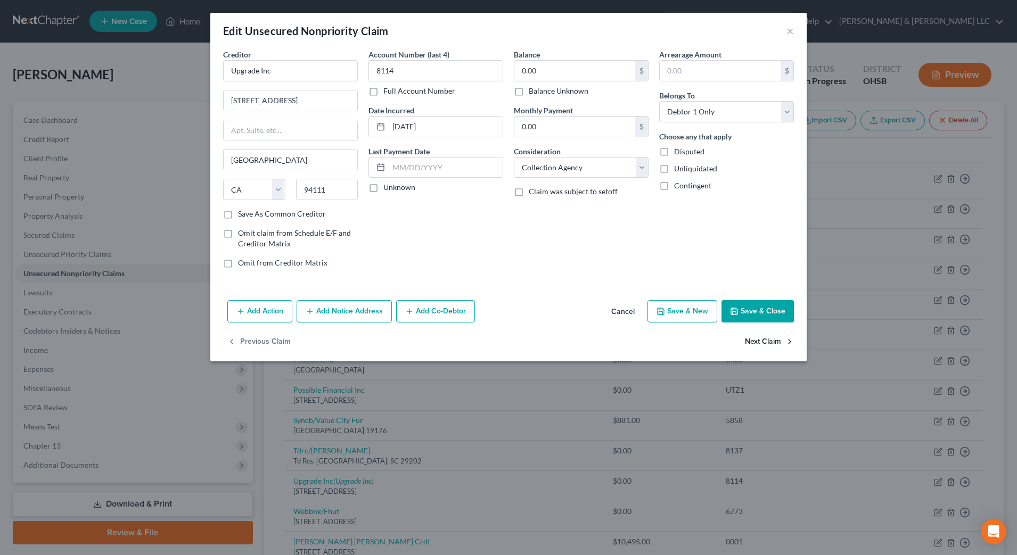
click at [759, 343] on button "Next Claim" at bounding box center [769, 342] width 49 height 22
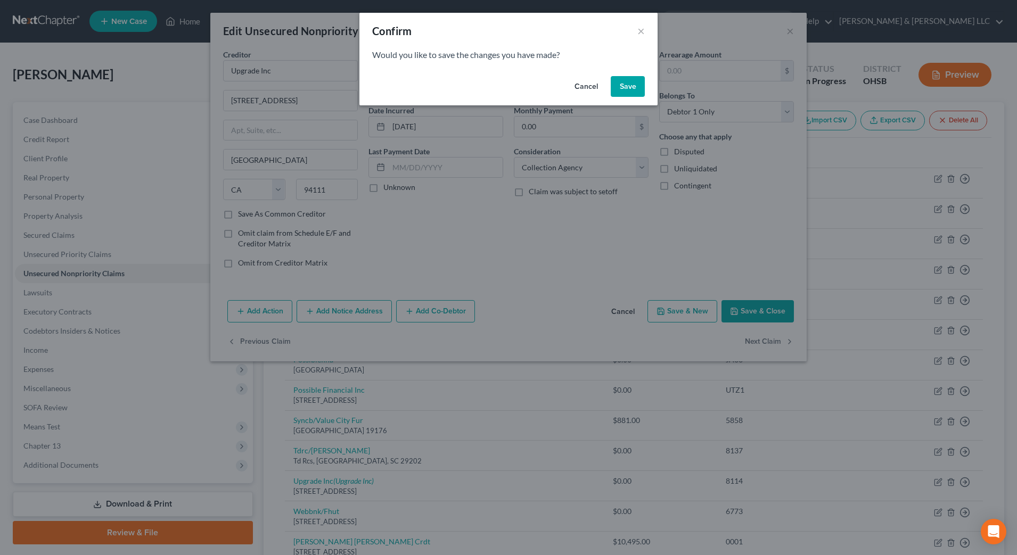
click at [628, 87] on button "Save" at bounding box center [628, 86] width 34 height 21
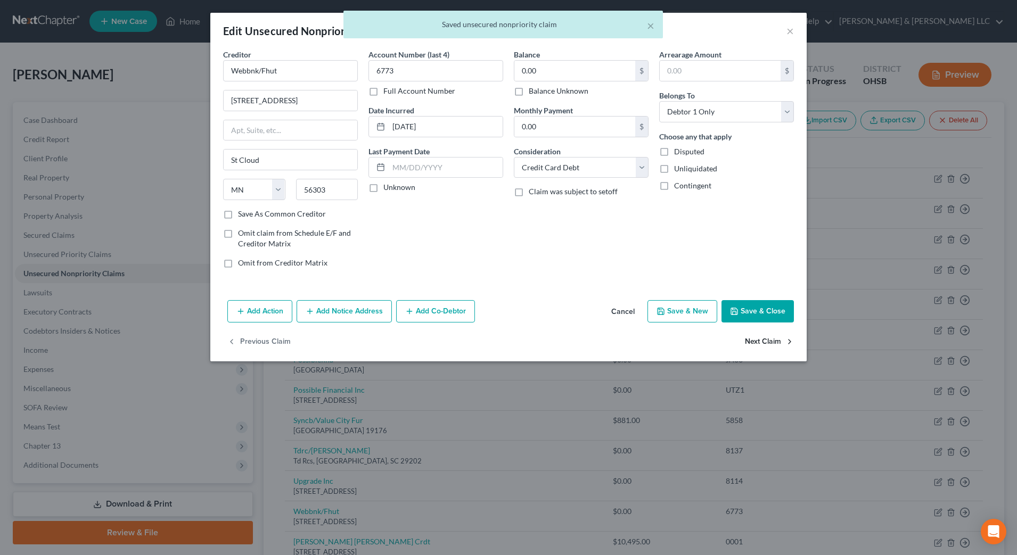
click at [755, 335] on button "Next Claim" at bounding box center [769, 342] width 49 height 22
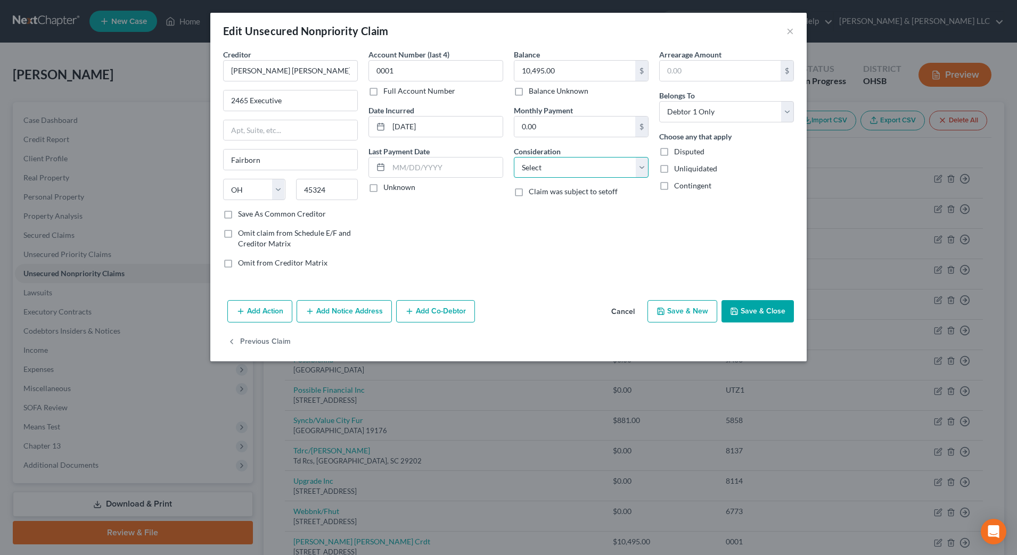
click at [610, 174] on select "Select Cable / Satellite Services Collection Agency Credit Card Debt Debt Couns…" at bounding box center [581, 167] width 135 height 21
click at [514, 157] on select "Select Cable / Satellite Services Collection Agency Credit Card Debt Debt Couns…" at bounding box center [581, 167] width 135 height 21
click at [764, 315] on button "Save & Close" at bounding box center [758, 311] width 72 height 22
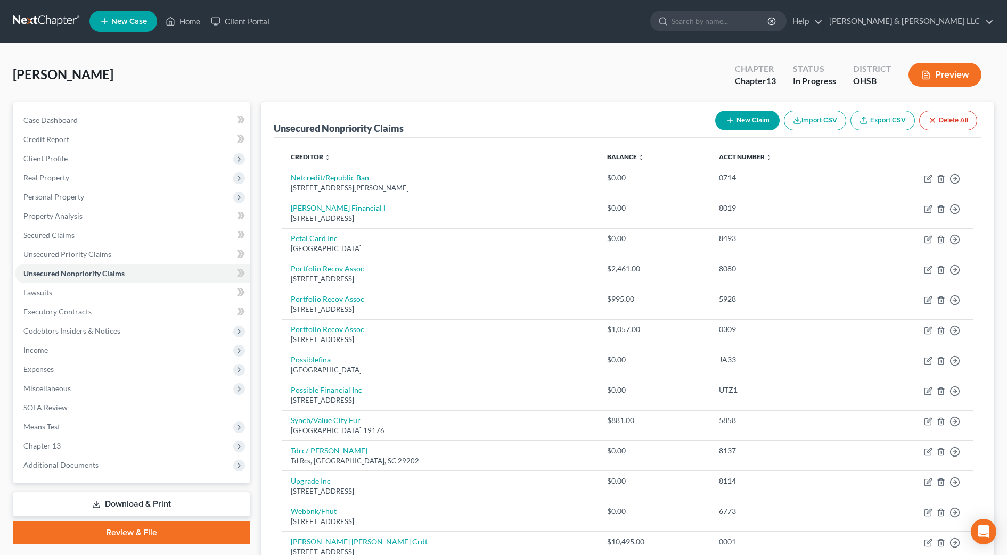
click at [766, 120] on button "New Claim" at bounding box center [747, 121] width 64 height 20
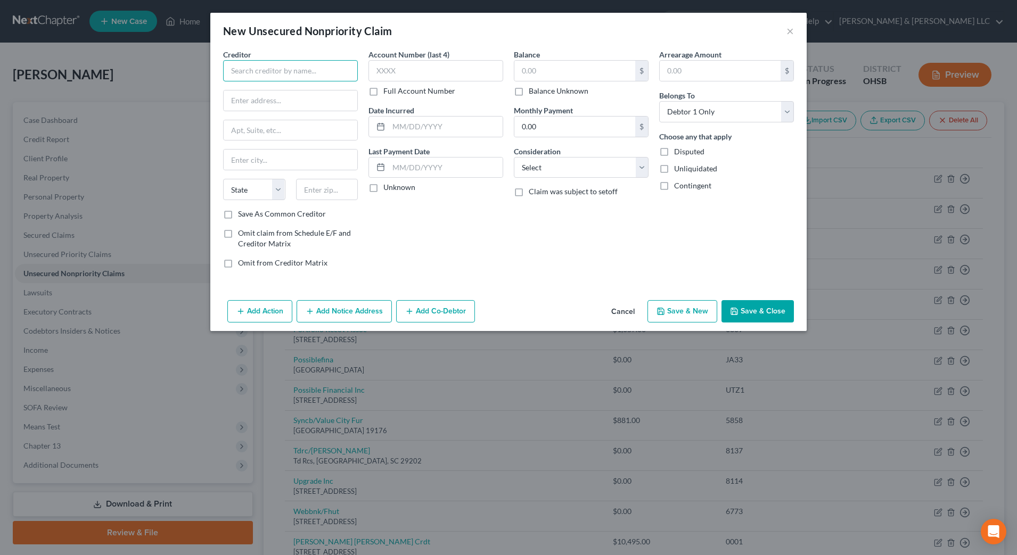
click at [288, 68] on input "text" at bounding box center [290, 70] width 135 height 21
drag, startPoint x: 560, startPoint y: 168, endPoint x: 559, endPoint y: 178, distance: 10.2
click at [560, 168] on select "Select Cable / Satellite Services Collection Agency Credit Card Debt Debt Couns…" at bounding box center [581, 167] width 135 height 21
click at [514, 157] on select "Select Cable / Satellite Services Collection Agency Credit Card Debt Debt Couns…" at bounding box center [581, 167] width 135 height 21
click at [577, 202] on input "text" at bounding box center [581, 208] width 134 height 20
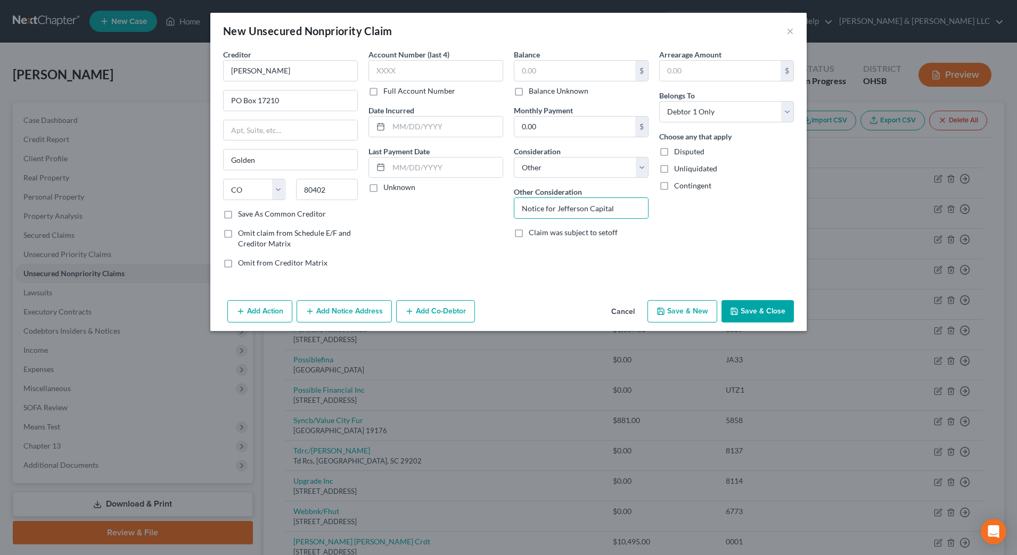
click at [697, 307] on button "Save & New" at bounding box center [683, 311] width 70 height 22
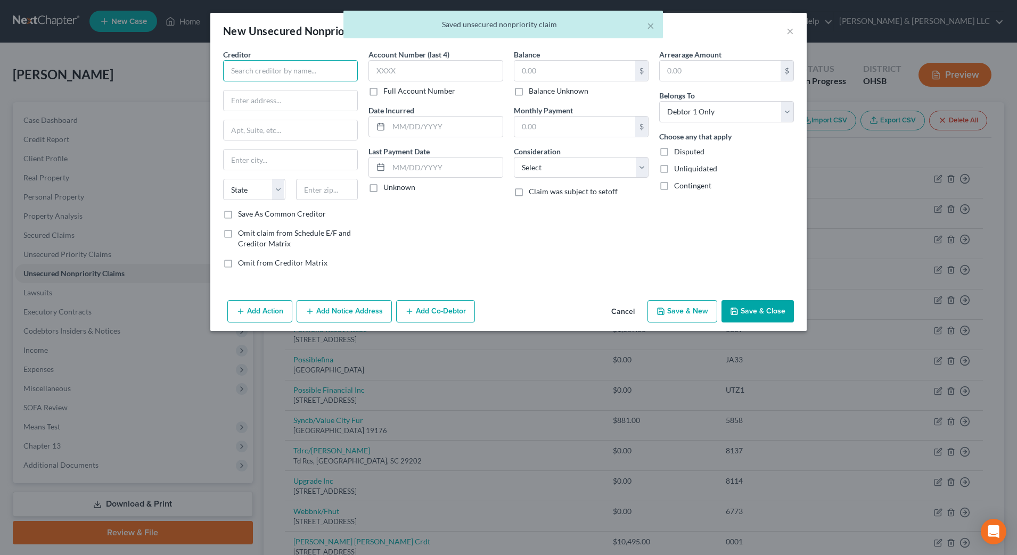
click at [334, 65] on input "text" at bounding box center [290, 70] width 135 height 21
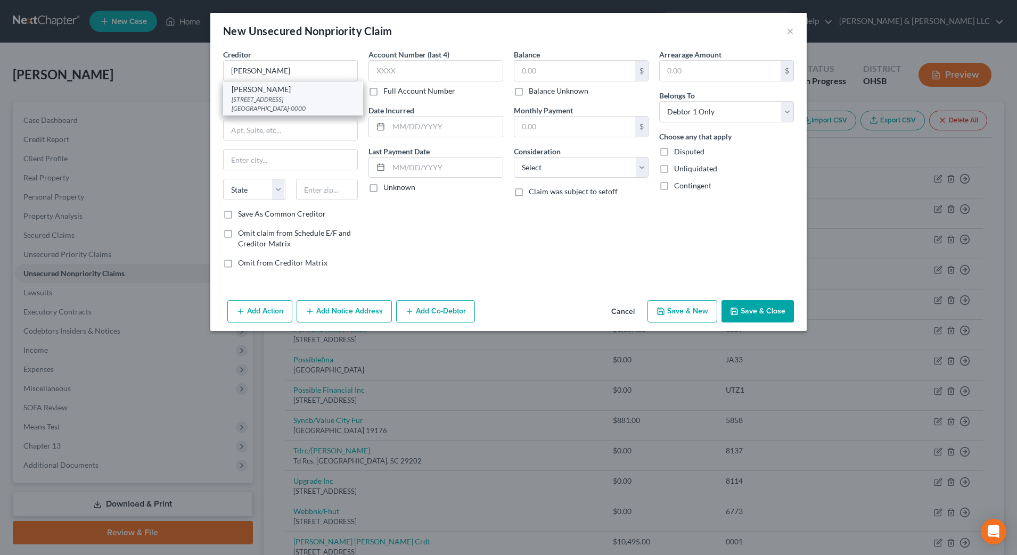
click at [333, 103] on div "[STREET_ADDRESS] [GEOGRAPHIC_DATA]-0000" at bounding box center [293, 104] width 123 height 18
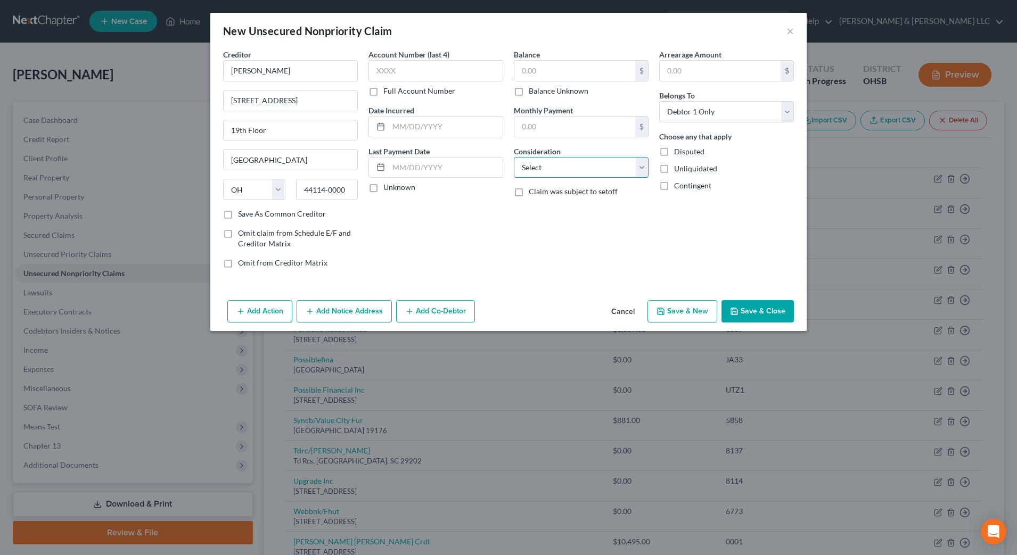
drag, startPoint x: 568, startPoint y: 168, endPoint x: 564, endPoint y: 179, distance: 12.0
click at [568, 168] on select "Select Cable / Satellite Services Collection Agency Credit Card Debt Debt Couns…" at bounding box center [581, 167] width 135 height 21
click at [514, 157] on select "Select Cable / Satellite Services Collection Agency Credit Card Debt Debt Couns…" at bounding box center [581, 167] width 135 height 21
click at [553, 214] on input "text" at bounding box center [581, 208] width 134 height 20
click at [708, 313] on button "Save & New" at bounding box center [683, 311] width 70 height 22
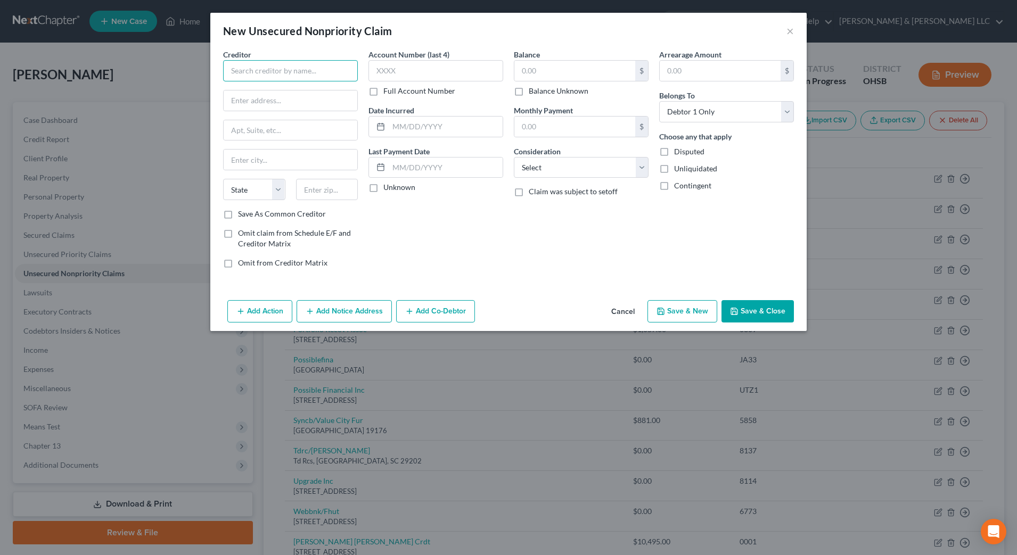
click at [245, 63] on input "text" at bounding box center [290, 70] width 135 height 21
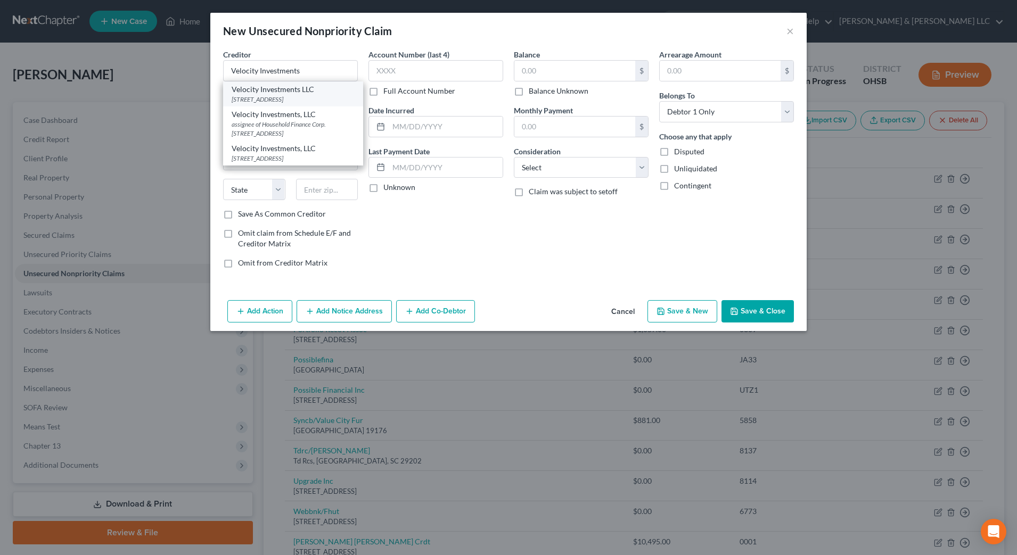
click at [252, 93] on div "Velocity Investments LLC" at bounding box center [293, 89] width 123 height 11
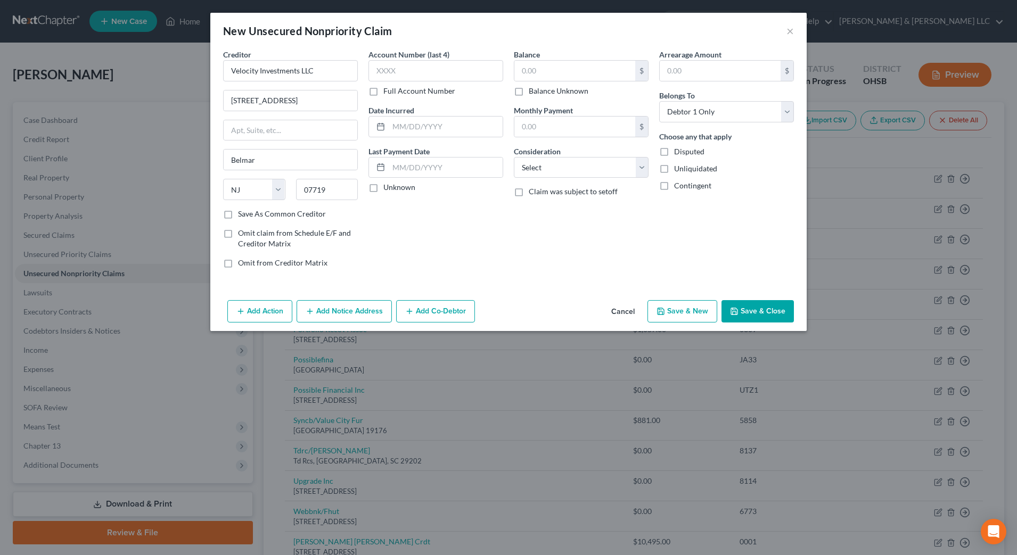
click at [553, 91] on label "Balance Unknown" at bounding box center [559, 91] width 60 height 11
click at [540, 91] on input "Balance Unknown" at bounding box center [536, 89] width 7 height 7
drag, startPoint x: 567, startPoint y: 167, endPoint x: 566, endPoint y: 174, distance: 7.0
click at [567, 167] on select "Select Cable / Satellite Services Collection Agency Credit Card Debt Debt Couns…" at bounding box center [581, 167] width 135 height 21
click at [514, 157] on select "Select Cable / Satellite Services Collection Agency Credit Card Debt Debt Couns…" at bounding box center [581, 167] width 135 height 21
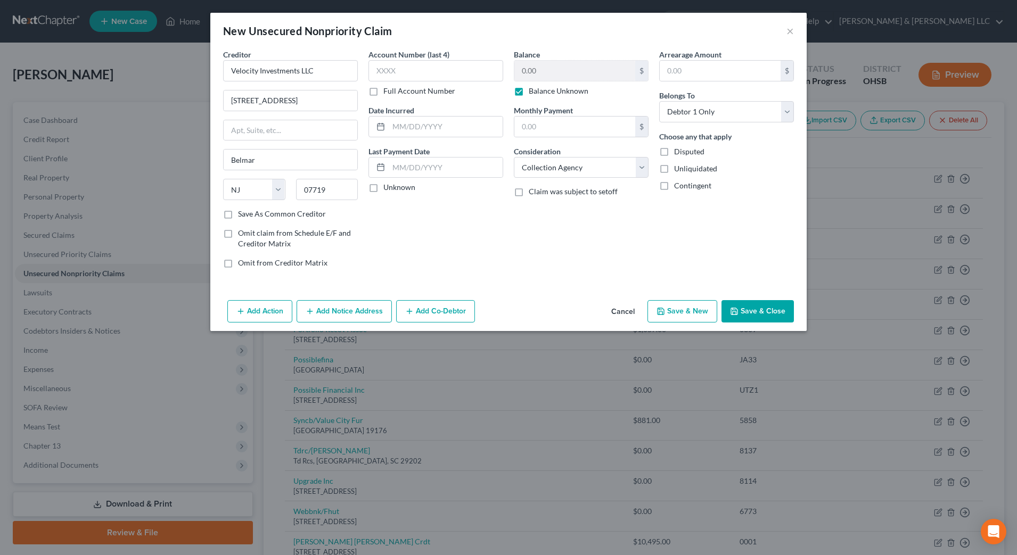
click at [769, 314] on button "Save & Close" at bounding box center [758, 311] width 72 height 22
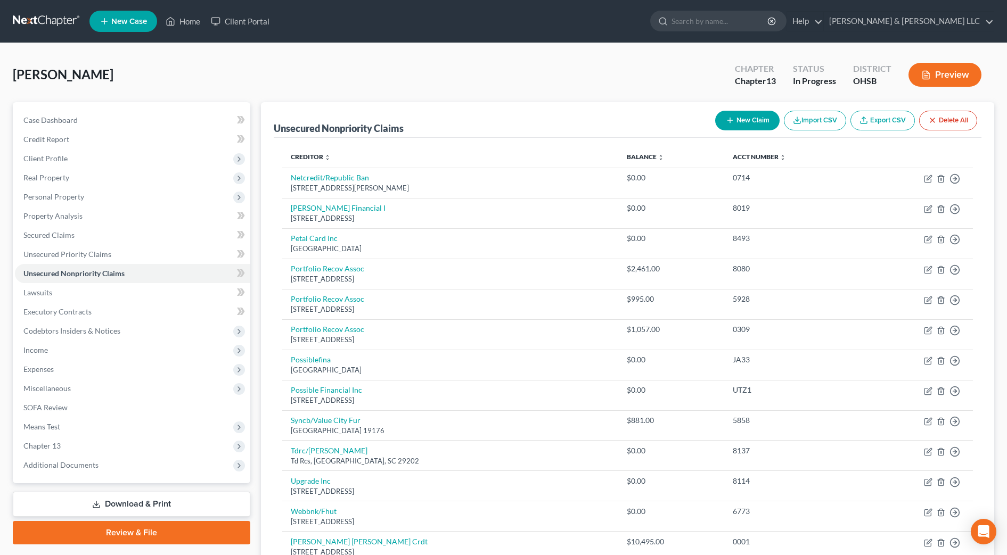
click at [763, 122] on button "New Claim" at bounding box center [747, 121] width 64 height 20
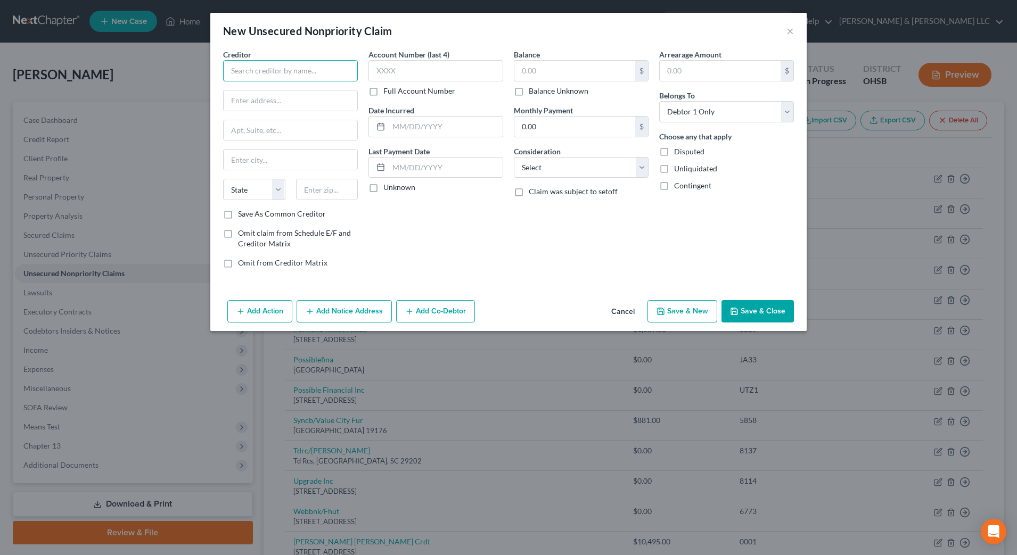
click at [300, 69] on input "text" at bounding box center [290, 70] width 135 height 21
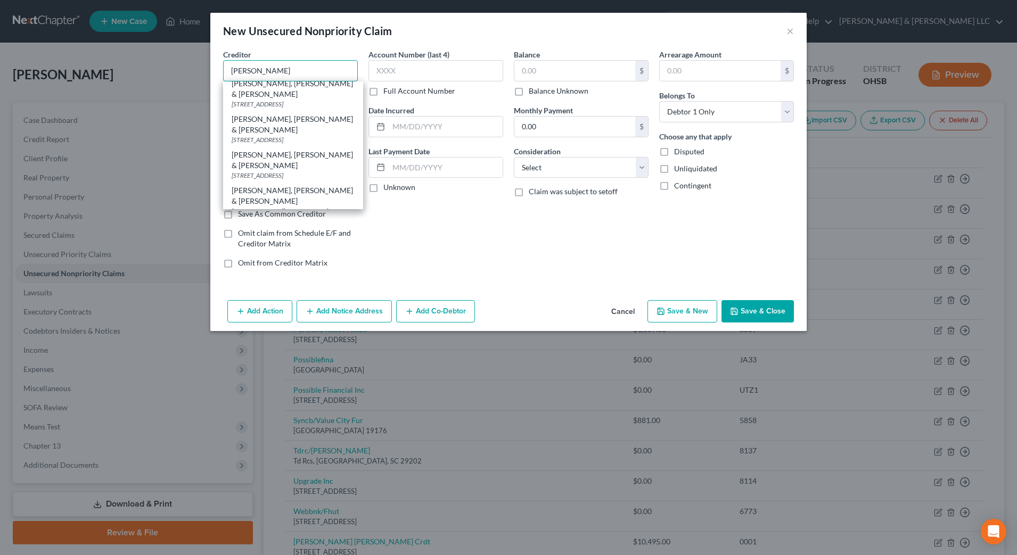
scroll to position [133, 0]
click at [292, 196] on div "[PERSON_NAME], [PERSON_NAME] & [PERSON_NAME]" at bounding box center [293, 201] width 123 height 21
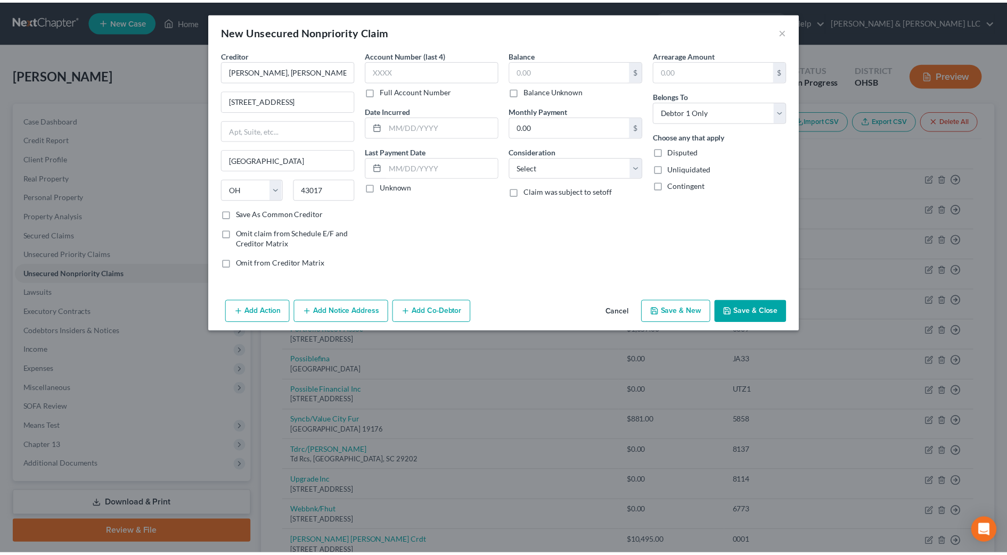
scroll to position [0, 0]
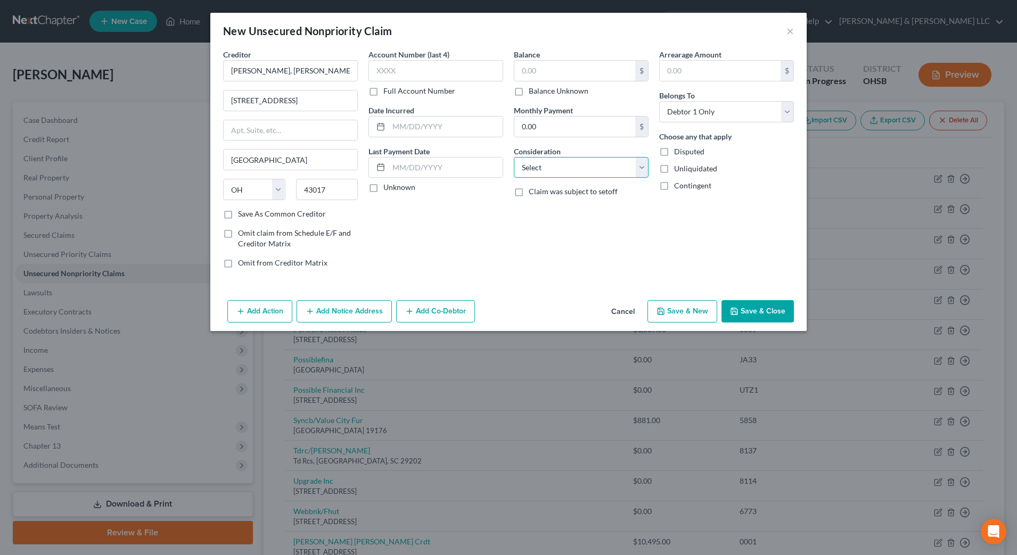
click at [591, 161] on select "Select Cable / Satellite Services Collection Agency Credit Card Debt Debt Couns…" at bounding box center [581, 167] width 135 height 21
click at [514, 157] on select "Select Cable / Satellite Services Collection Agency Credit Card Debt Debt Couns…" at bounding box center [581, 167] width 135 height 21
click at [545, 200] on input "text" at bounding box center [581, 208] width 134 height 20
click at [684, 309] on button "Save & New" at bounding box center [683, 311] width 70 height 22
click at [624, 312] on button "Cancel" at bounding box center [623, 311] width 40 height 21
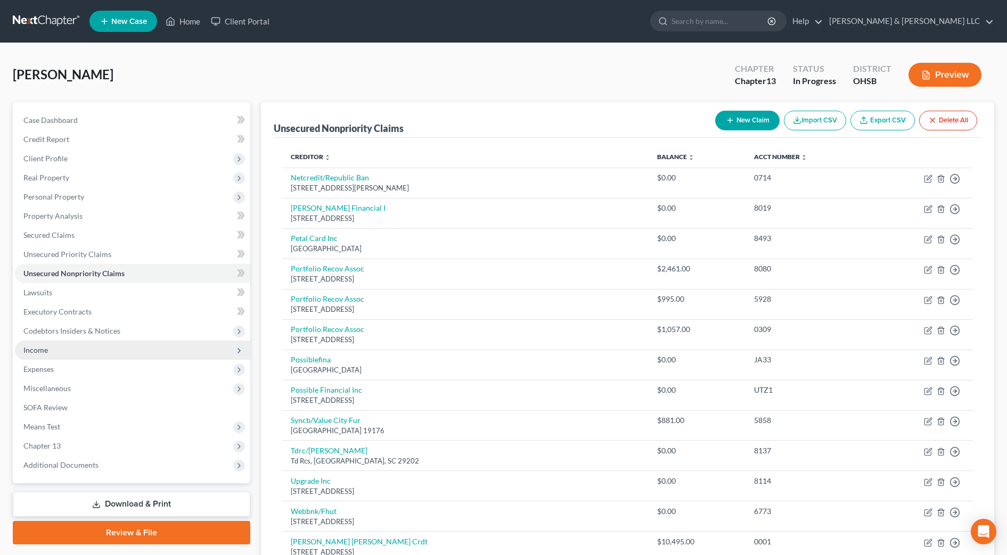
click at [54, 357] on span "Income" at bounding box center [132, 350] width 235 height 19
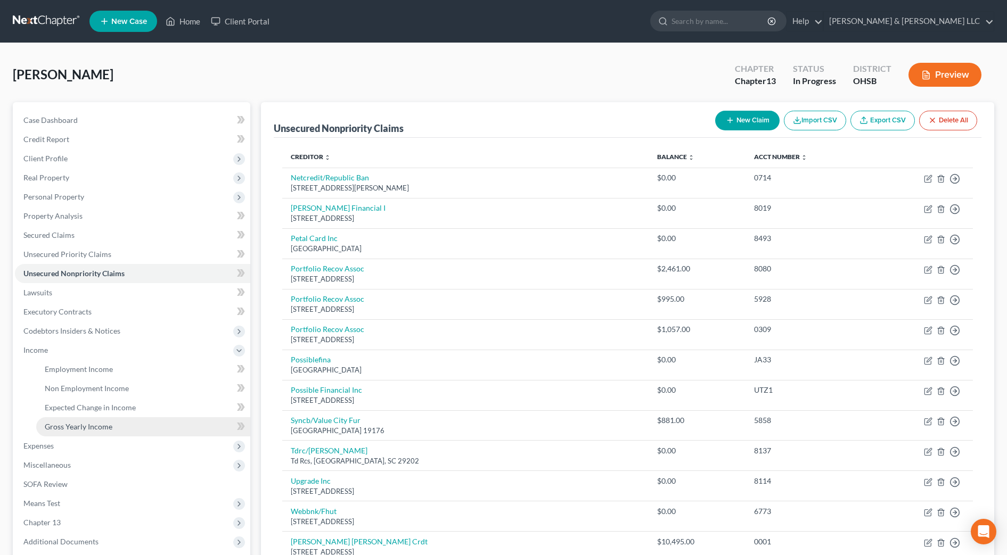
click at [84, 423] on span "Gross Yearly Income" at bounding box center [79, 426] width 68 height 9
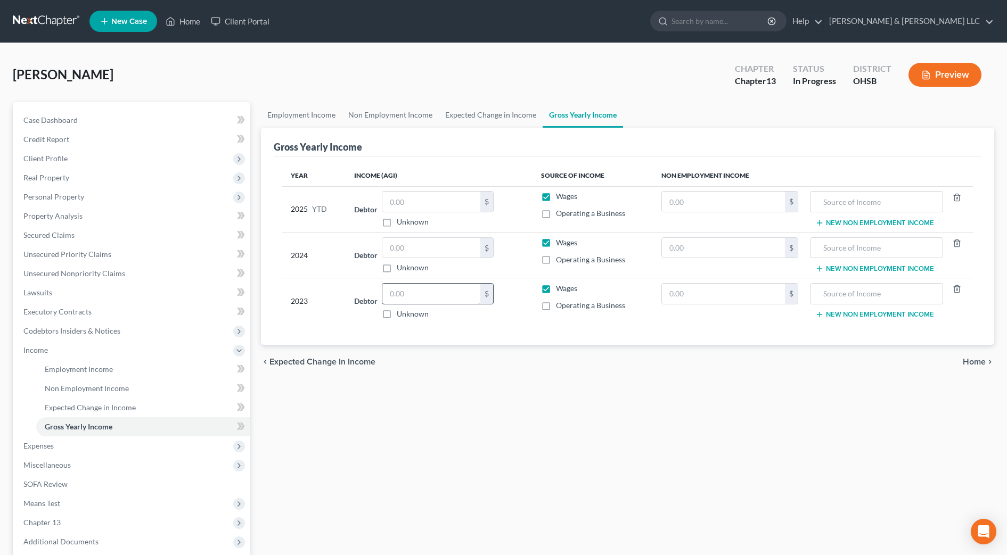
click at [413, 294] on input "text" at bounding box center [431, 294] width 98 height 20
click at [423, 253] on input "text" at bounding box center [431, 248] width 98 height 20
click at [431, 205] on input "text" at bounding box center [431, 202] width 98 height 20
click at [527, 382] on div "Employment Income Non Employment Income Expected Change in Income Gross Yearly …" at bounding box center [628, 361] width 744 height 519
click at [320, 116] on link "Employment Income" at bounding box center [301, 115] width 81 height 26
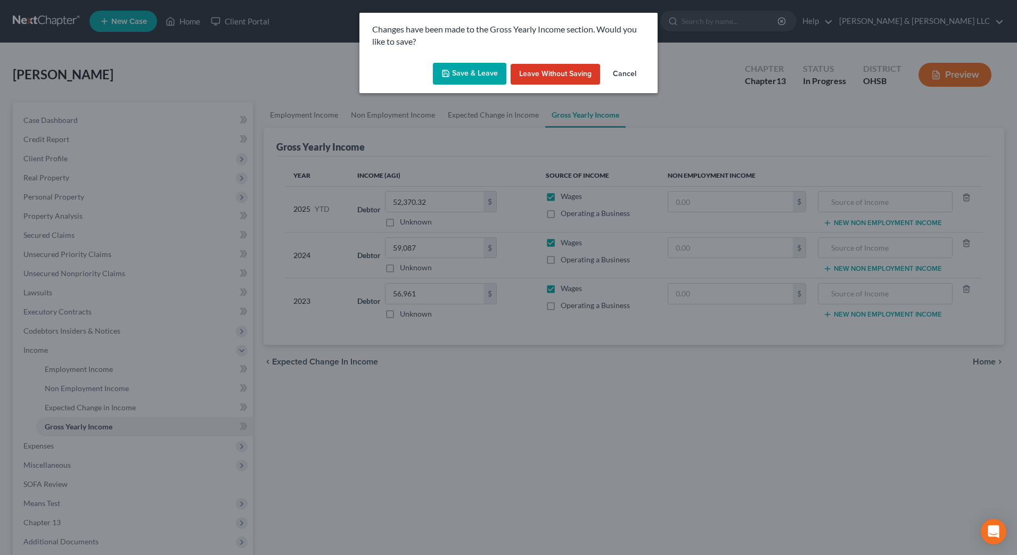
click at [488, 74] on button "Save & Leave" at bounding box center [469, 74] width 73 height 22
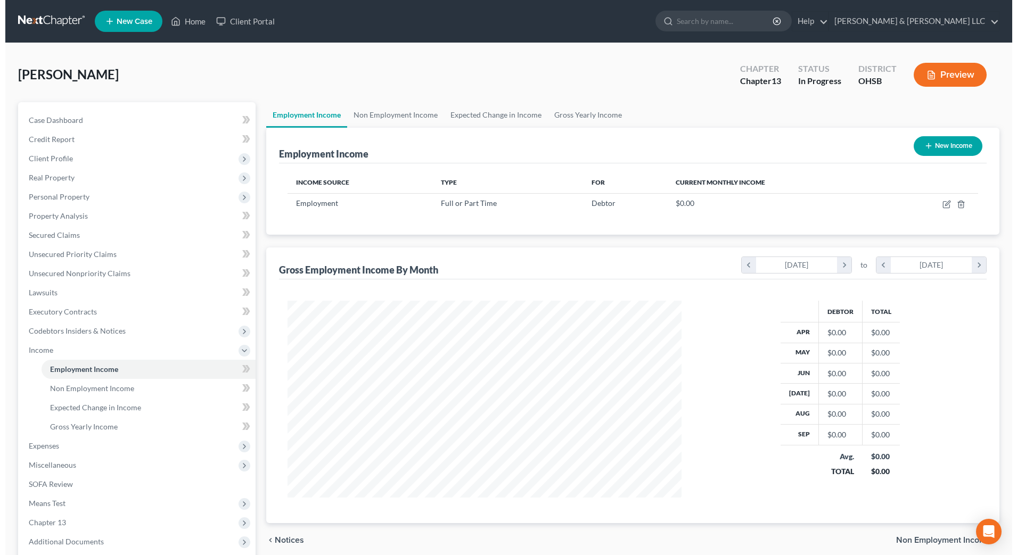
scroll to position [197, 415]
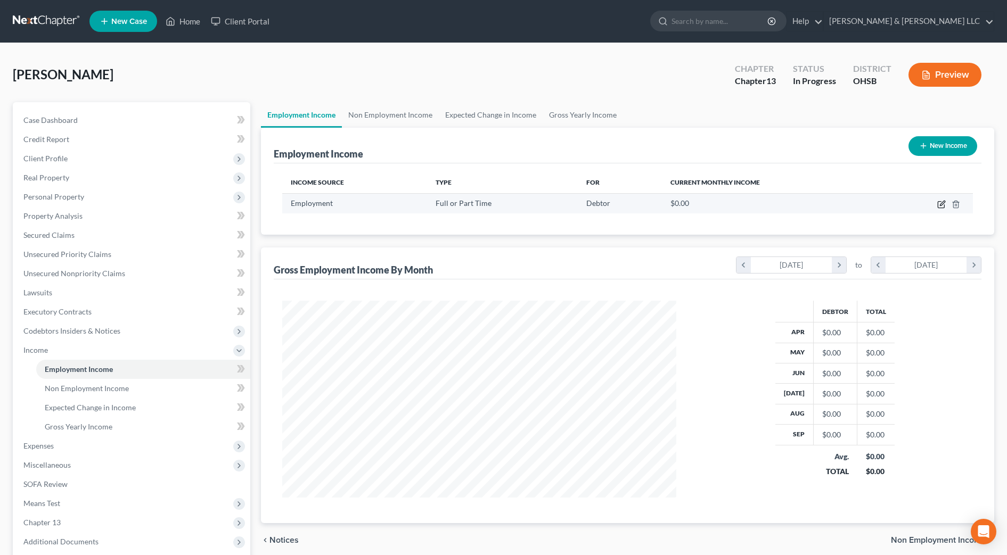
click at [942, 204] on icon "button" at bounding box center [942, 203] width 5 height 5
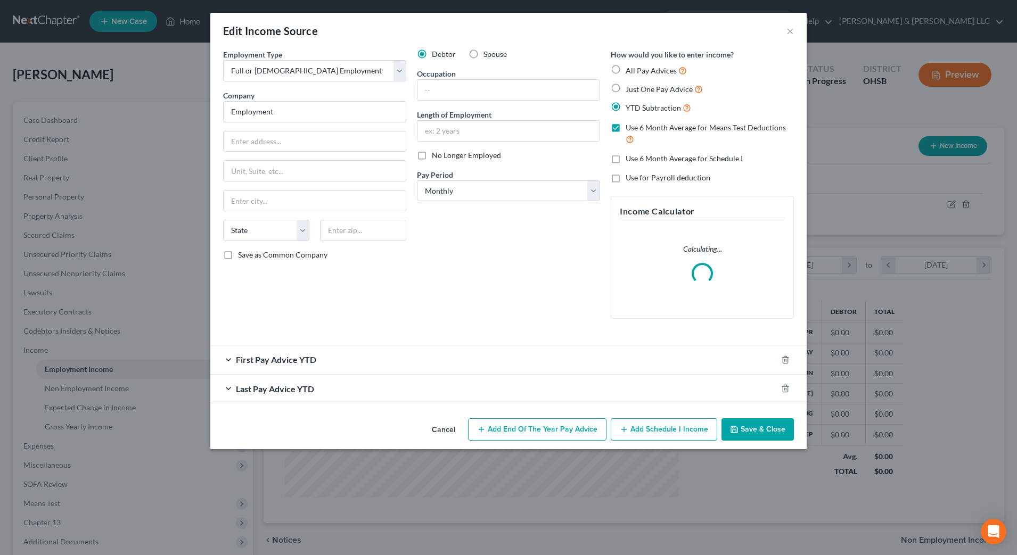
scroll to position [199, 420]
click at [315, 120] on input "Employment" at bounding box center [314, 111] width 183 height 21
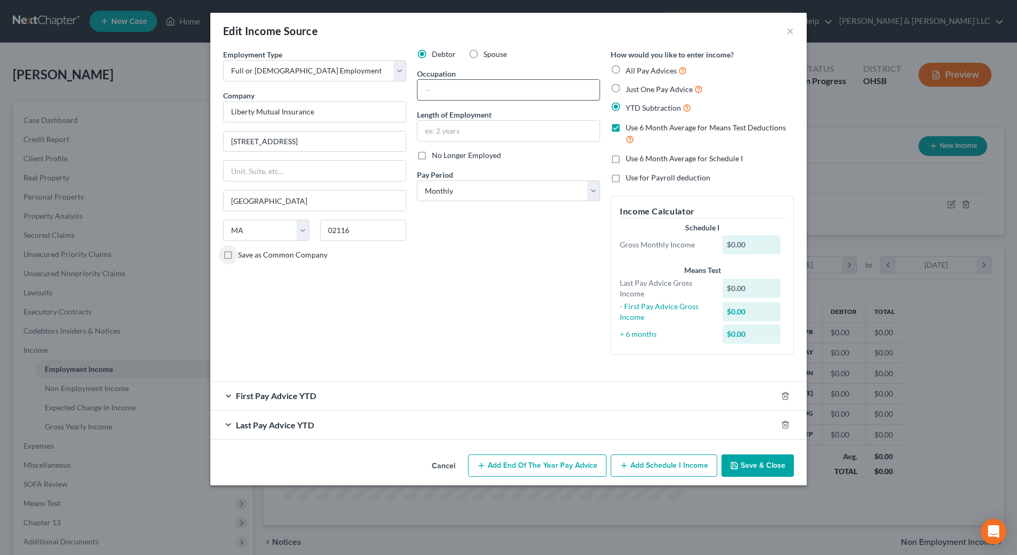
click at [461, 83] on input "text" at bounding box center [508, 90] width 182 height 20
click at [515, 192] on select "Select Monthly Twice Monthly Every Other Week Weekly" at bounding box center [508, 191] width 183 height 21
click at [417, 181] on select "Select Monthly Twice Monthly Every Other Week Weekly" at bounding box center [508, 191] width 183 height 21
click at [639, 129] on span "Use 6 Month Average for Means Test Deductions" at bounding box center [706, 127] width 160 height 9
click at [637, 129] on input "Use 6 Month Average for Means Test Deductions" at bounding box center [633, 125] width 7 height 7
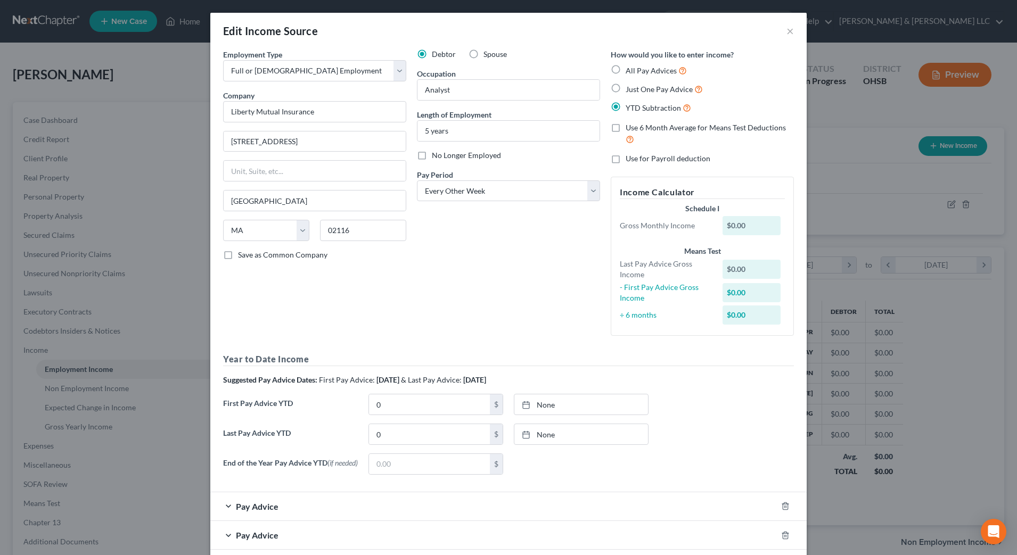
scroll to position [55, 0]
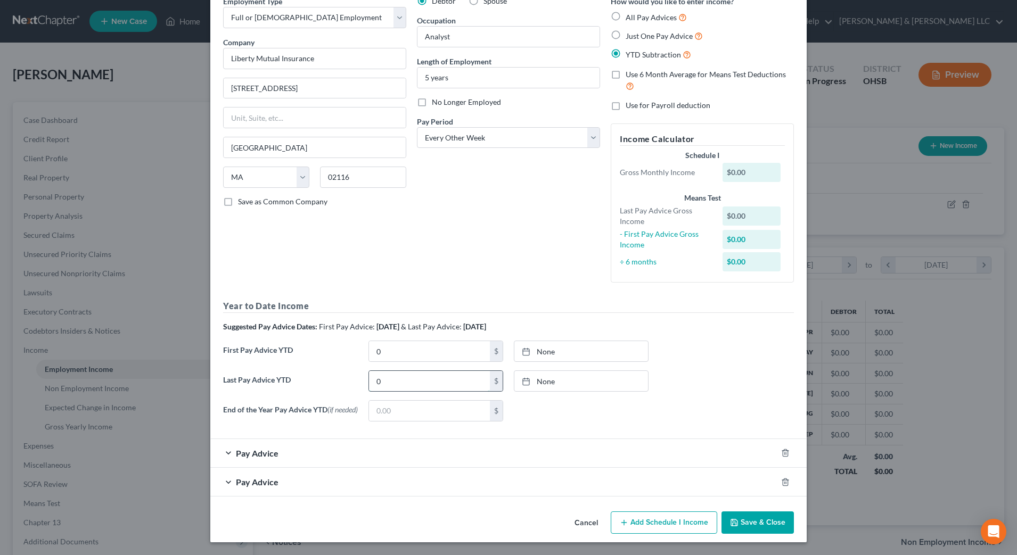
click at [420, 375] on input "0" at bounding box center [429, 381] width 121 height 20
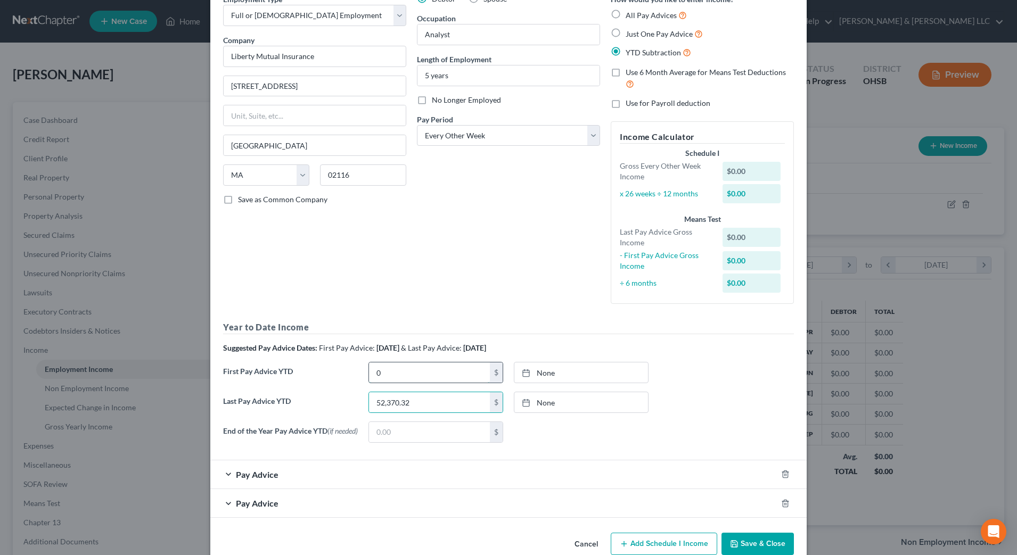
click at [420, 374] on input "0" at bounding box center [429, 373] width 121 height 20
click at [408, 373] on input "0" at bounding box center [429, 373] width 121 height 20
click at [435, 265] on div "Debtor Spouse Occupation Analyst Length of Employment 5 years No Longer Employe…" at bounding box center [509, 153] width 194 height 319
drag, startPoint x: 701, startPoint y: 420, endPoint x: 780, endPoint y: 456, distance: 86.5
click at [702, 420] on div "Last Pay Advice YTD 52,370.32 $ None close Date Time chevron_left [DATE] chevro…" at bounding box center [508, 407] width 581 height 30
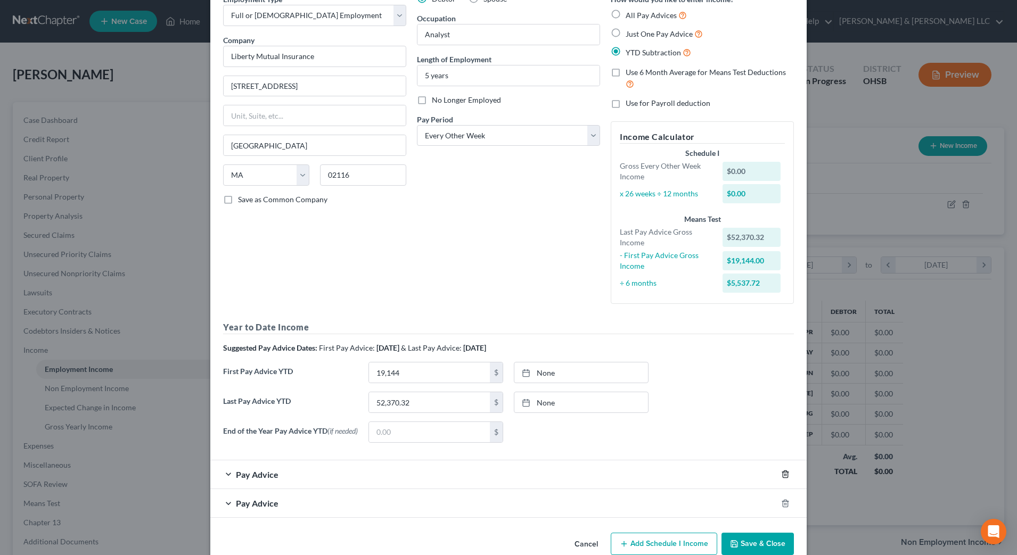
click at [781, 476] on icon "button" at bounding box center [785, 474] width 9 height 9
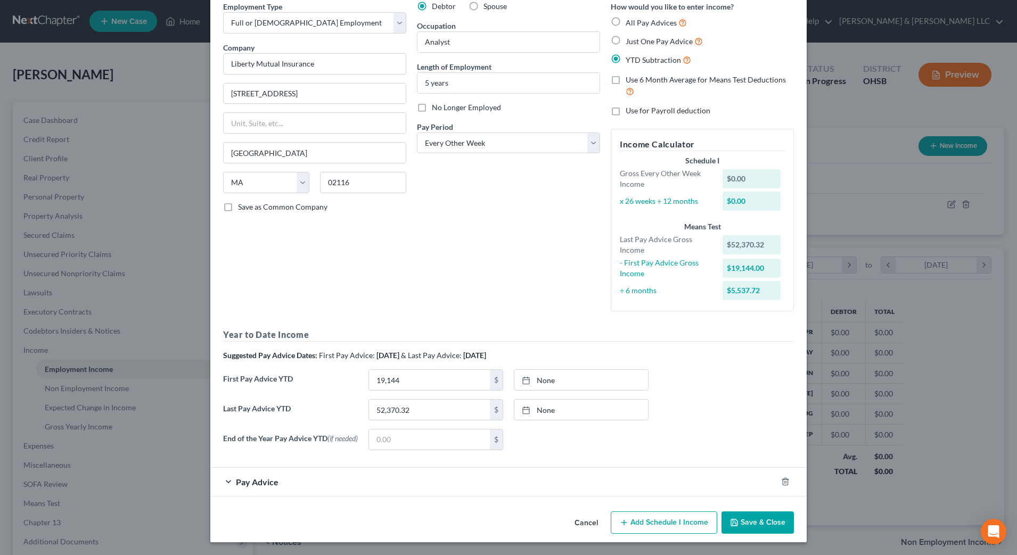
scroll to position [50, 0]
click at [781, 476] on div at bounding box center [792, 481] width 30 height 17
click at [781, 482] on icon "button" at bounding box center [785, 482] width 9 height 9
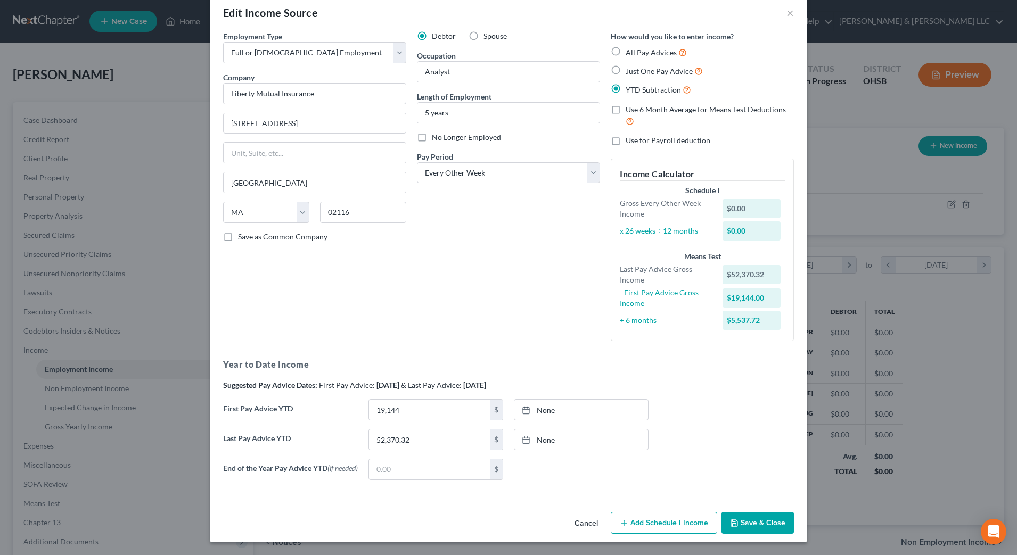
scroll to position [21, 0]
click at [692, 521] on button "Add Schedule I Income" at bounding box center [664, 523] width 106 height 22
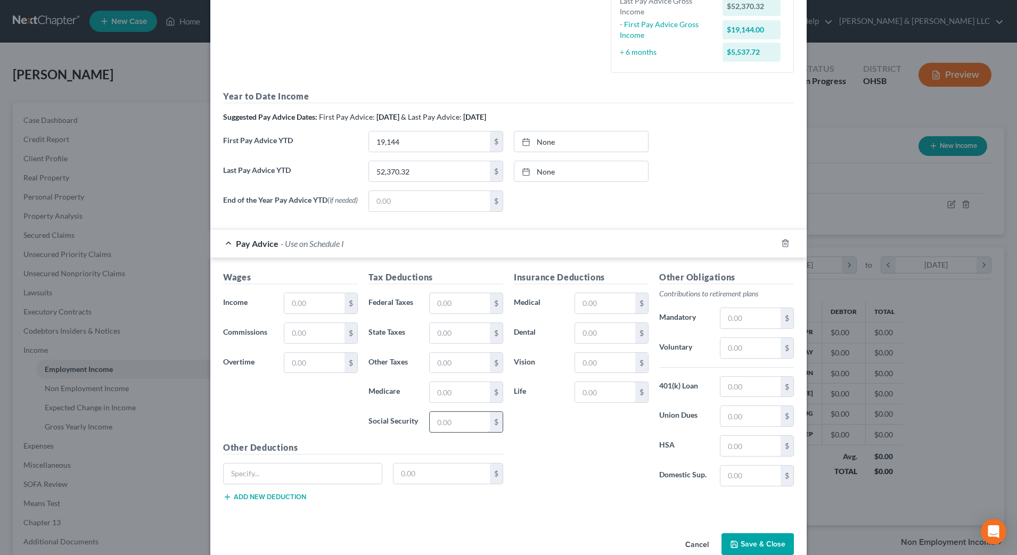
scroll to position [287, 0]
click at [299, 307] on input "text" at bounding box center [314, 303] width 60 height 20
click at [449, 297] on input "text" at bounding box center [460, 303] width 60 height 20
click at [527, 397] on label "Life" at bounding box center [539, 391] width 61 height 21
click at [748, 349] on input "text" at bounding box center [750, 348] width 60 height 20
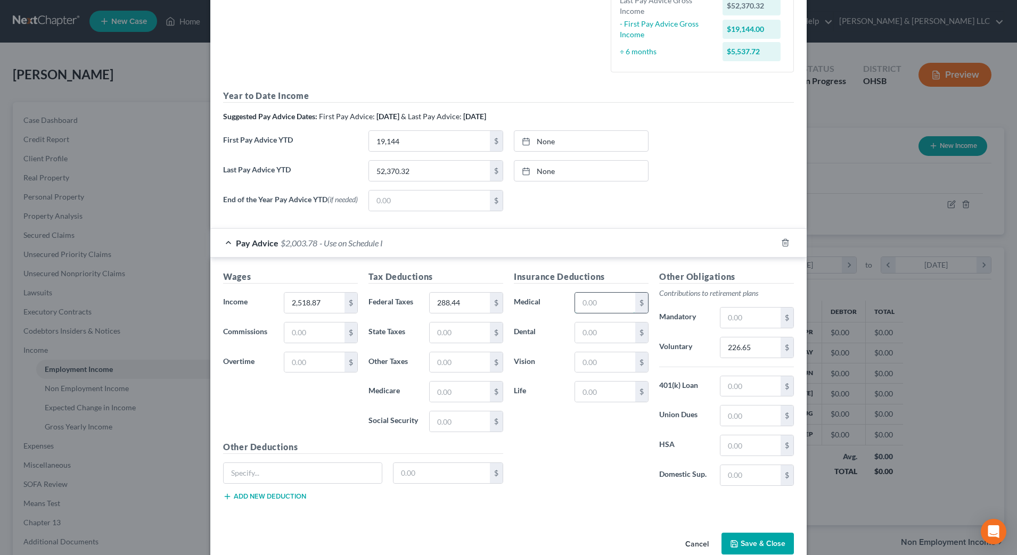
click at [593, 296] on input "text" at bounding box center [605, 303] width 60 height 20
click at [579, 491] on div "Insurance Deductions Medical 121.35 $ Dental $ Vision $ Life $" at bounding box center [581, 383] width 145 height 224
click at [537, 427] on div "Insurance Deductions Medical 121.35 $ Dental $ Vision $ Life $" at bounding box center [581, 383] width 145 height 224
click at [742, 384] on input "text" at bounding box center [750, 386] width 60 height 20
click at [343, 477] on input "text" at bounding box center [303, 473] width 158 height 20
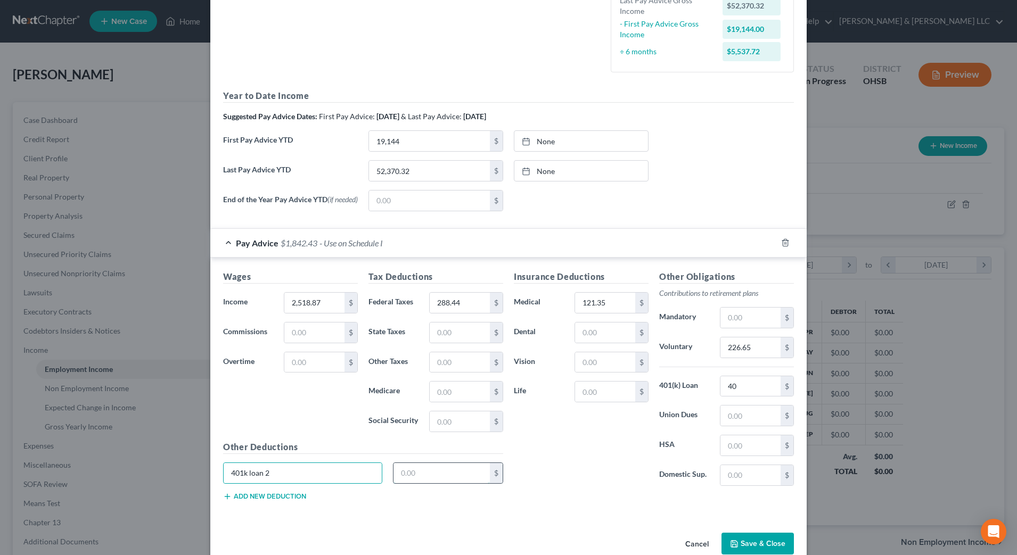
click at [448, 479] on input "text" at bounding box center [442, 473] width 97 height 20
click at [589, 462] on div "Insurance Deductions Medical 121.35 $ Dental $ Vision $ Life $" at bounding box center [581, 383] width 145 height 224
click at [258, 501] on button "Add new deduction" at bounding box center [264, 497] width 83 height 9
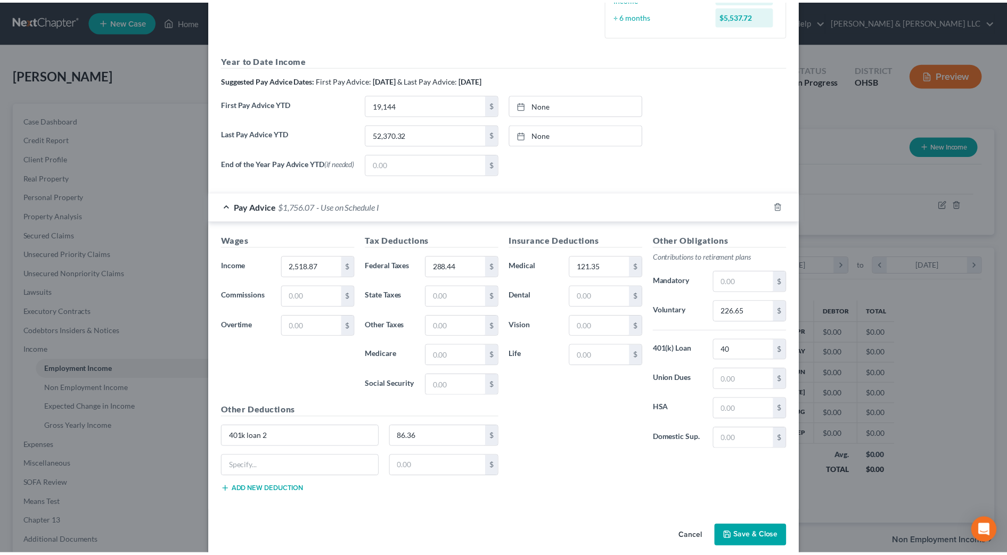
scroll to position [340, 0]
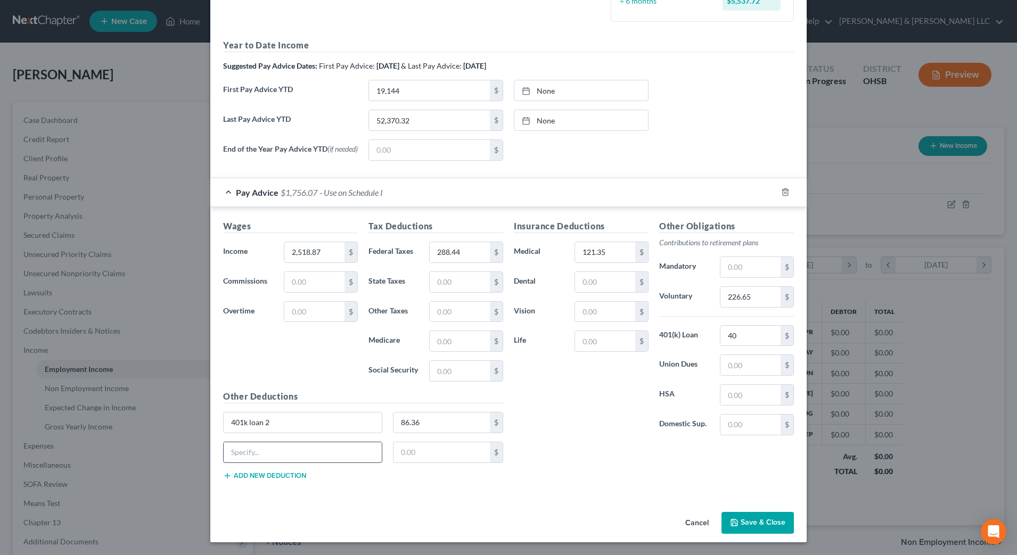
click at [263, 458] on input "text" at bounding box center [303, 452] width 158 height 20
click at [420, 454] on input "text" at bounding box center [442, 452] width 97 height 20
click at [522, 459] on div "Insurance Deductions Medical 121.35 $ Dental $ Vision $ Life $ Other Obligation…" at bounding box center [654, 354] width 291 height 268
click at [587, 345] on input "text" at bounding box center [605, 341] width 60 height 20
drag, startPoint x: 603, startPoint y: 338, endPoint x: 522, endPoint y: 335, distance: 81.0
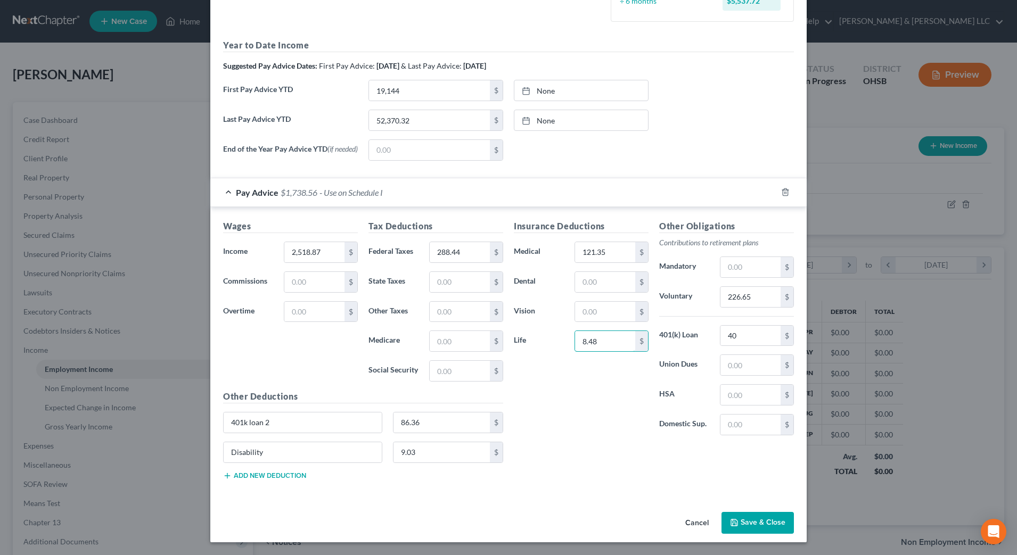
click at [522, 335] on div "Life 8.48 $" at bounding box center [581, 341] width 145 height 21
click at [600, 281] on input "text" at bounding box center [605, 282] width 60 height 20
click at [599, 307] on input "text" at bounding box center [605, 312] width 60 height 20
click at [571, 426] on div "Insurance Deductions Medical 121.35 $ Dental 8.64 $ Vision 7.66 $ Life 8.98 $" at bounding box center [581, 332] width 145 height 224
click at [563, 466] on div "Insurance Deductions Medical 121.35 $ Dental 8.64 $ Vision 7.66 $ Life 8.98 $ O…" at bounding box center [654, 354] width 291 height 268
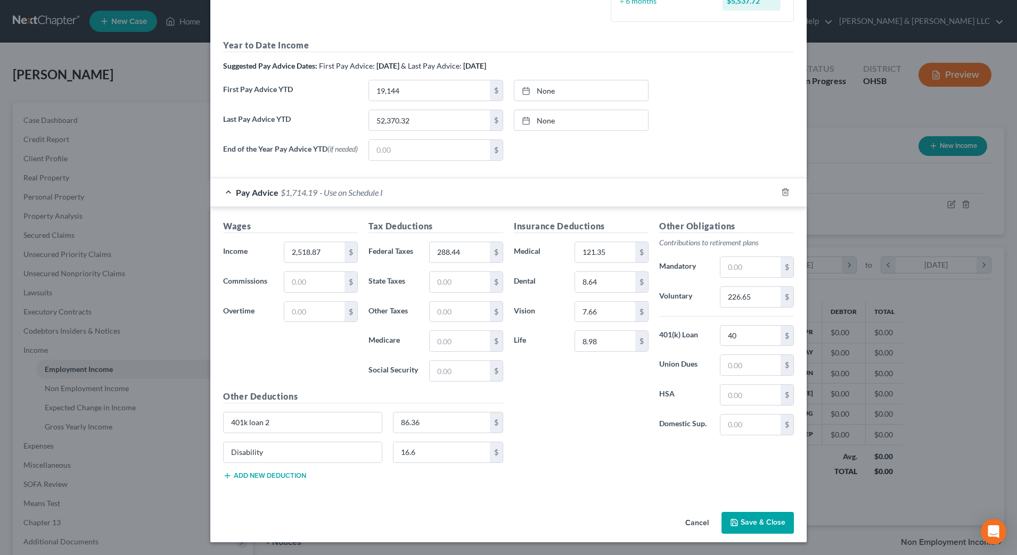
click at [596, 393] on div "Insurance Deductions Medical 121.35 $ Dental 8.64 $ Vision 7.66 $ Life 8.98 $" at bounding box center [581, 332] width 145 height 224
click at [747, 525] on button "Save & Close" at bounding box center [758, 523] width 72 height 22
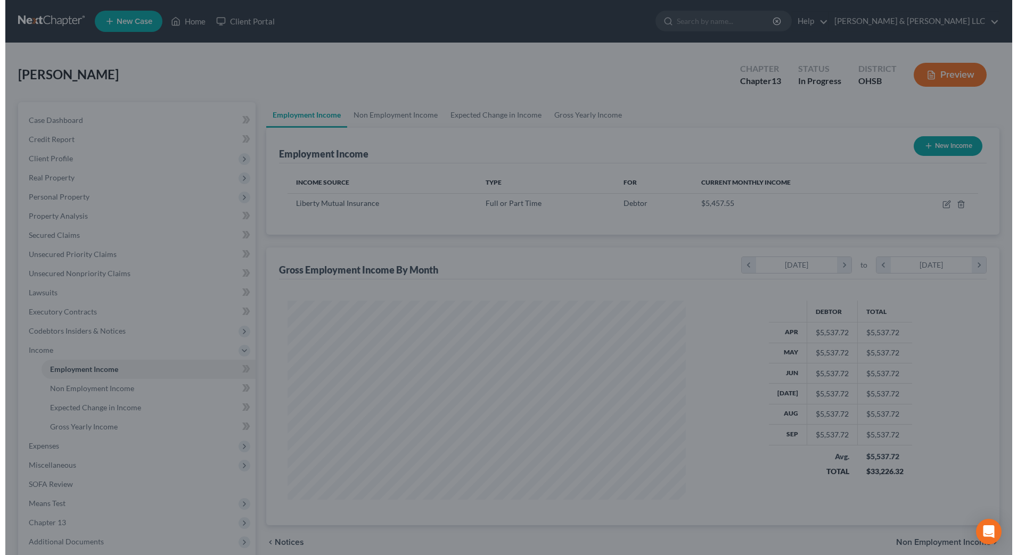
scroll to position [532292, 532074]
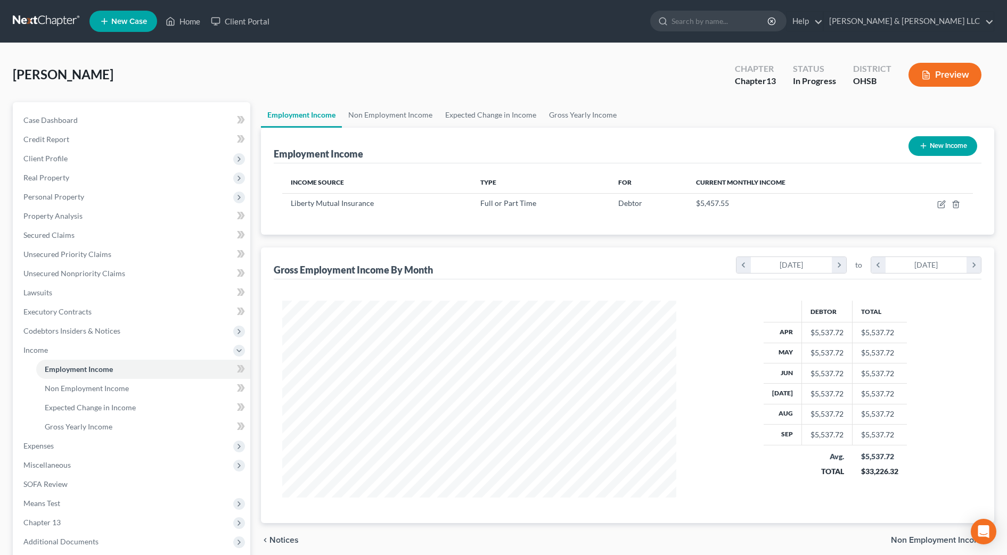
click at [942, 145] on button "New Income" at bounding box center [942, 146] width 69 height 20
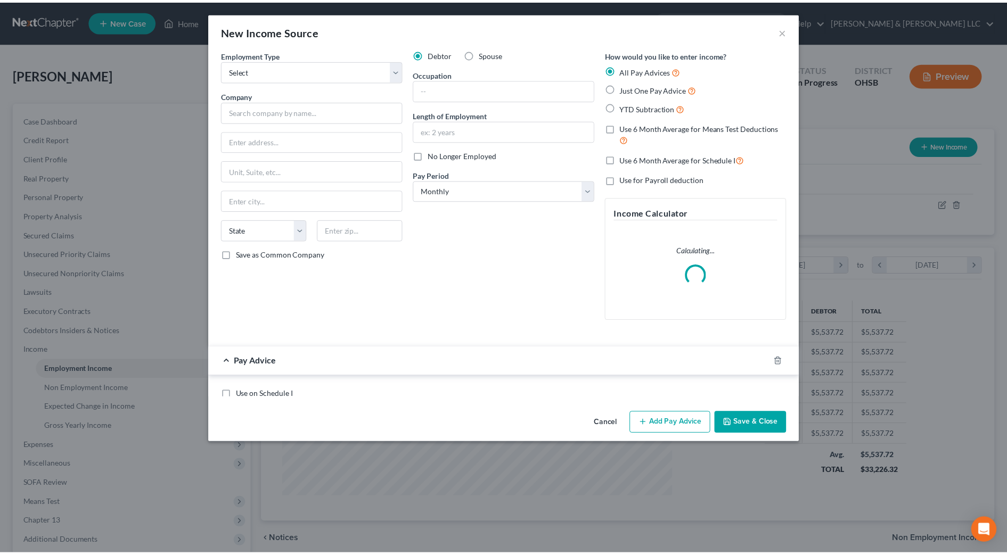
scroll to position [199, 420]
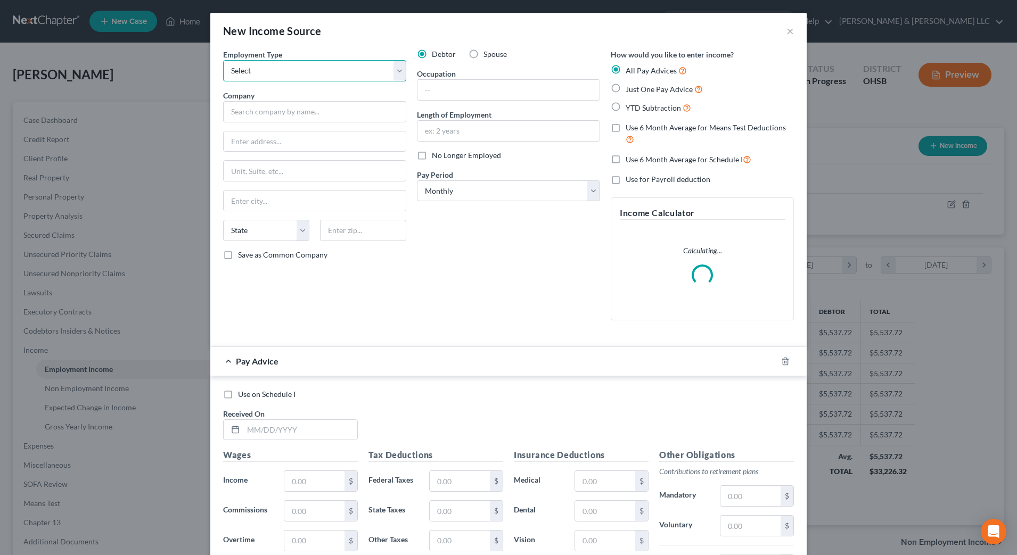
click at [290, 71] on select "Select Full or [DEMOGRAPHIC_DATA] Employment Self Employment" at bounding box center [314, 70] width 183 height 21
click at [223, 60] on select "Select Full or [DEMOGRAPHIC_DATA] Employment Self Employment" at bounding box center [314, 70] width 183 height 21
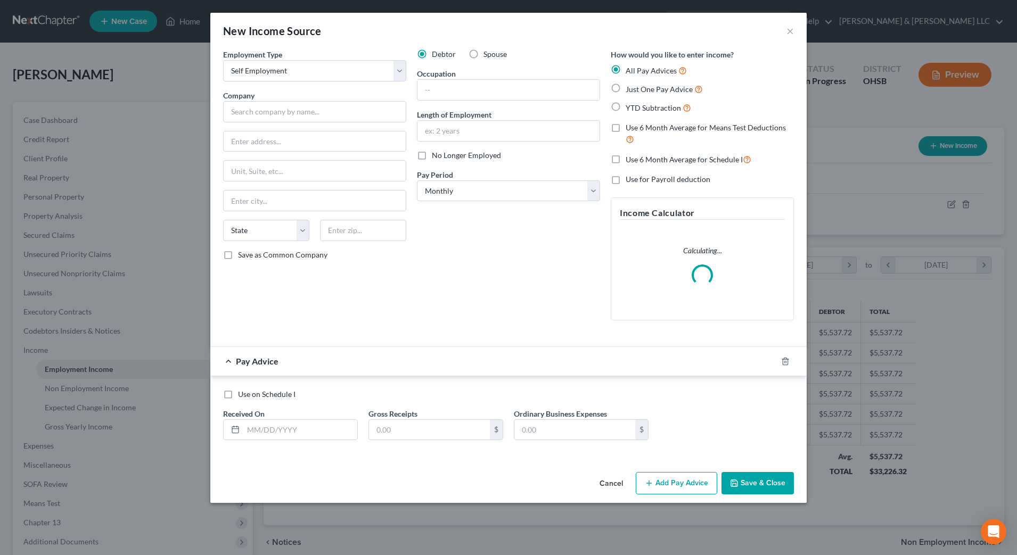
click at [487, 54] on span "Spouse" at bounding box center [495, 54] width 23 height 9
click at [488, 54] on input "Spouse" at bounding box center [491, 52] width 7 height 7
click at [633, 91] on span "Just One Pay Advice" at bounding box center [659, 89] width 67 height 9
click at [633, 90] on input "Just One Pay Advice" at bounding box center [633, 86] width 7 height 7
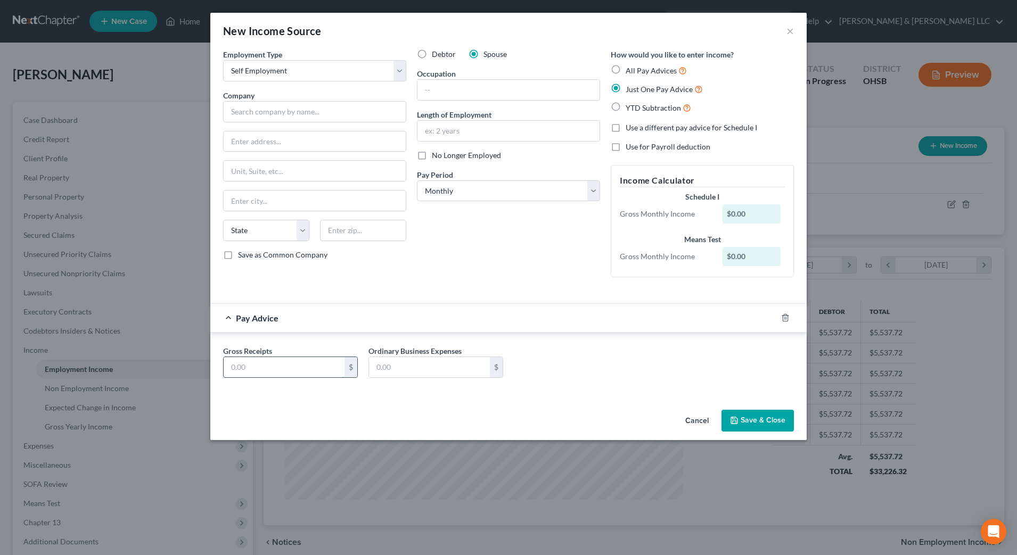
click at [273, 360] on input "text" at bounding box center [284, 367] width 121 height 20
click at [280, 112] on input "text" at bounding box center [314, 111] width 183 height 21
click at [483, 95] on input "text" at bounding box center [508, 90] width 182 height 20
click at [495, 235] on div "Debtor Spouse Occupation [DEMOGRAPHIC_DATA]/Auto Length of Employment No Longer…" at bounding box center [509, 167] width 194 height 237
click at [759, 416] on button "Save & Close" at bounding box center [758, 421] width 72 height 22
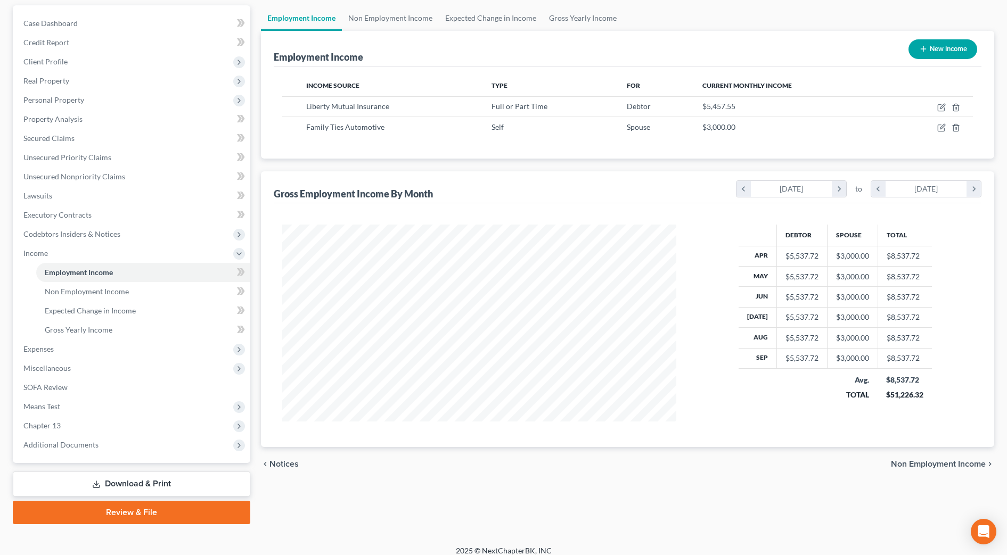
scroll to position [106, 0]
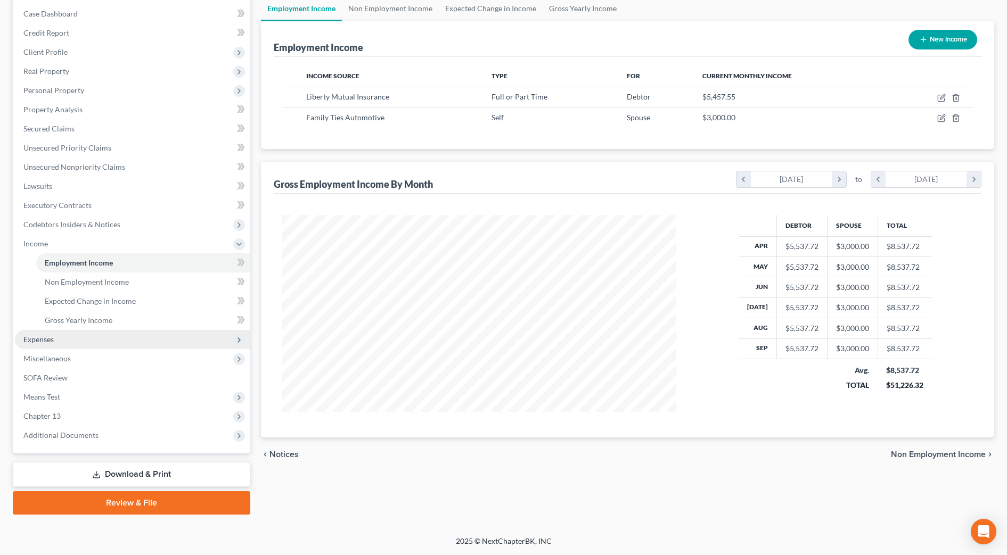
click at [63, 343] on span "Expenses" at bounding box center [132, 339] width 235 height 19
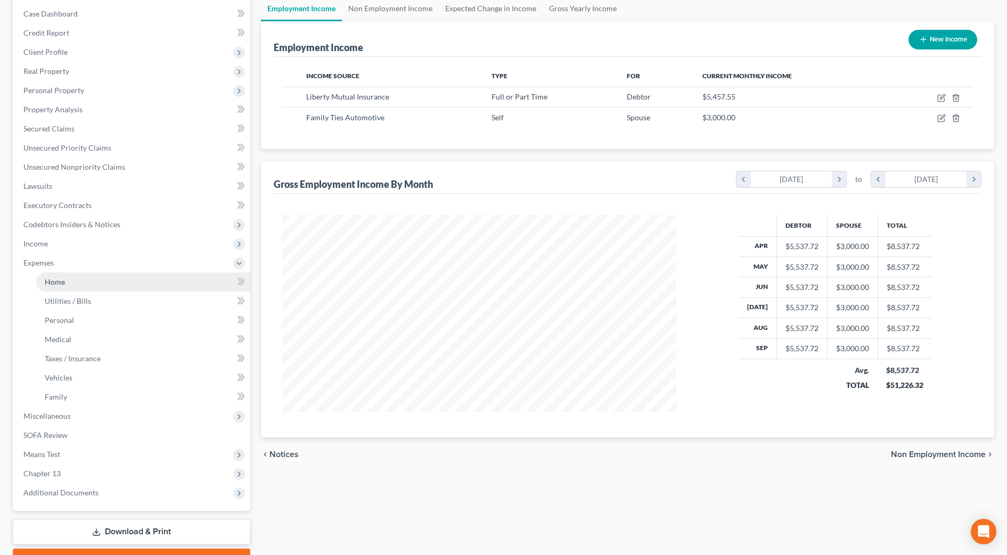
click at [81, 283] on link "Home" at bounding box center [143, 282] width 214 height 19
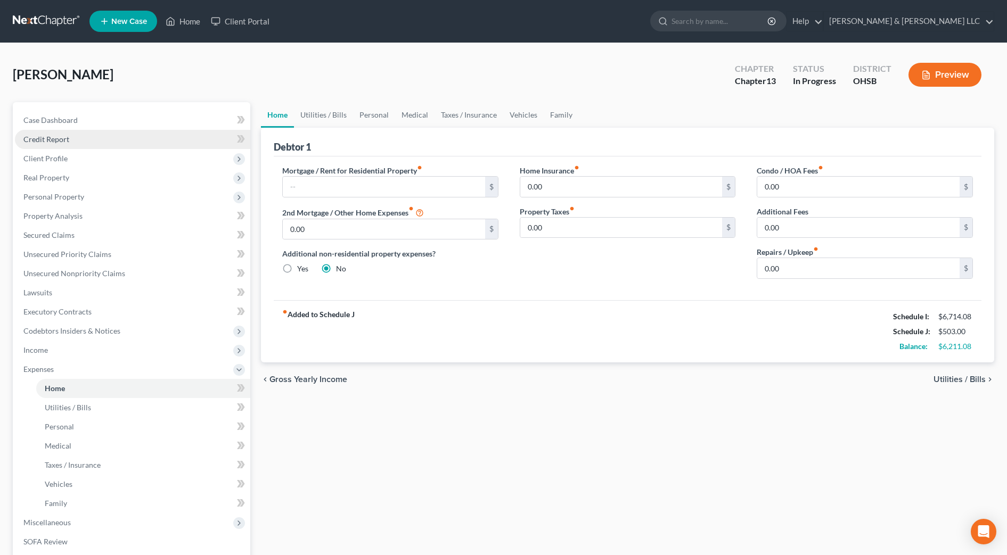
click at [47, 143] on span "Credit Report" at bounding box center [46, 139] width 46 height 9
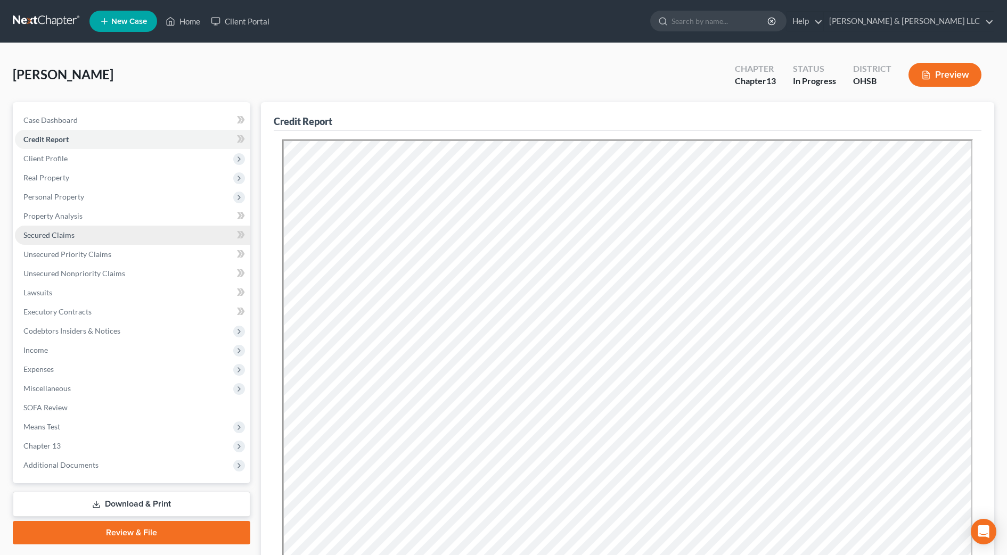
click at [65, 237] on span "Secured Claims" at bounding box center [48, 235] width 51 height 9
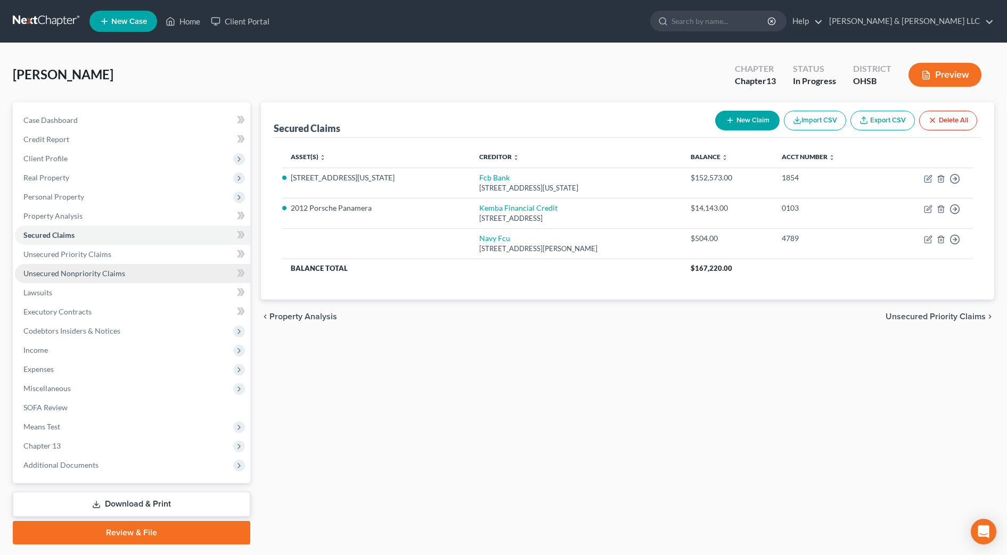
click at [122, 277] on span "Unsecured Nonpriority Claims" at bounding box center [74, 273] width 102 height 9
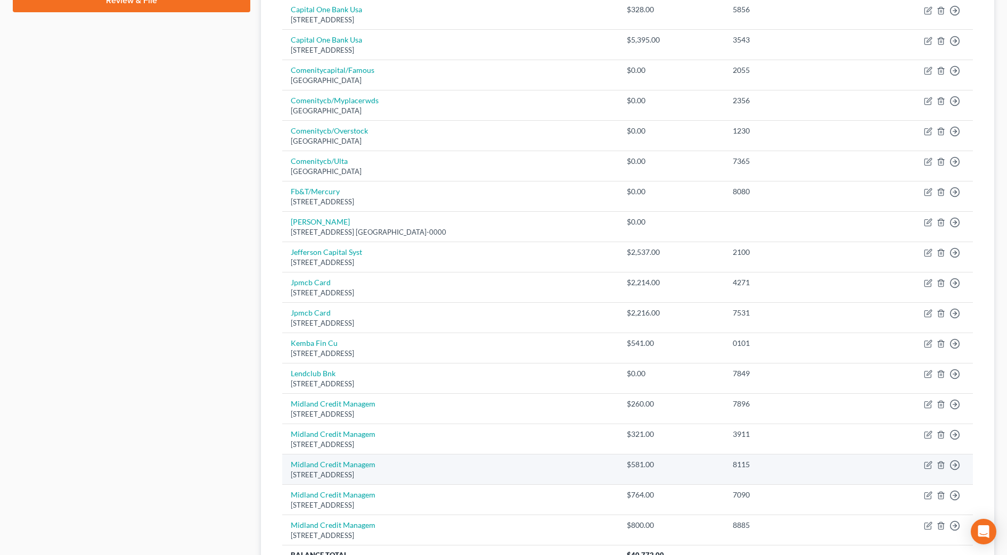
scroll to position [674, 0]
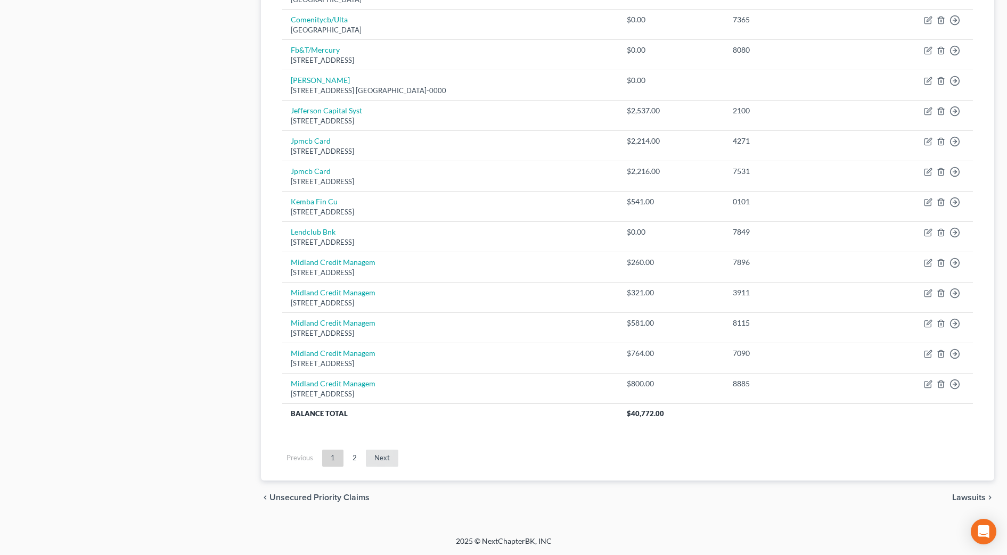
click at [380, 462] on link "Next" at bounding box center [382, 458] width 32 height 17
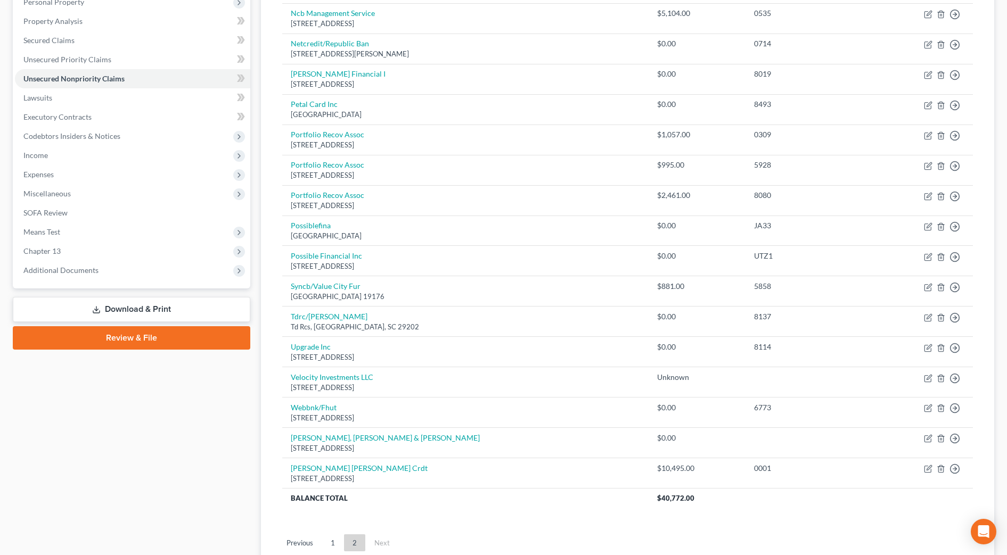
scroll to position [280, 0]
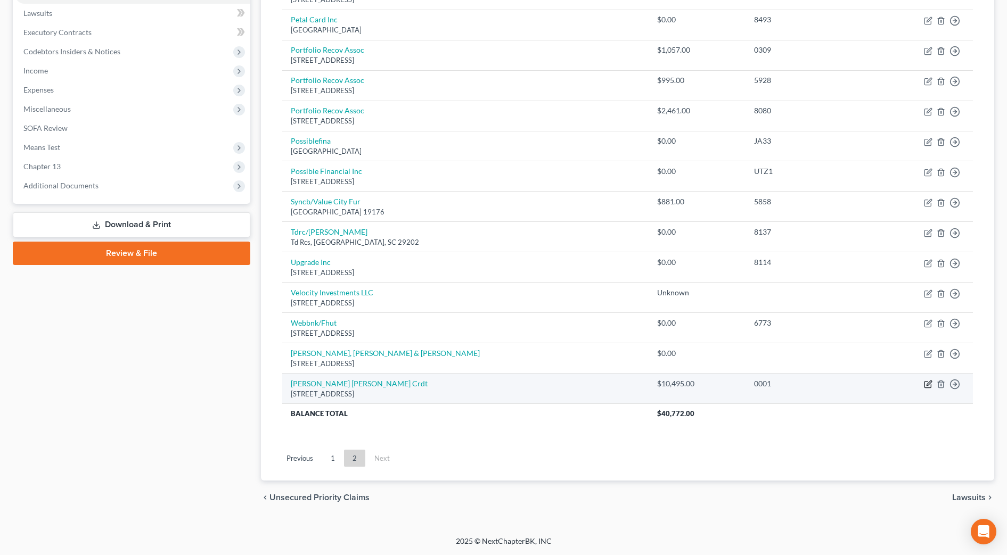
click at [925, 384] on icon "button" at bounding box center [927, 385] width 6 height 6
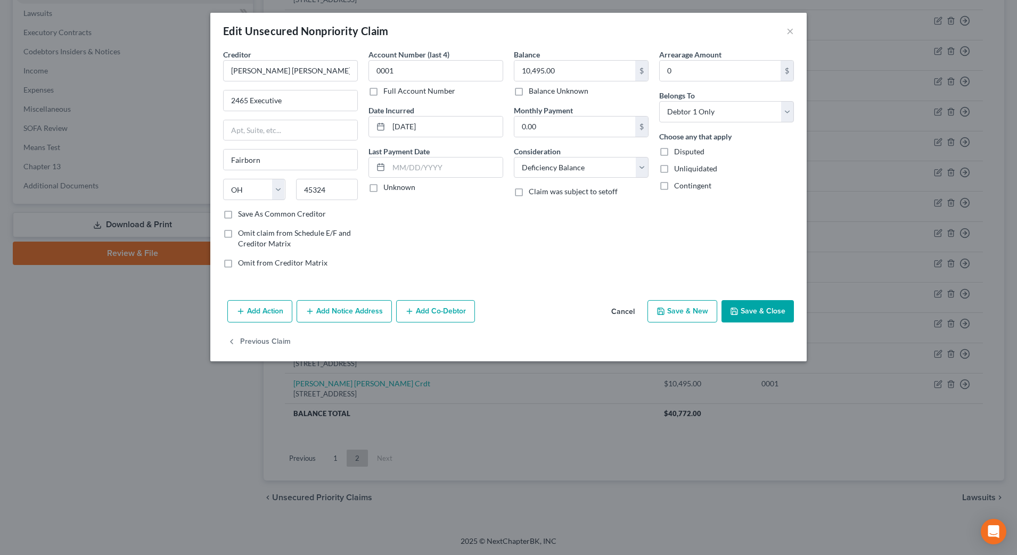
click at [619, 308] on button "Cancel" at bounding box center [623, 311] width 40 height 21
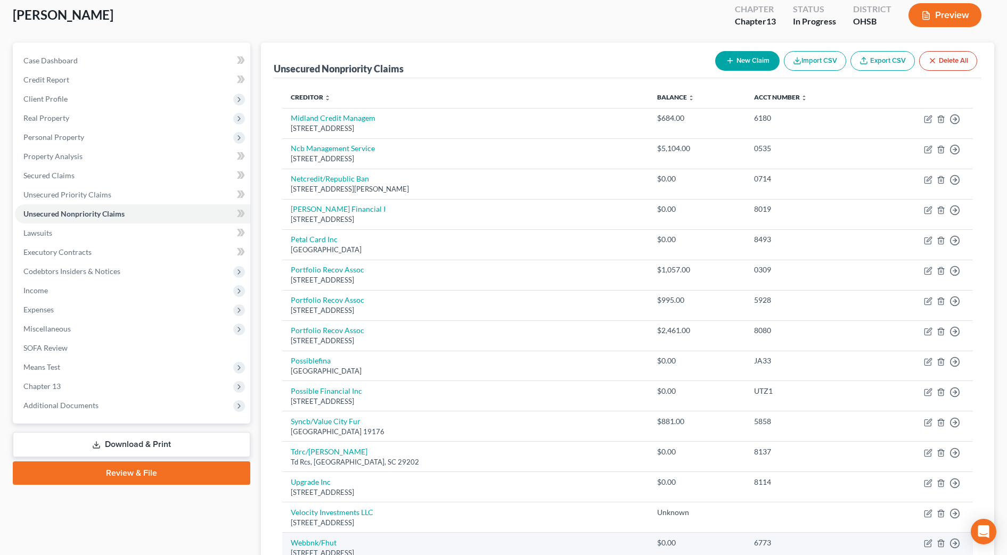
scroll to position [13, 0]
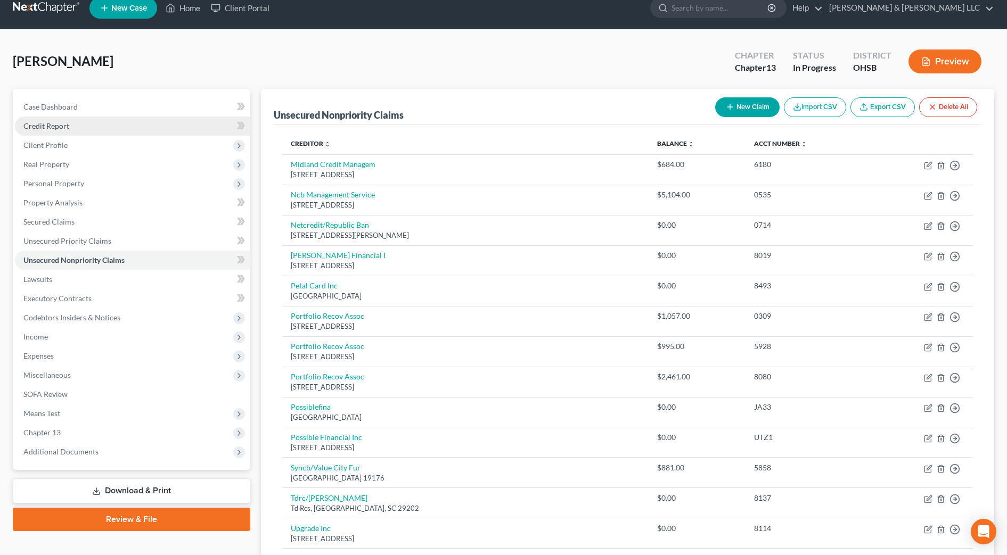
click at [79, 130] on link "Credit Report" at bounding box center [132, 126] width 235 height 19
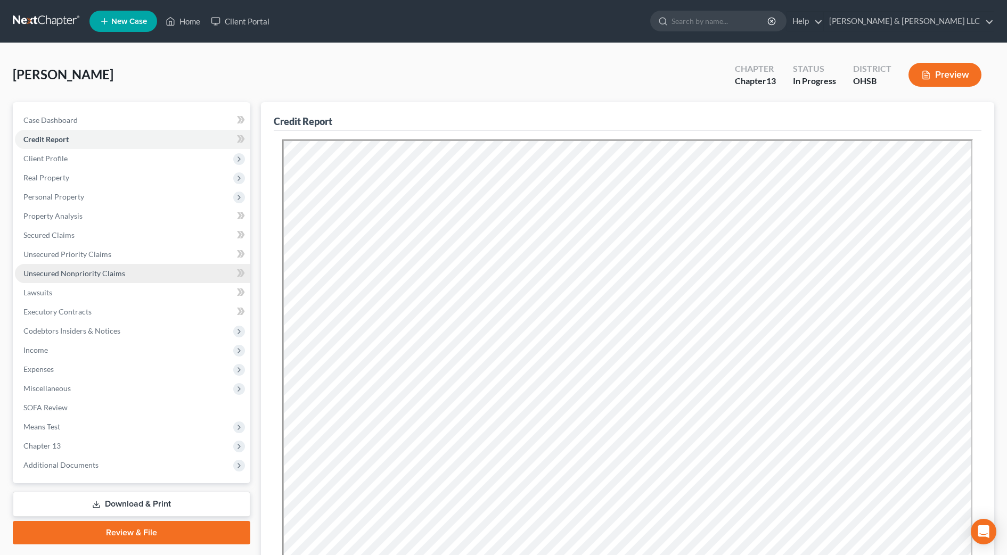
click at [62, 274] on span "Unsecured Nonpriority Claims" at bounding box center [74, 273] width 102 height 9
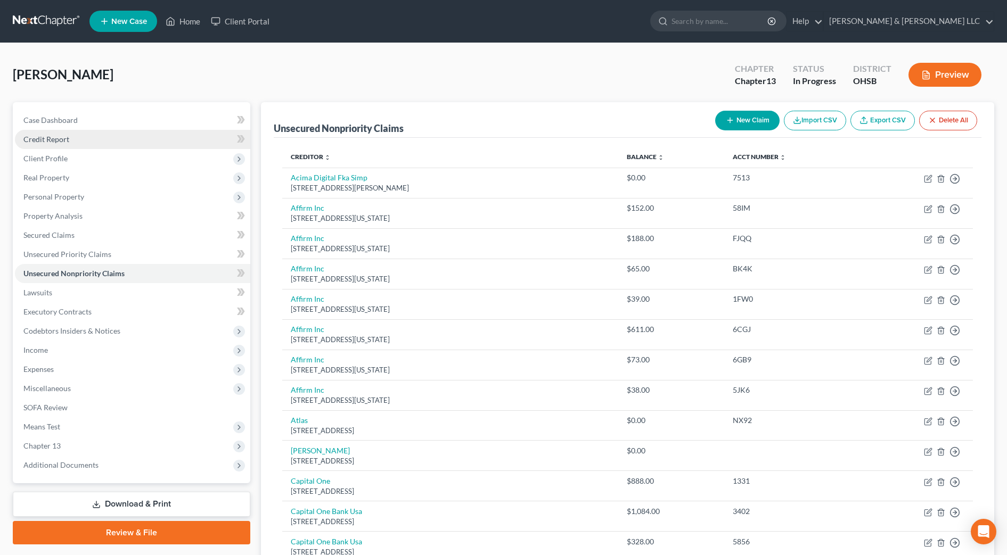
click at [83, 136] on link "Credit Report" at bounding box center [132, 139] width 235 height 19
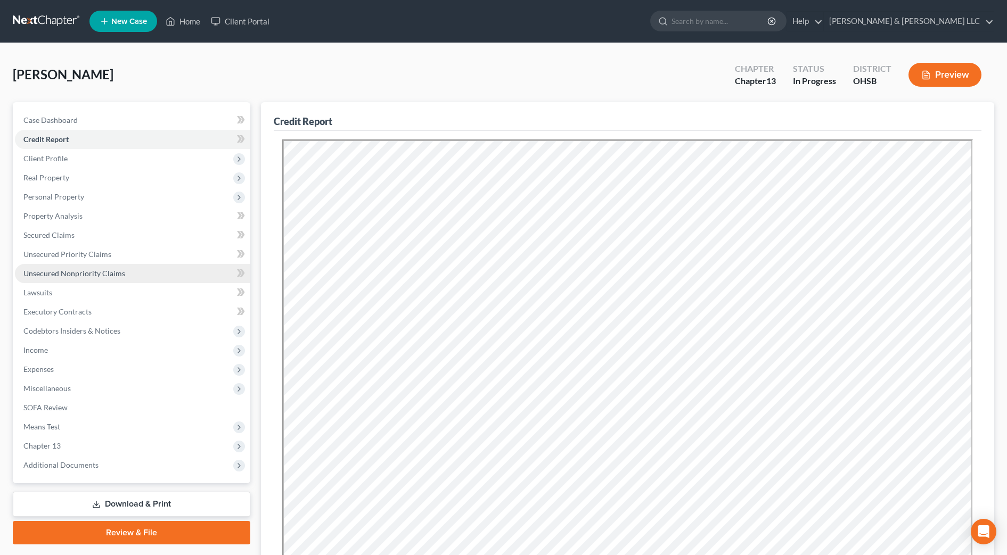
click at [120, 267] on link "Unsecured Nonpriority Claims" at bounding box center [132, 273] width 235 height 19
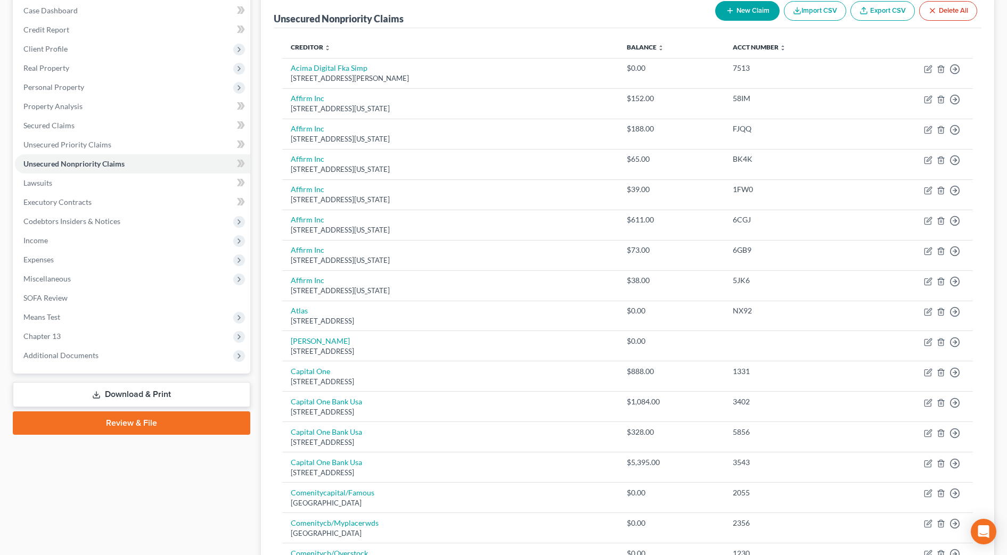
scroll to position [133, 0]
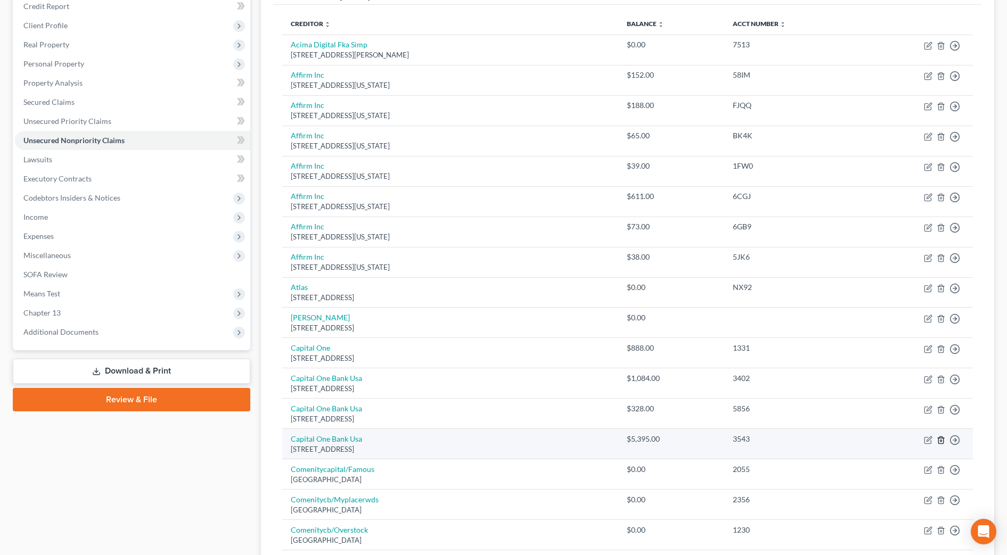
click at [943, 440] on icon "button" at bounding box center [940, 440] width 5 height 7
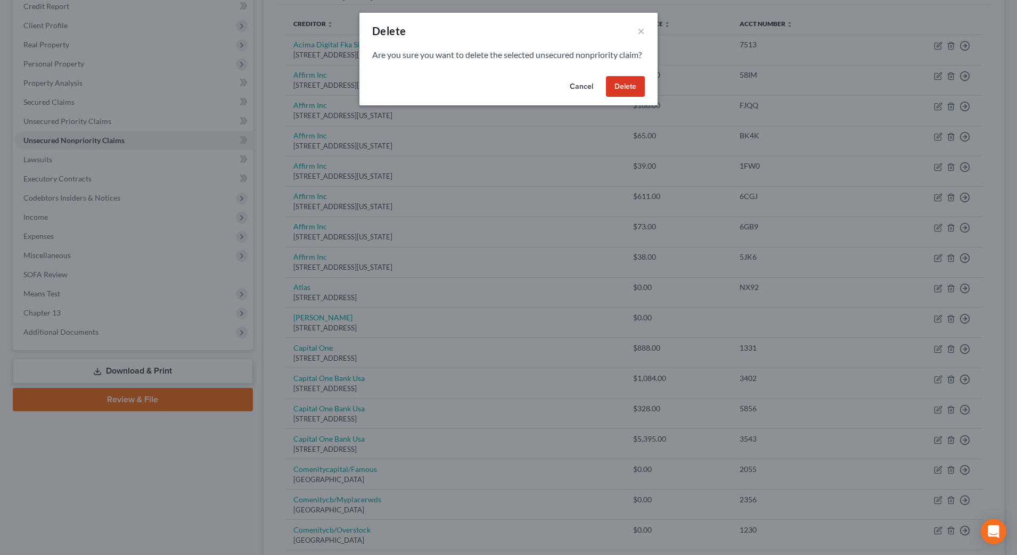
click at [631, 97] on button "Delete" at bounding box center [625, 86] width 39 height 21
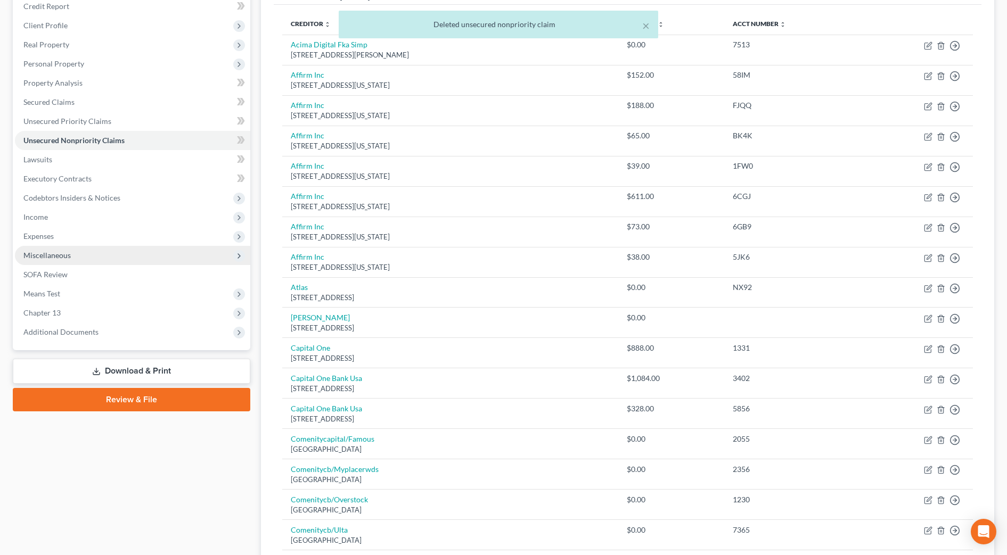
scroll to position [0, 0]
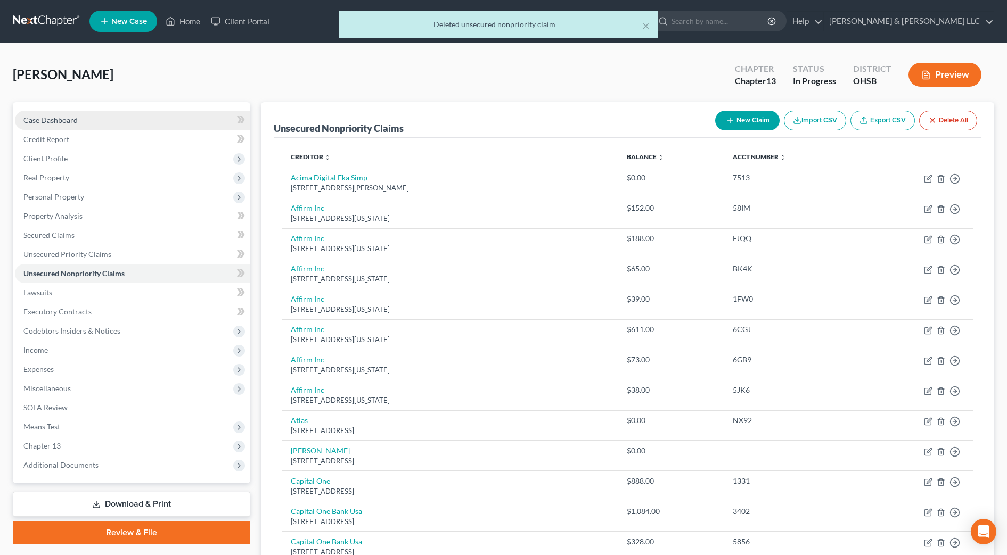
click at [76, 114] on link "Case Dashboard" at bounding box center [132, 120] width 235 height 19
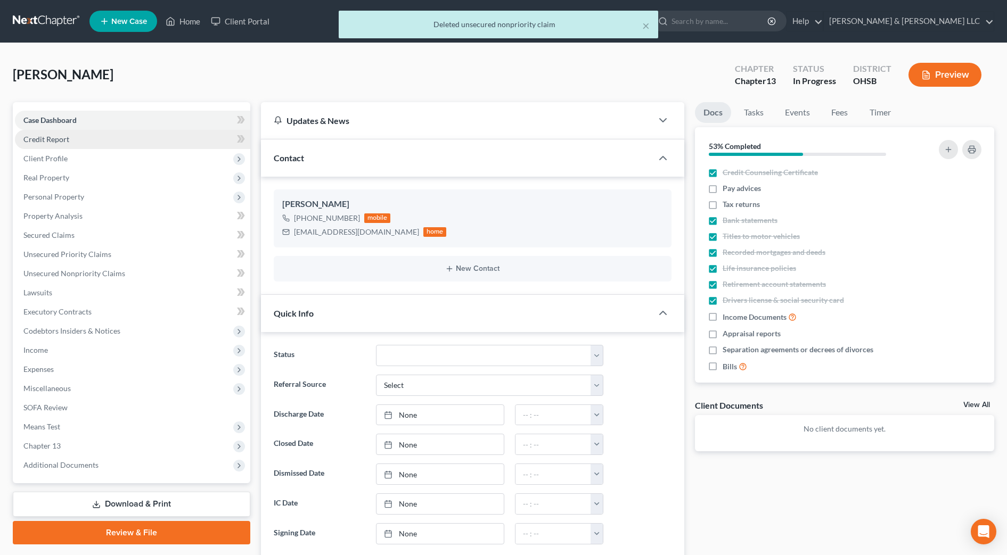
click at [72, 136] on link "Credit Report" at bounding box center [132, 139] width 235 height 19
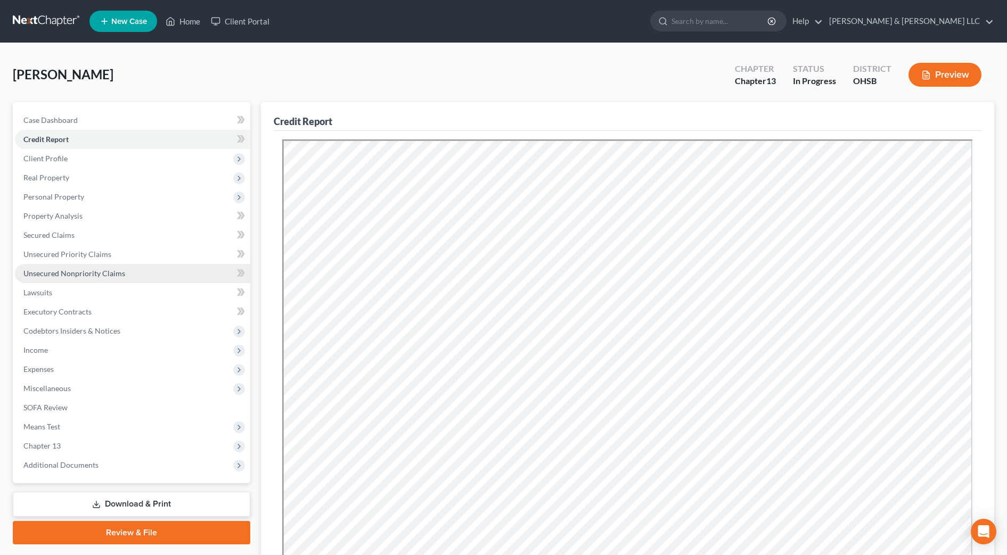
click at [70, 272] on span "Unsecured Nonpriority Claims" at bounding box center [74, 273] width 102 height 9
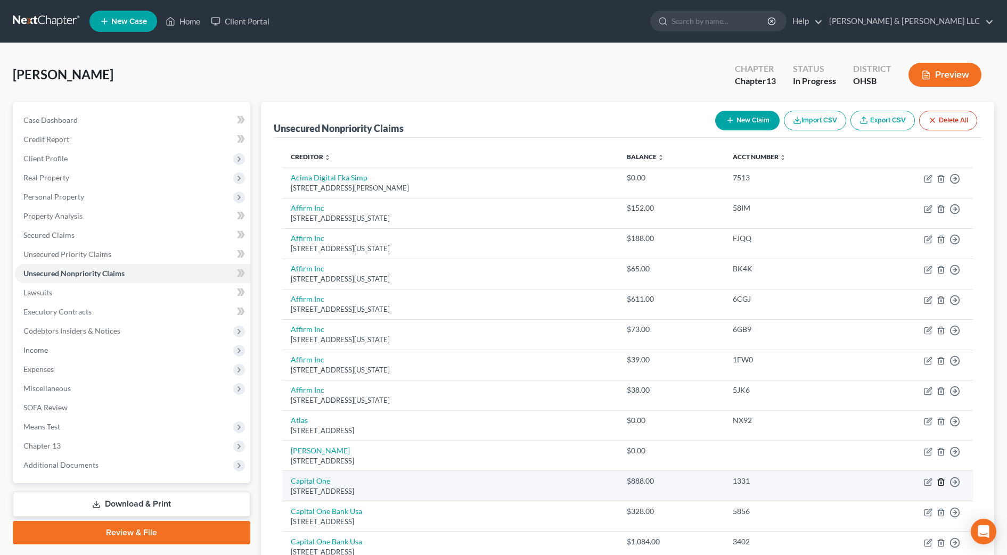
click at [942, 481] on icon "button" at bounding box center [941, 482] width 9 height 9
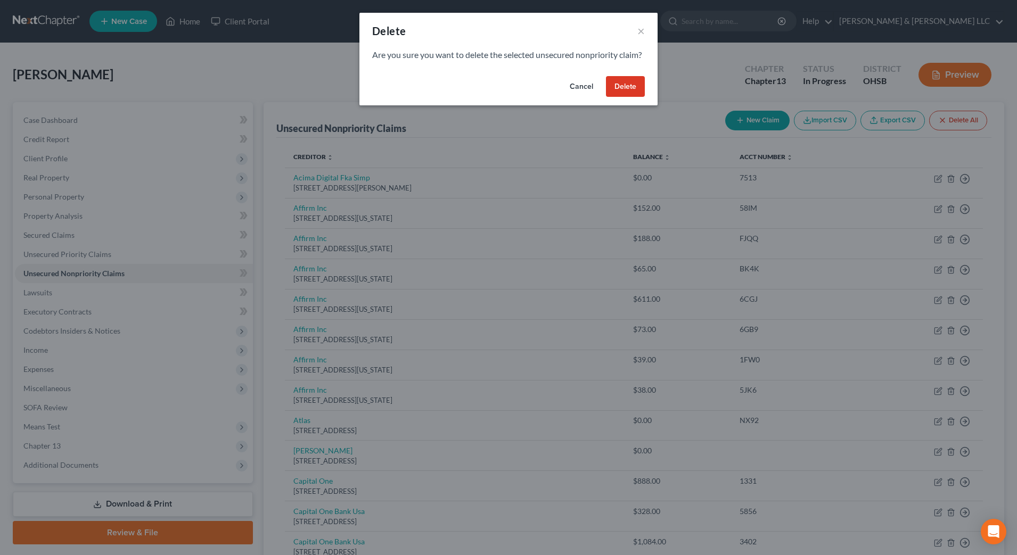
click at [618, 97] on button "Delete" at bounding box center [625, 86] width 39 height 21
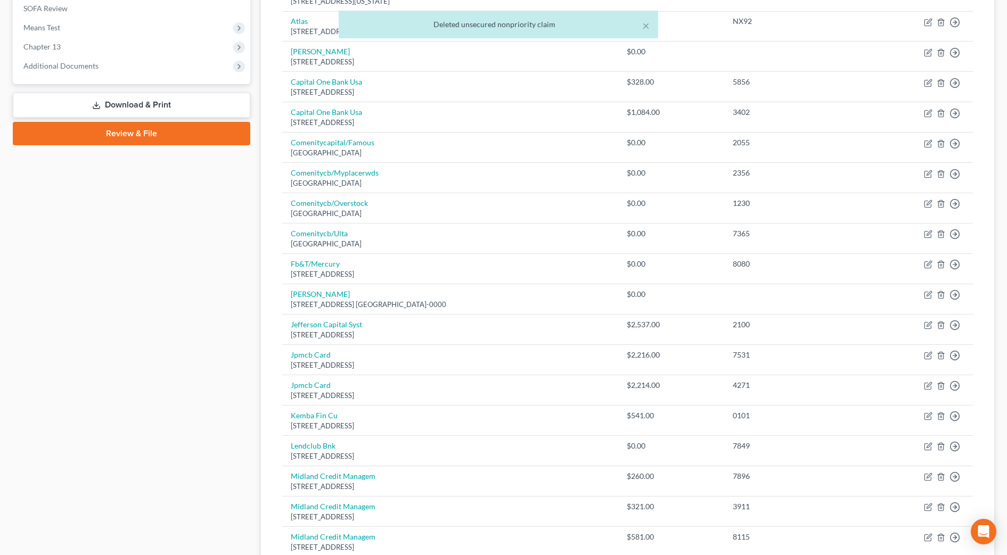
scroll to position [644, 0]
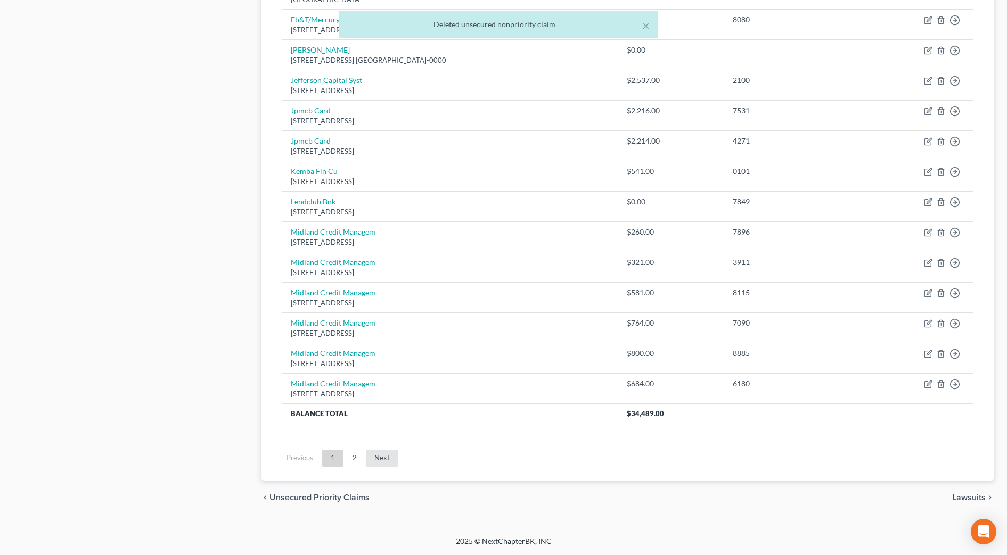
click at [379, 462] on link "Next" at bounding box center [382, 458] width 32 height 17
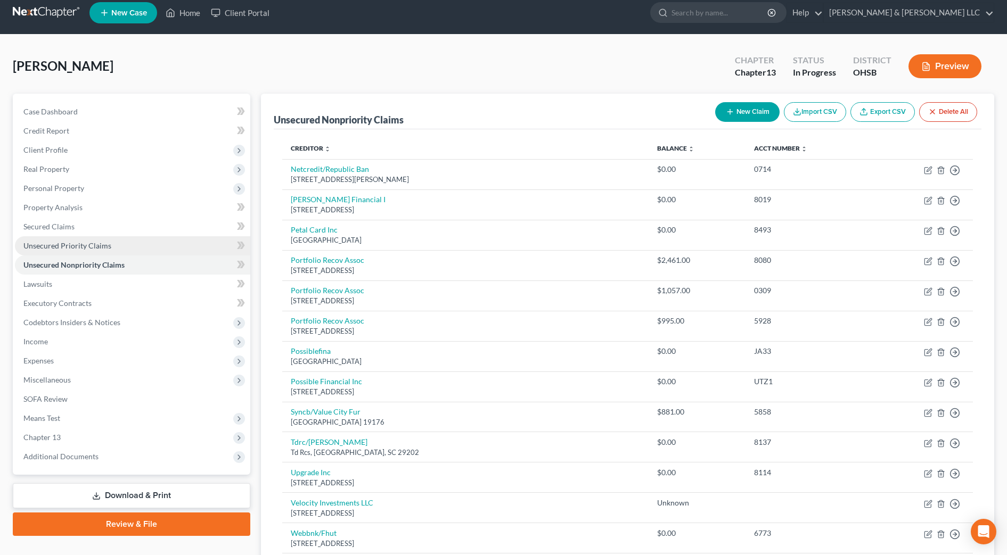
scroll to position [0, 0]
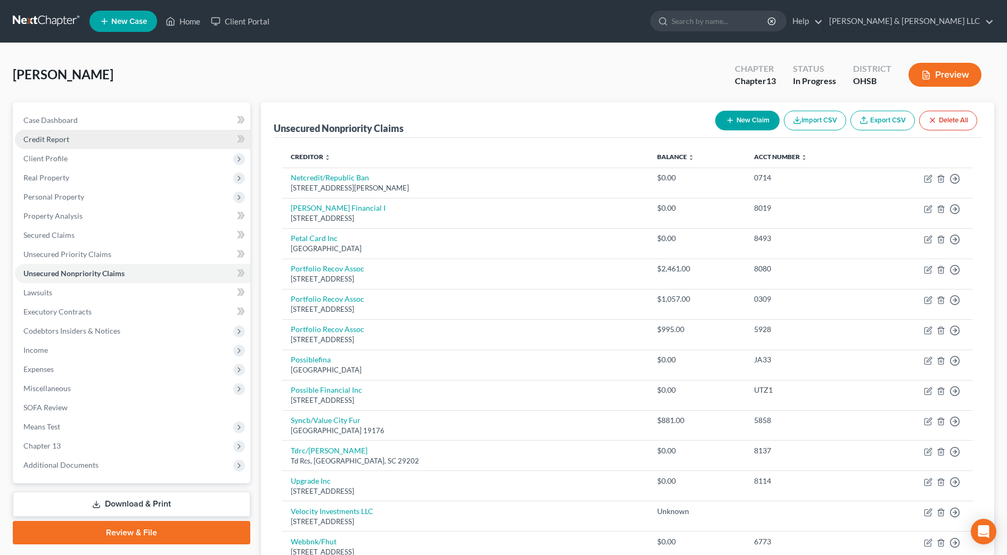
click at [81, 144] on link "Credit Report" at bounding box center [132, 139] width 235 height 19
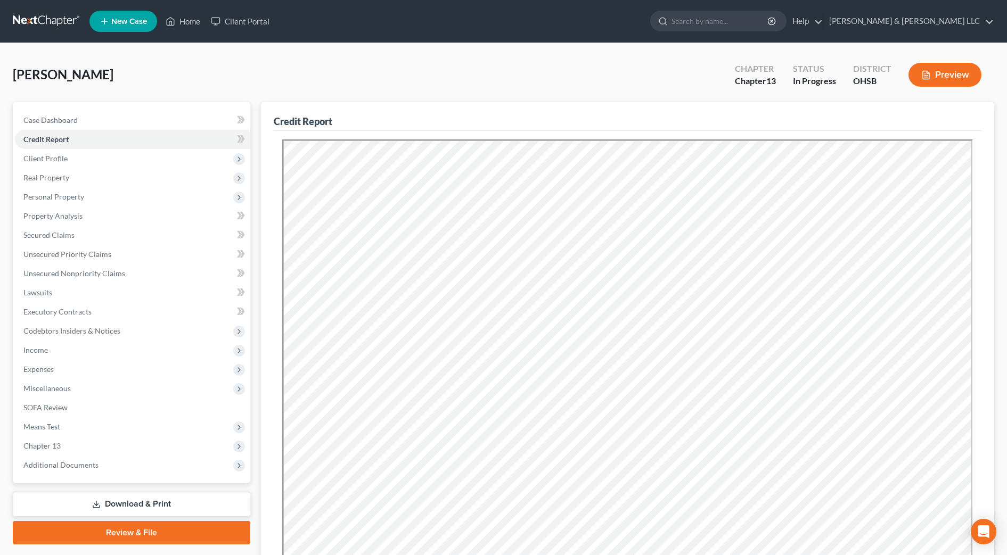
click at [129, 502] on link "Download & Print" at bounding box center [131, 504] width 237 height 25
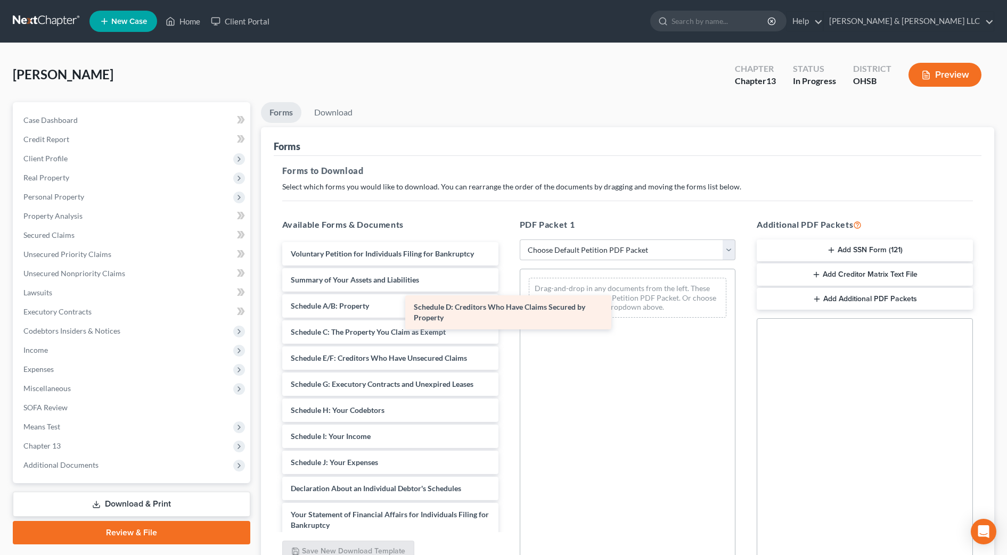
drag, startPoint x: 410, startPoint y: 359, endPoint x: 552, endPoint y: 294, distance: 156.3
click at [507, 294] on div "Schedule D: Creditors Who Have Claims Secured by Property Voluntary Petition fo…" at bounding box center [390, 460] width 233 height 436
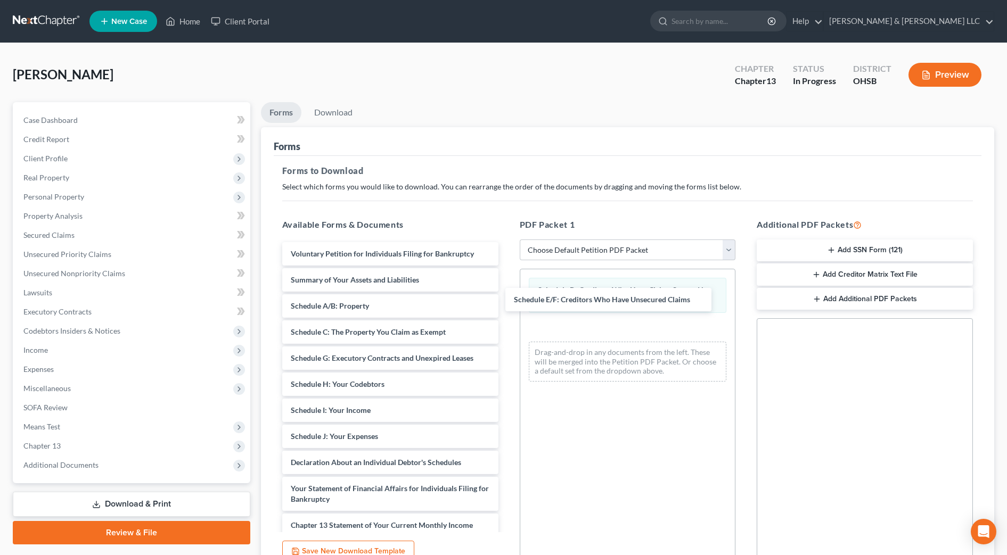
drag, startPoint x: 411, startPoint y: 360, endPoint x: 742, endPoint y: 392, distance: 332.7
click at [507, 300] on div "Schedule E/F: Creditors Who Have Unsecured Claims Voluntary Petition for Indivi…" at bounding box center [390, 447] width 233 height 410
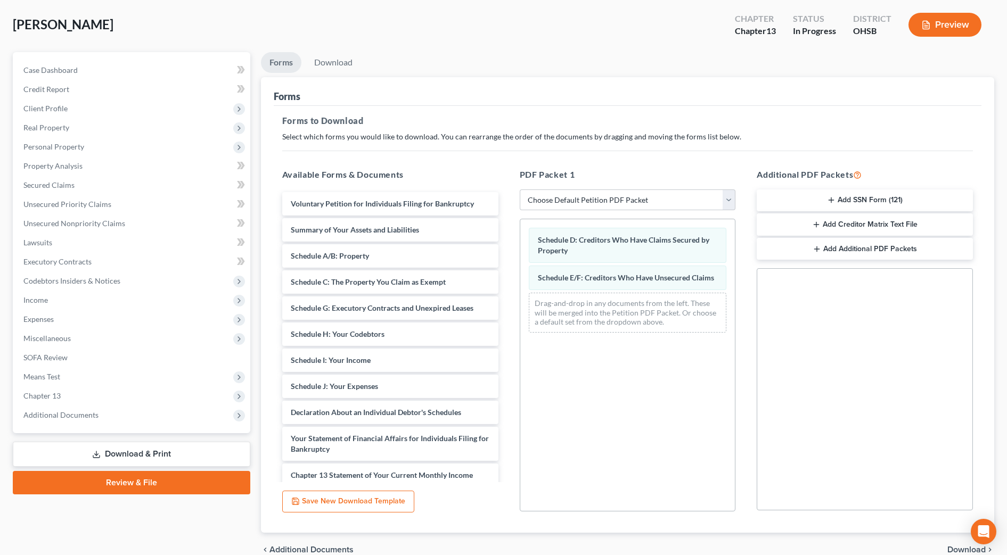
scroll to position [102, 0]
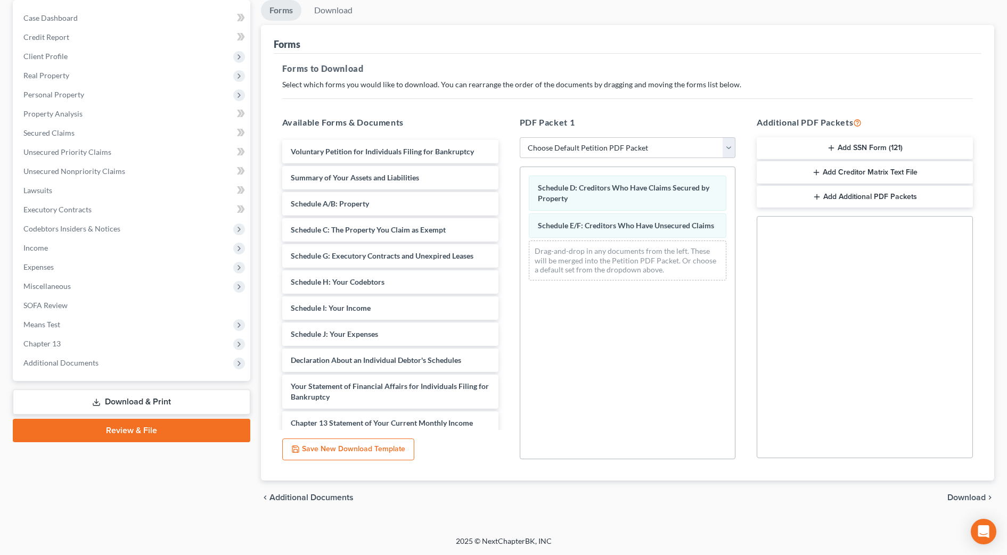
click at [969, 496] on span "Download" at bounding box center [966, 498] width 38 height 9
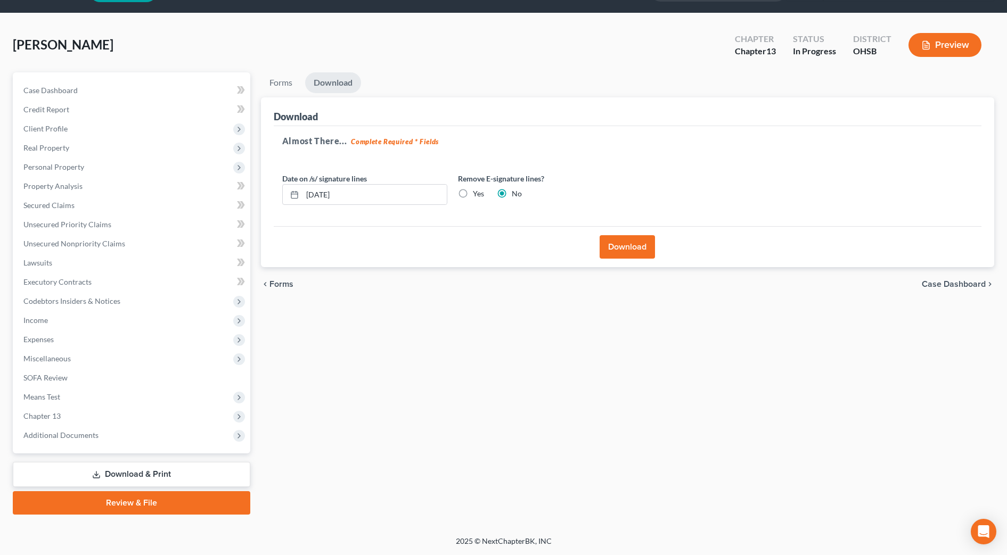
scroll to position [30, 0]
click at [643, 252] on button "Download" at bounding box center [627, 246] width 55 height 23
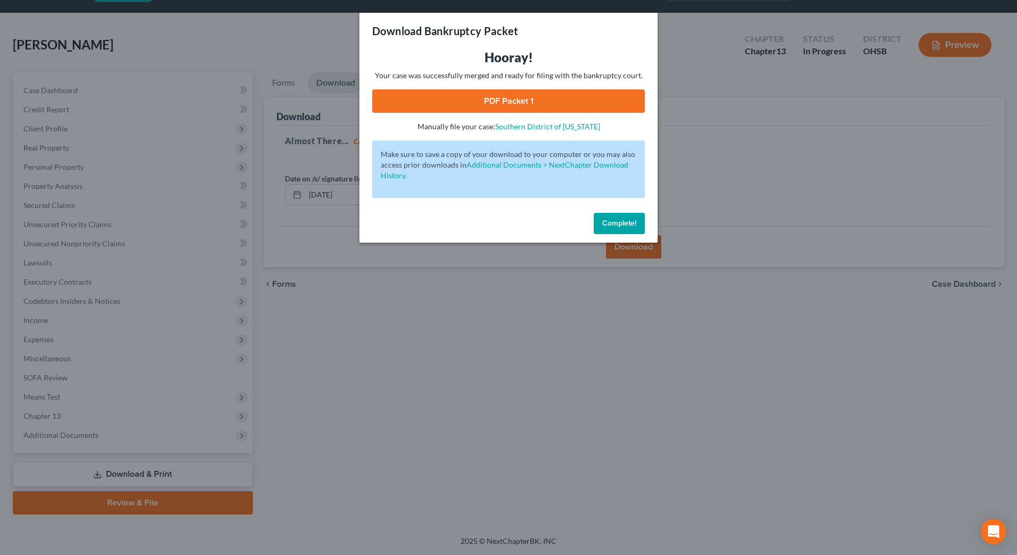
click at [505, 100] on link "PDF Packet 1" at bounding box center [508, 100] width 273 height 23
drag, startPoint x: 627, startPoint y: 222, endPoint x: 129, endPoint y: 4, distance: 543.6
click at [627, 222] on span "Complete!" at bounding box center [619, 223] width 34 height 9
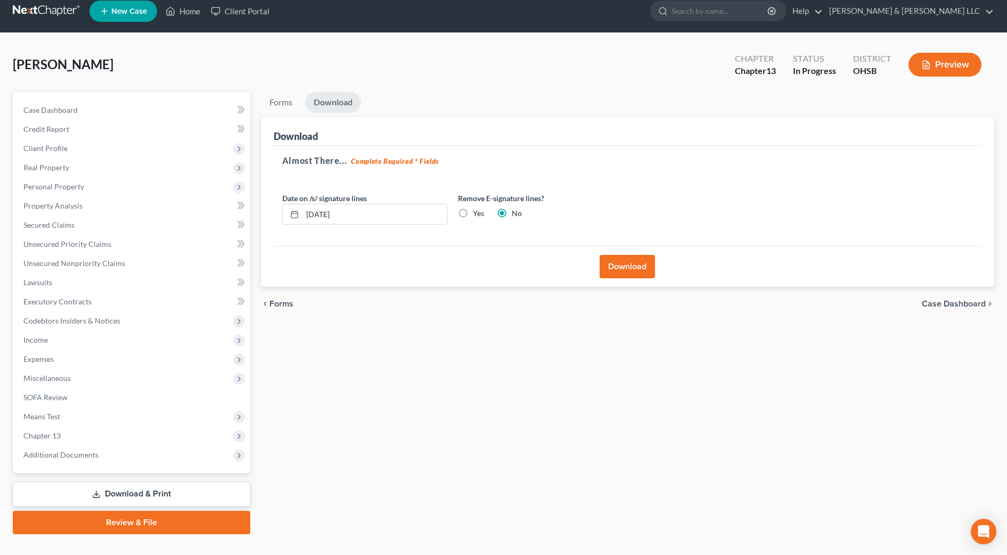
scroll to position [0, 0]
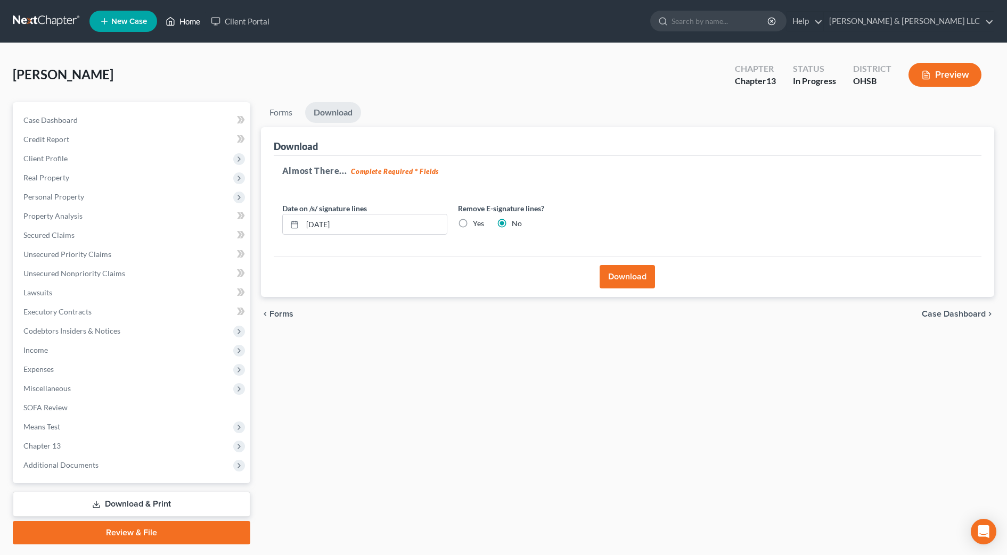
drag, startPoint x: 189, startPoint y: 17, endPoint x: 178, endPoint y: 1, distance: 18.9
click at [189, 17] on link "Home" at bounding box center [182, 21] width 45 height 19
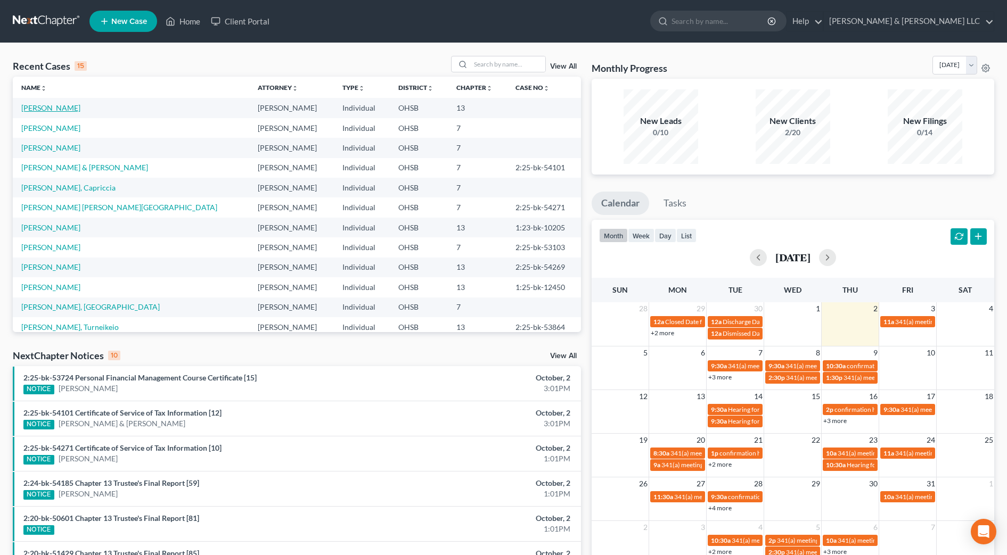
click at [62, 110] on link "[PERSON_NAME]" at bounding box center [50, 107] width 59 height 9
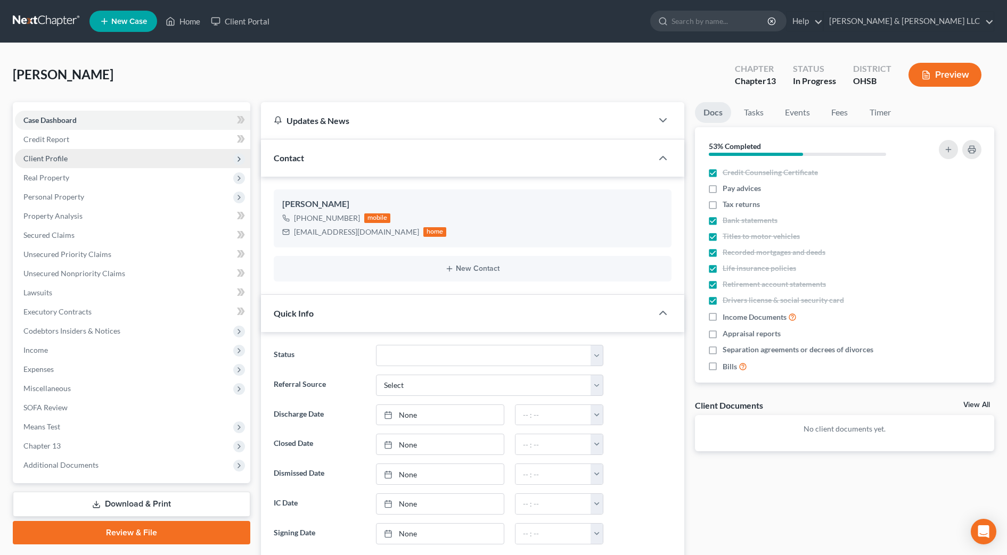
click at [84, 159] on span "Client Profile" at bounding box center [132, 158] width 235 height 19
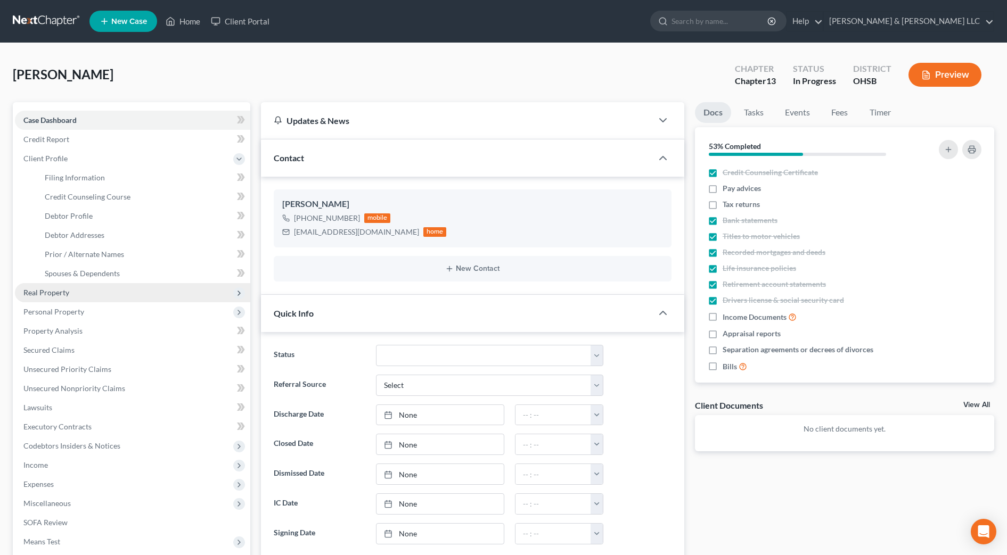
click at [73, 292] on span "Real Property" at bounding box center [132, 292] width 235 height 19
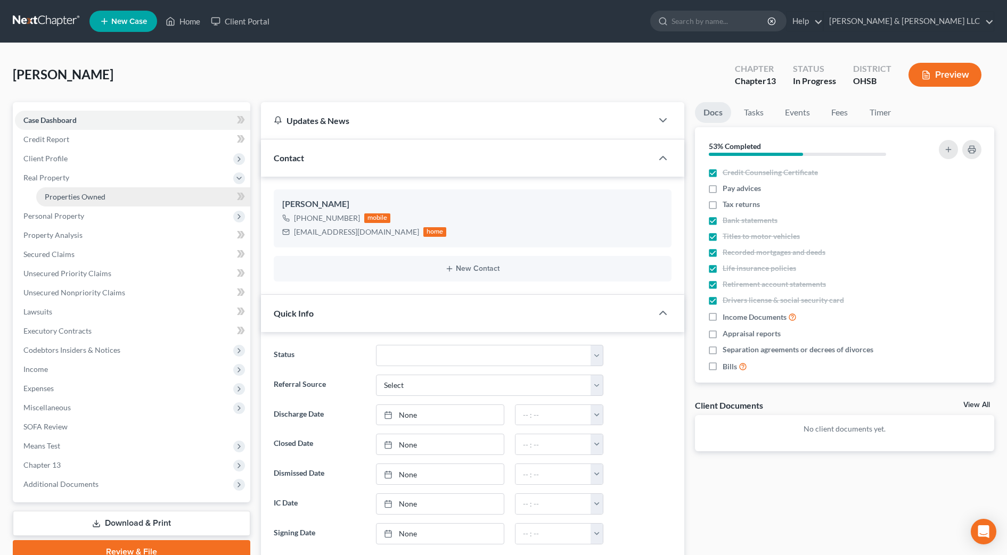
click at [98, 196] on span "Properties Owned" at bounding box center [75, 196] width 61 height 9
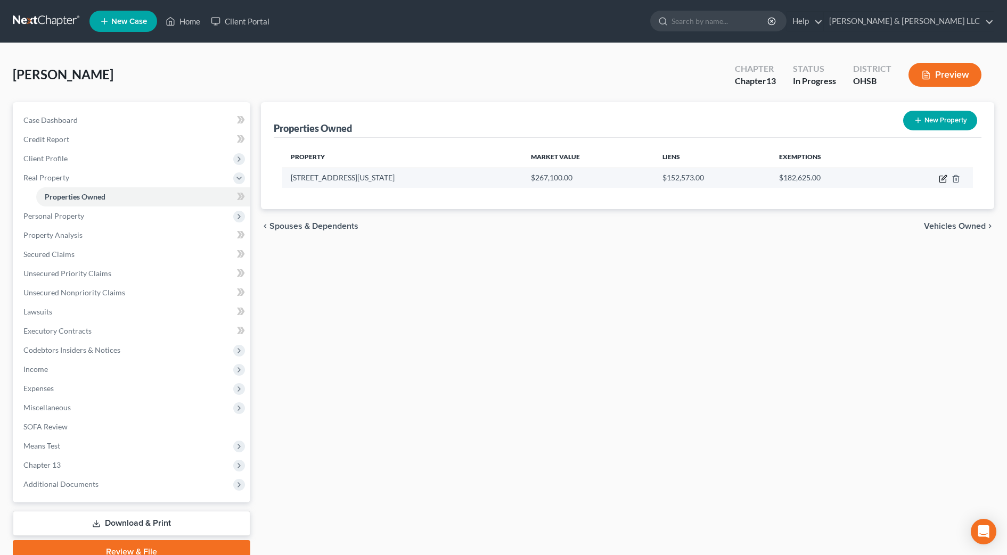
click at [945, 179] on icon "button" at bounding box center [943, 179] width 9 height 9
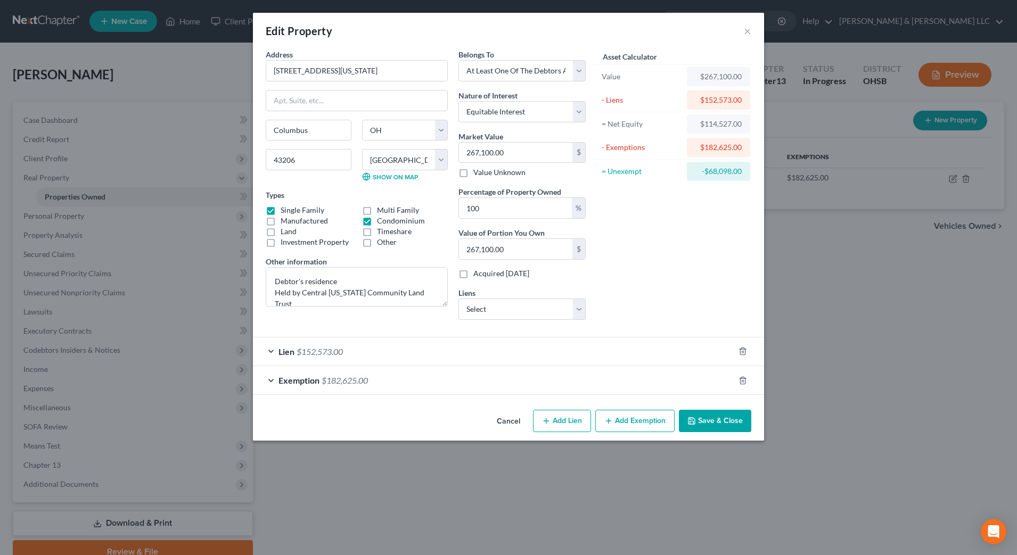
click at [716, 420] on button "Save & Close" at bounding box center [715, 421] width 72 height 22
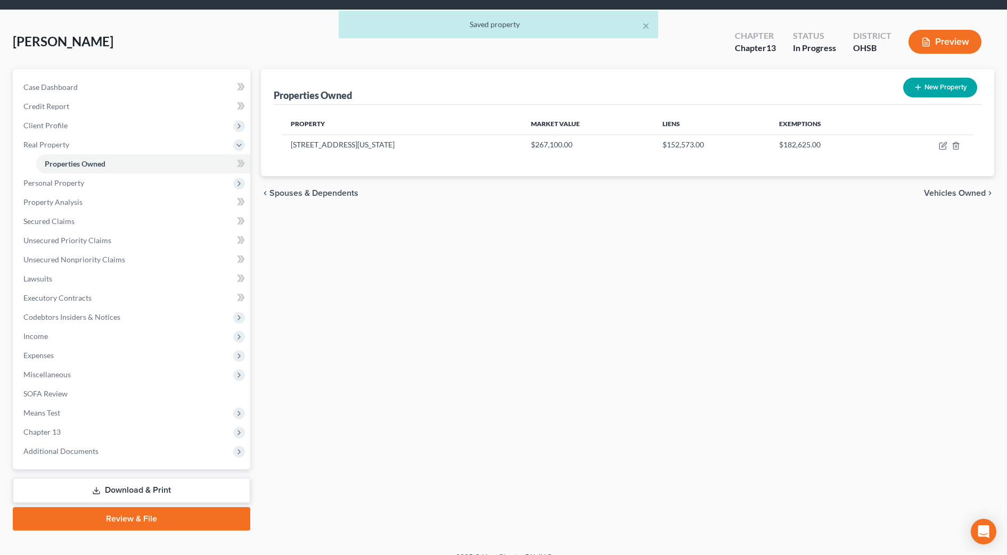
scroll to position [49, 0]
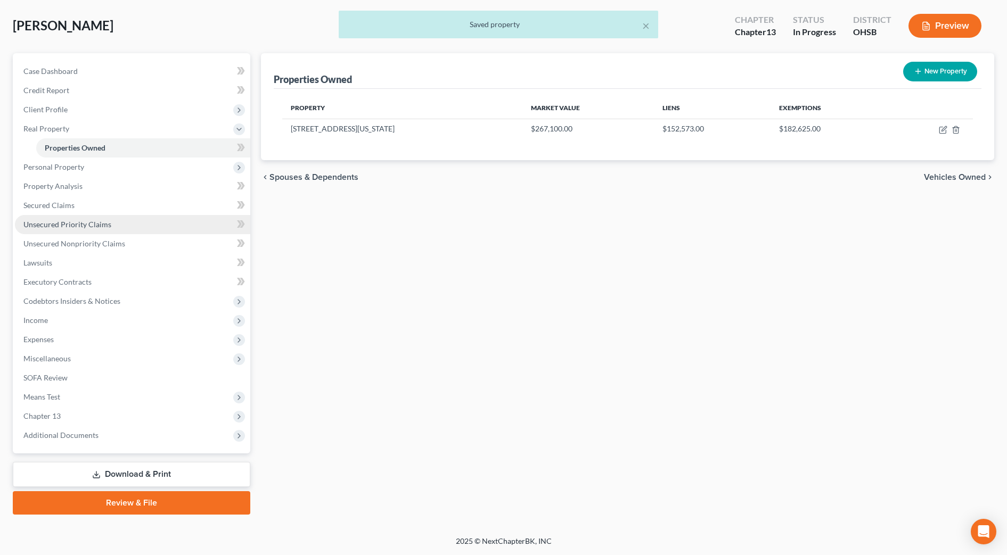
click at [97, 220] on span "Unsecured Priority Claims" at bounding box center [67, 224] width 88 height 9
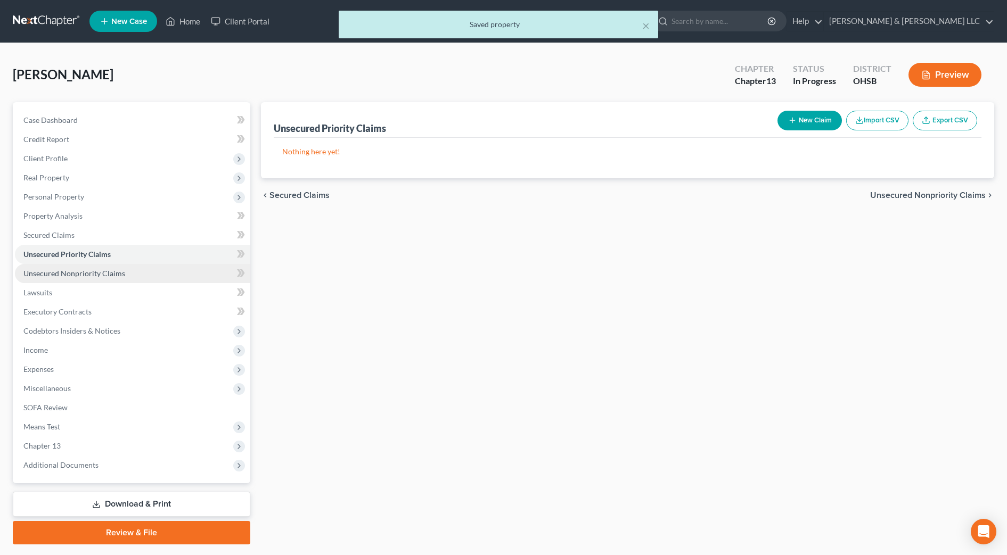
click at [117, 269] on span "Unsecured Nonpriority Claims" at bounding box center [74, 273] width 102 height 9
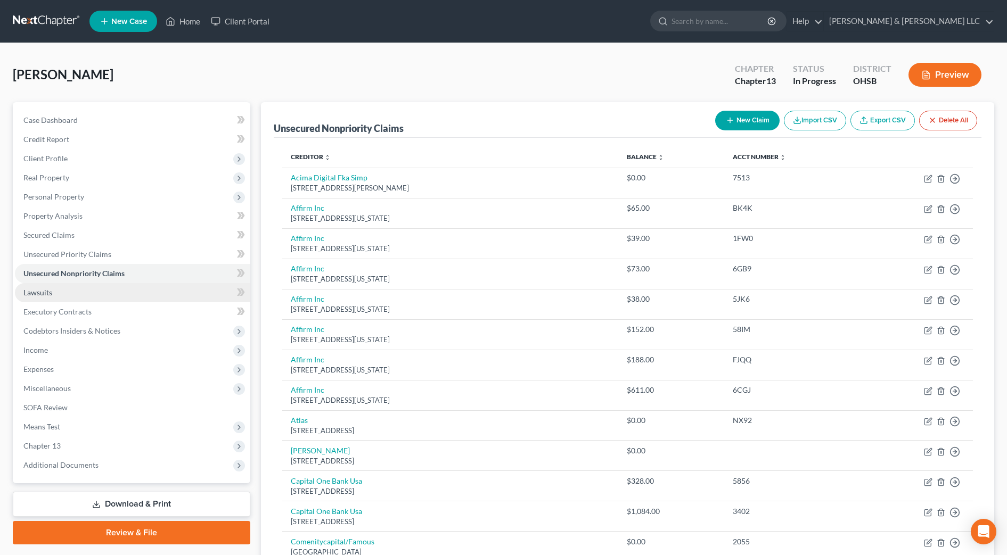
click at [68, 300] on link "Lawsuits" at bounding box center [132, 292] width 235 height 19
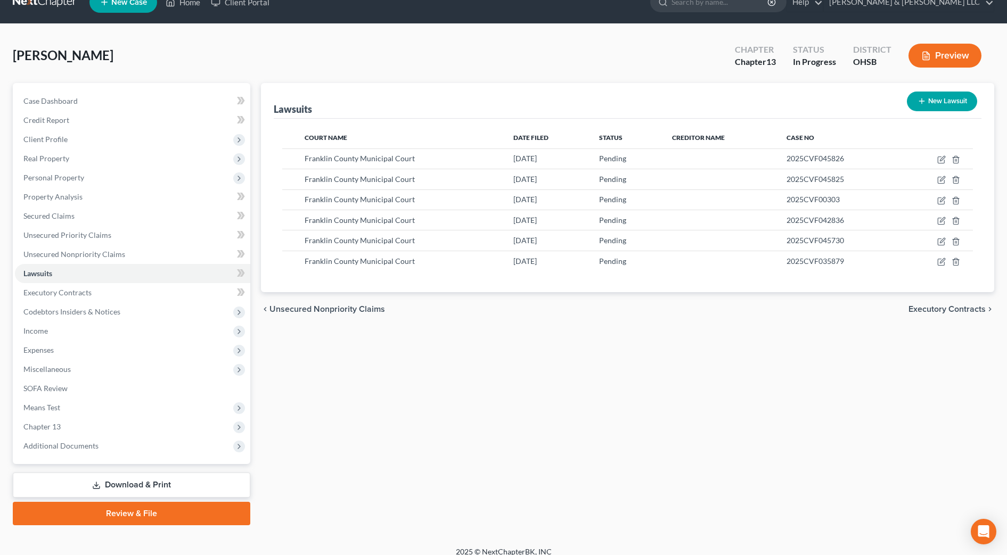
scroll to position [30, 0]
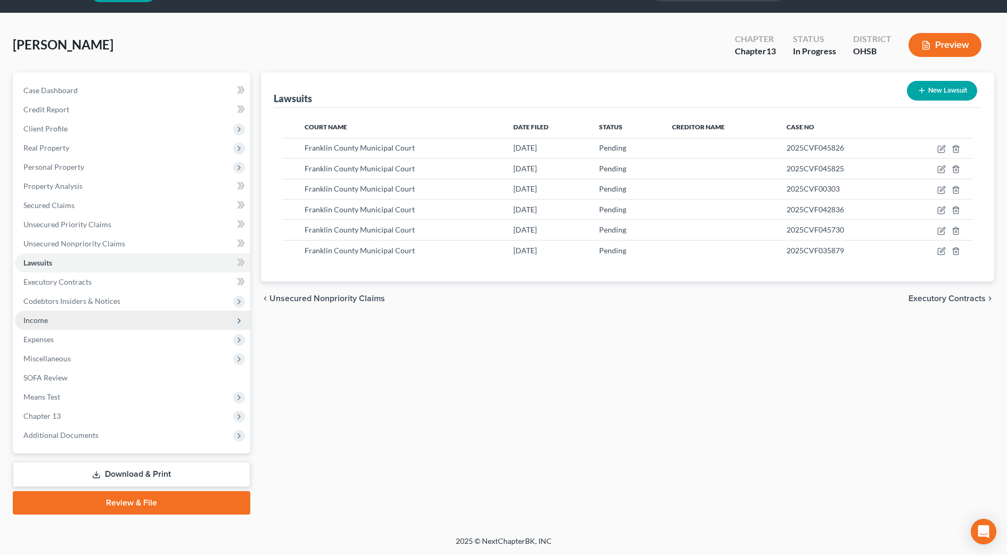
click at [49, 321] on span "Income" at bounding box center [132, 320] width 235 height 19
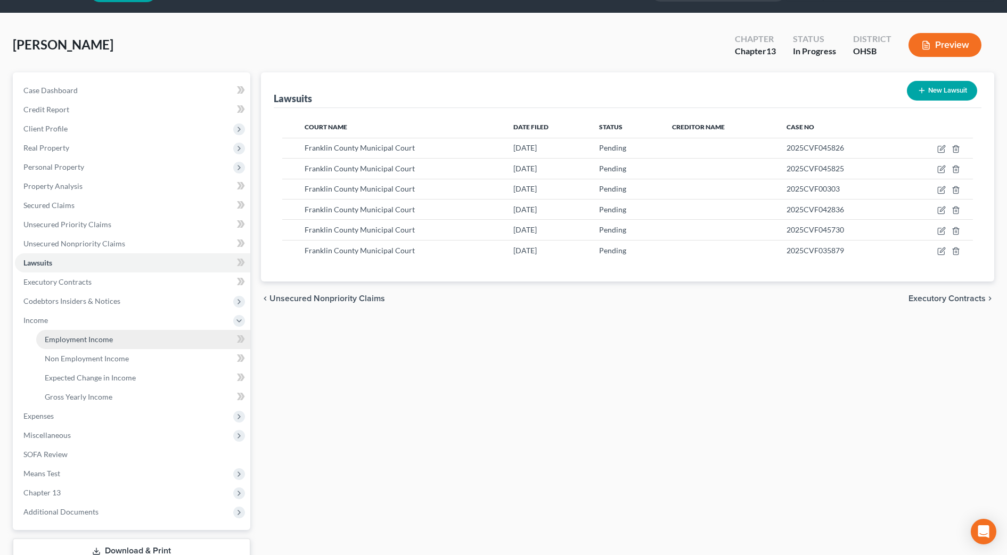
click at [51, 333] on link "Employment Income" at bounding box center [143, 339] width 214 height 19
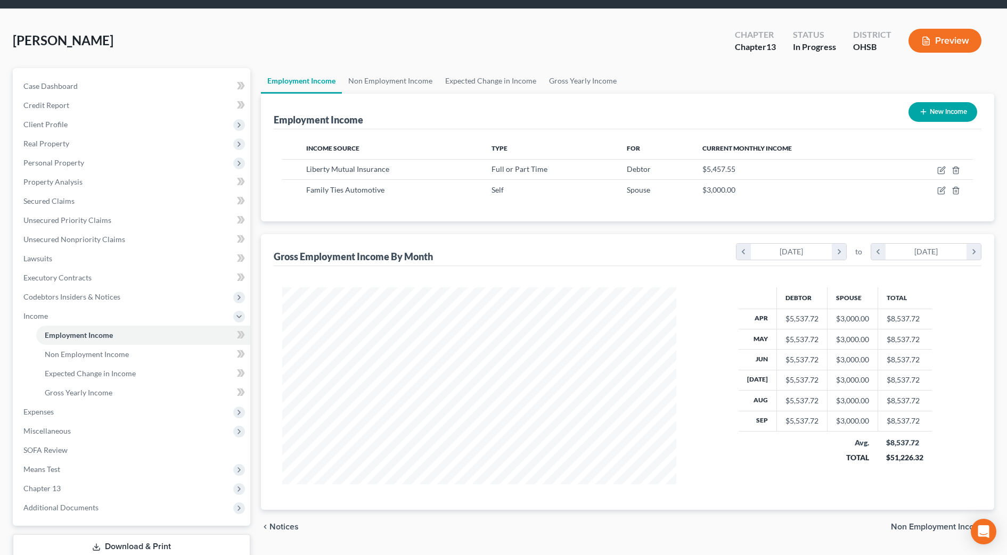
scroll to position [67, 0]
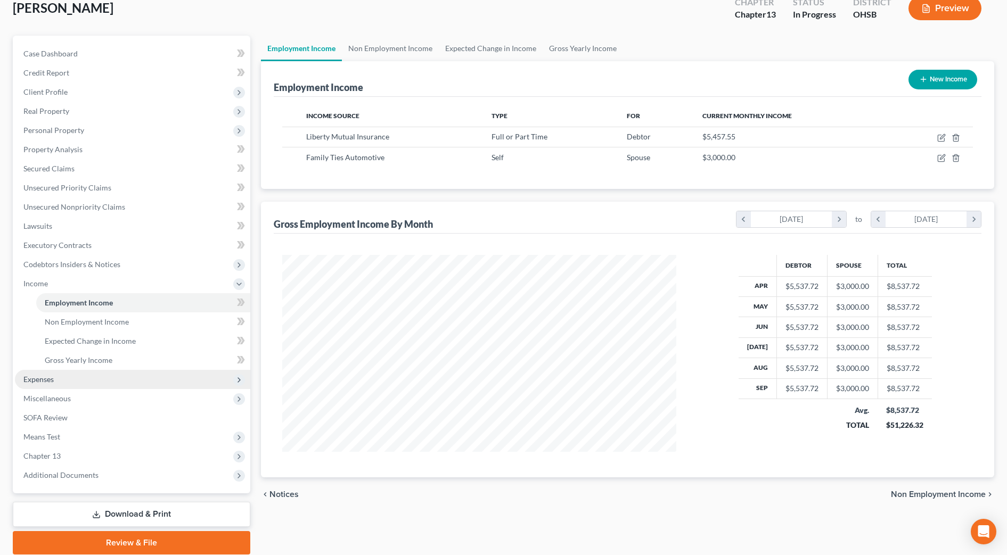
click at [68, 383] on span "Expenses" at bounding box center [132, 379] width 235 height 19
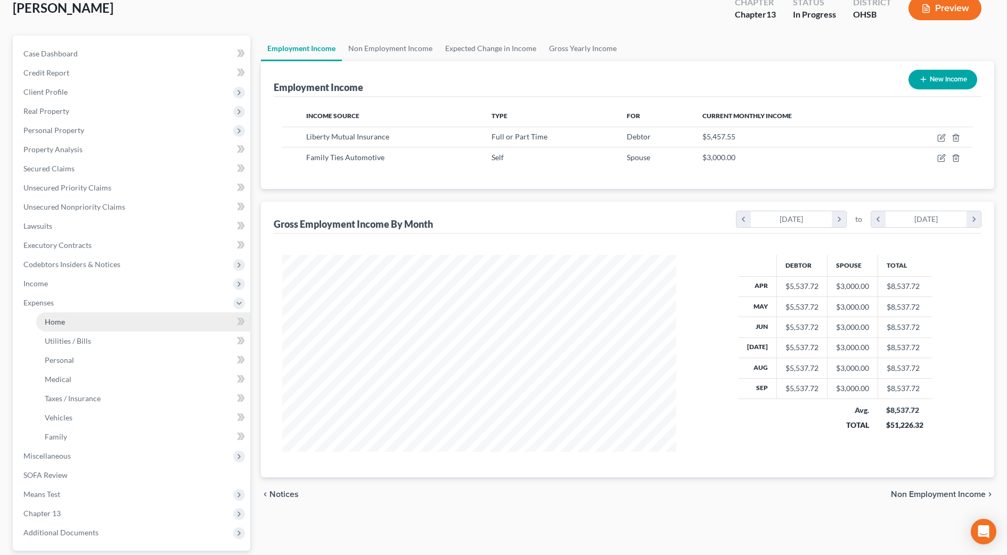
click at [60, 328] on link "Home" at bounding box center [143, 322] width 214 height 19
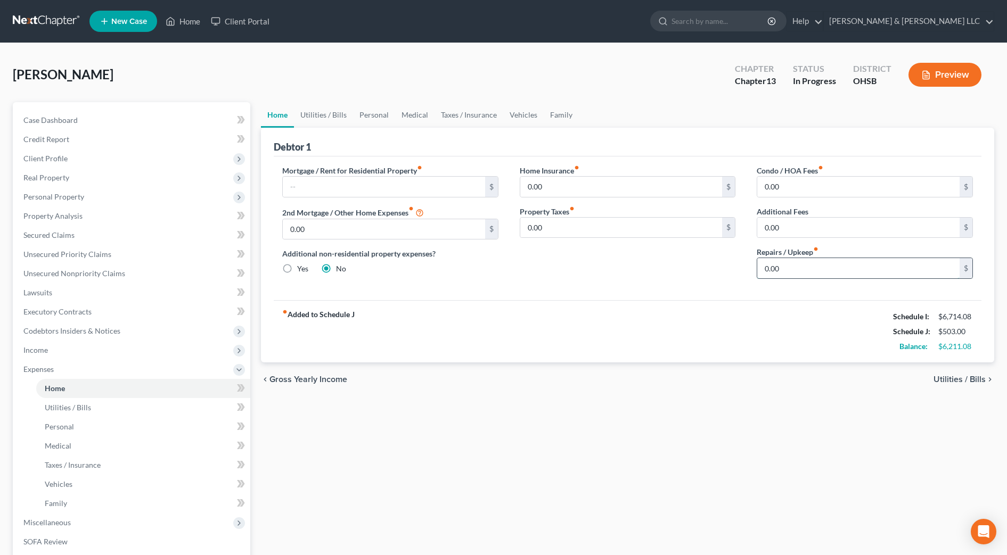
click at [797, 267] on input "0.00" at bounding box center [858, 268] width 202 height 20
click at [335, 113] on link "Utilities / Bills" at bounding box center [323, 115] width 59 height 26
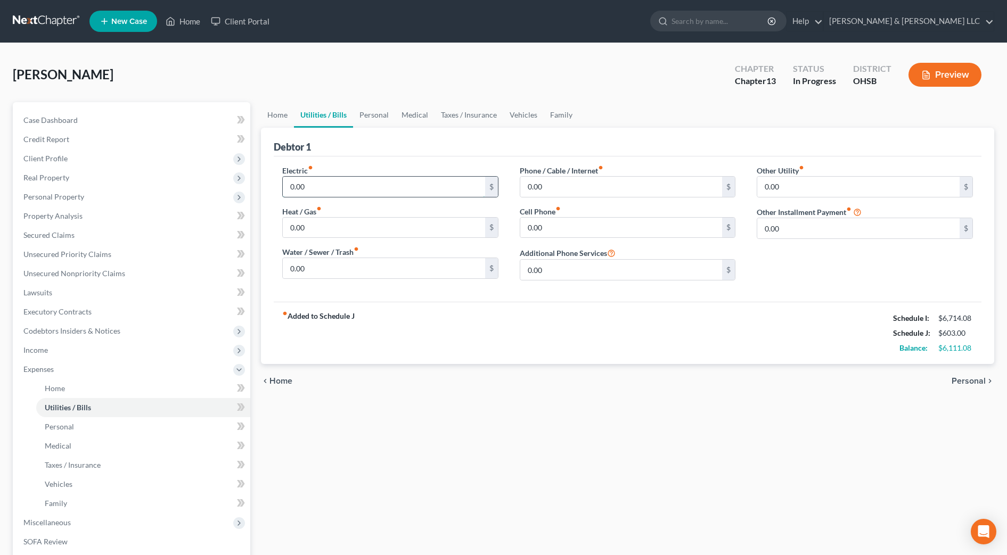
click at [322, 182] on input "0.00" at bounding box center [384, 187] width 202 height 20
click at [373, 117] on link "Personal" at bounding box center [374, 115] width 42 height 26
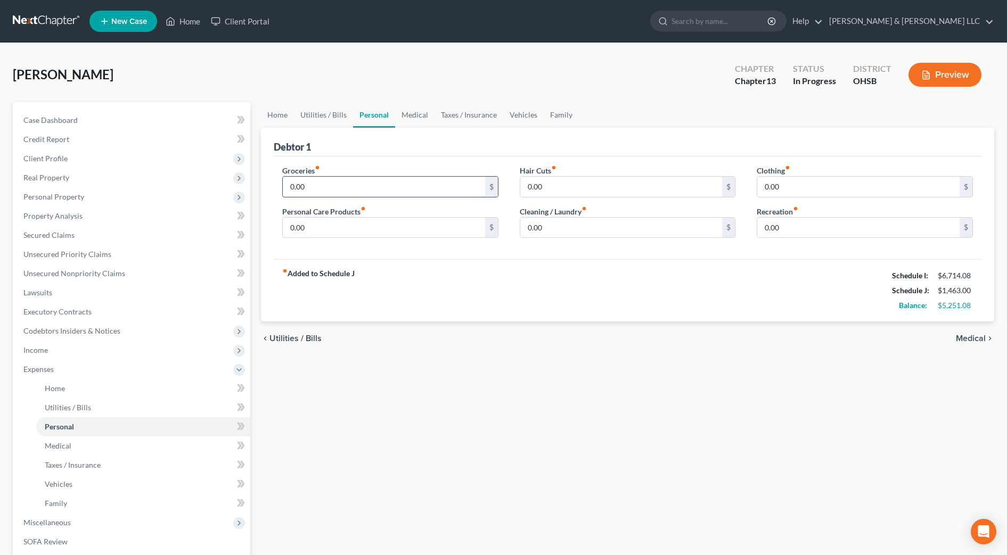
click at [340, 185] on input "0.00" at bounding box center [384, 187] width 202 height 20
click at [323, 193] on input "0.00" at bounding box center [384, 187] width 202 height 20
click at [407, 263] on div "fiber_manual_record Added to Schedule J Schedule I: $6,714.08 Schedule J: $2,96…" at bounding box center [628, 290] width 708 height 62
click at [563, 194] on input "0.00" at bounding box center [621, 187] width 202 height 20
click at [883, 187] on input "0.00" at bounding box center [858, 187] width 202 height 20
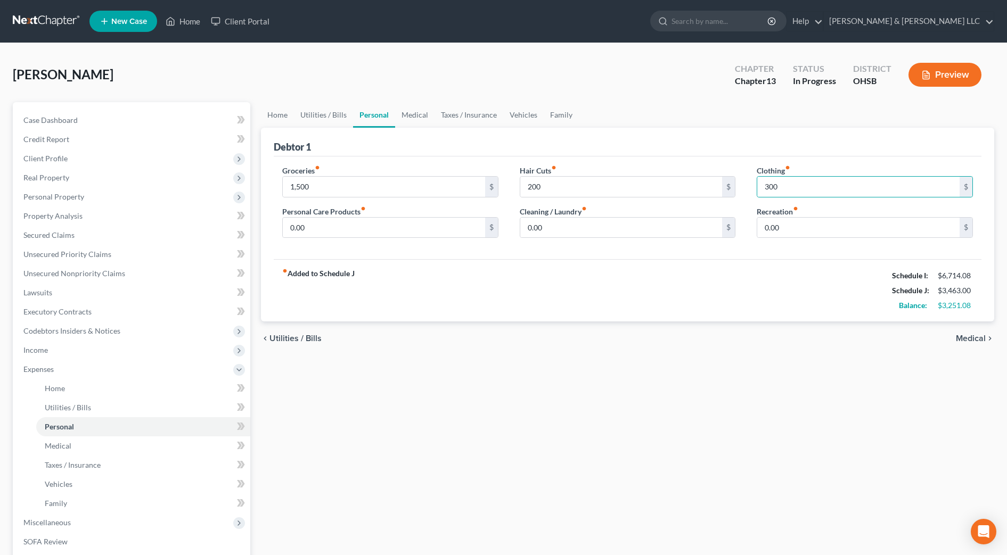
drag, startPoint x: 783, startPoint y: 293, endPoint x: 782, endPoint y: 240, distance: 52.7
click at [783, 293] on div "fiber_manual_record Added to Schedule J Schedule I: $6,714.08 Schedule J: $3,46…" at bounding box center [628, 290] width 708 height 62
click at [784, 231] on input "0.00" at bounding box center [858, 228] width 202 height 20
click at [415, 112] on link "Medical" at bounding box center [414, 115] width 39 height 26
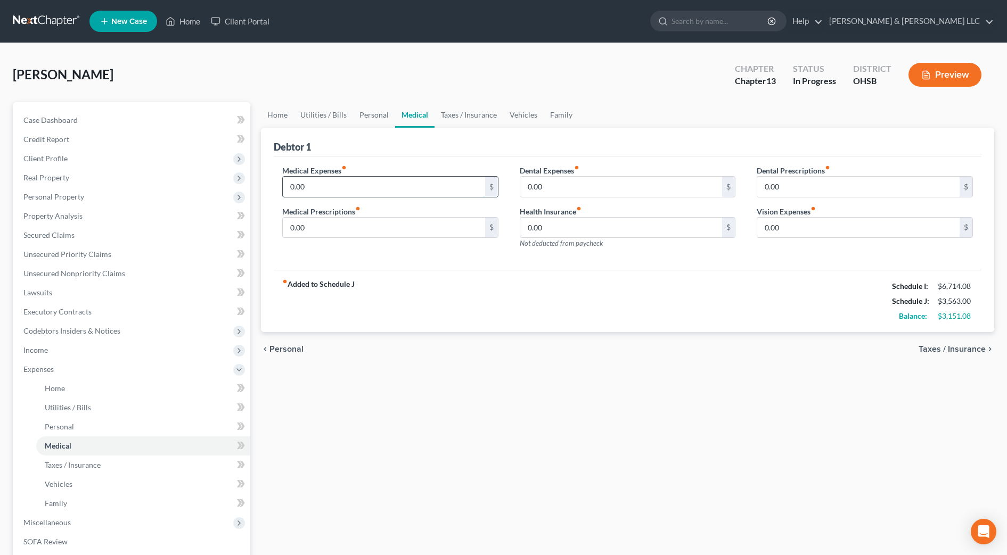
click at [348, 184] on input "0.00" at bounding box center [384, 187] width 202 height 20
click at [455, 114] on link "Taxes / Insurance" at bounding box center [469, 115] width 69 height 26
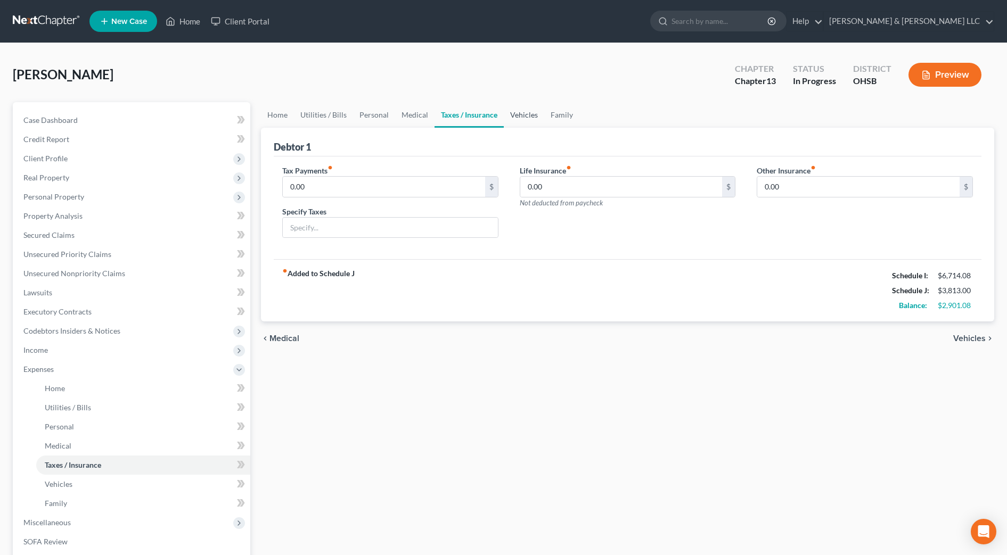
click at [517, 111] on link "Vehicles" at bounding box center [524, 115] width 40 height 26
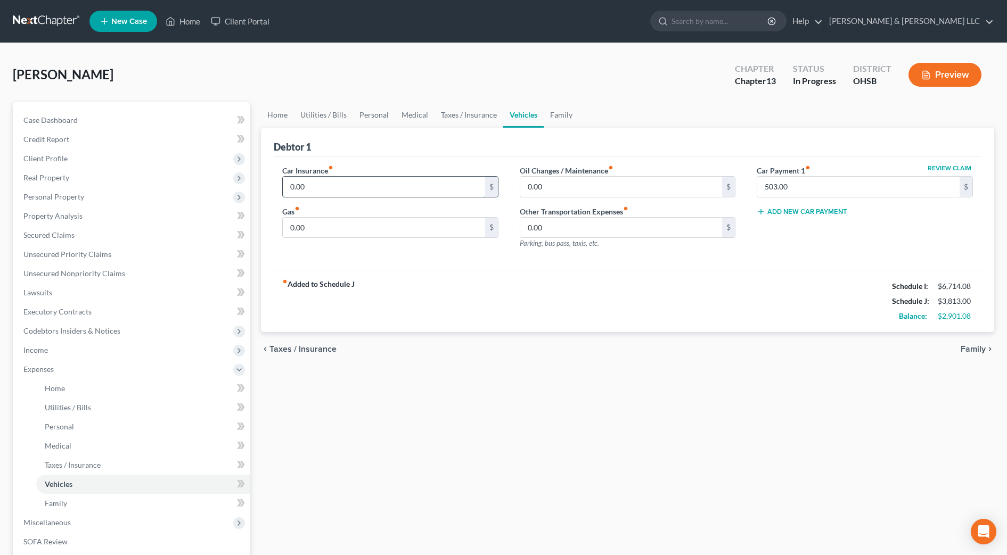
click at [387, 191] on input "0.00" at bounding box center [384, 187] width 202 height 20
click at [566, 117] on link "Family" at bounding box center [561, 115] width 35 height 26
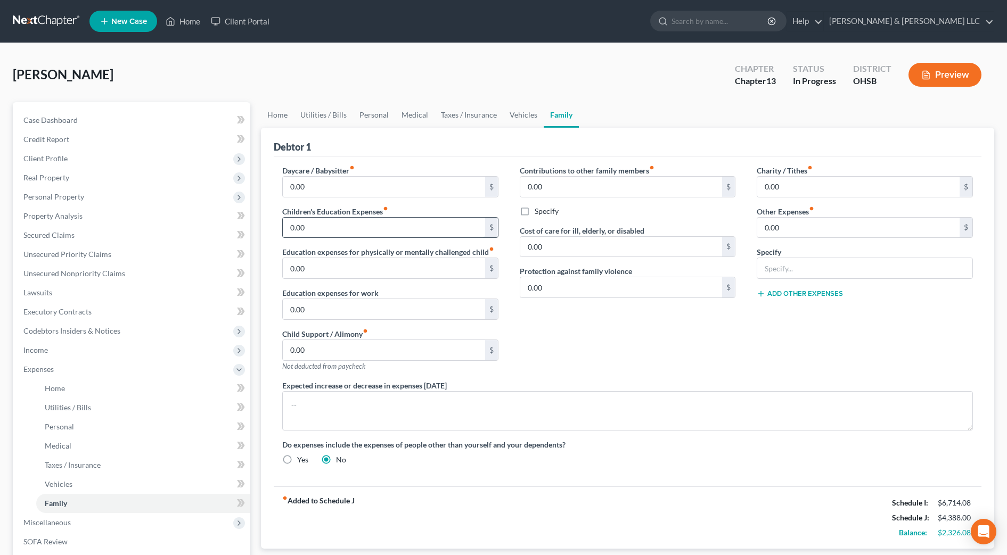
click at [349, 226] on input "0.00" at bounding box center [384, 228] width 202 height 20
click at [301, 223] on input "text" at bounding box center [384, 228] width 202 height 20
click at [326, 396] on textarea at bounding box center [627, 410] width 691 height 39
click at [811, 334] on div "Charity / Tithes fiber_manual_record 0.00 $ Other Expenses fiber_manual_record …" at bounding box center [864, 272] width 237 height 215
click at [813, 233] on input "0.00" at bounding box center [858, 228] width 202 height 20
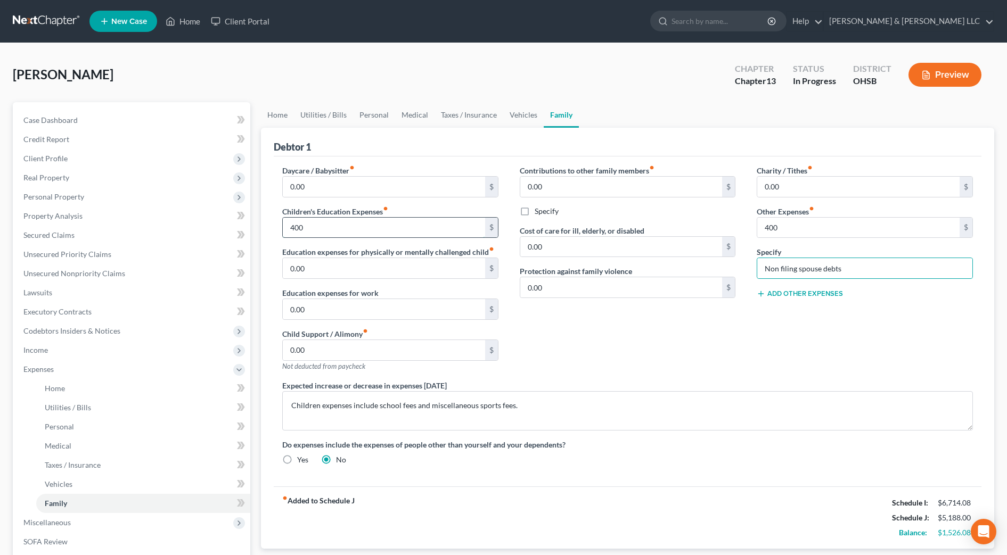
click at [316, 229] on input "400" at bounding box center [384, 228] width 202 height 20
drag, startPoint x: 317, startPoint y: 225, endPoint x: 263, endPoint y: 225, distance: 53.8
click at [263, 225] on div "Debtor 1 Daycare / Babysitter fiber_manual_record 0.00 $ Children's Education E…" at bounding box center [627, 338] width 733 height 421
drag, startPoint x: 529, startPoint y: 119, endPoint x: 473, endPoint y: 118, distance: 55.9
click at [529, 119] on link "Vehicles" at bounding box center [523, 115] width 40 height 26
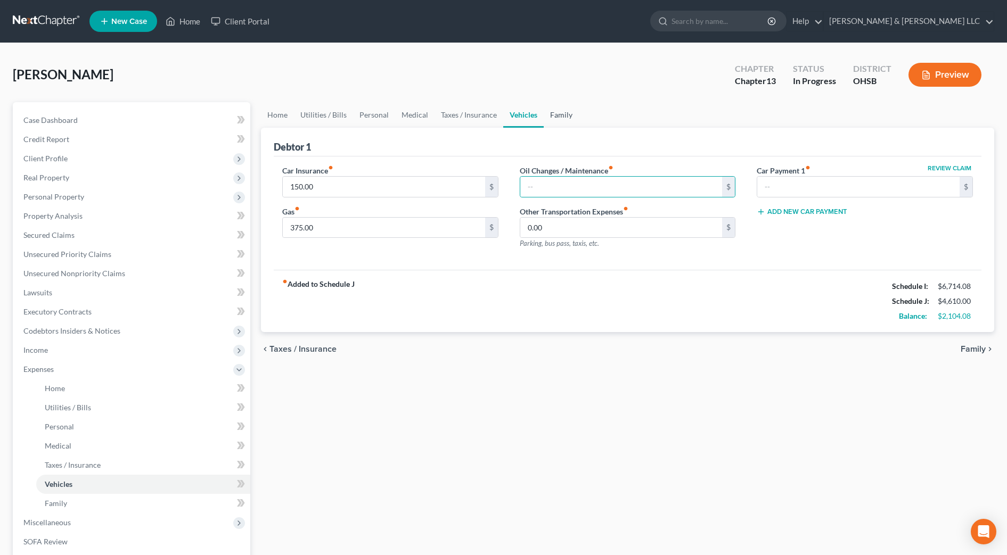
click at [563, 115] on link "Family" at bounding box center [561, 115] width 35 height 26
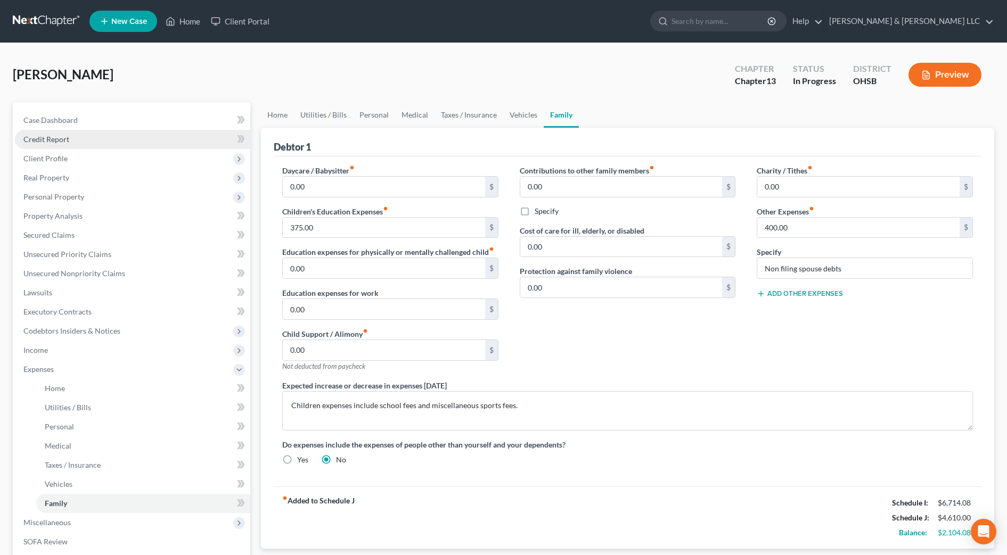
click at [85, 132] on link "Credit Report" at bounding box center [132, 139] width 235 height 19
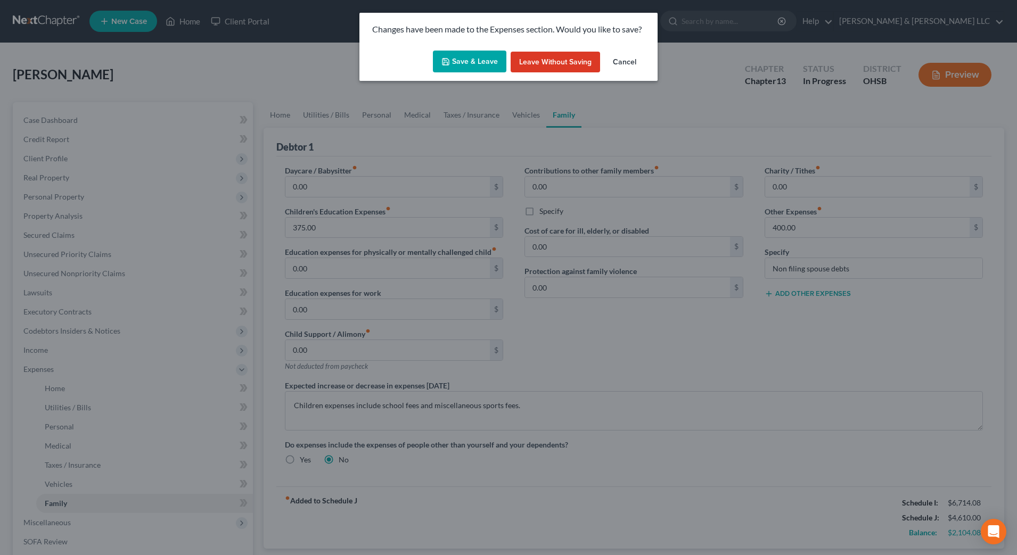
click at [486, 59] on button "Save & Leave" at bounding box center [469, 62] width 73 height 22
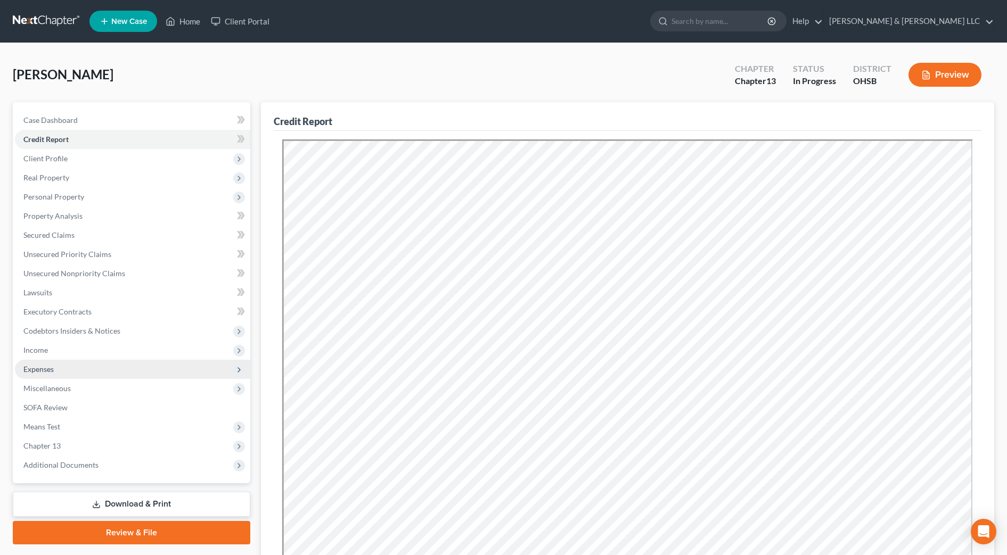
click at [19, 363] on span "Expenses" at bounding box center [132, 369] width 235 height 19
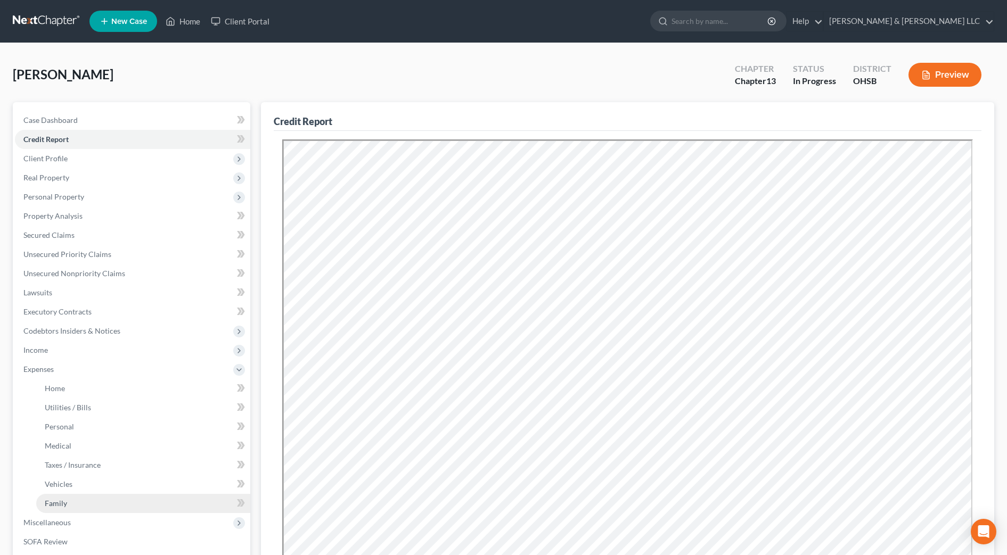
click at [72, 502] on link "Family" at bounding box center [143, 503] width 214 height 19
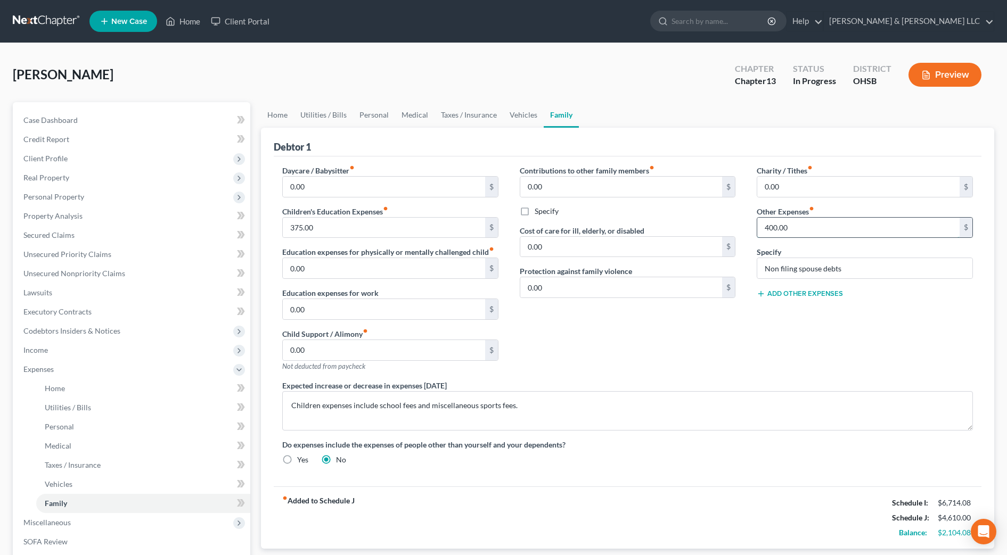
click at [787, 226] on input "400.00" at bounding box center [858, 228] width 202 height 20
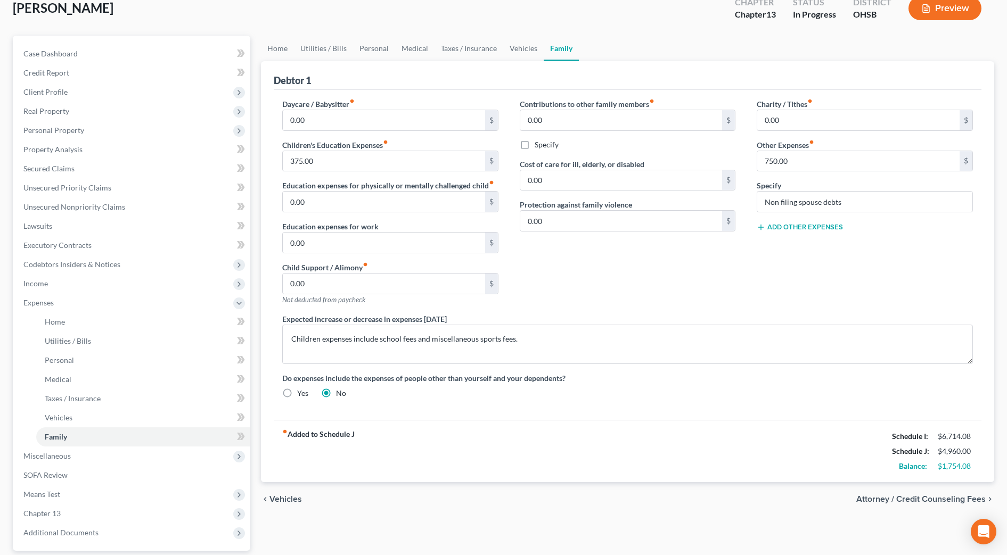
click at [783, 310] on div "Charity / Tithes fiber_manual_record 0.00 $ Other Expenses fiber_manual_record …" at bounding box center [864, 206] width 237 height 215
click at [521, 44] on link "Vehicles" at bounding box center [523, 49] width 40 height 26
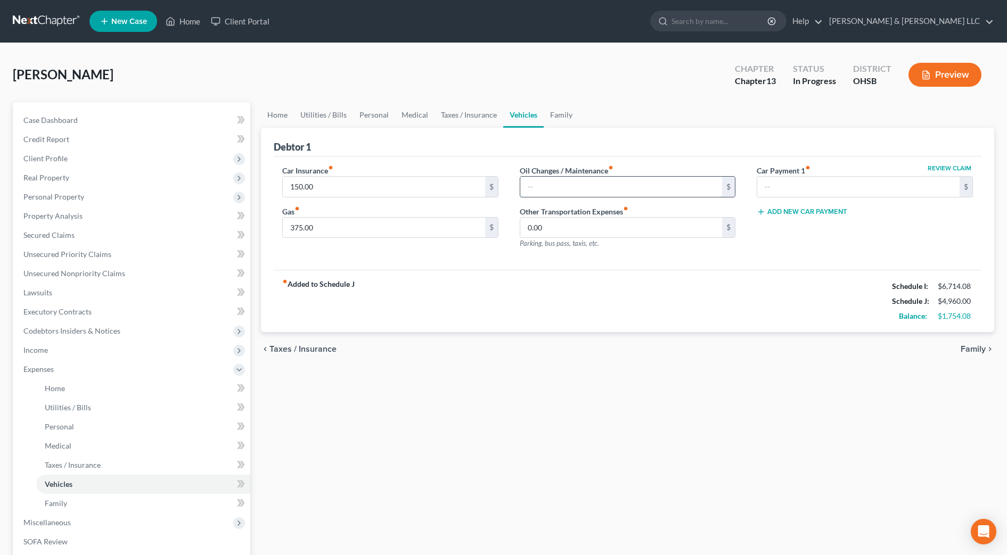
click at [554, 183] on input "text" at bounding box center [621, 187] width 202 height 20
drag, startPoint x: 482, startPoint y: 283, endPoint x: 326, endPoint y: 114, distance: 229.9
click at [482, 283] on div "fiber_manual_record Added to Schedule J Schedule I: $6,714.08 Schedule J: $5,01…" at bounding box center [628, 301] width 708 height 62
click at [583, 410] on div "Home Utilities / Bills Personal Medical Taxes / Insurance Vehicles Family Debto…" at bounding box center [628, 390] width 744 height 577
click at [331, 120] on link "Utilities / Bills" at bounding box center [323, 115] width 59 height 26
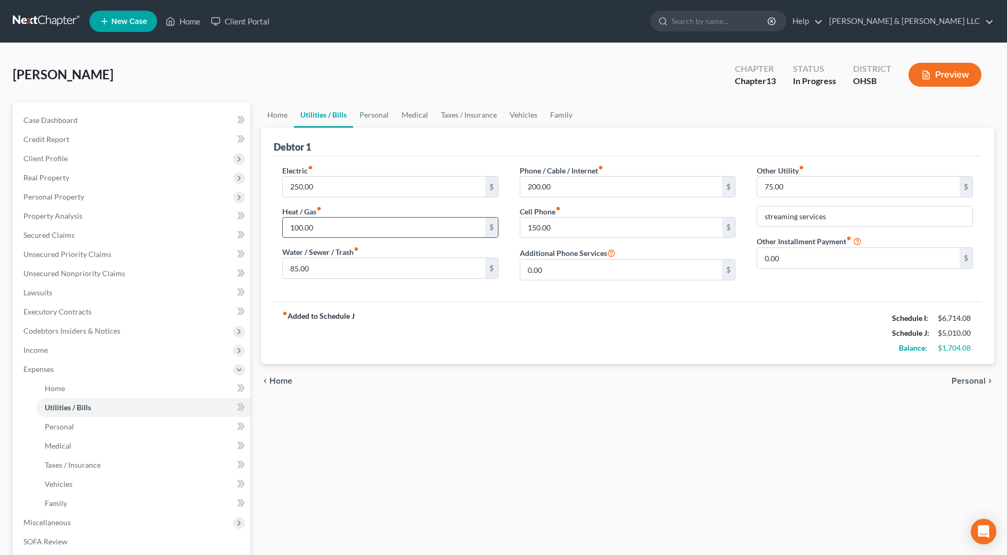
click at [333, 223] on input "100.00" at bounding box center [384, 228] width 202 height 20
click at [587, 336] on div "fiber_manual_record Added to Schedule J Schedule I: $6,714.08 Schedule J: $5,11…" at bounding box center [628, 333] width 708 height 62
click at [366, 225] on input "200" at bounding box center [384, 228] width 202 height 20
click at [631, 339] on div "fiber_manual_record Added to Schedule J Schedule I: $6,714.08 Schedule J: $5,06…" at bounding box center [628, 333] width 708 height 62
click at [275, 118] on link "Home" at bounding box center [277, 115] width 33 height 26
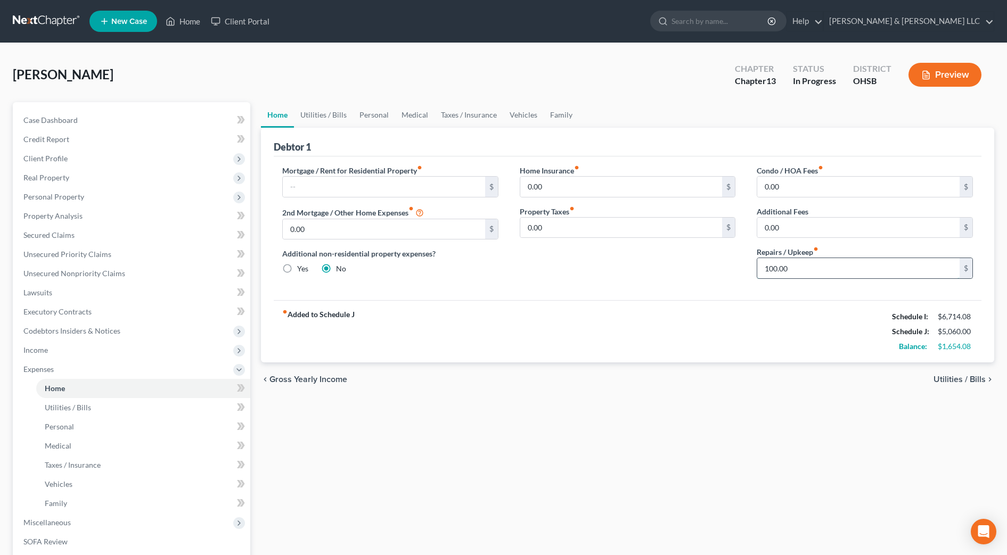
click at [792, 265] on input "100.00" at bounding box center [858, 268] width 202 height 20
drag, startPoint x: 833, startPoint y: 272, endPoint x: 716, endPoint y: 272, distance: 117.7
click at [715, 273] on div "Mortgage / Rent for Residential Property fiber_manual_record $ 2nd Mortgage / O…" at bounding box center [628, 226] width 712 height 122
click at [716, 272] on div "Home Insurance fiber_manual_record 0.00 $ Property Taxes fiber_manual_record 0.…" at bounding box center [627, 226] width 237 height 122
click at [356, 113] on link "Personal" at bounding box center [374, 115] width 42 height 26
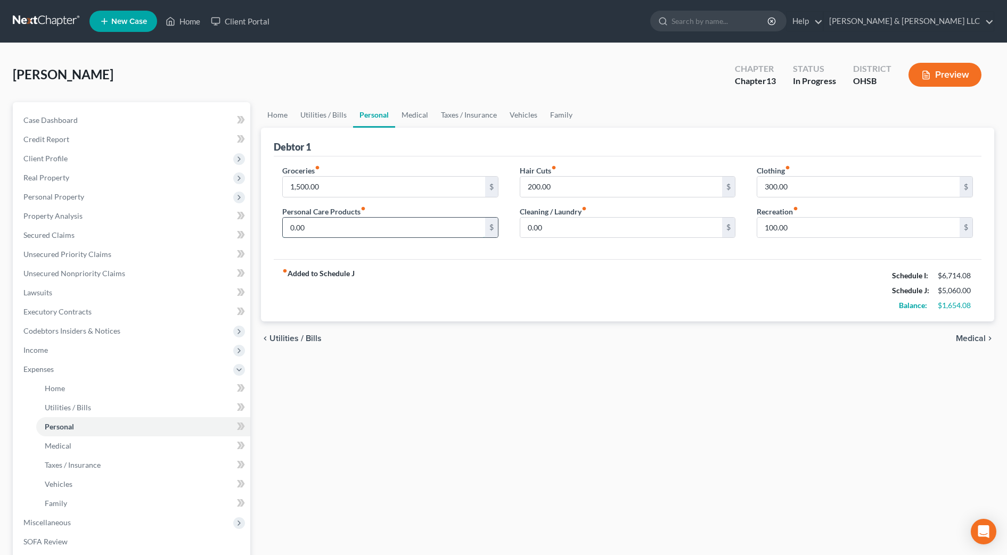
click at [342, 222] on input "0.00" at bounding box center [384, 228] width 202 height 20
click at [600, 296] on div "fiber_manual_record Added to Schedule J Schedule I: $6,714.08 Schedule J: $5,16…" at bounding box center [628, 290] width 708 height 62
click at [822, 228] on input "100.00" at bounding box center [858, 228] width 202 height 20
click at [281, 118] on link "Home" at bounding box center [277, 115] width 33 height 26
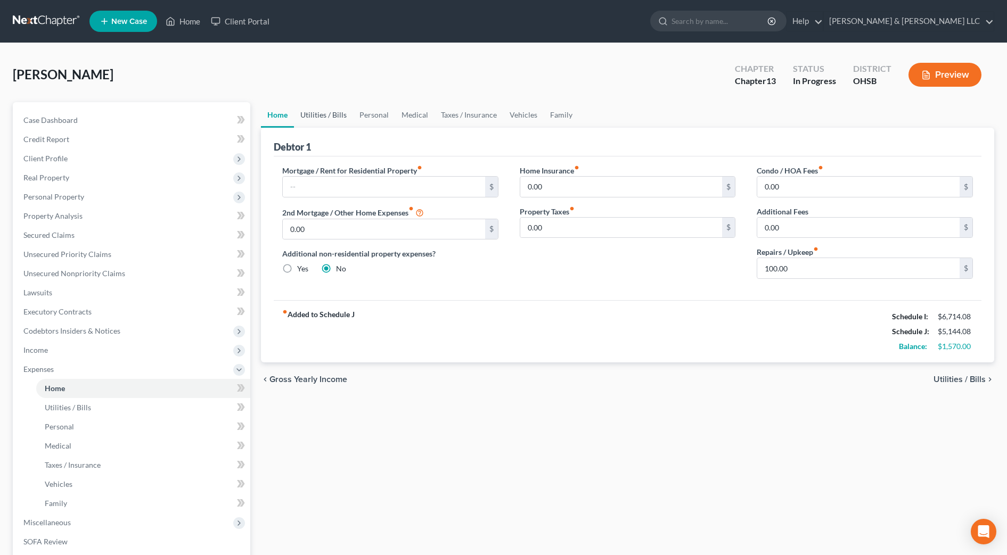
click at [324, 120] on link "Utilities / Bills" at bounding box center [323, 115] width 59 height 26
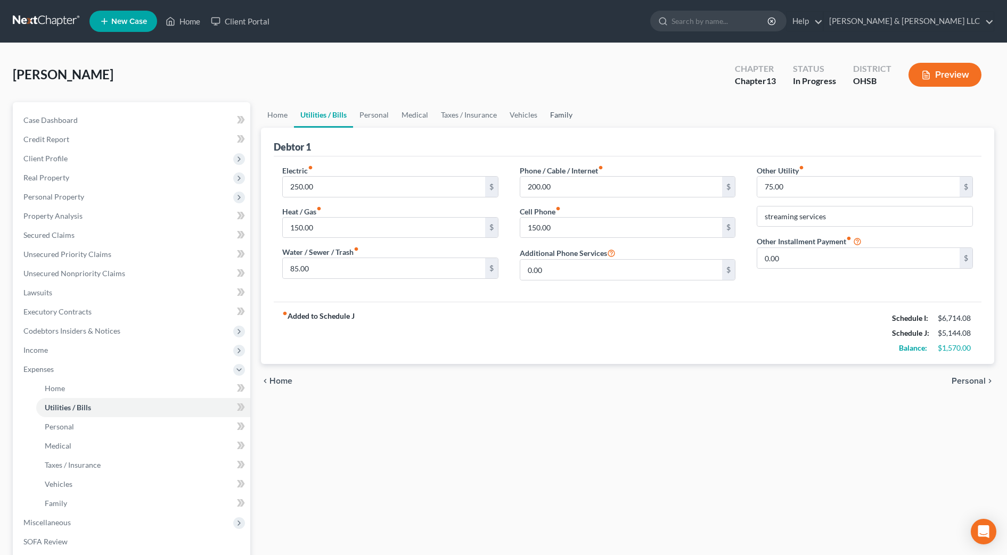
click at [560, 117] on link "Family" at bounding box center [561, 115] width 35 height 26
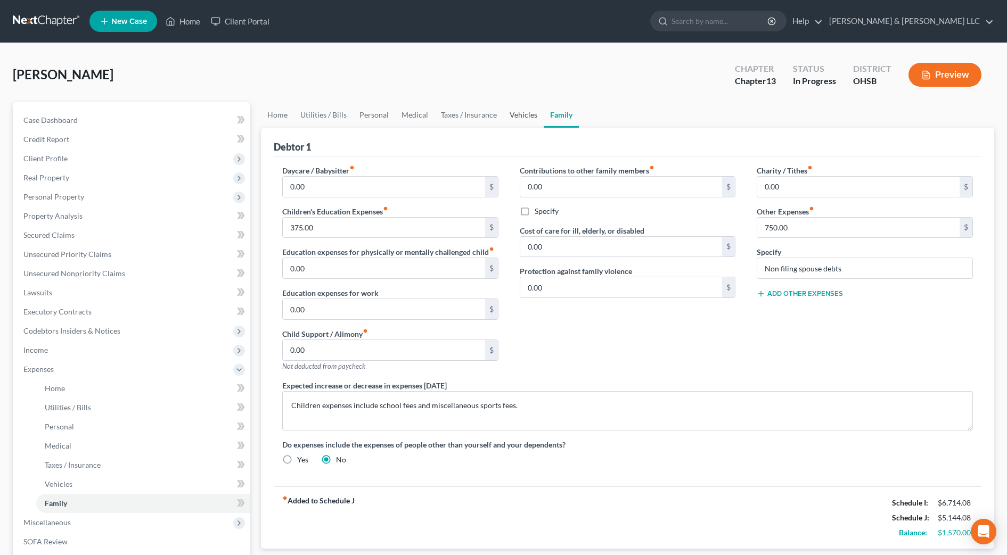
click at [515, 121] on link "Vehicles" at bounding box center [523, 115] width 40 height 26
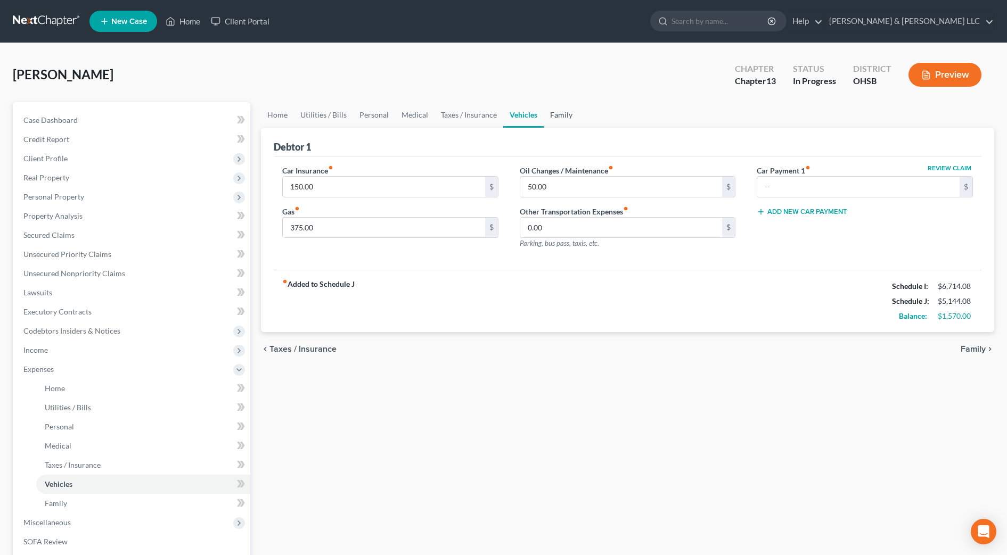
click at [571, 109] on link "Family" at bounding box center [561, 115] width 35 height 26
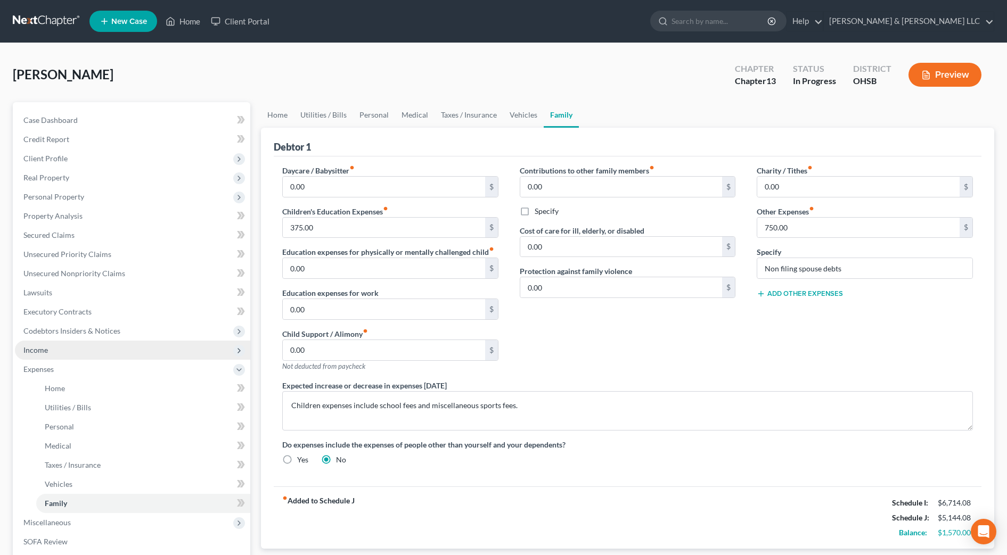
click at [72, 353] on span "Income" at bounding box center [132, 350] width 235 height 19
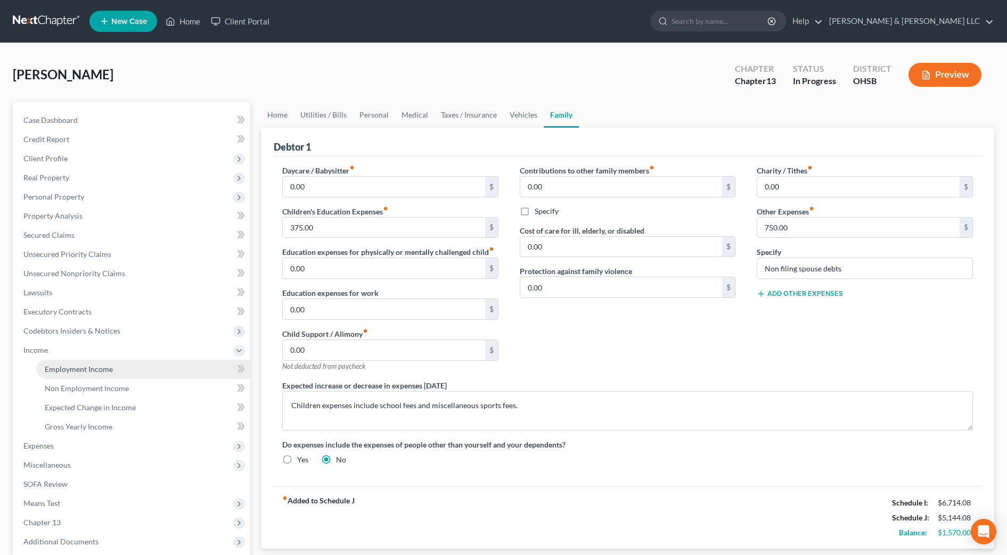
click at [78, 378] on link "Employment Income" at bounding box center [143, 369] width 214 height 19
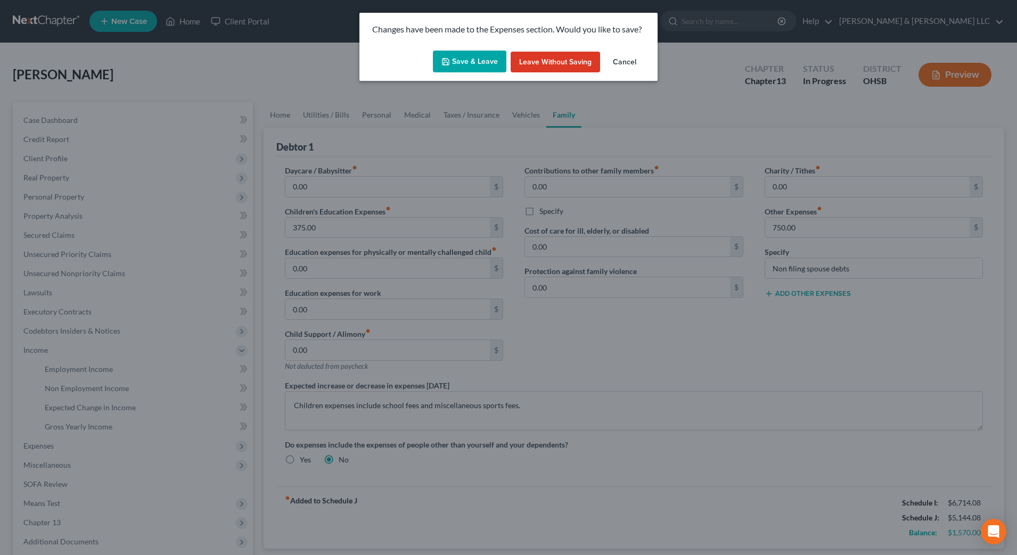
click at [474, 63] on button "Save & Leave" at bounding box center [469, 62] width 73 height 22
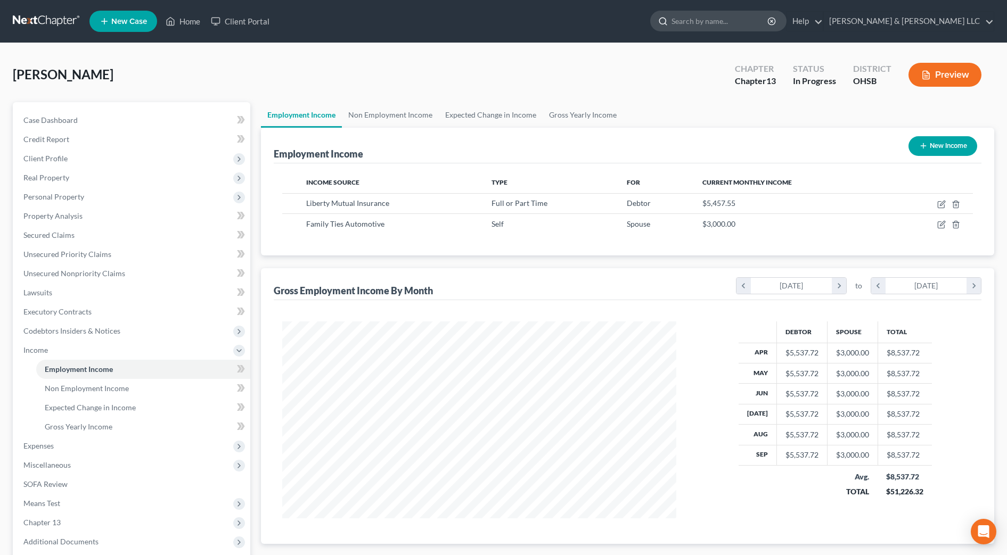
click at [733, 22] on input "search" at bounding box center [719, 21] width 97 height 20
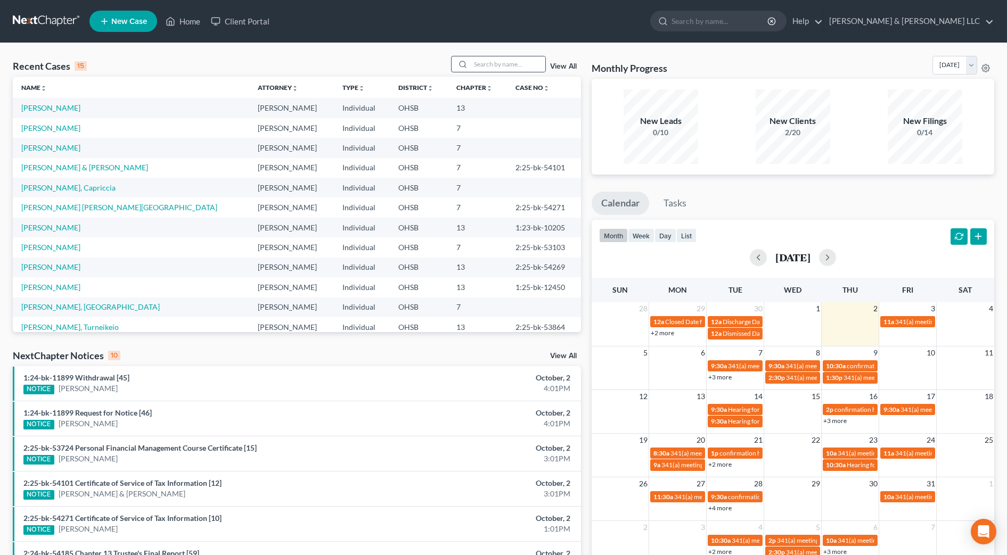
click at [467, 61] on icon at bounding box center [462, 64] width 9 height 9
click at [482, 62] on input "search" at bounding box center [508, 63] width 75 height 15
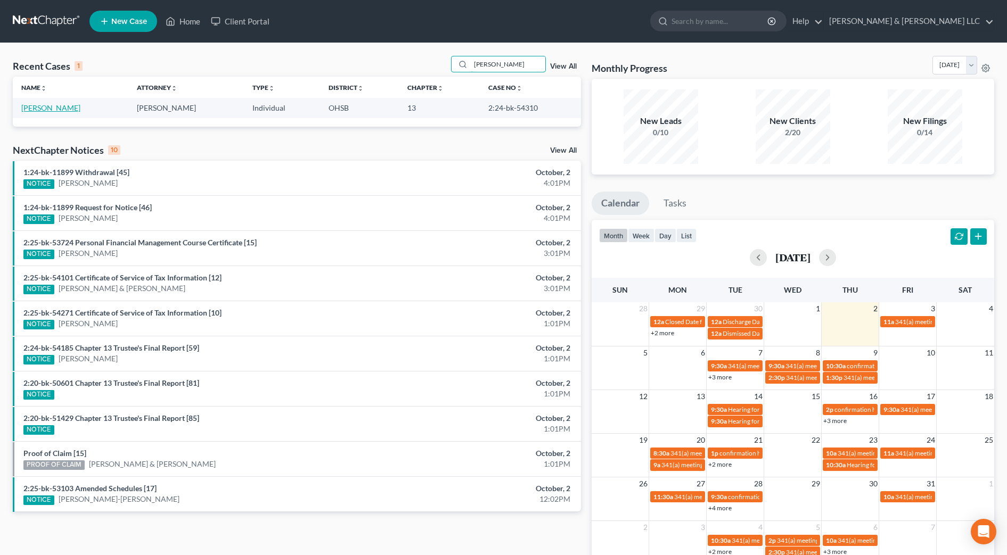
type input "tran"
click at [45, 104] on link "Tran, Nicole" at bounding box center [50, 107] width 59 height 9
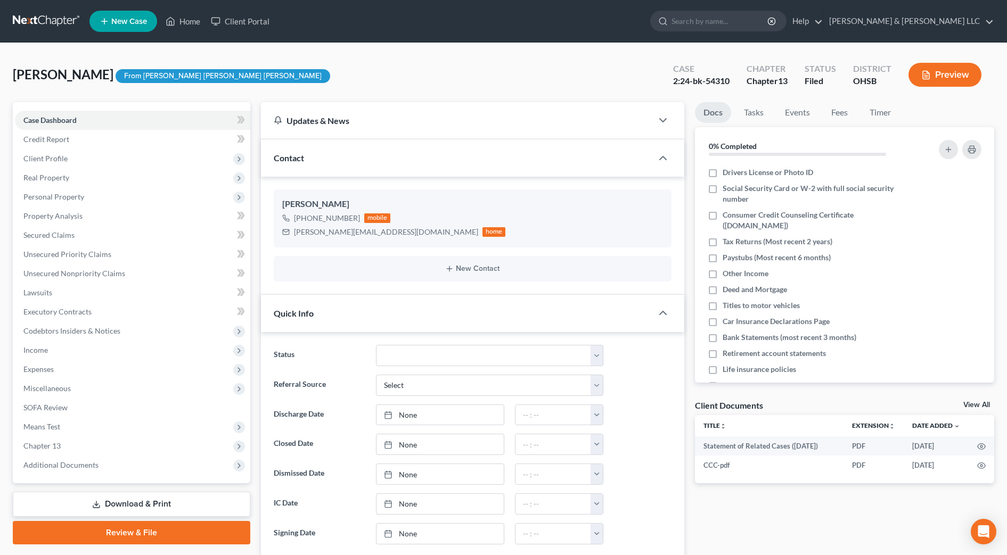
scroll to position [279, 0]
click at [84, 214] on link "Property Analysis" at bounding box center [132, 216] width 235 height 19
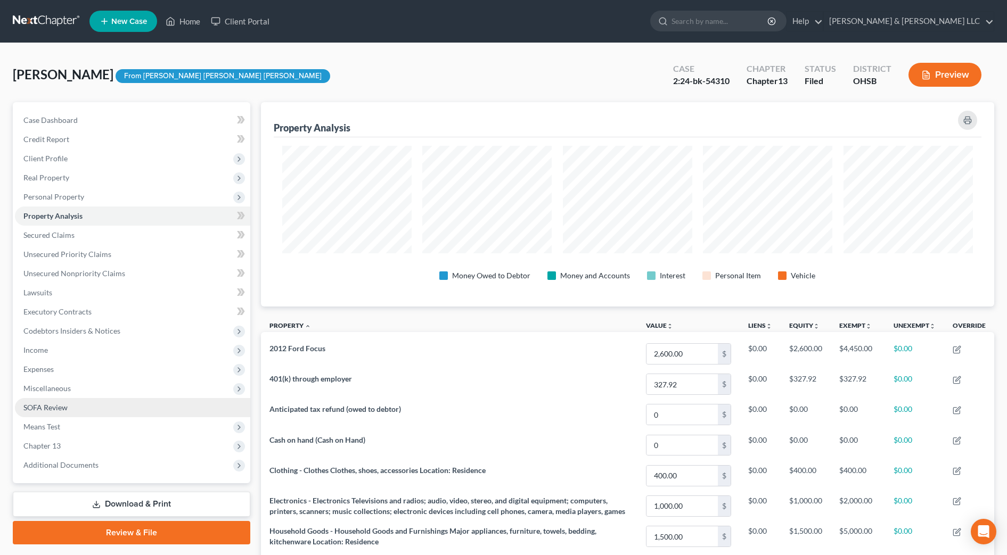
click at [71, 403] on link "SOFA Review" at bounding box center [132, 407] width 235 height 19
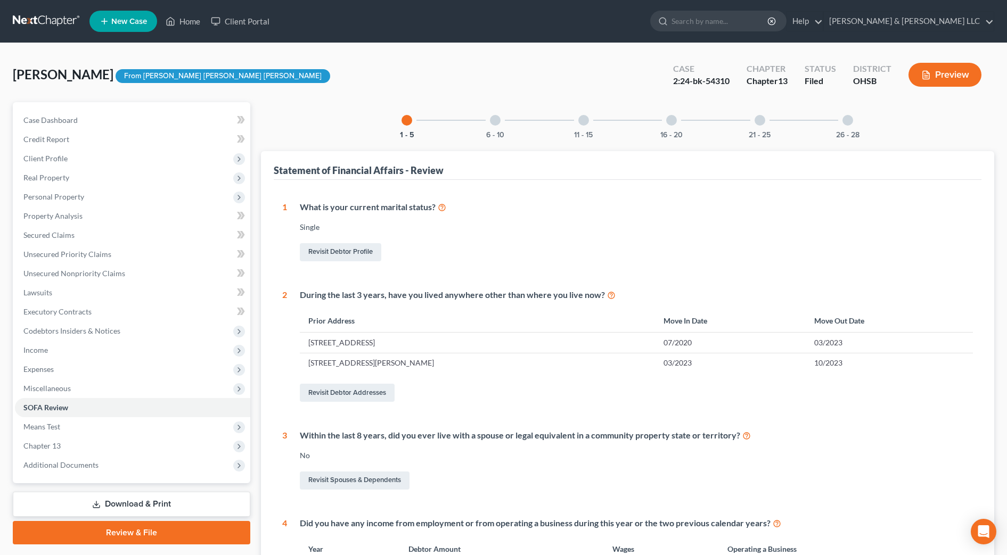
click at [489, 125] on div "6 - 10" at bounding box center [495, 120] width 36 height 36
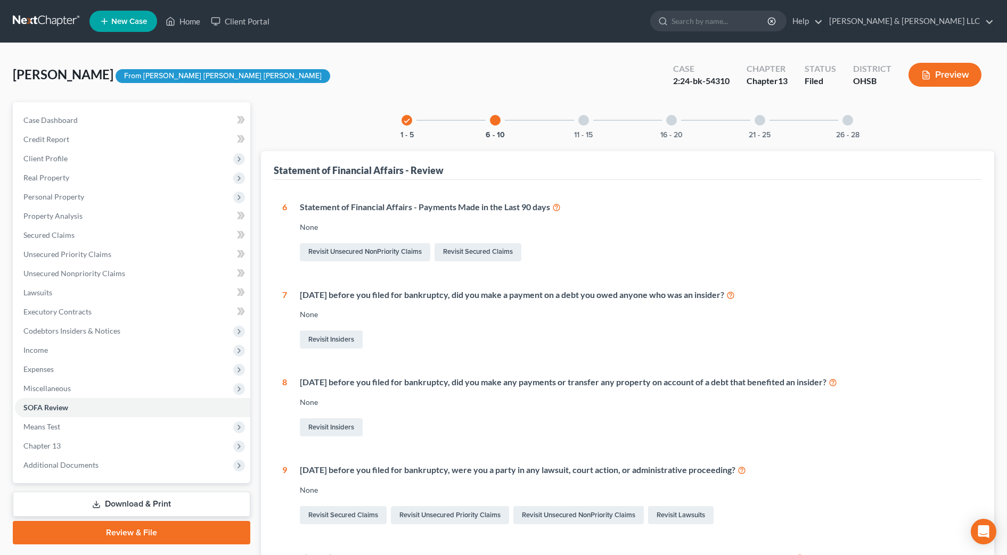
click at [579, 124] on div "11 - 15" at bounding box center [584, 120] width 36 height 36
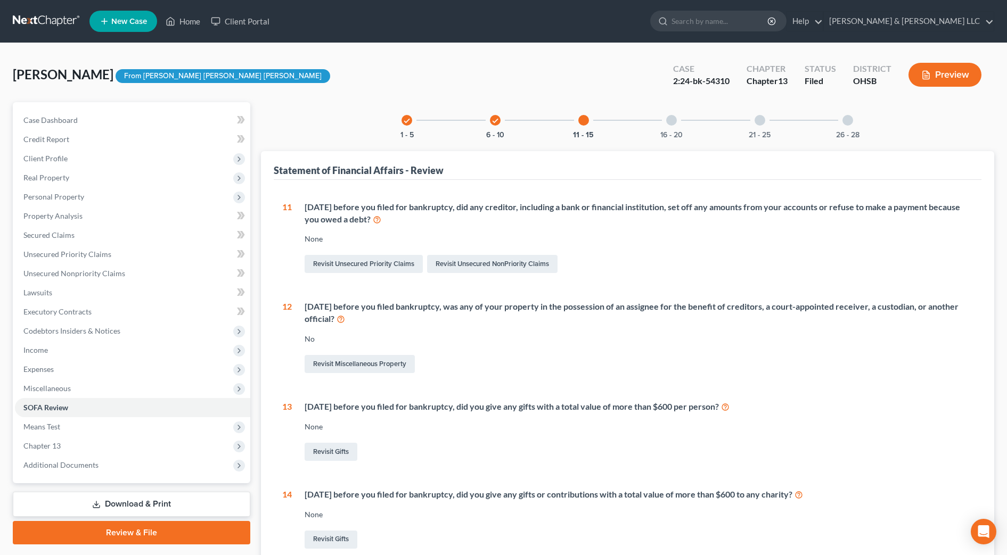
click at [663, 125] on div "16 - 20" at bounding box center [671, 120] width 36 height 36
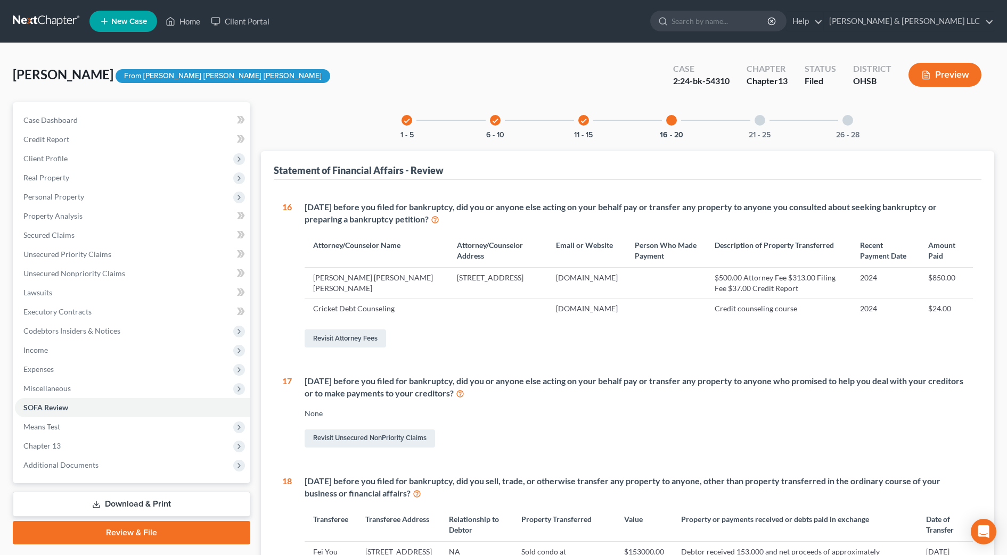
click at [764, 124] on div "21 - 25" at bounding box center [760, 120] width 36 height 36
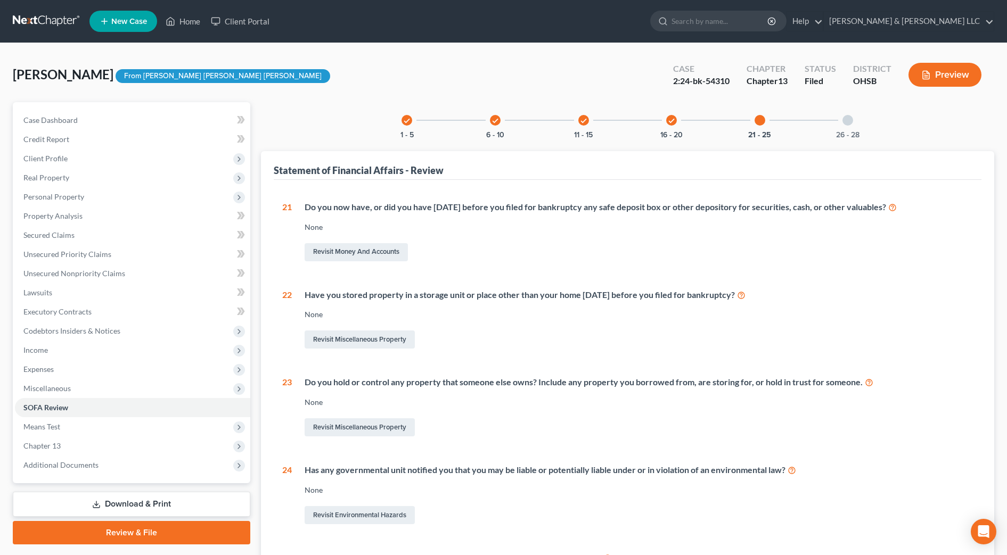
click at [854, 129] on div "26 - 28" at bounding box center [848, 120] width 36 height 36
